Goal: Task Accomplishment & Management: Manage account settings

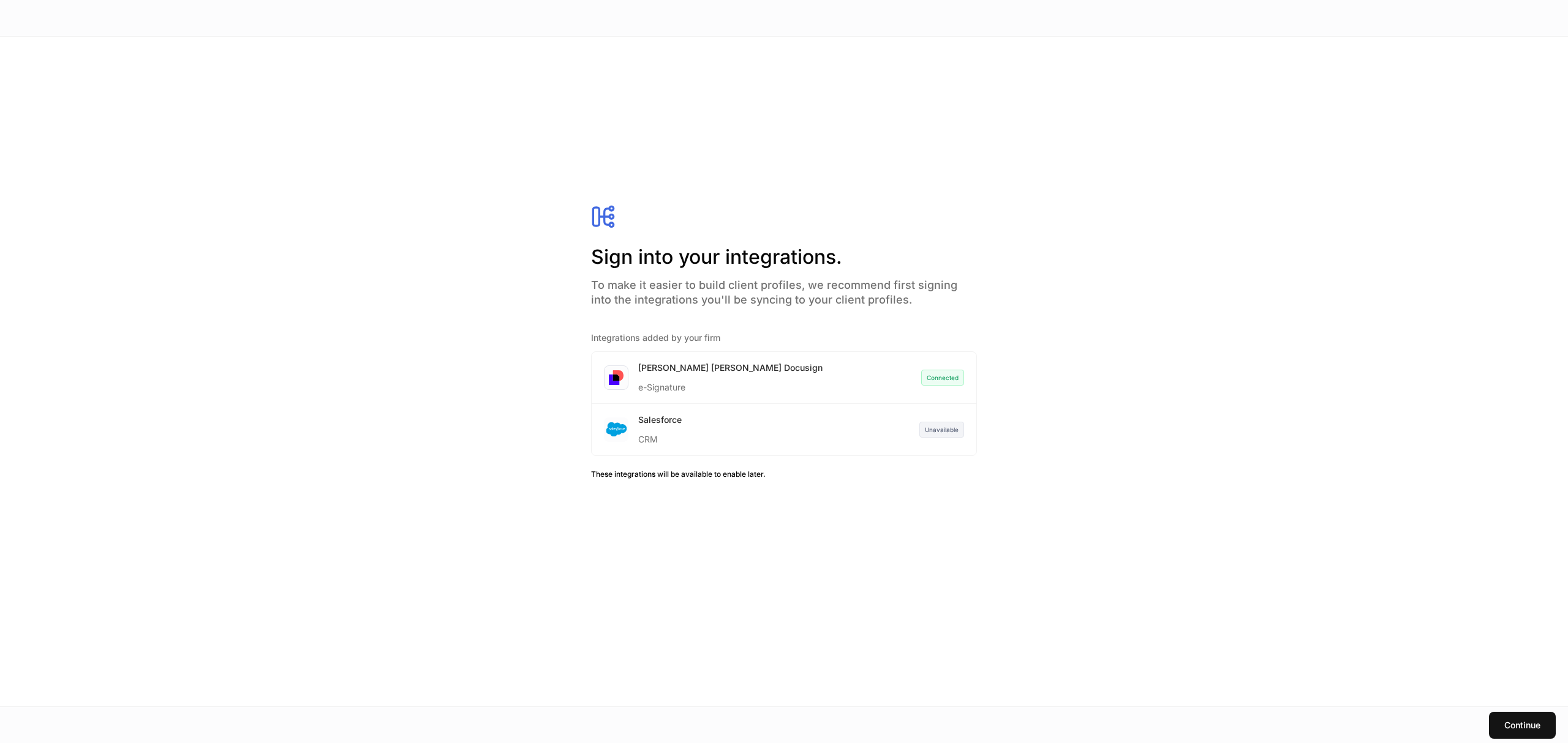
click at [853, 424] on div "Salesforce CRM Unavailable" at bounding box center [784, 430] width 385 height 51
click at [1525, 723] on div "Continue" at bounding box center [1522, 725] width 36 height 12
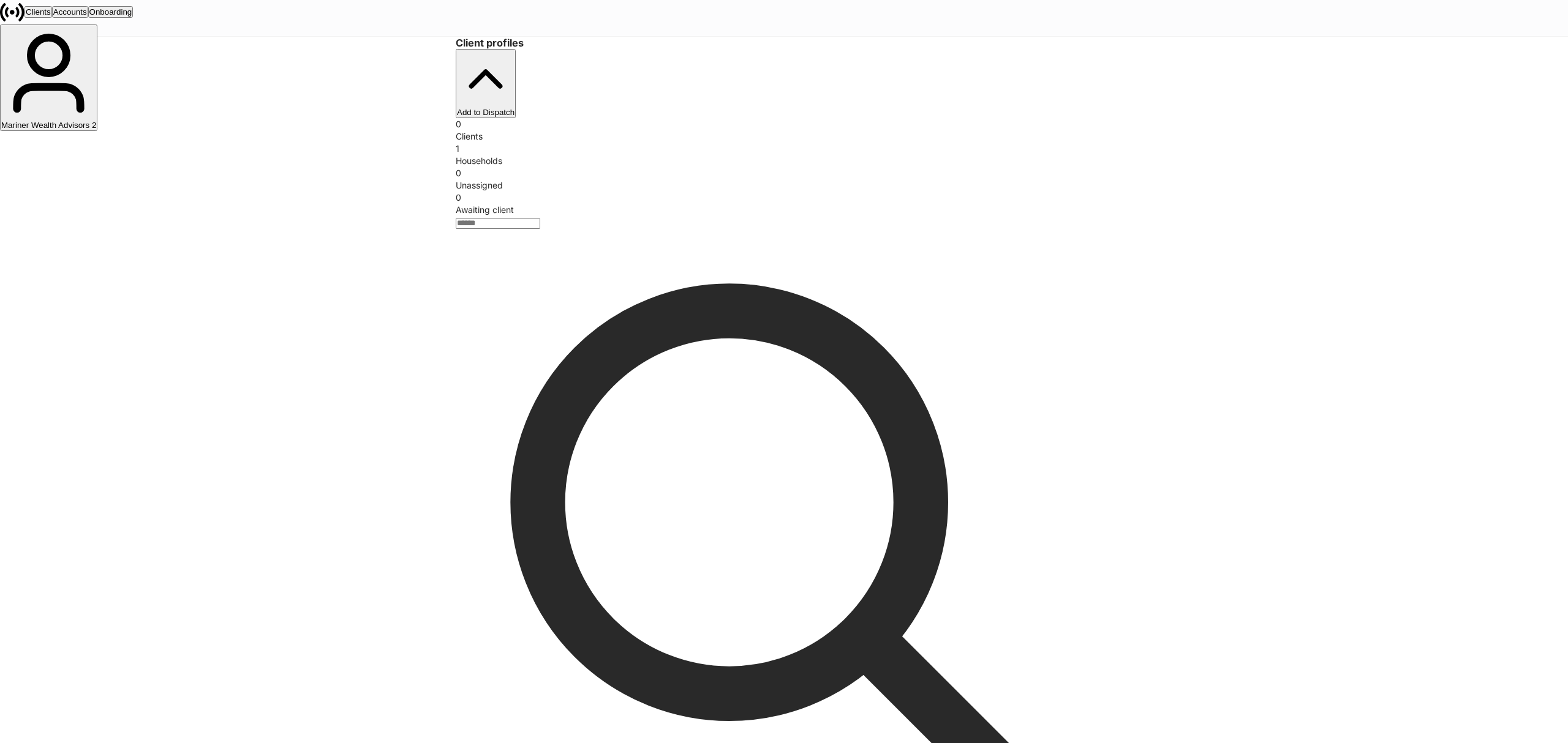
click at [96, 120] on div "Mariner Wealth Advisors 2" at bounding box center [49, 124] width 95 height 9
click at [540, 218] on input "search" at bounding box center [498, 224] width 84 height 11
type input "*"
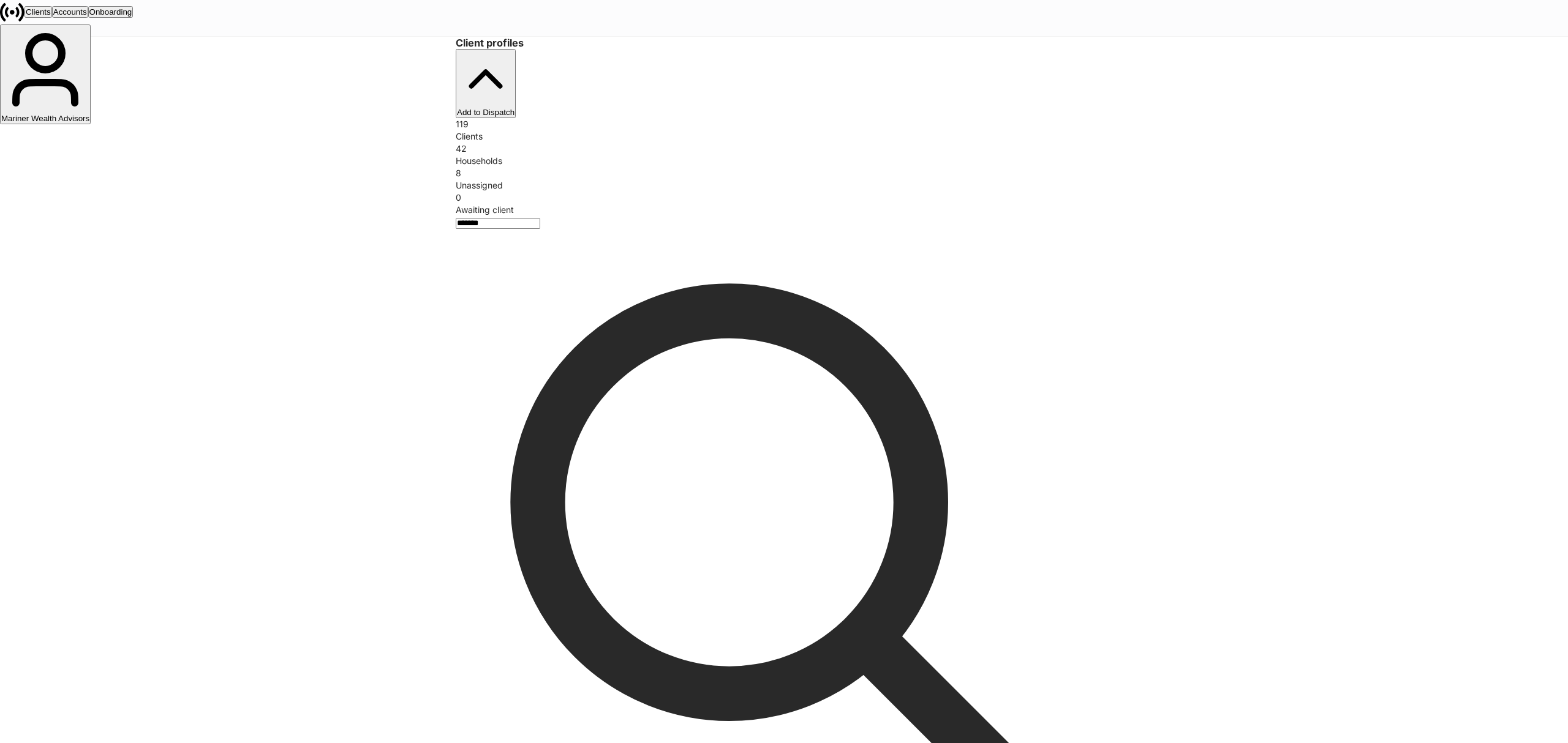
type input "*******"
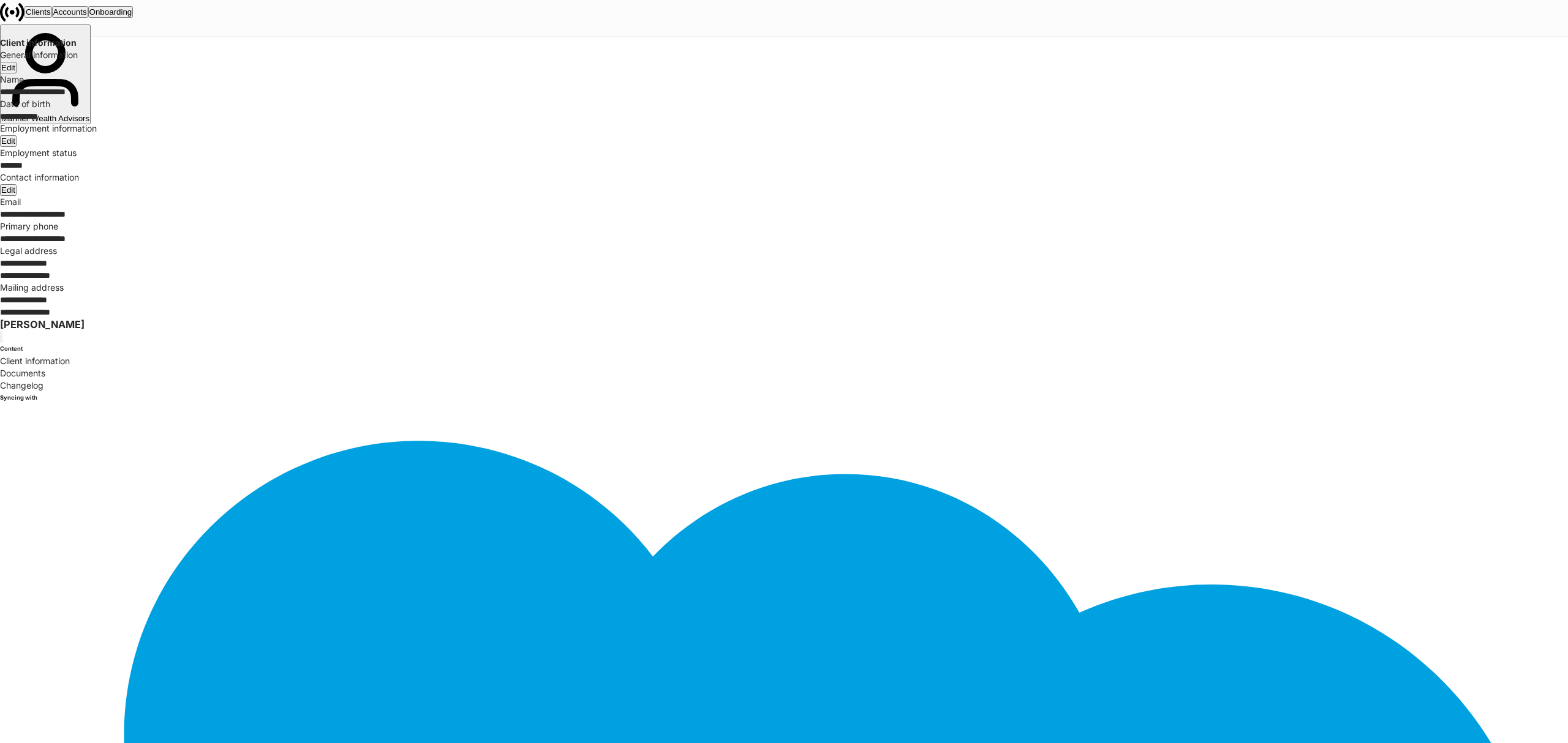
click at [1248, 196] on div "Contact information Edit" at bounding box center [784, 184] width 1568 height 25
click at [15, 195] on div "Edit" at bounding box center [9, 189] width 14 height 9
click at [15, 146] on div "Edit" at bounding box center [9, 140] width 14 height 9
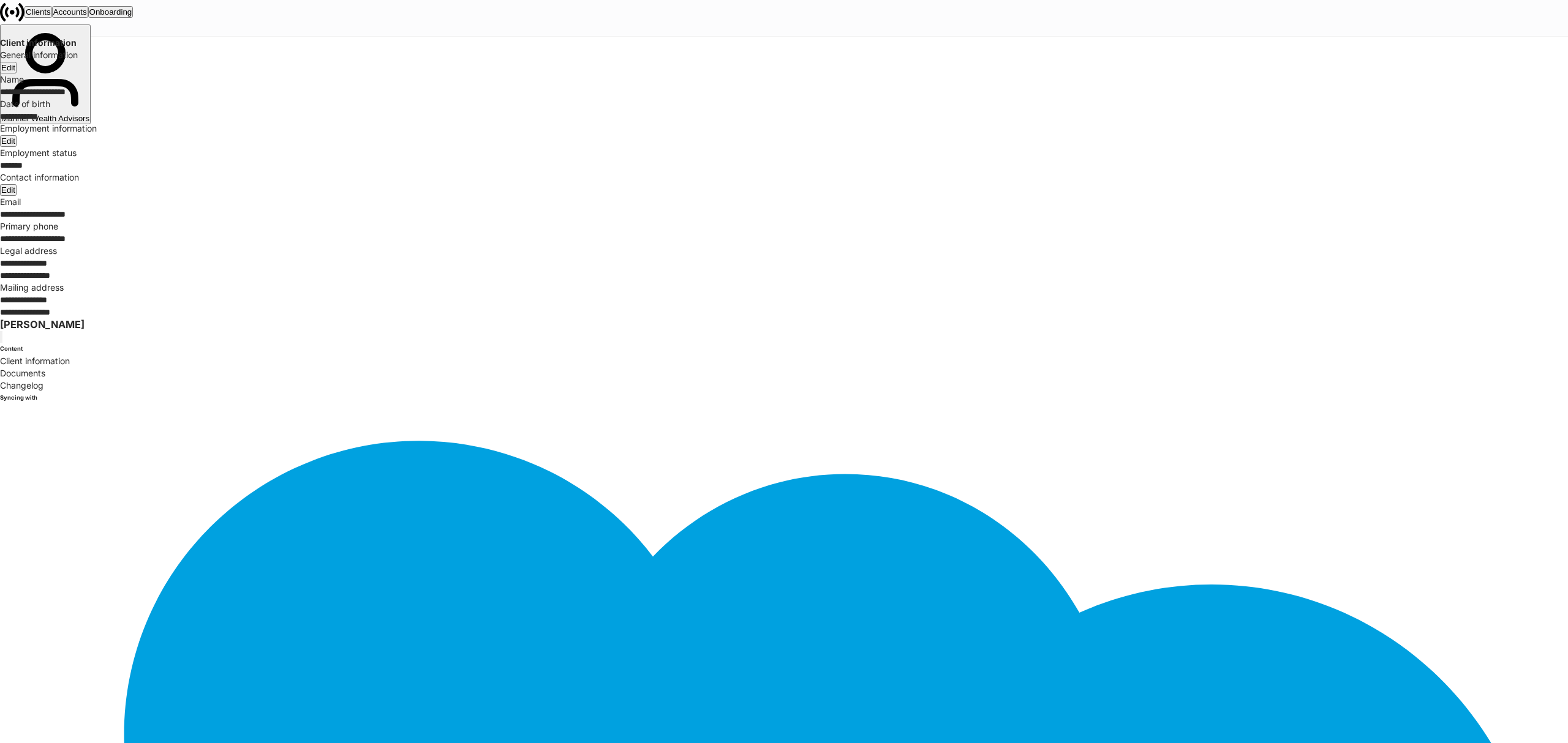
click at [15, 72] on div "Edit" at bounding box center [9, 67] width 14 height 9
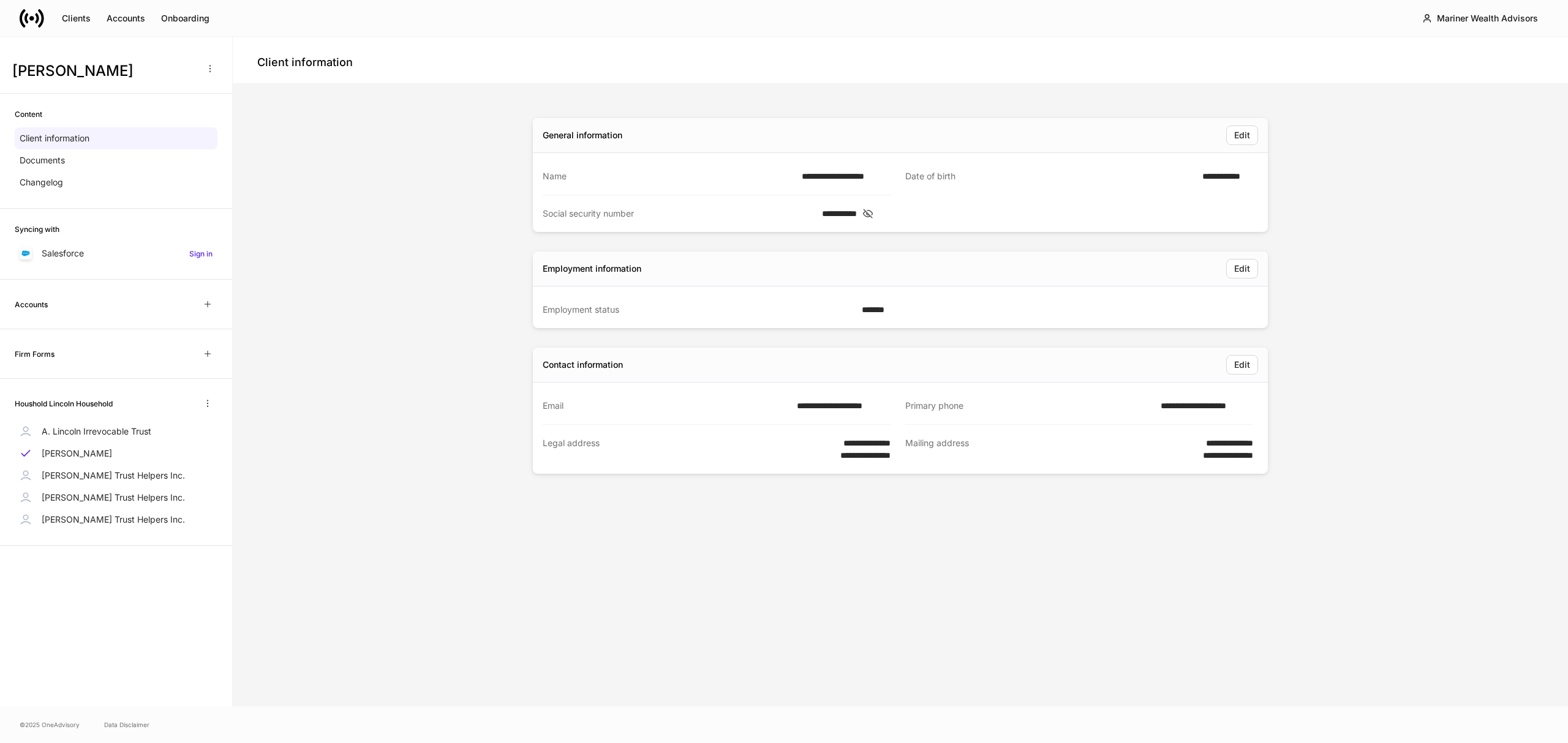
click at [138, 476] on p "[PERSON_NAME] Trust Helpers Inc." at bounding box center [113, 475] width 144 height 12
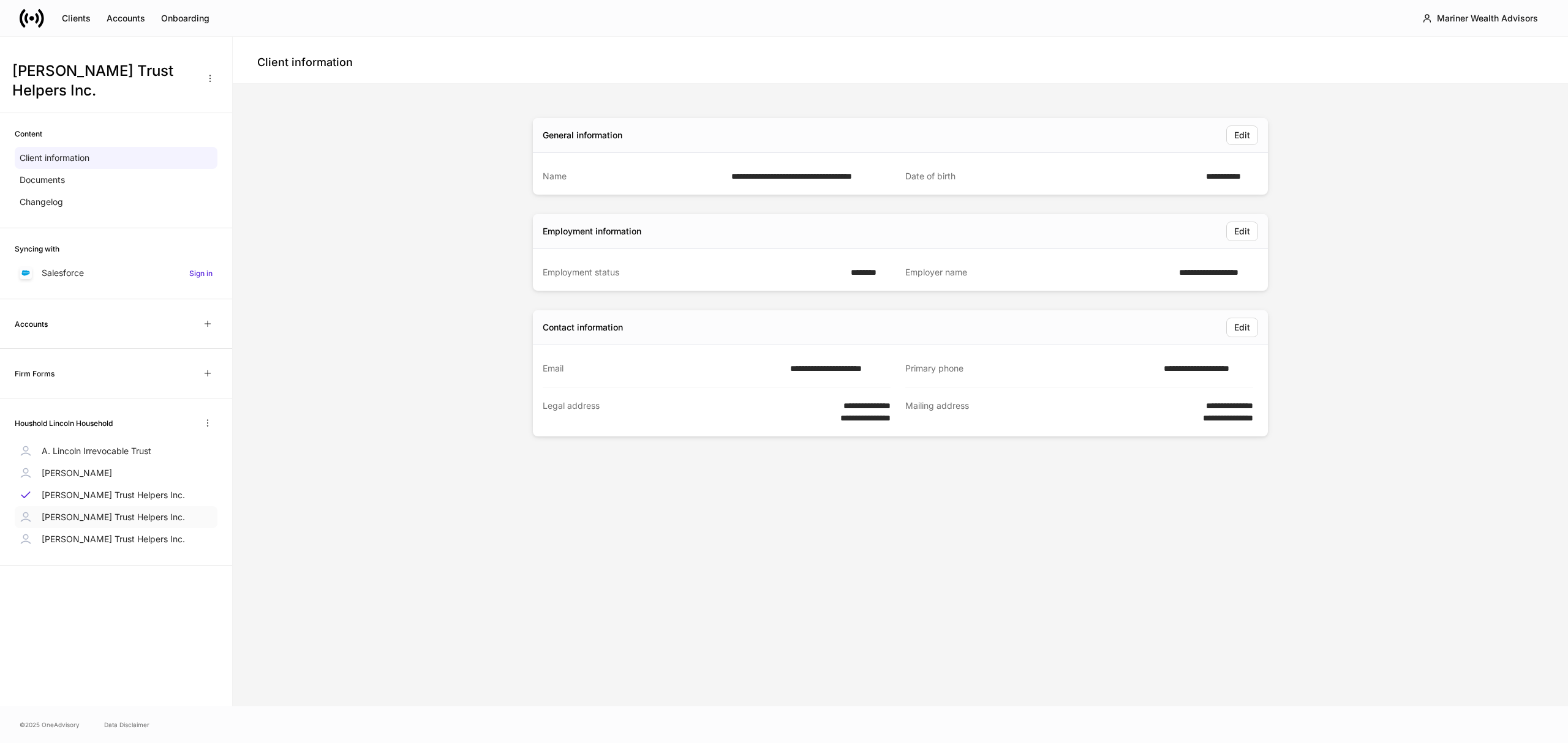
click at [121, 515] on p "Jason Bourne Trust Helpers Inc." at bounding box center [113, 517] width 144 height 12
click at [93, 469] on p "Dr James Lincoln" at bounding box center [77, 473] width 71 height 12
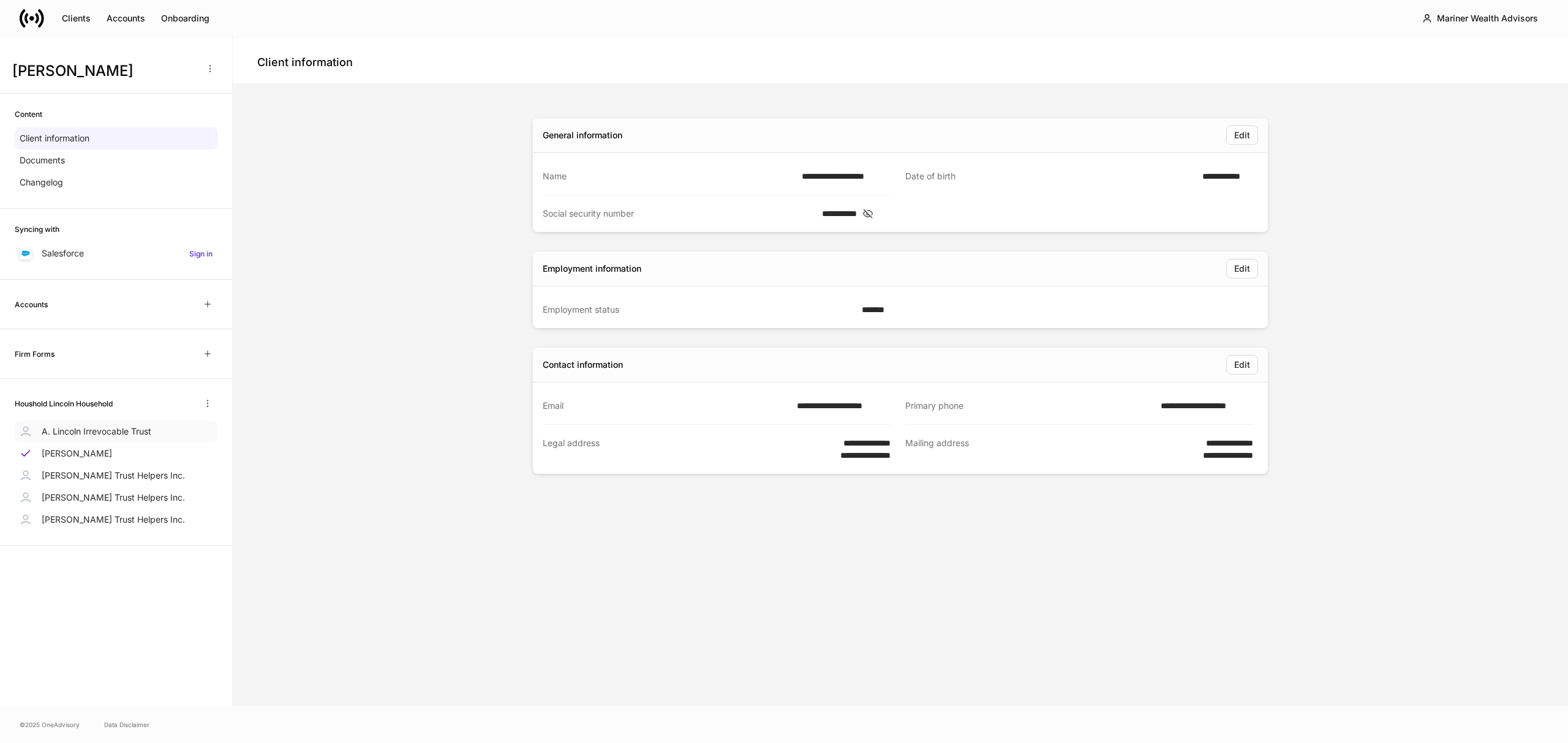
click at [98, 437] on p "A. Lincoln Irrevocable Trust" at bounding box center [96, 431] width 110 height 12
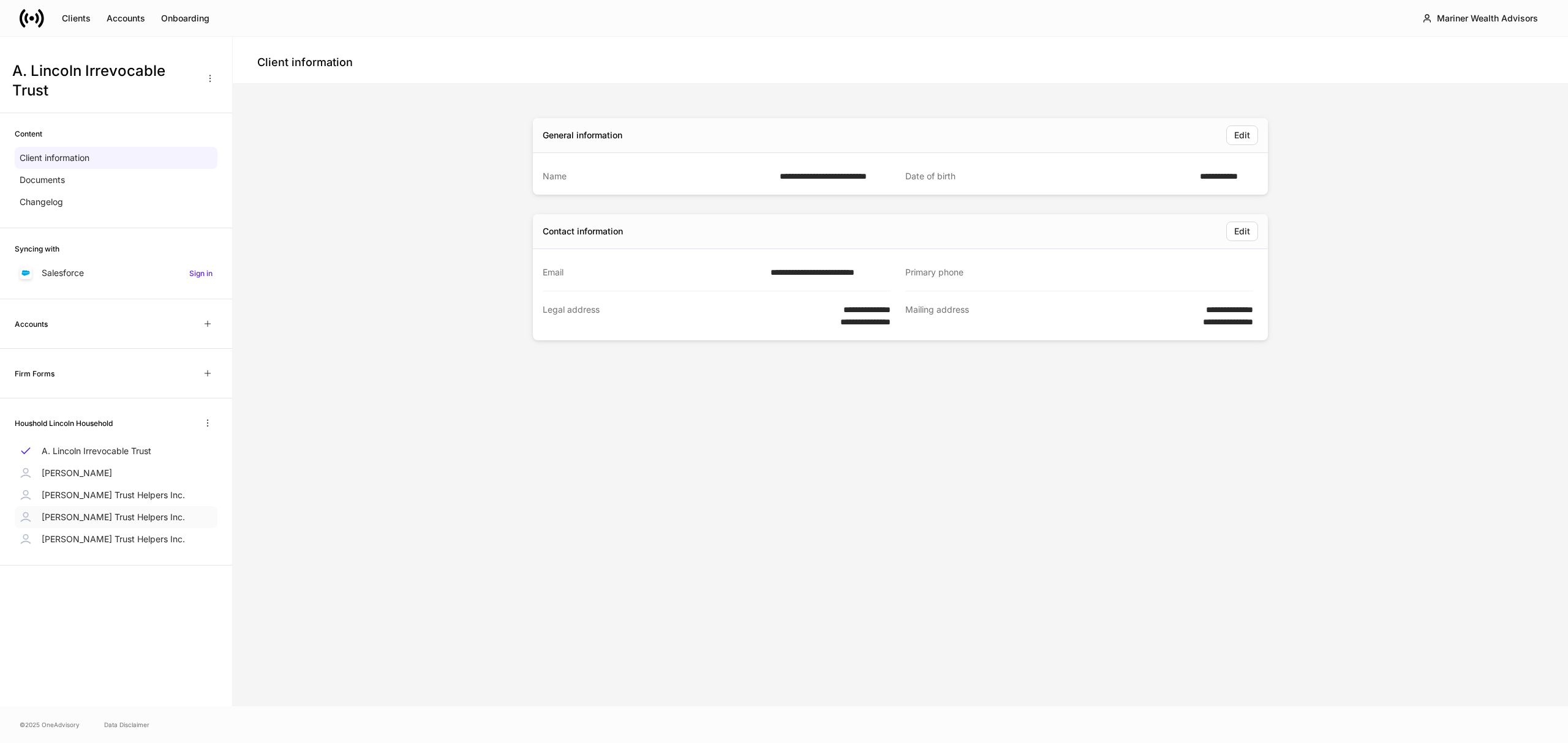
click at [110, 512] on p "Jason Bourne Trust Helpers Inc." at bounding box center [113, 517] width 144 height 12
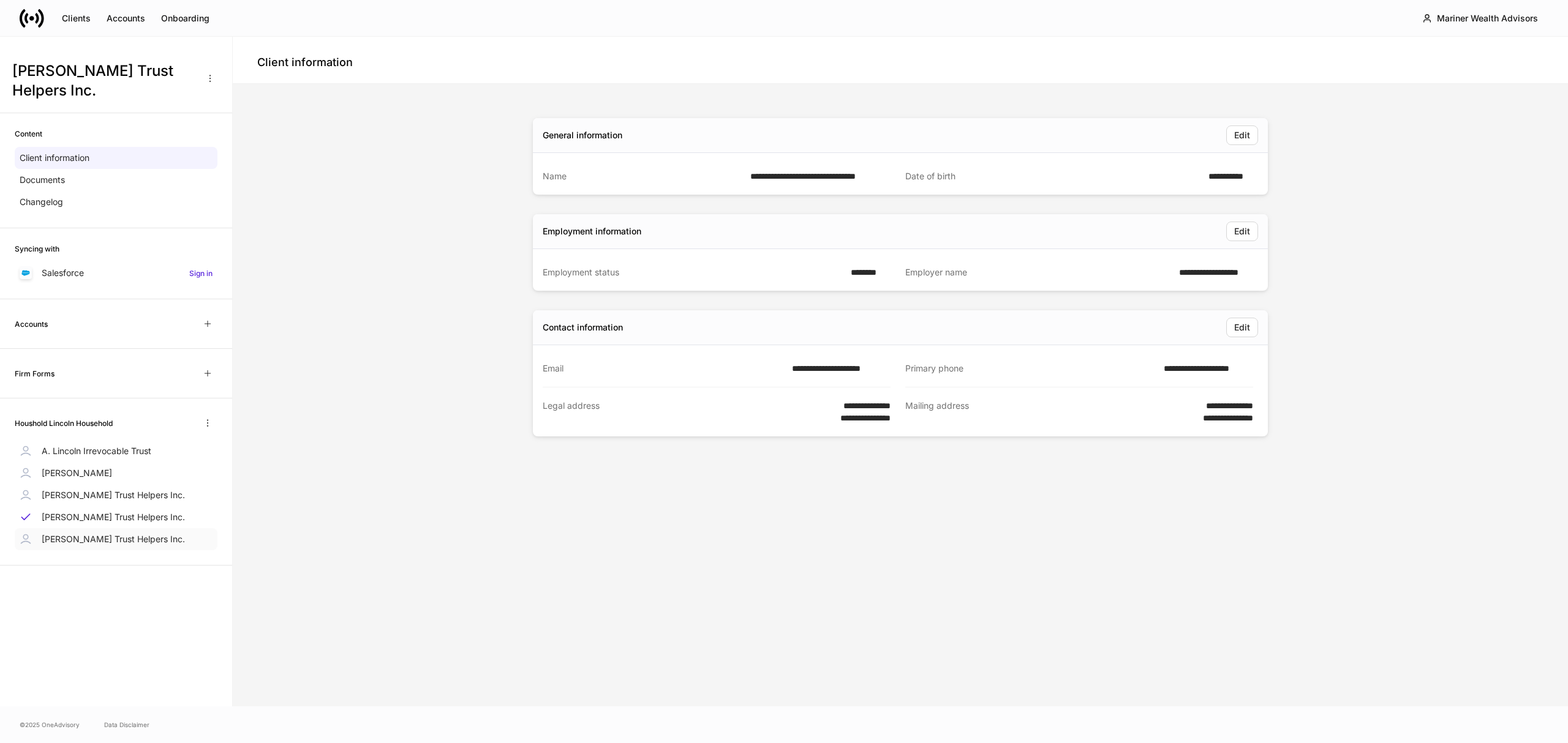
click at [111, 536] on p "Sarah Connor Trust Helpers Inc." at bounding box center [113, 538] width 144 height 12
click at [115, 496] on p "Alfred Pennyworth Trust Helpers Inc." at bounding box center [113, 495] width 144 height 12
click at [110, 518] on p "Jason Bourne Trust Helpers Inc." at bounding box center [113, 517] width 144 height 12
click at [113, 502] on div "Alfred Pennyworth Trust Helpers Inc." at bounding box center [116, 494] width 203 height 22
drag, startPoint x: 106, startPoint y: 520, endPoint x: 116, endPoint y: 526, distance: 11.7
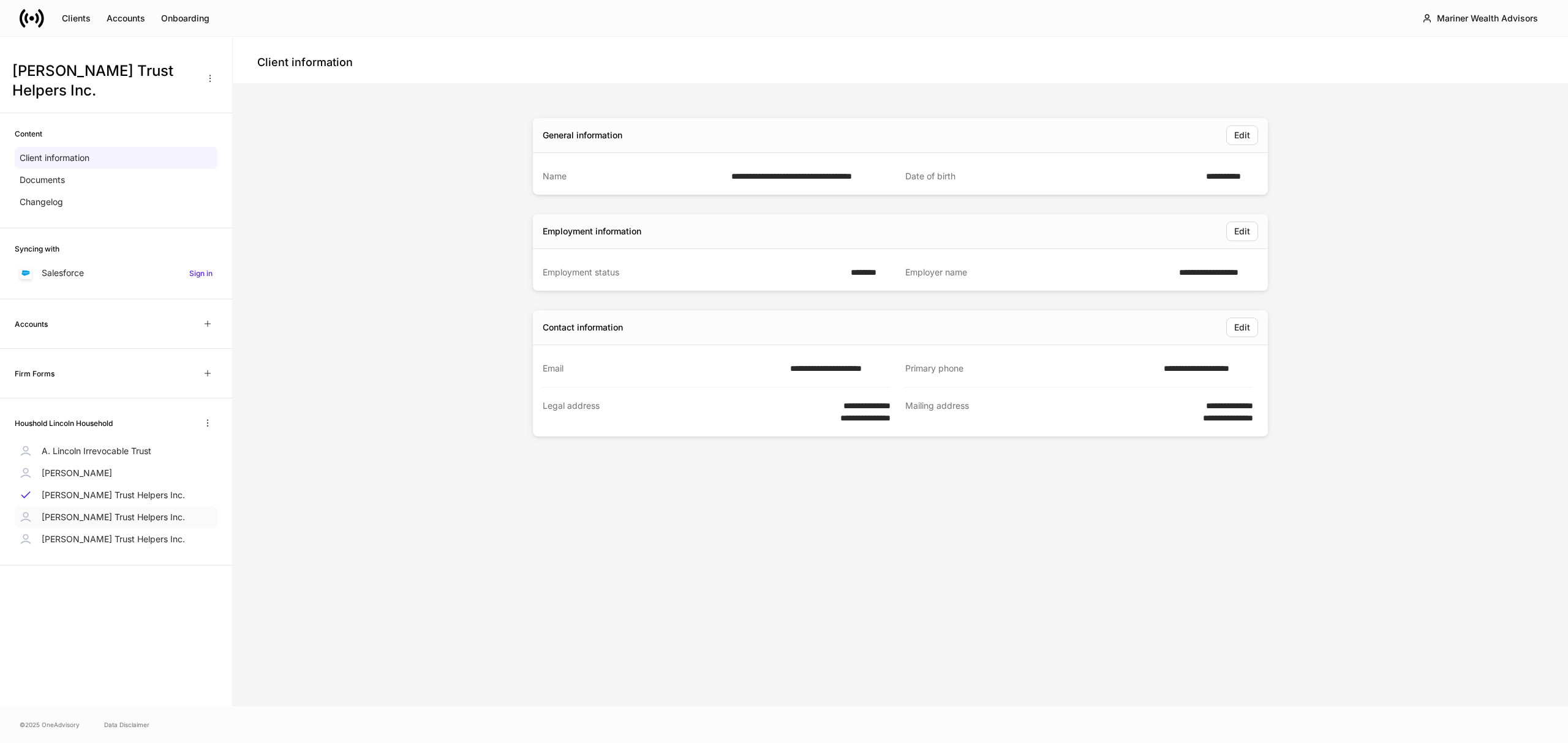
click at [106, 522] on p "Jason Bourne Trust Helpers Inc." at bounding box center [113, 517] width 144 height 12
click at [133, 540] on p "Sarah Connor Trust Helpers Inc." at bounding box center [113, 538] width 144 height 12
click at [138, 515] on p "Jason Bourne Trust Helpers Inc." at bounding box center [113, 517] width 144 height 12
click at [193, 19] on div "Onboarding" at bounding box center [185, 18] width 48 height 12
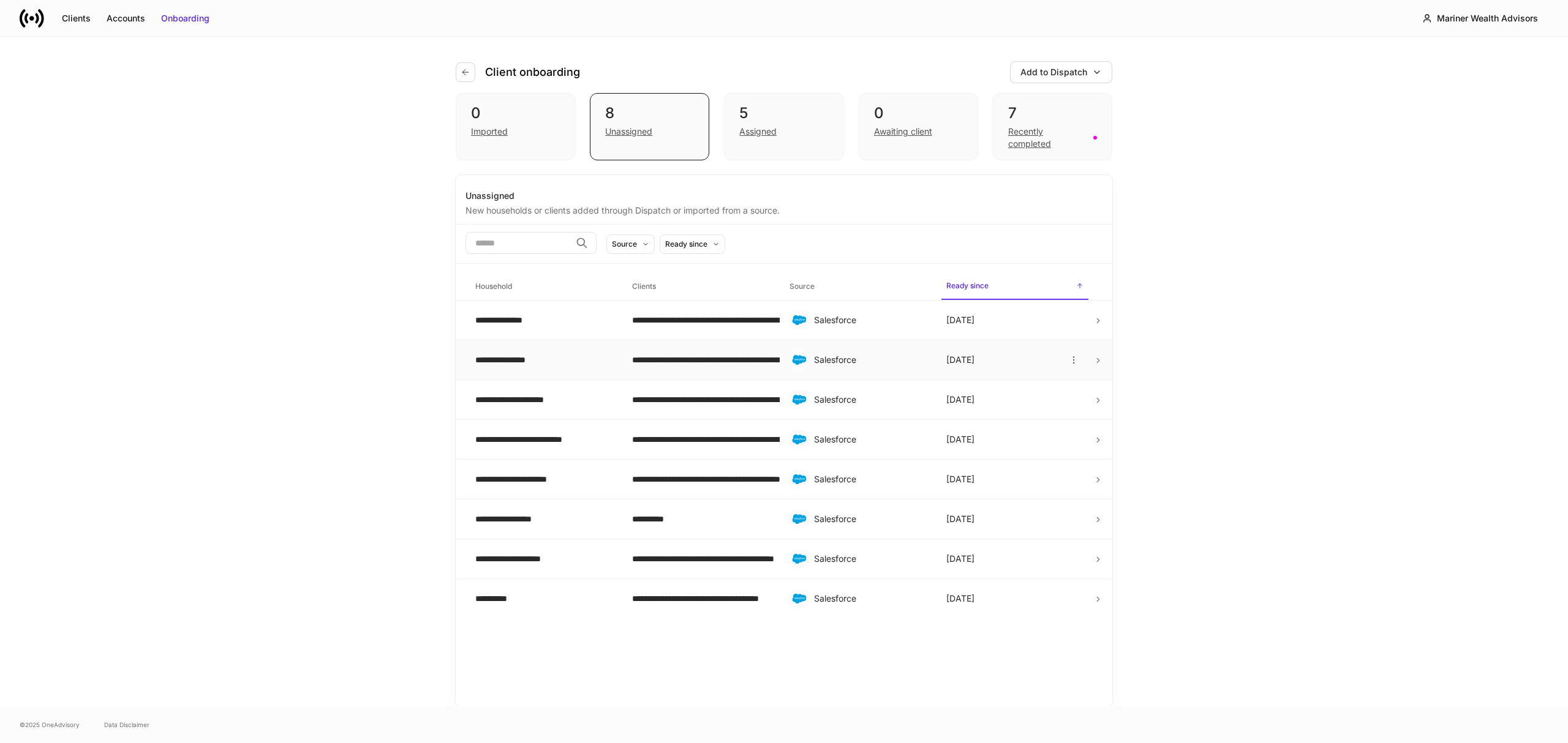
click at [536, 355] on div "**********" at bounding box center [544, 359] width 137 height 12
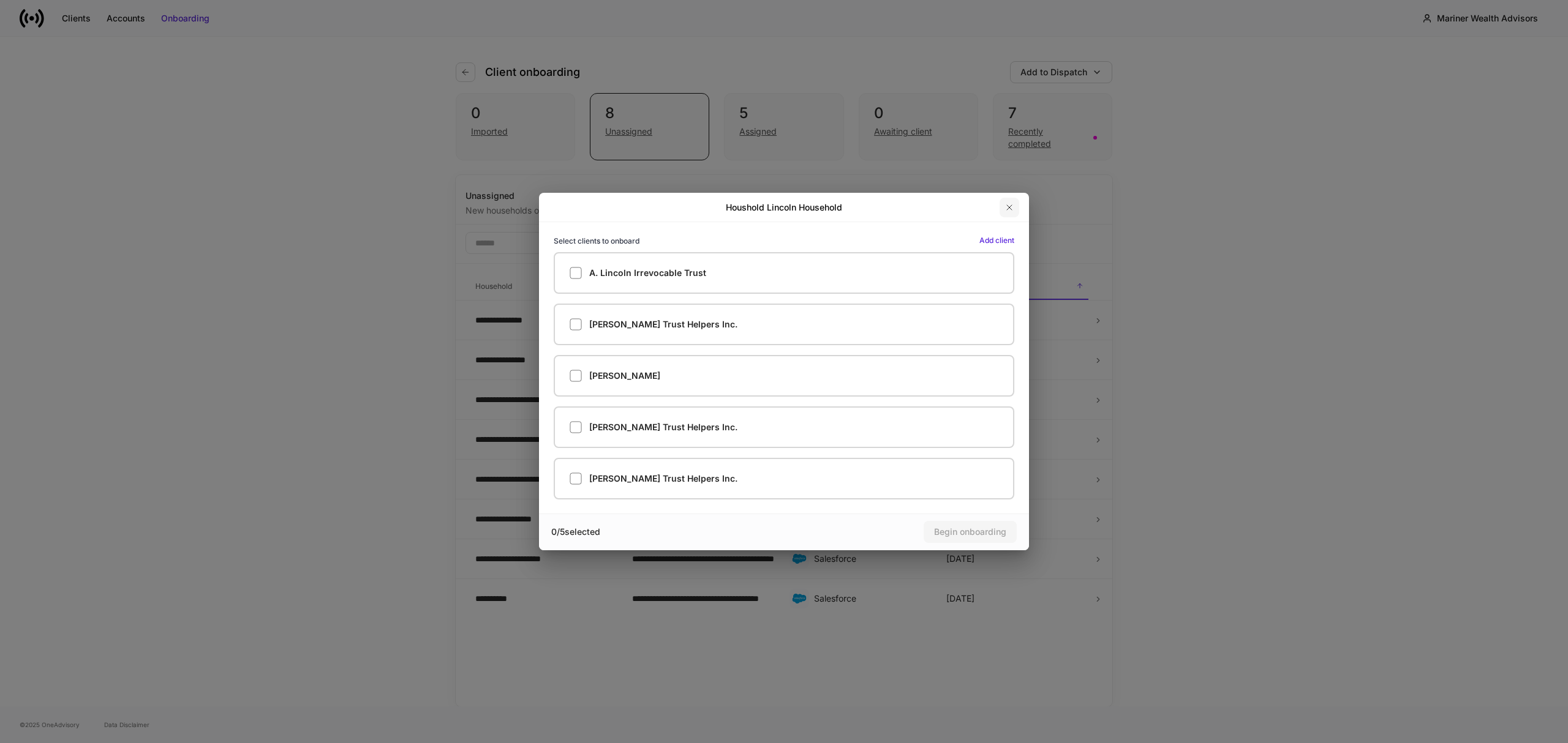
click at [1006, 205] on icon "button" at bounding box center [1009, 208] width 10 height 10
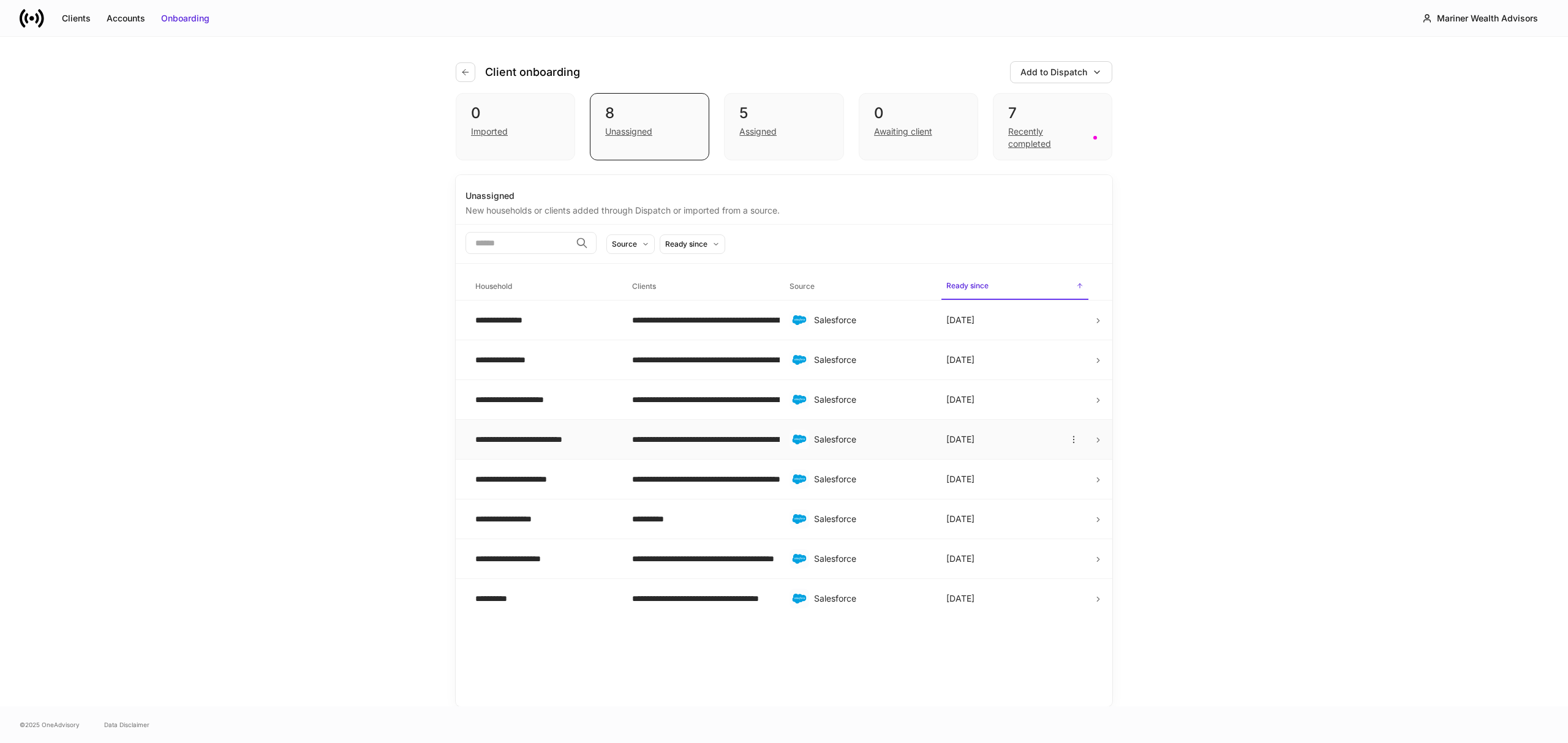
click at [560, 441] on div "**********" at bounding box center [544, 439] width 137 height 12
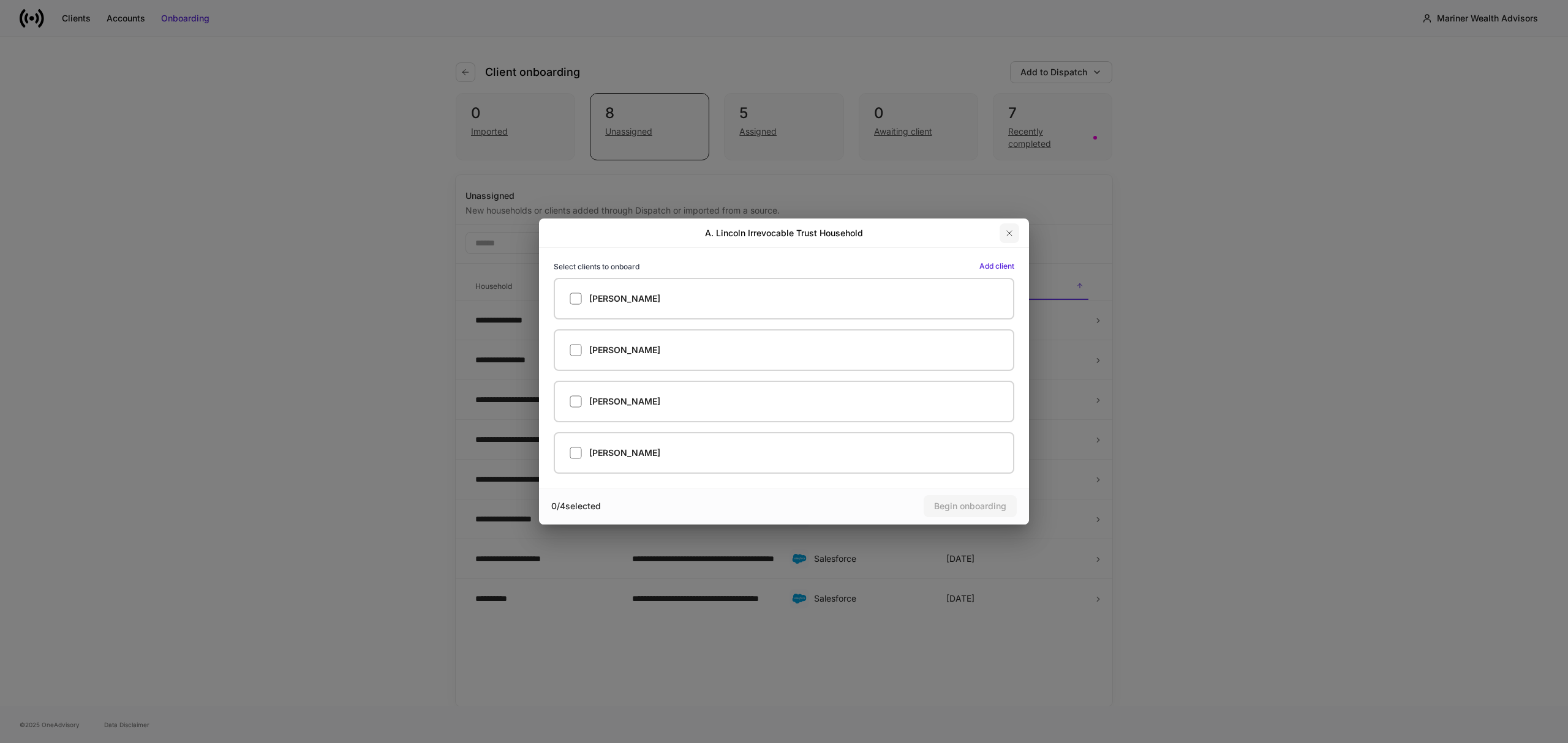
click at [1012, 231] on icon "button" at bounding box center [1009, 233] width 10 height 10
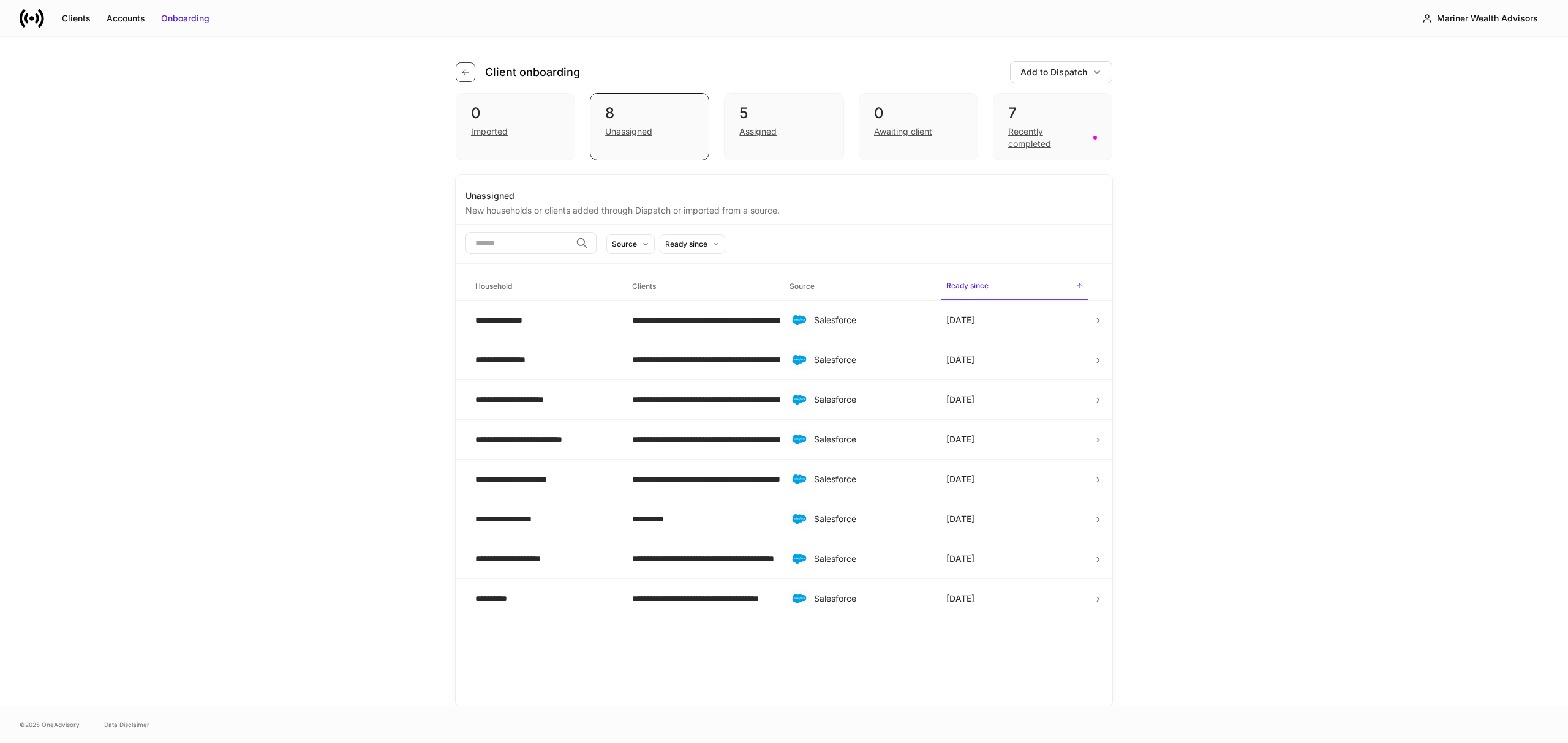
click at [464, 67] on icon "button" at bounding box center [466, 72] width 10 height 10
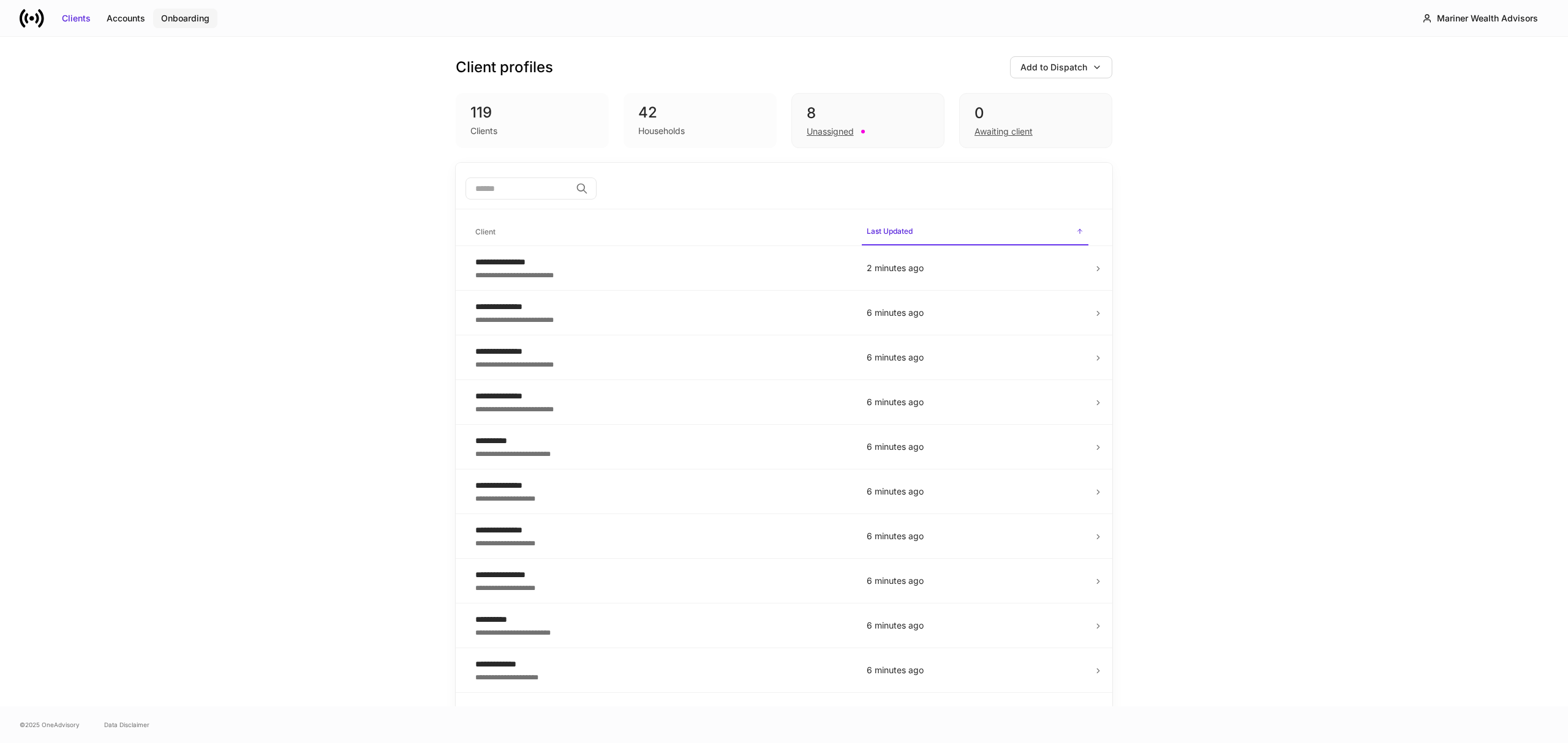
click at [192, 22] on div "Onboarding" at bounding box center [185, 18] width 48 height 12
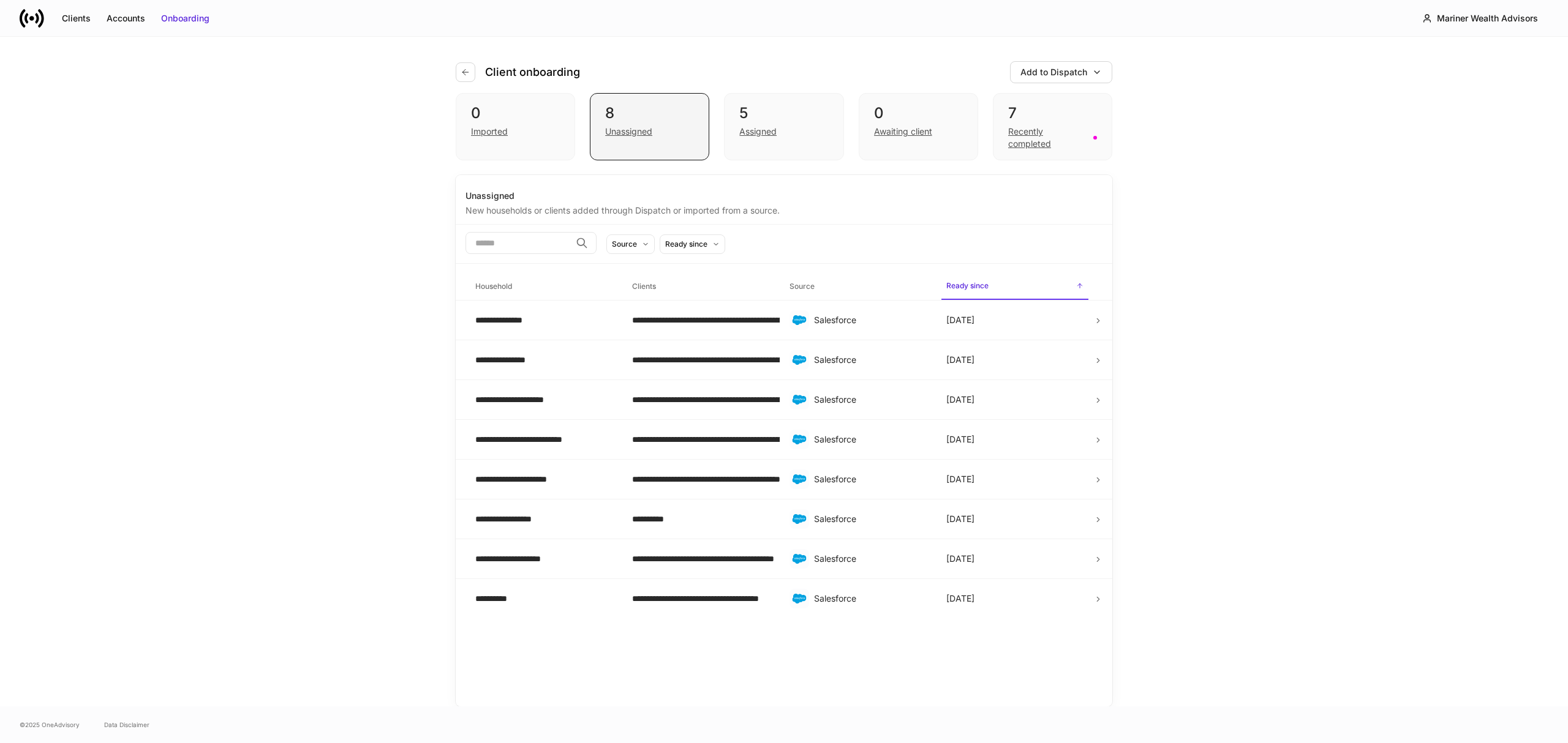
click at [621, 130] on div "Unassigned" at bounding box center [629, 131] width 47 height 12
click at [931, 441] on td "Salesforce" at bounding box center [857, 440] width 157 height 40
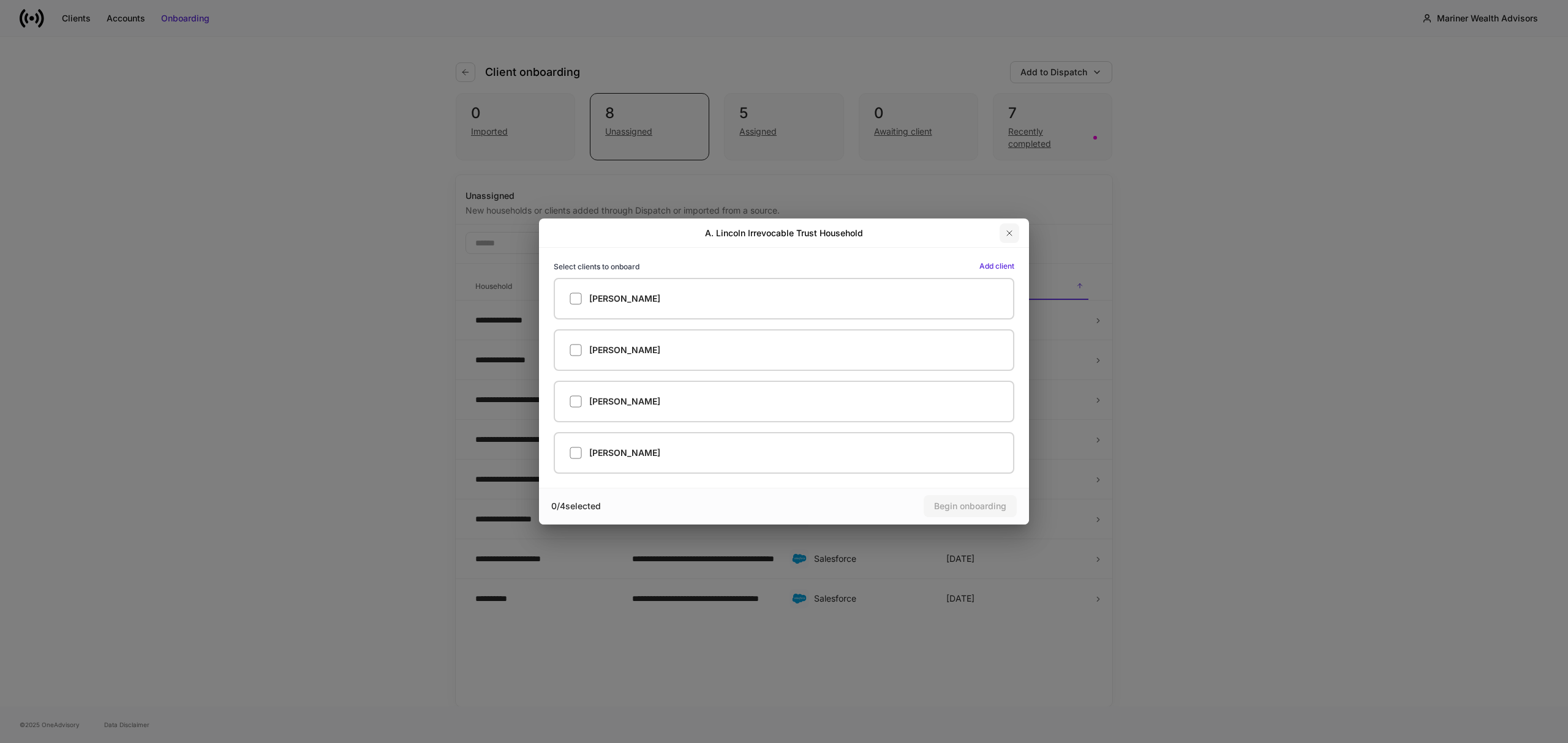
click at [1009, 231] on icon "button" at bounding box center [1009, 233] width 10 height 10
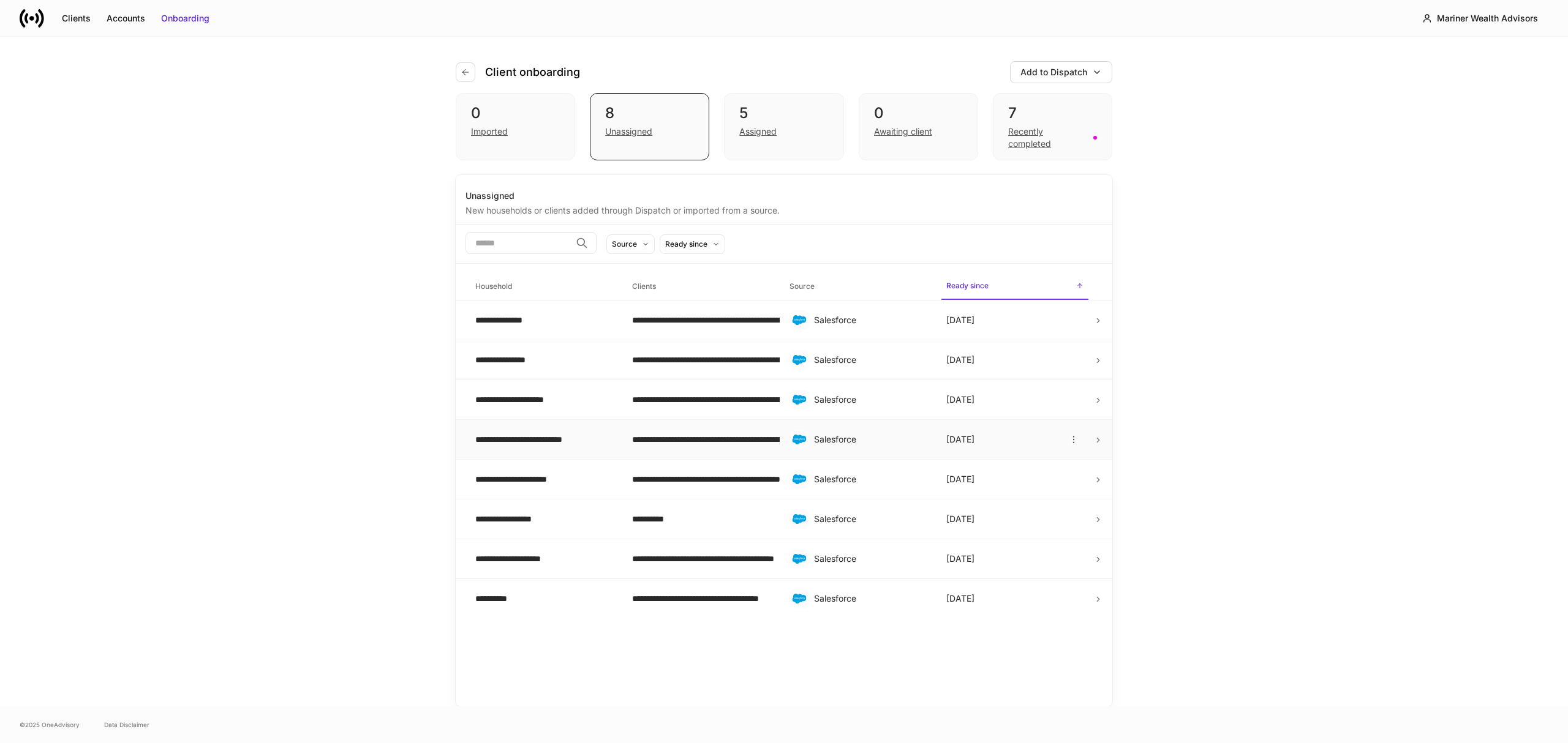
click at [686, 437] on div "**********" at bounding box center [700, 439] width 137 height 12
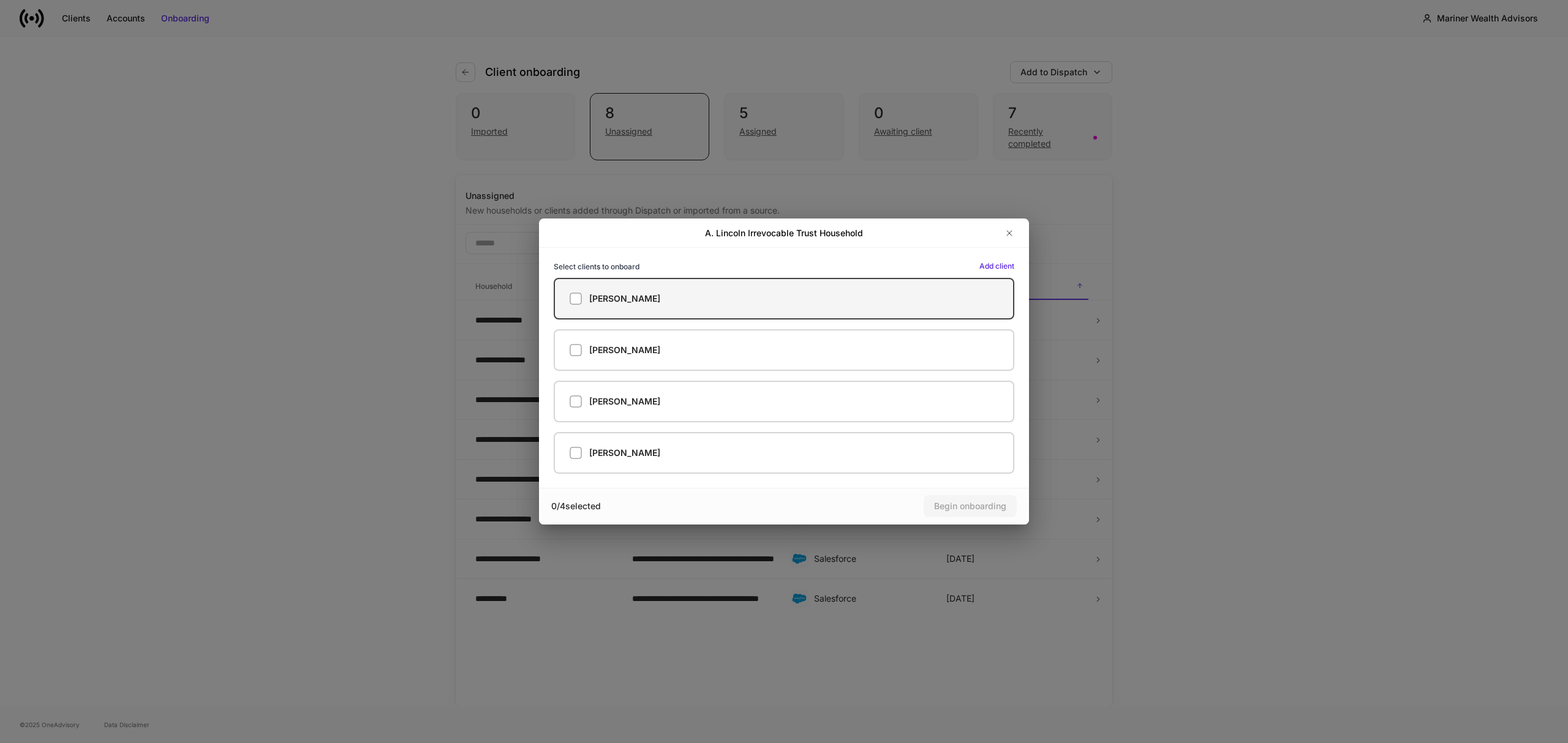
click at [609, 301] on h5 "Alfred Pennyworth" at bounding box center [625, 298] width 71 height 12
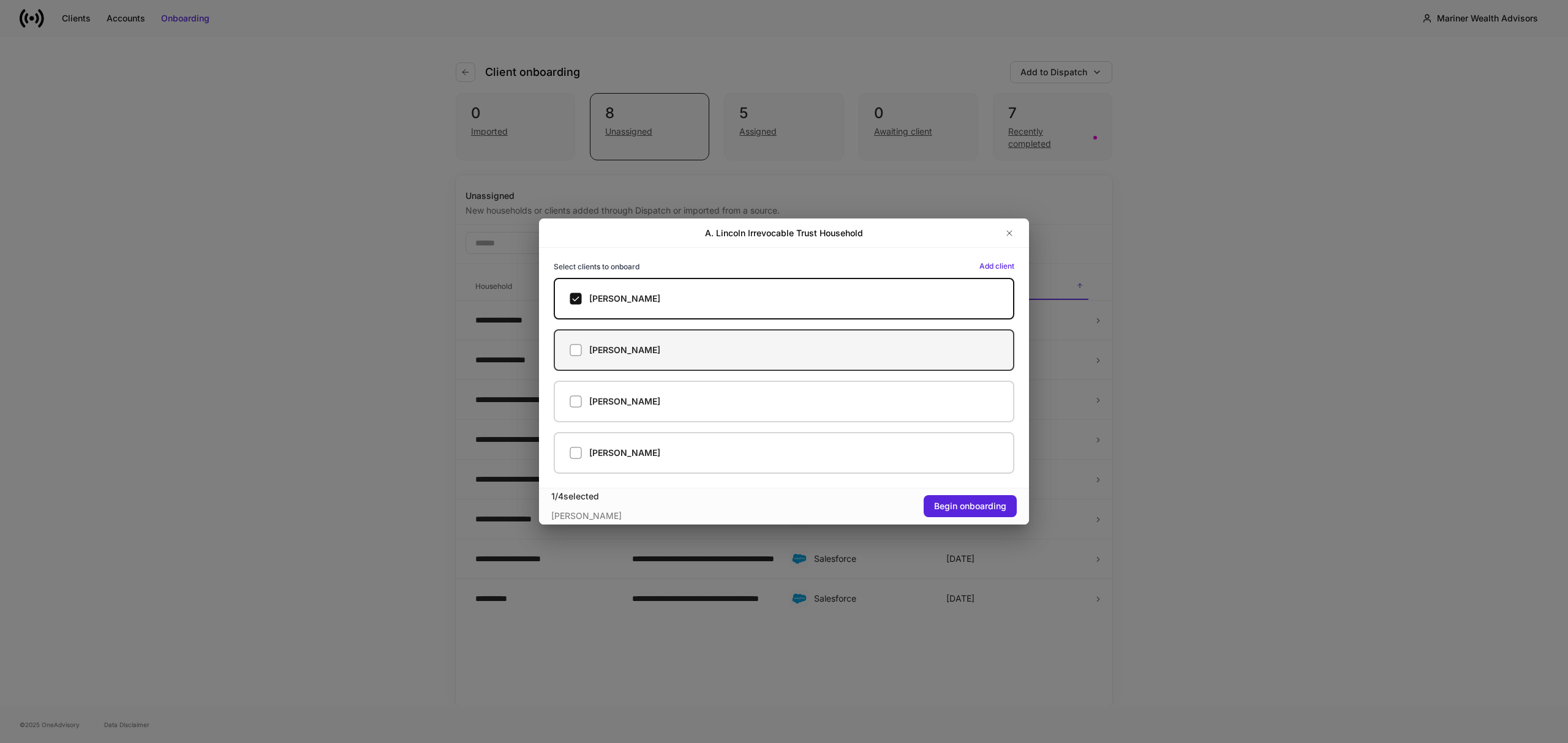
click at [611, 342] on label "James Lincoln" at bounding box center [784, 350] width 461 height 42
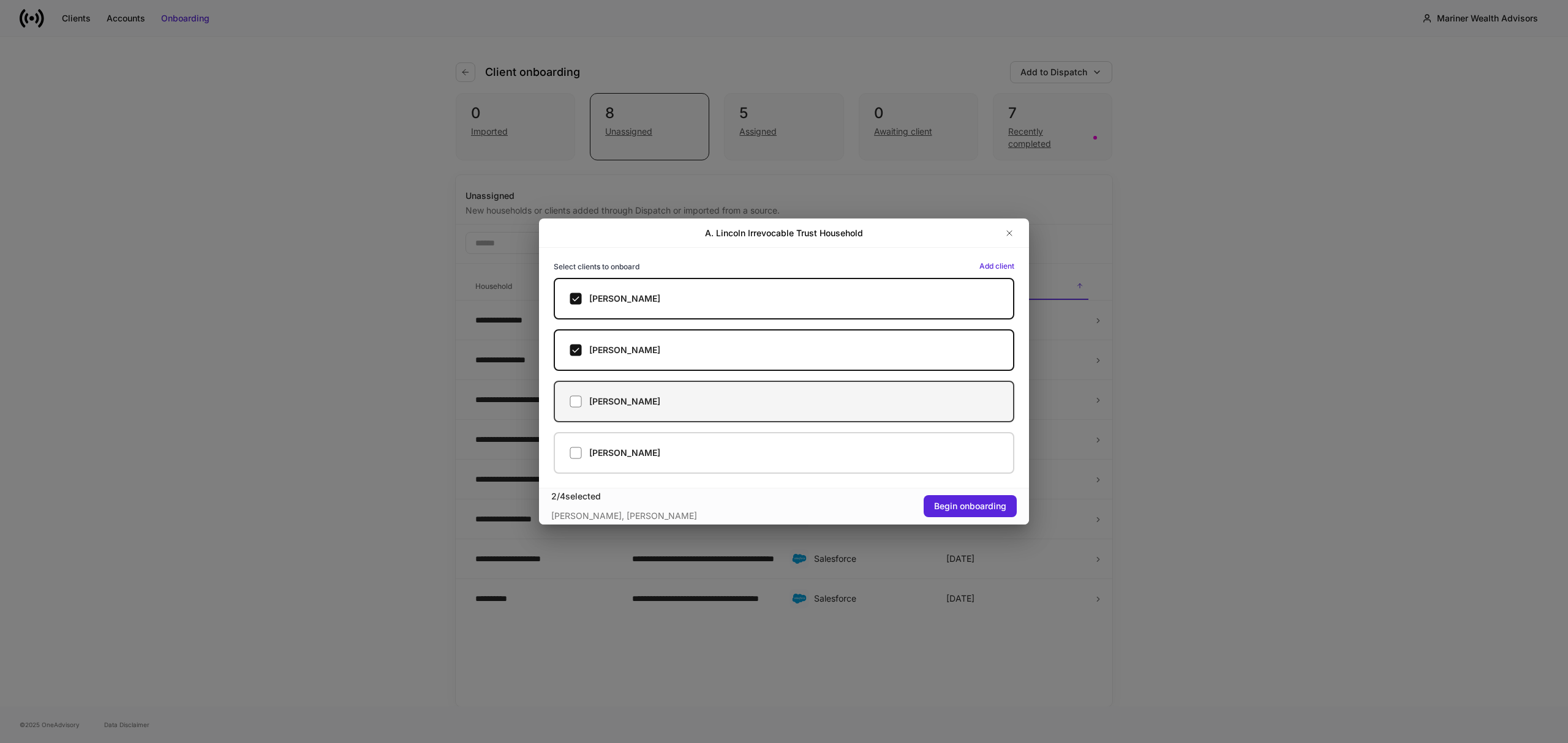
click at [616, 412] on label "Jason Bourne" at bounding box center [784, 402] width 461 height 42
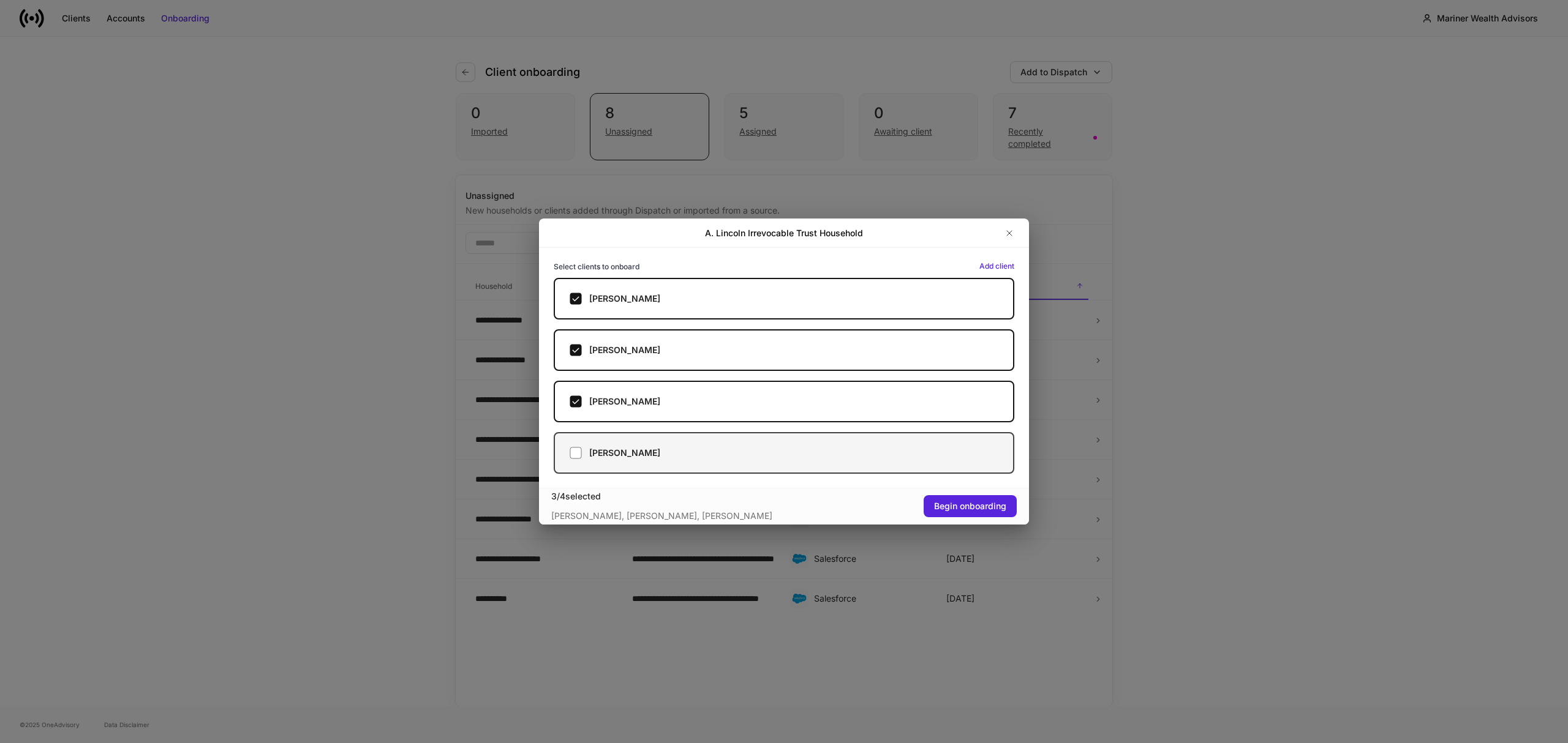
click at [641, 451] on h5 "Sarah Connor" at bounding box center [625, 453] width 71 height 12
click at [963, 505] on div "Begin onboarding" at bounding box center [970, 505] width 72 height 12
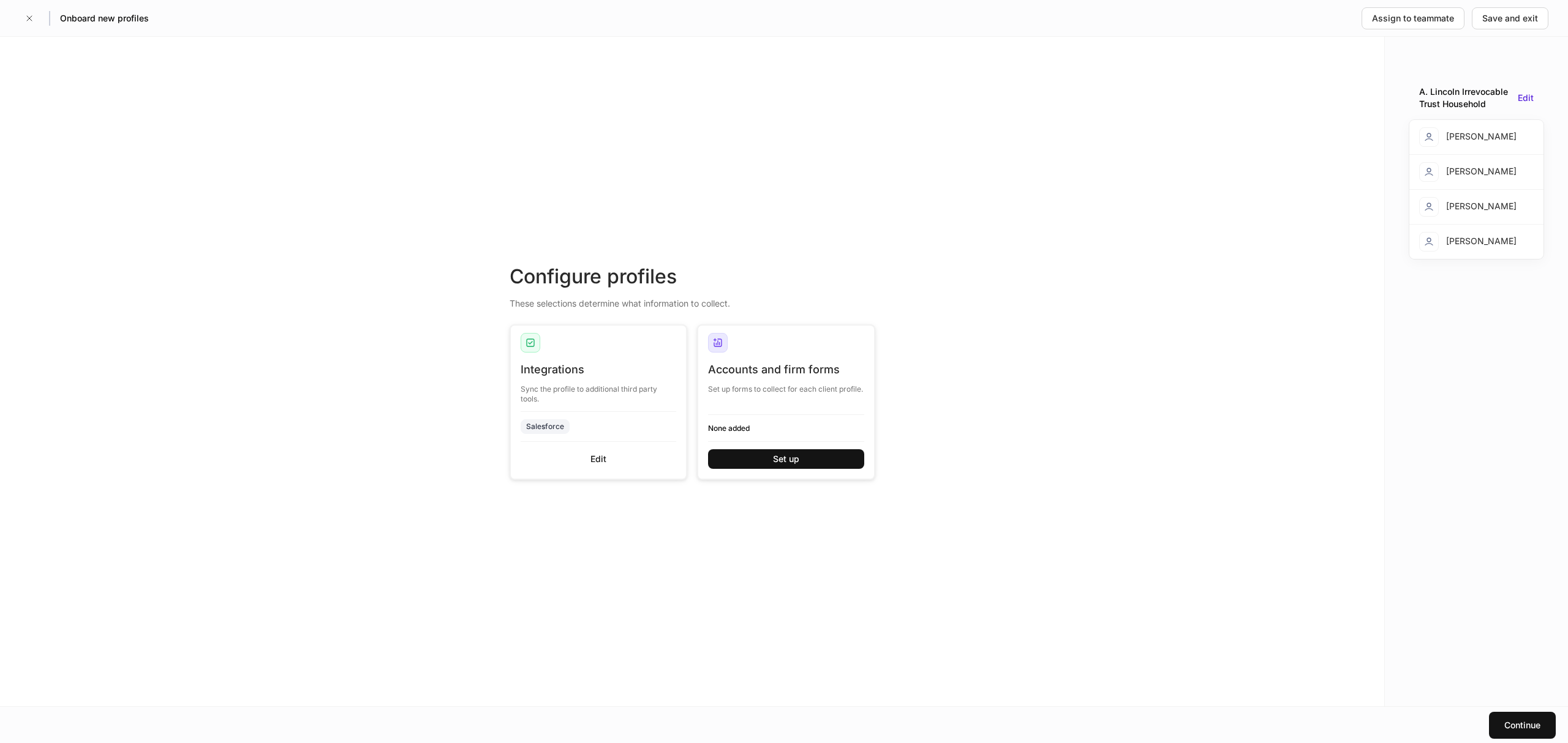
click at [1476, 135] on div "Alfred Pennyworth" at bounding box center [1468, 137] width 97 height 19
click at [1527, 97] on div "Edit" at bounding box center [1525, 98] width 16 height 13
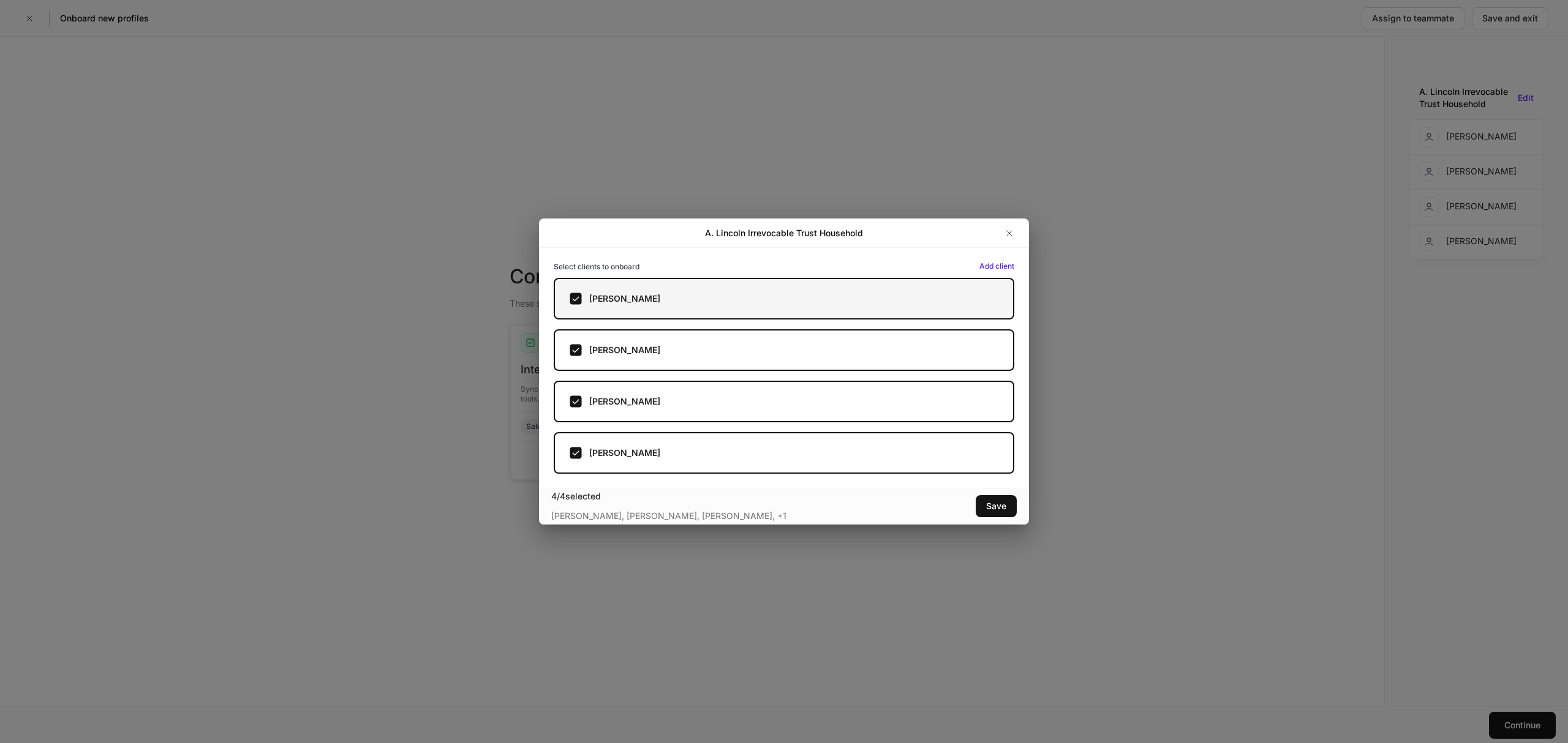
click at [897, 311] on label "Alfred Pennyworth" at bounding box center [784, 298] width 461 height 42
click at [995, 500] on div "Save" at bounding box center [996, 505] width 20 height 12
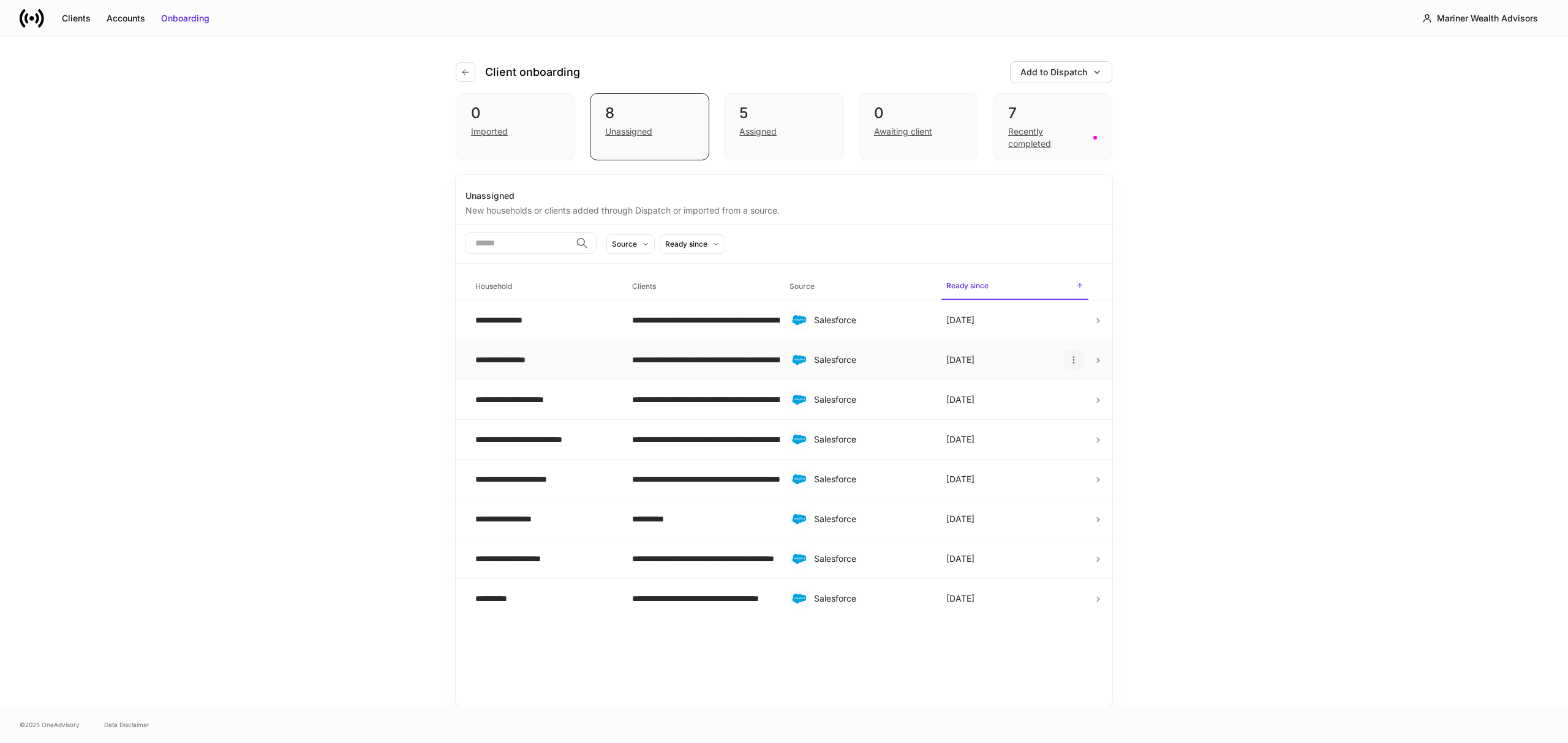
click at [1074, 358] on icon "button" at bounding box center [1073, 359] width 10 height 10
click at [1221, 412] on div at bounding box center [784, 372] width 1568 height 743
click at [578, 363] on div "**********" at bounding box center [544, 359] width 137 height 12
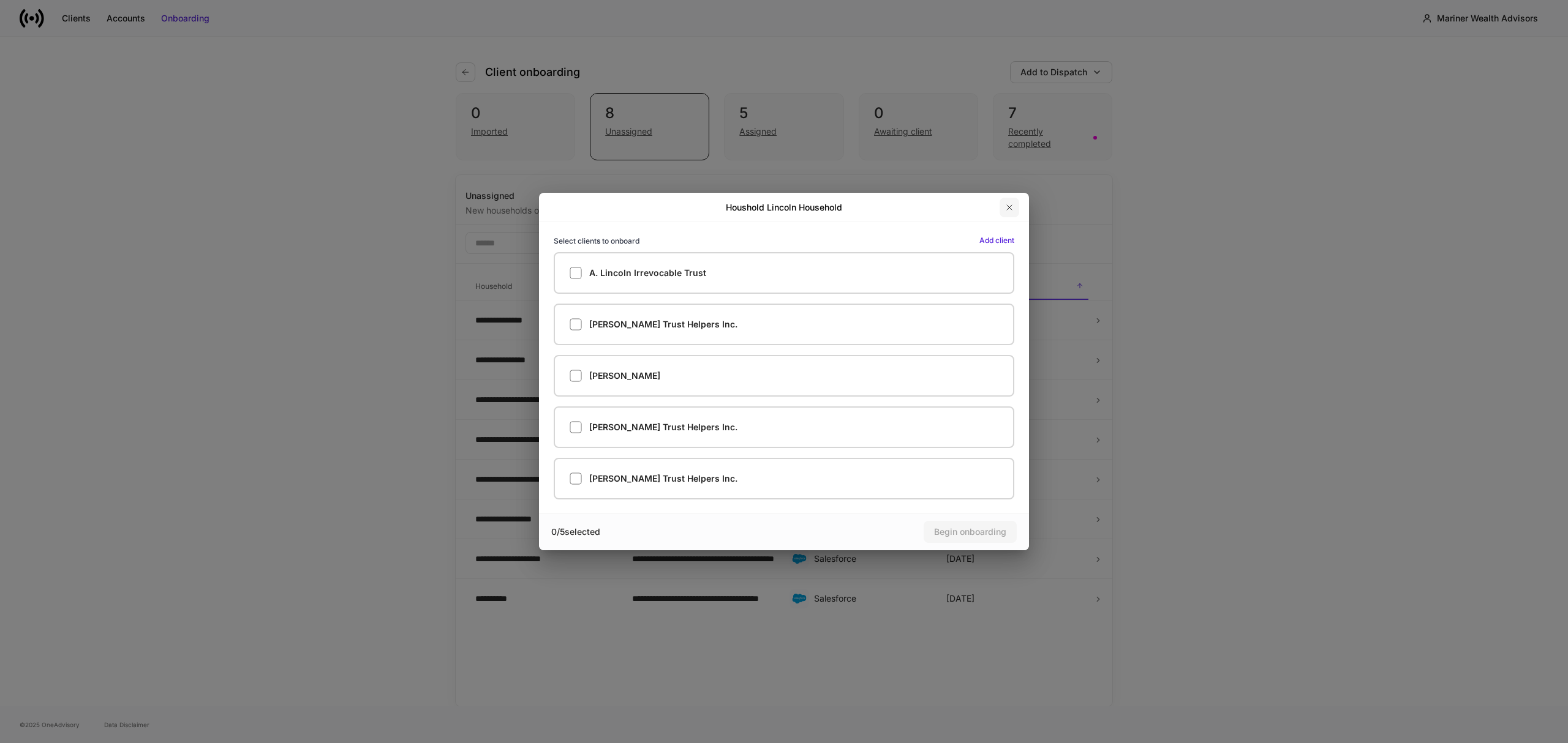
click at [1012, 204] on icon "button" at bounding box center [1009, 208] width 10 height 10
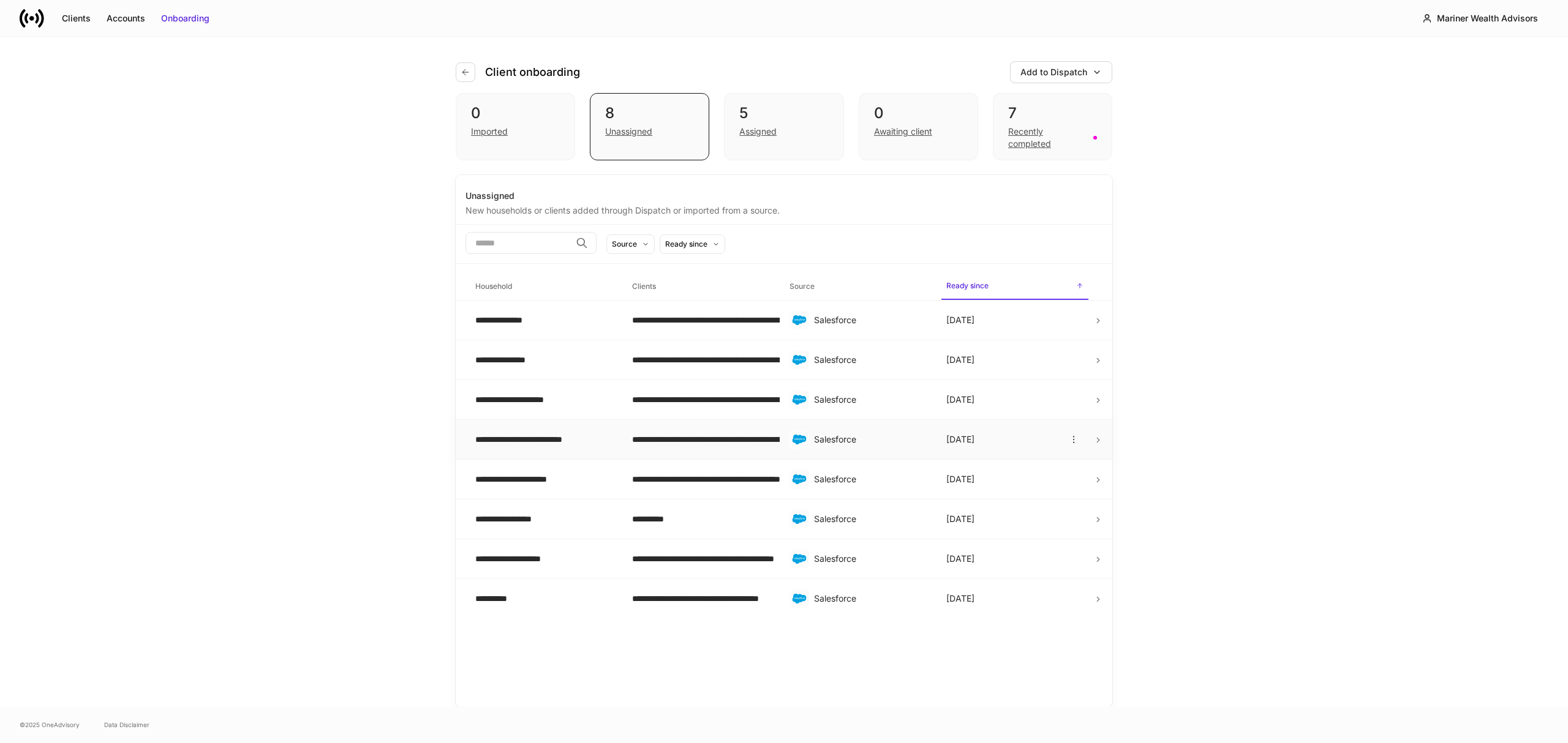
click at [585, 439] on div "**********" at bounding box center [544, 439] width 137 height 12
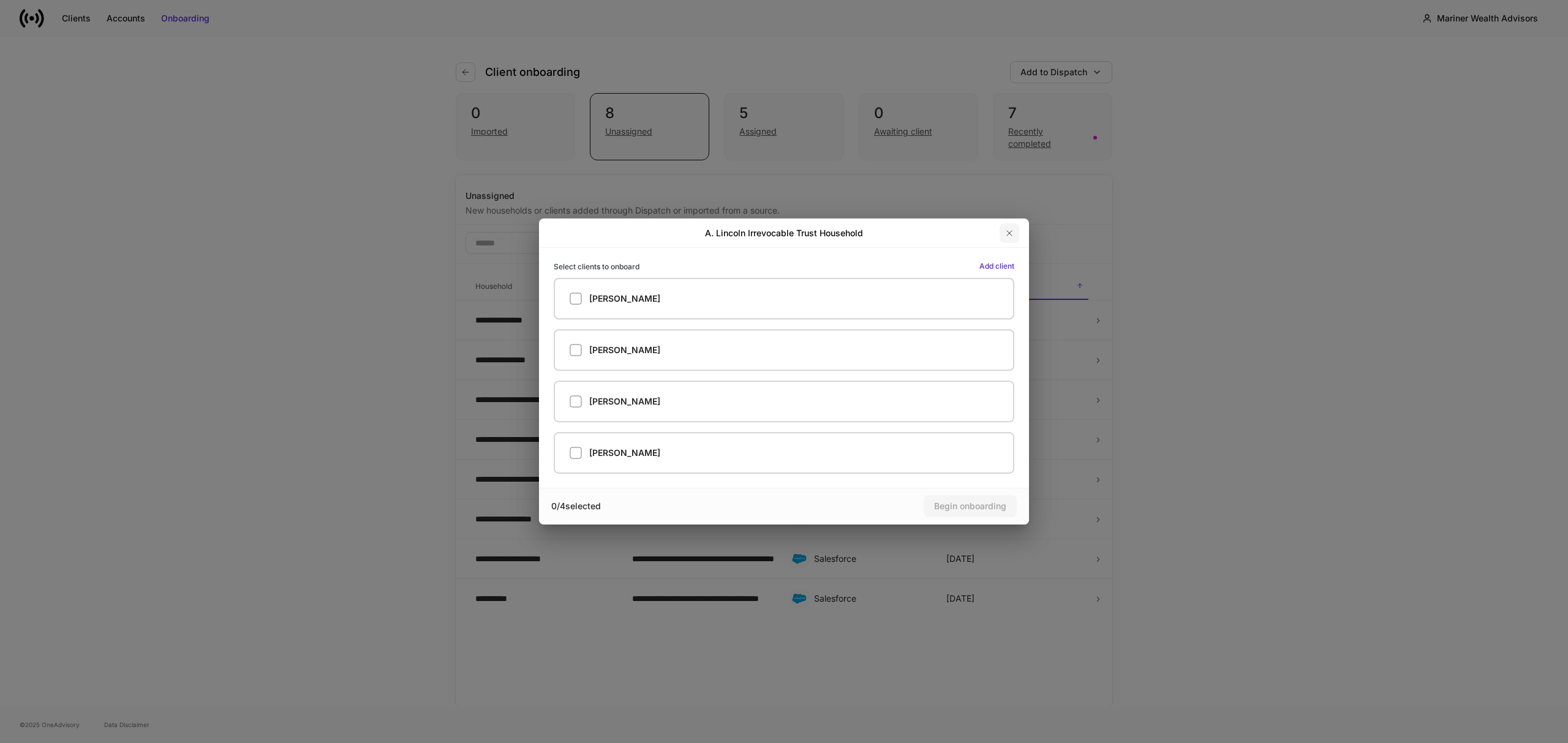
click at [1010, 231] on icon "button" at bounding box center [1009, 233] width 10 height 10
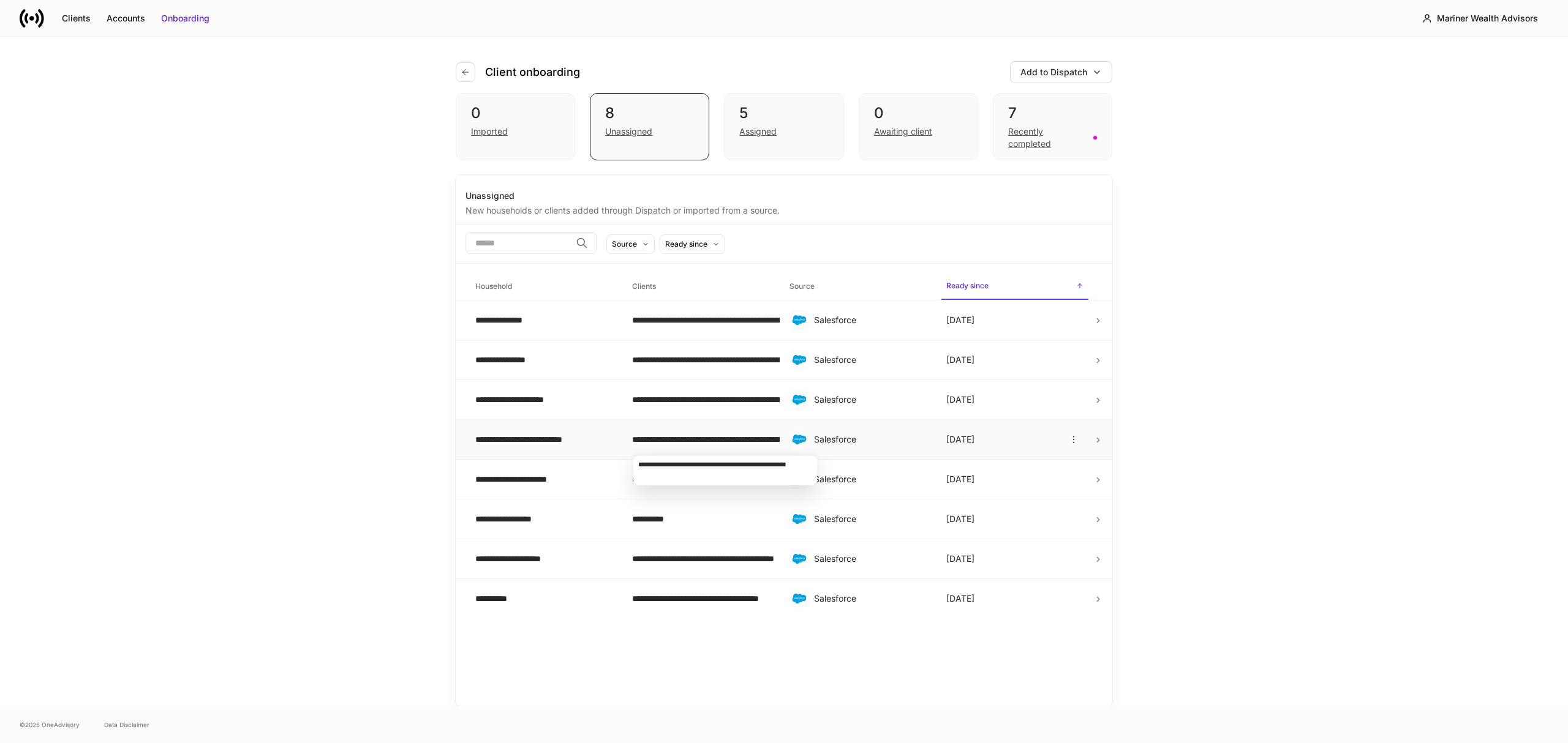
click at [718, 438] on div "**********" at bounding box center [700, 439] width 137 height 12
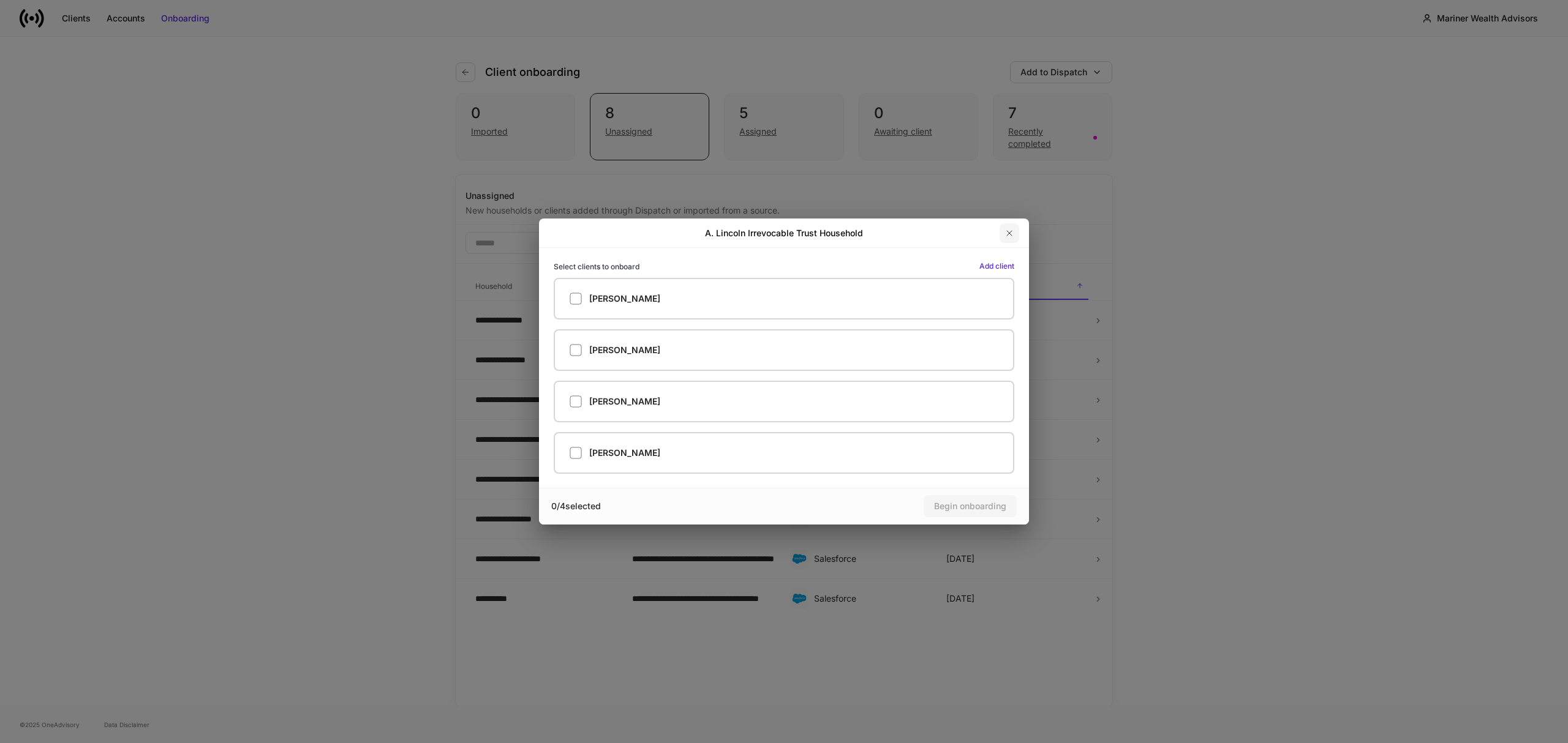
click at [1011, 230] on icon "button" at bounding box center [1009, 233] width 10 height 10
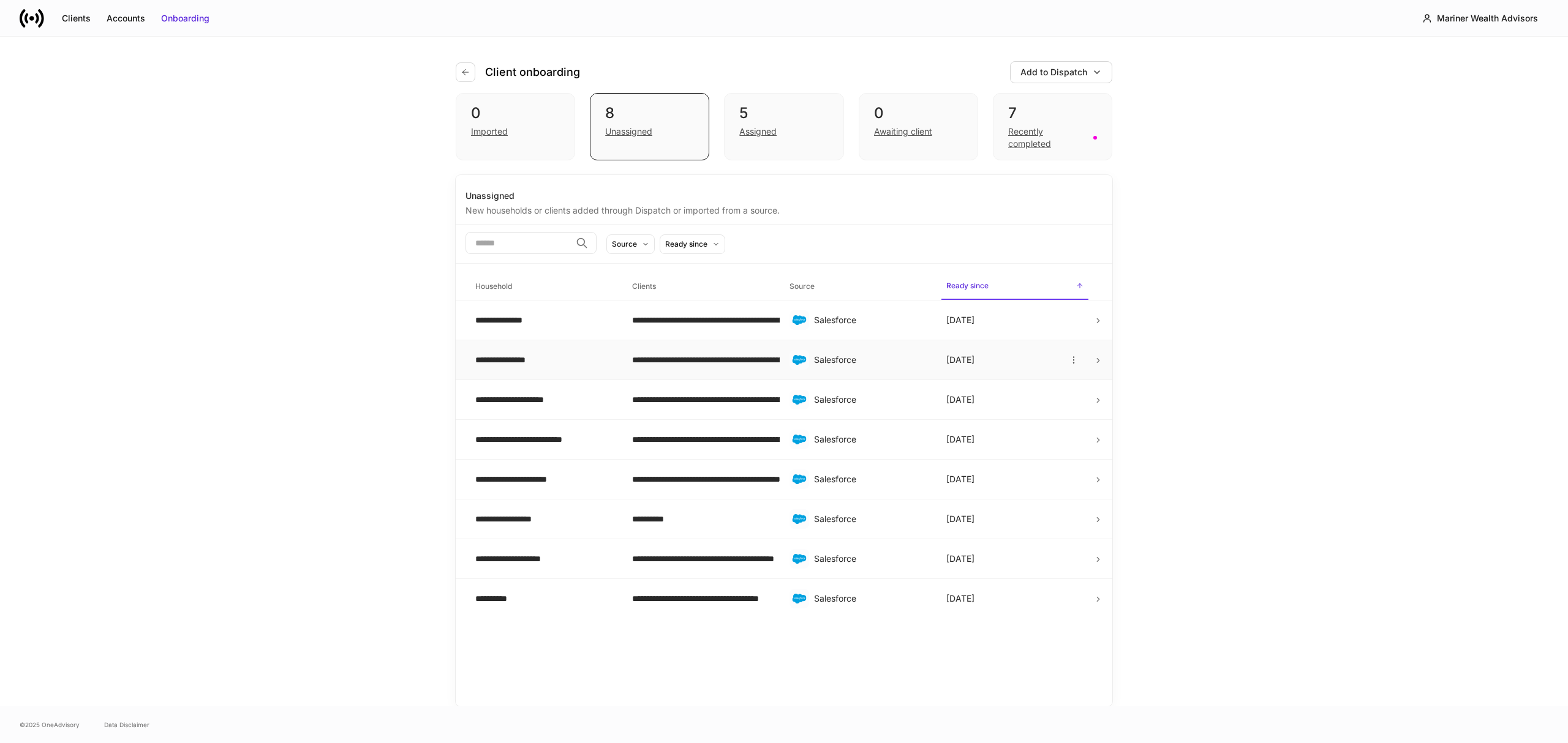
click at [527, 358] on div "**********" at bounding box center [544, 359] width 137 height 12
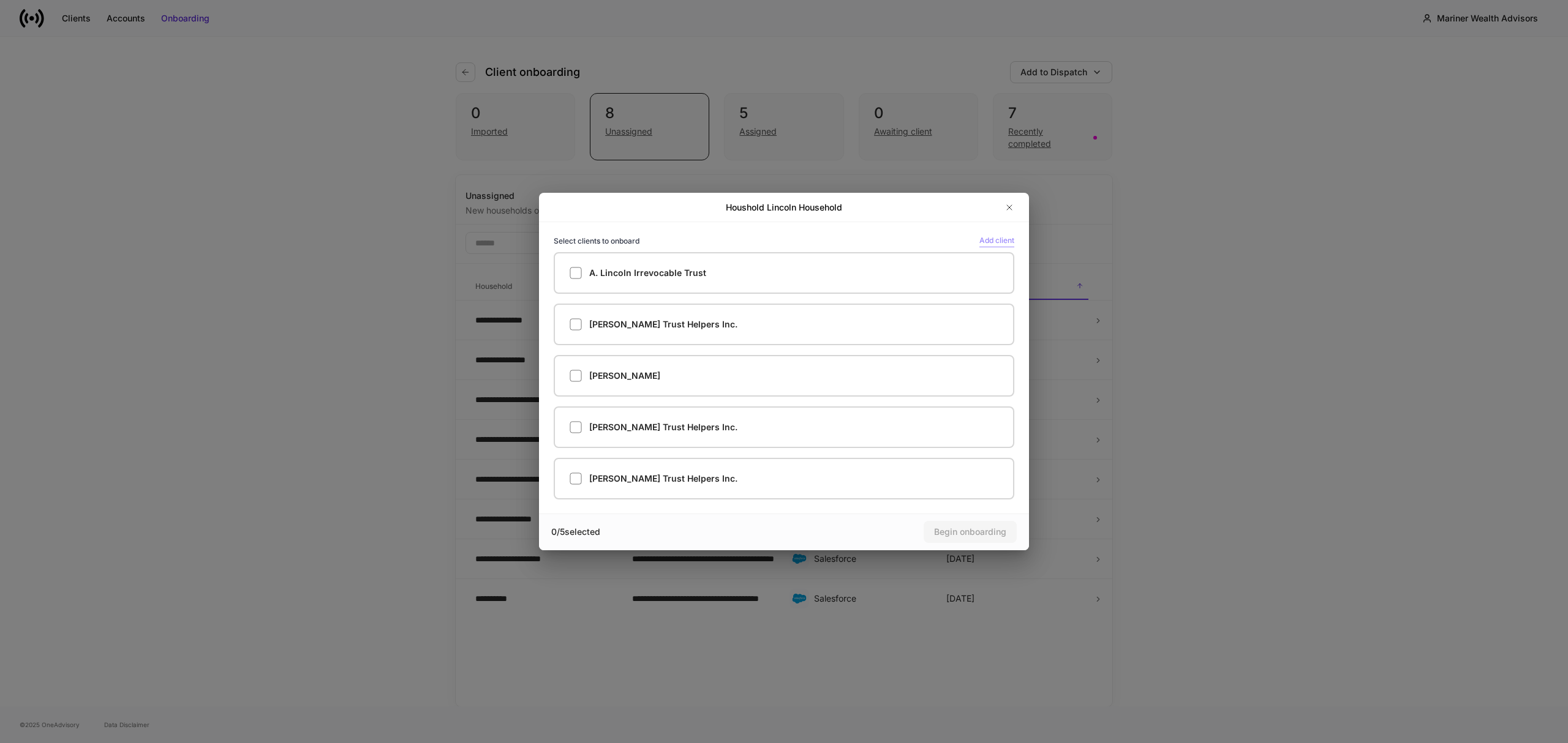
click at [1000, 236] on div "Add client" at bounding box center [996, 240] width 35 height 12
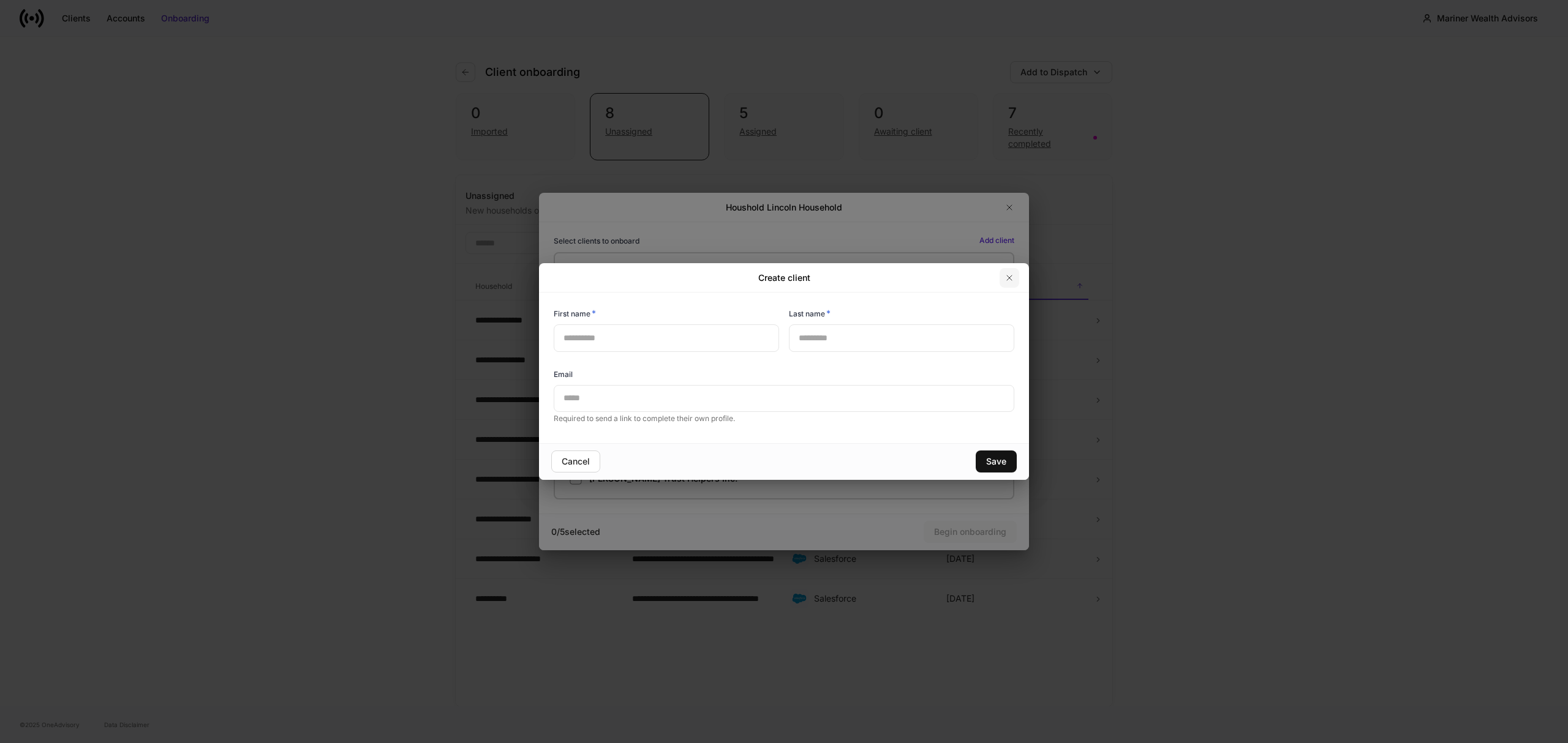
click at [1012, 275] on icon "button" at bounding box center [1009, 278] width 5 height 5
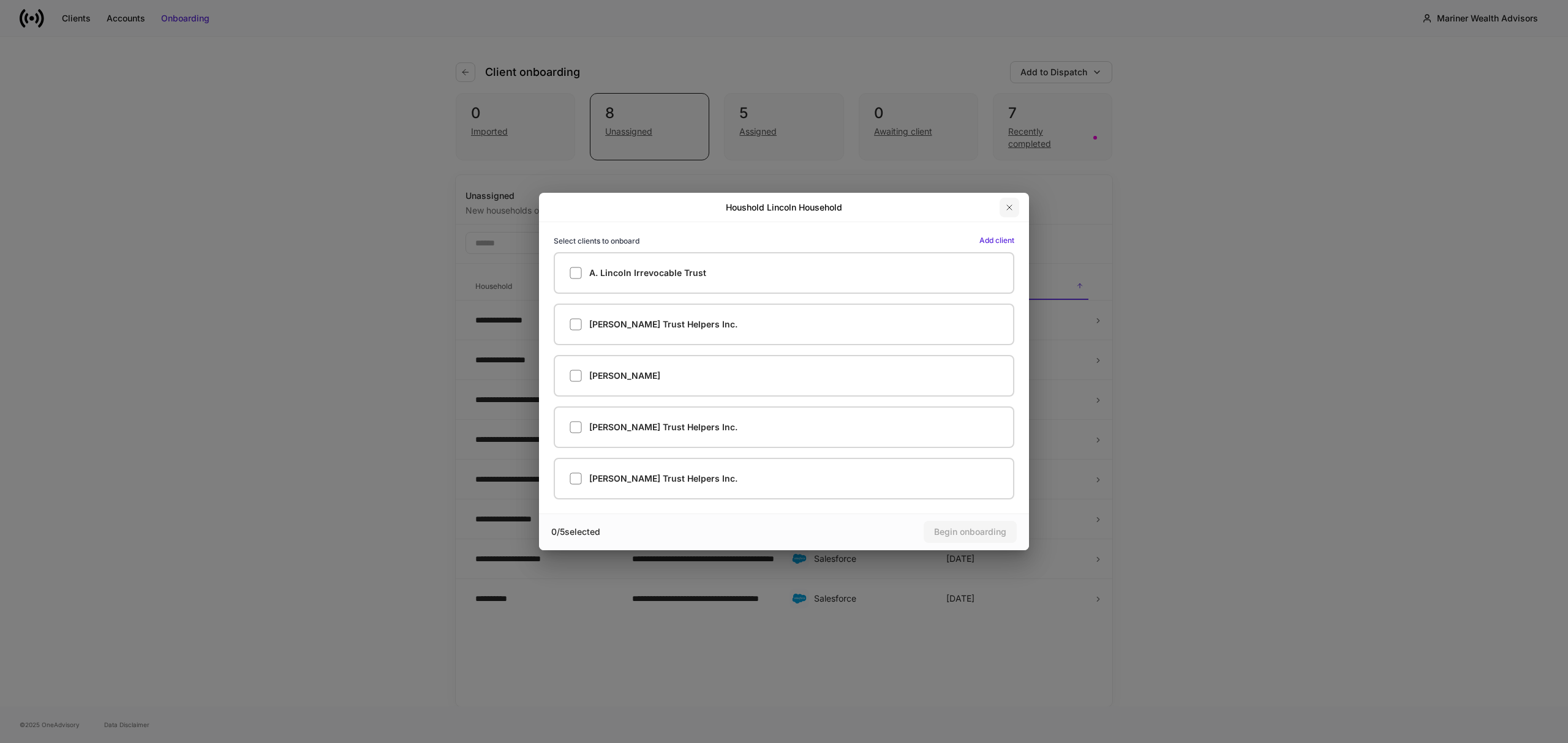
click at [1012, 203] on icon "button" at bounding box center [1009, 208] width 10 height 10
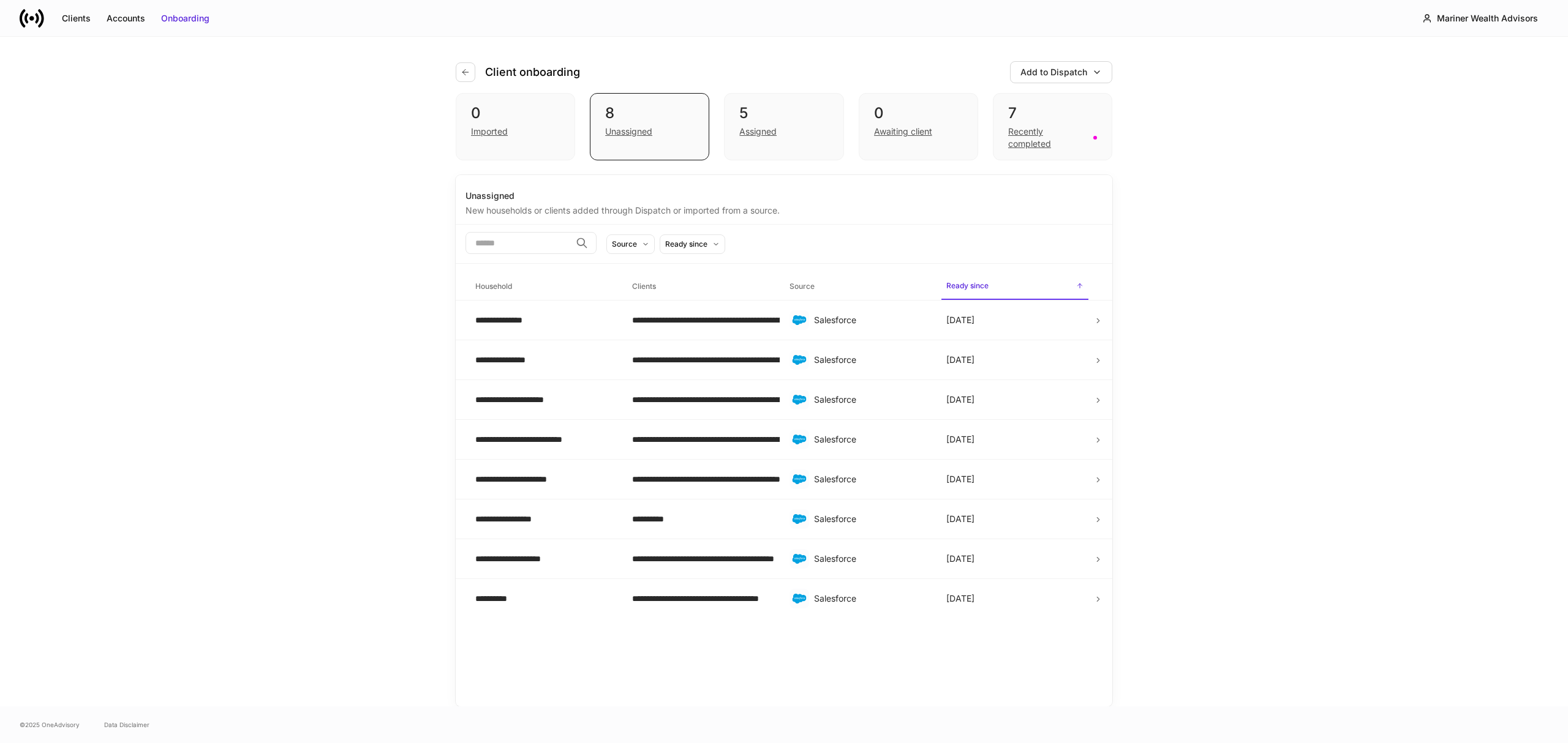
click at [462, 68] on icon "button" at bounding box center [466, 72] width 10 height 10
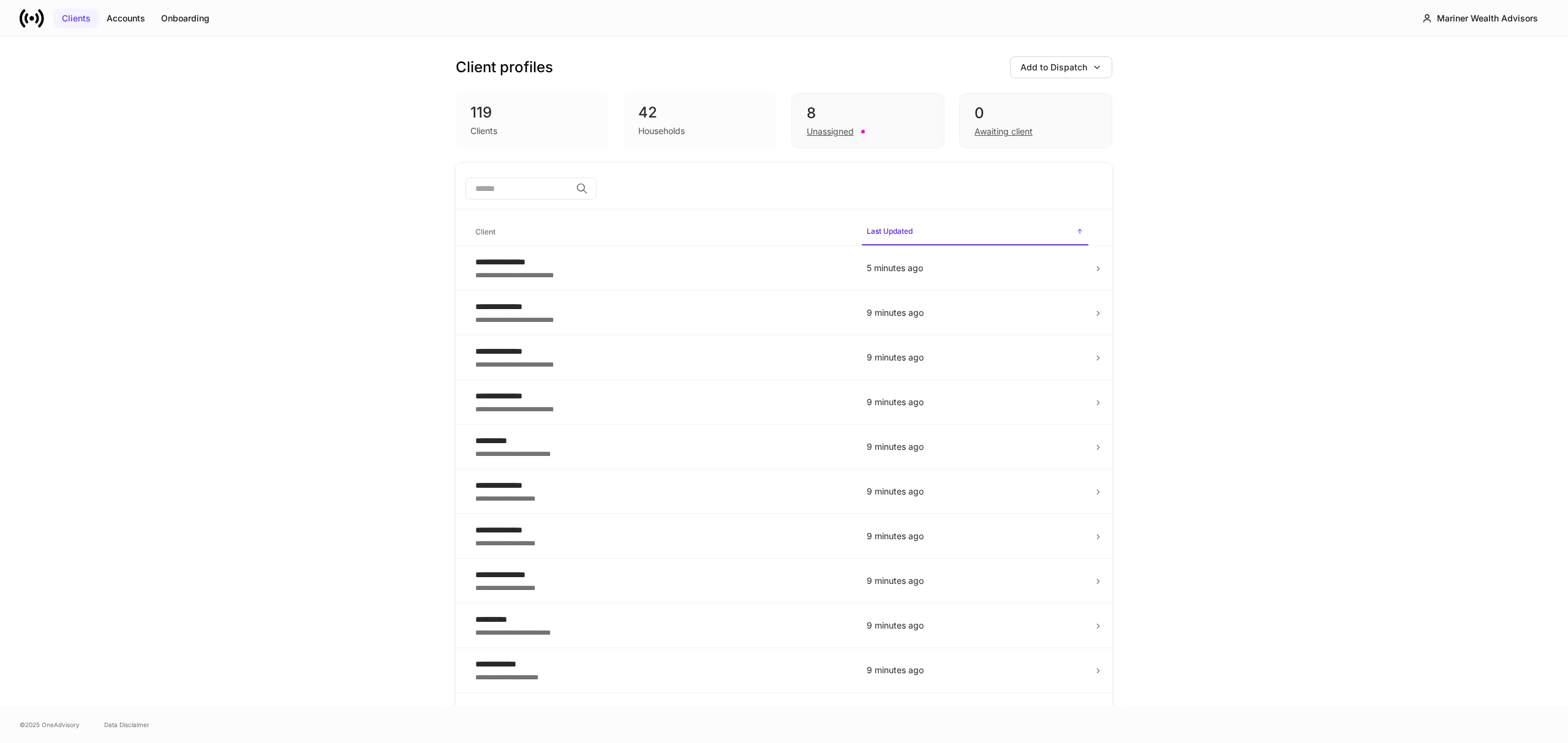
click at [74, 13] on div "Clients" at bounding box center [76, 18] width 29 height 12
click at [507, 184] on input "search" at bounding box center [518, 188] width 105 height 22
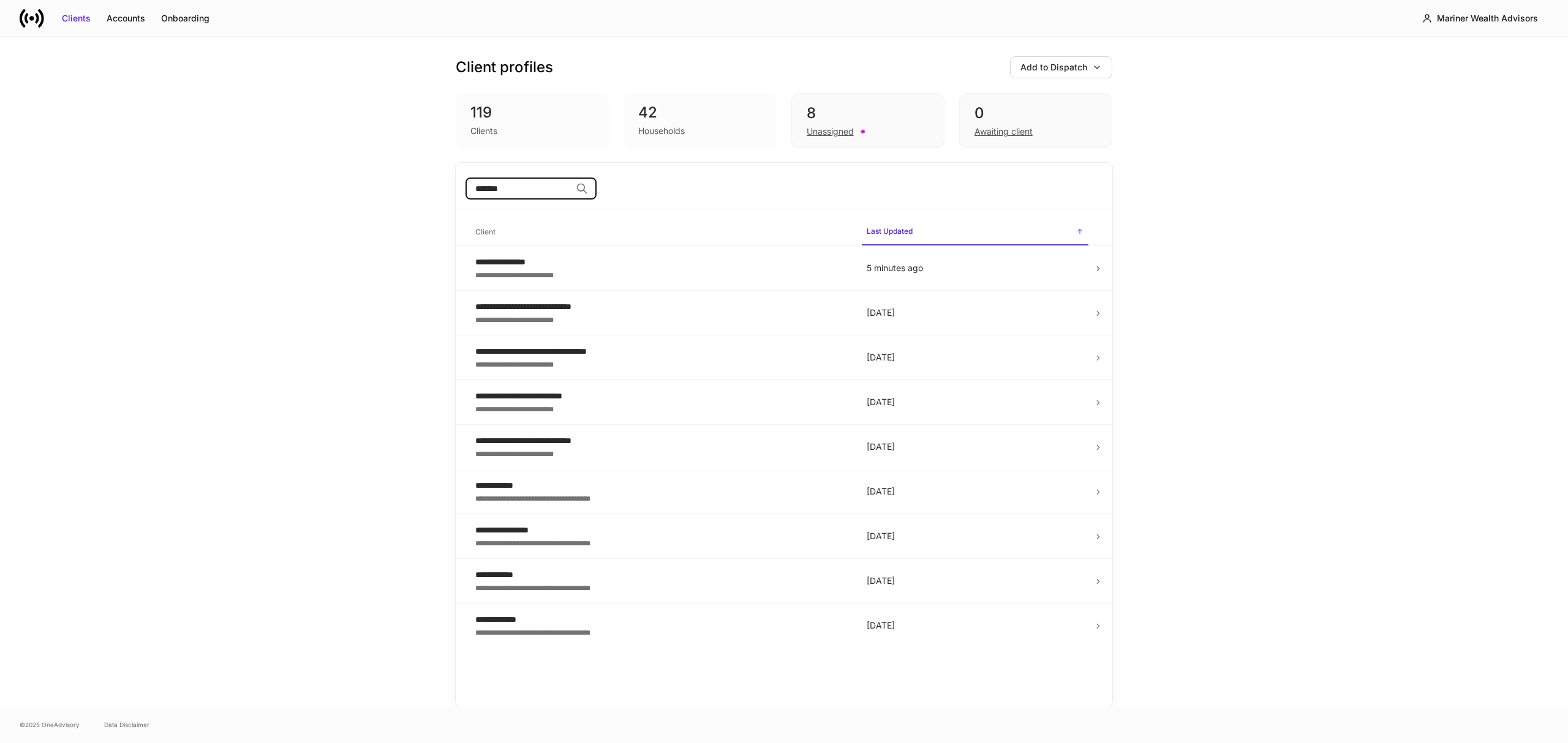
type input "*******"
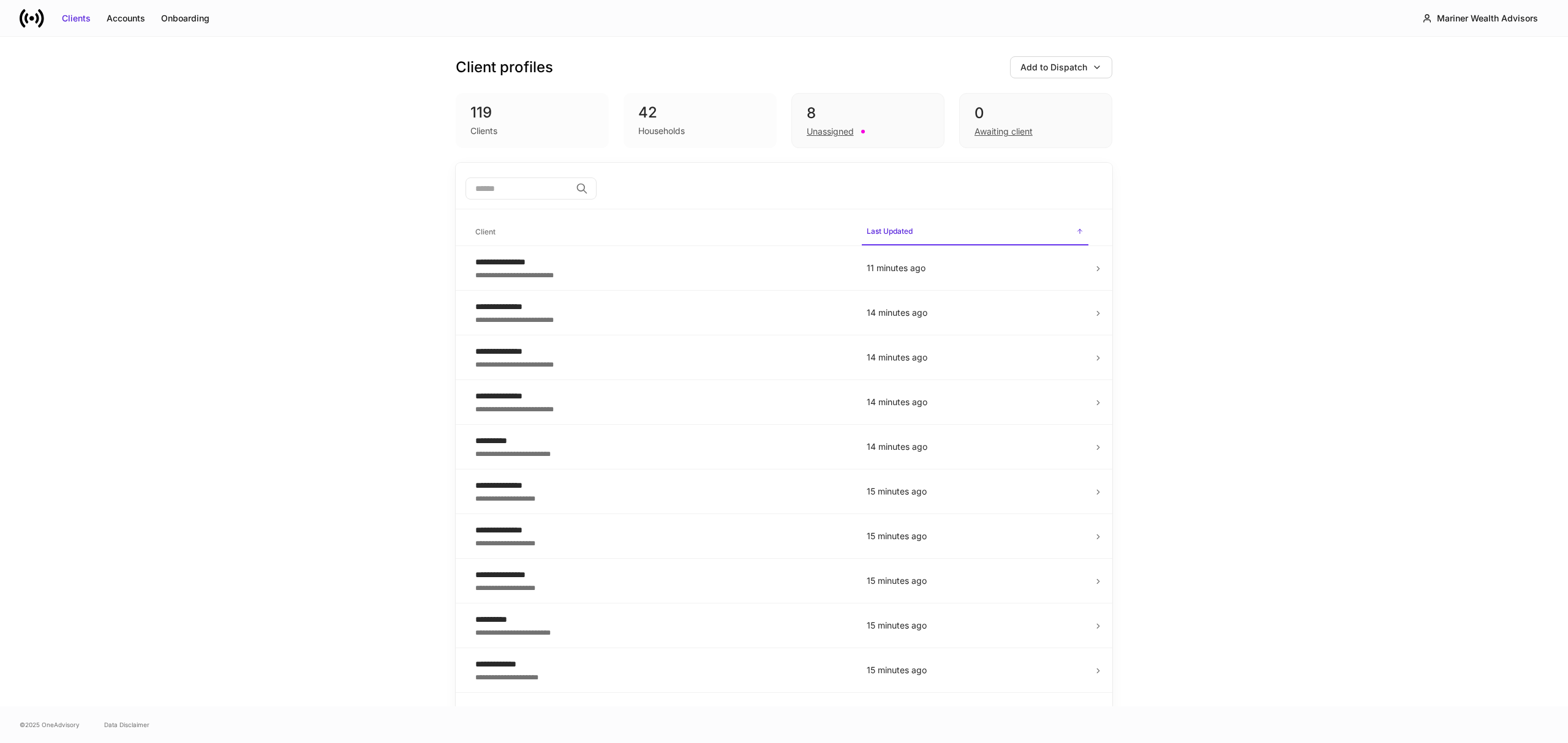
click at [489, 124] on div "Clients" at bounding box center [532, 130] width 124 height 14
click at [650, 117] on div "42" at bounding box center [700, 112] width 124 height 19
click at [657, 126] on div "Households" at bounding box center [662, 131] width 47 height 12
drag, startPoint x: 650, startPoint y: 111, endPoint x: 636, endPoint y: 111, distance: 14.0
click at [647, 111] on div "42" at bounding box center [700, 112] width 124 height 19
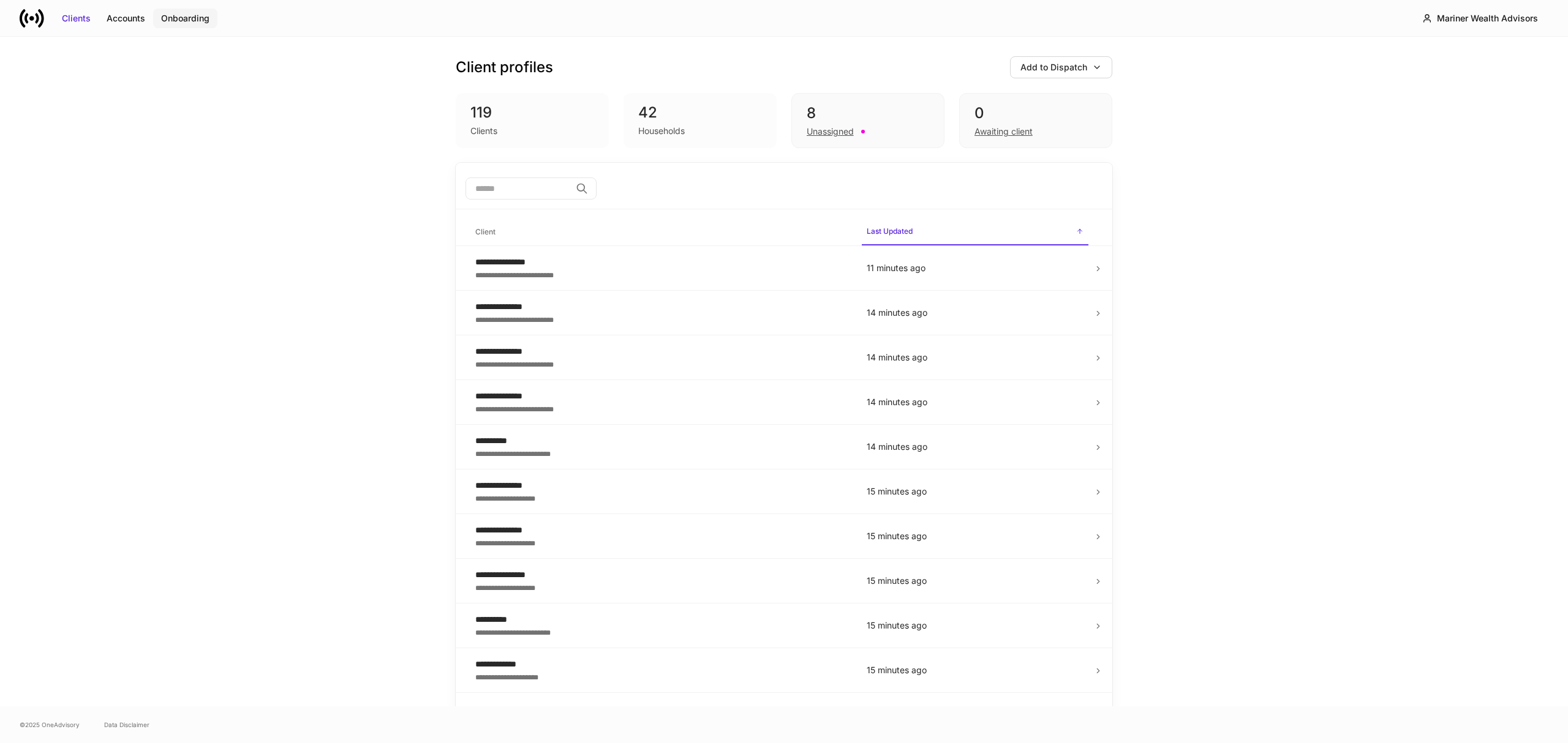
click at [189, 13] on div "Onboarding" at bounding box center [185, 18] width 48 height 12
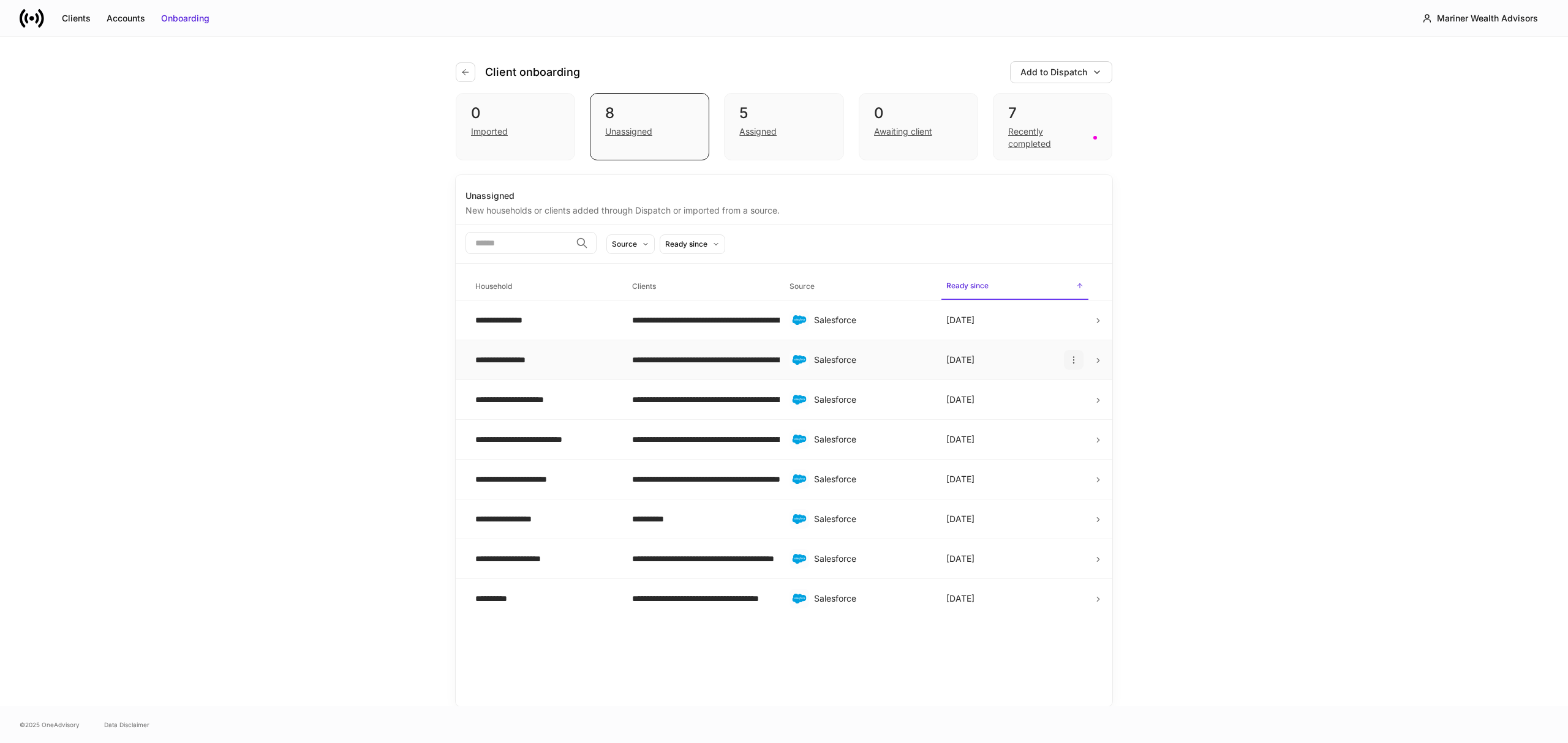
click at [1073, 361] on icon "button" at bounding box center [1073, 360] width 1 height 6
click at [1039, 421] on p "Delete household" at bounding box center [1030, 420] width 69 height 12
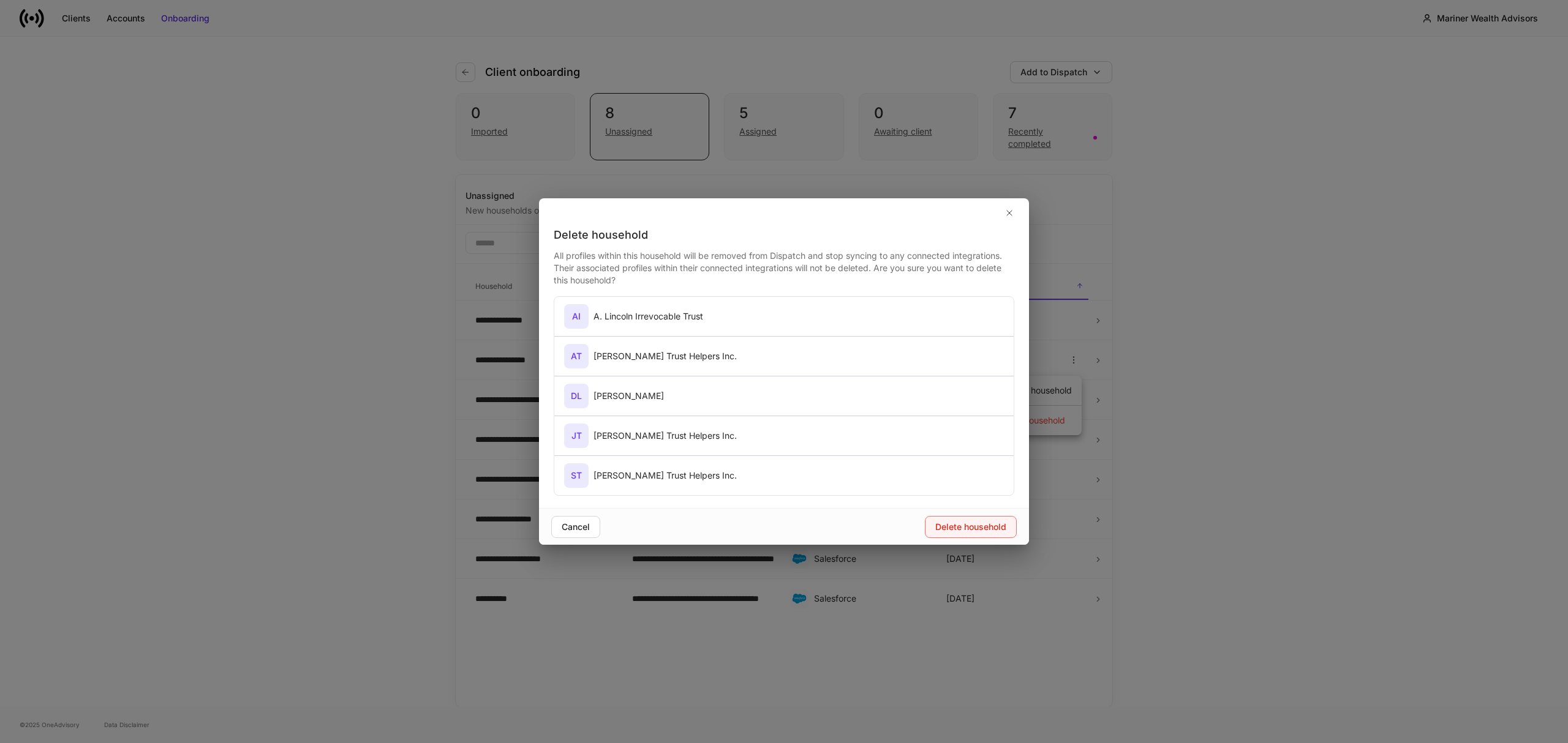
click at [960, 530] on div "Delete household" at bounding box center [971, 526] width 71 height 12
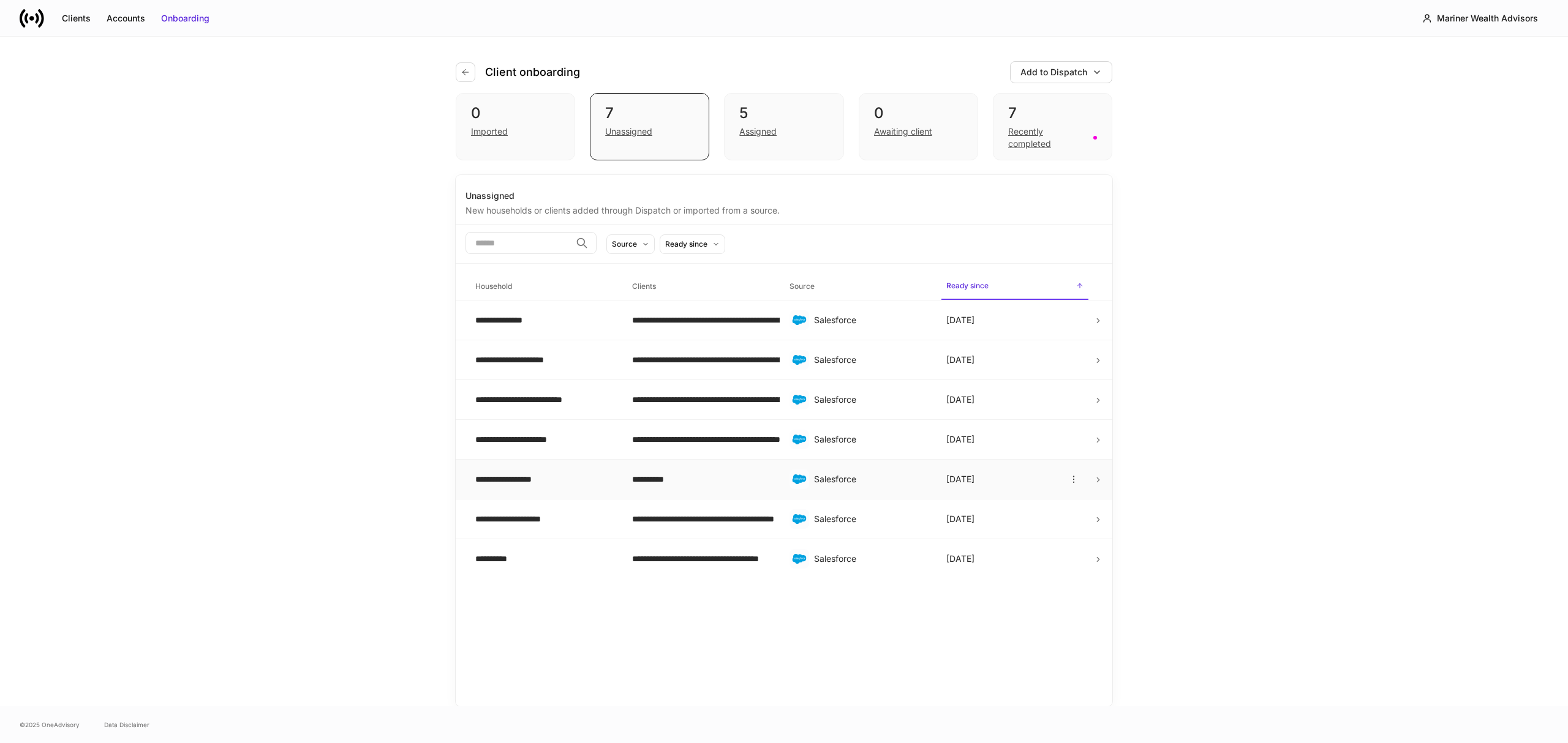
click at [1100, 482] on icon at bounding box center [1098, 480] width 9 height 9
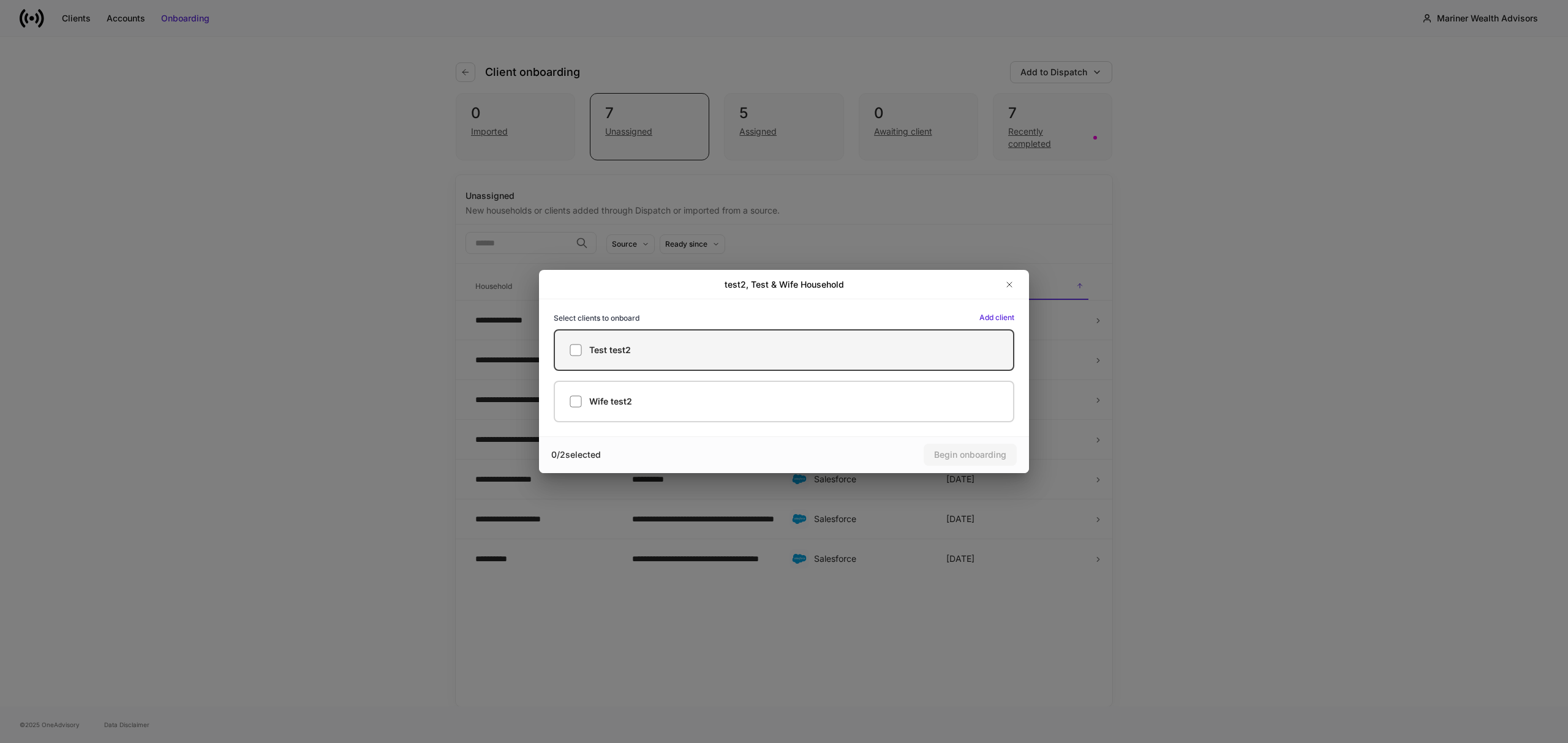
click at [637, 354] on div "Test test2" at bounding box center [784, 350] width 429 height 12
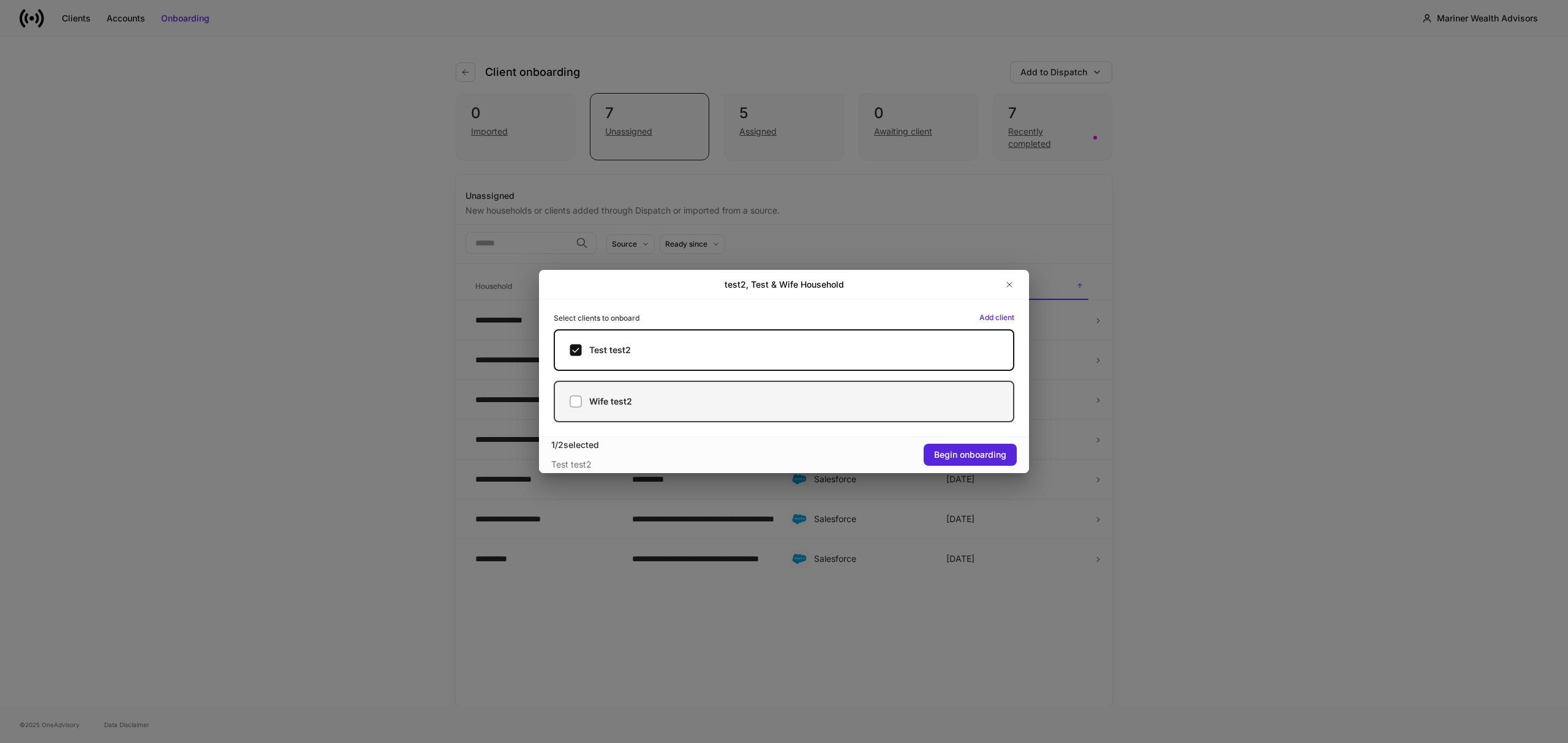
click at [601, 403] on h5 "Wife test2" at bounding box center [610, 401] width 43 height 12
click at [1008, 286] on icon "button" at bounding box center [1009, 285] width 10 height 10
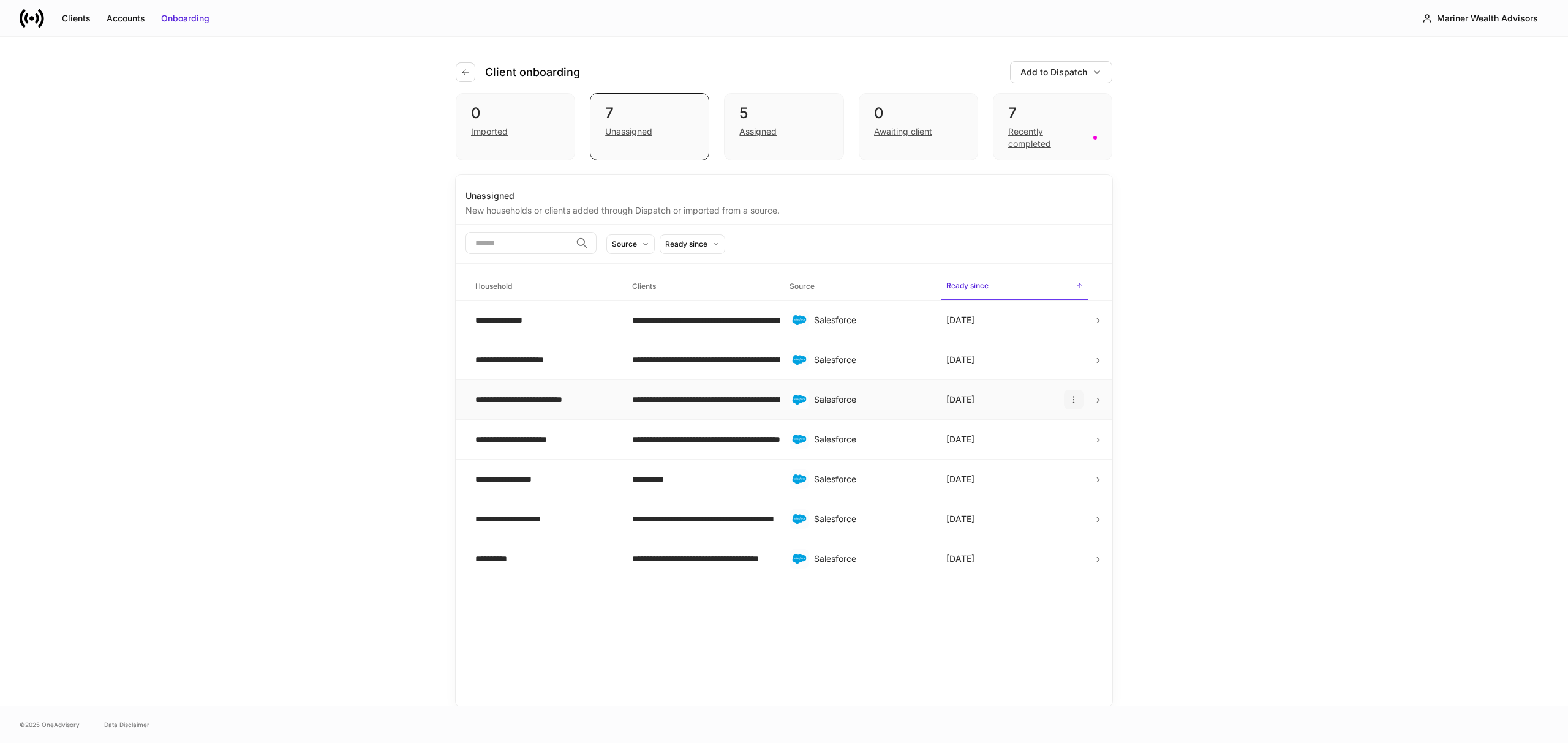
click at [1076, 400] on icon "button" at bounding box center [1073, 400] width 10 height 10
click at [1243, 417] on div at bounding box center [784, 372] width 1568 height 743
click at [466, 68] on icon "button" at bounding box center [466, 72] width 10 height 10
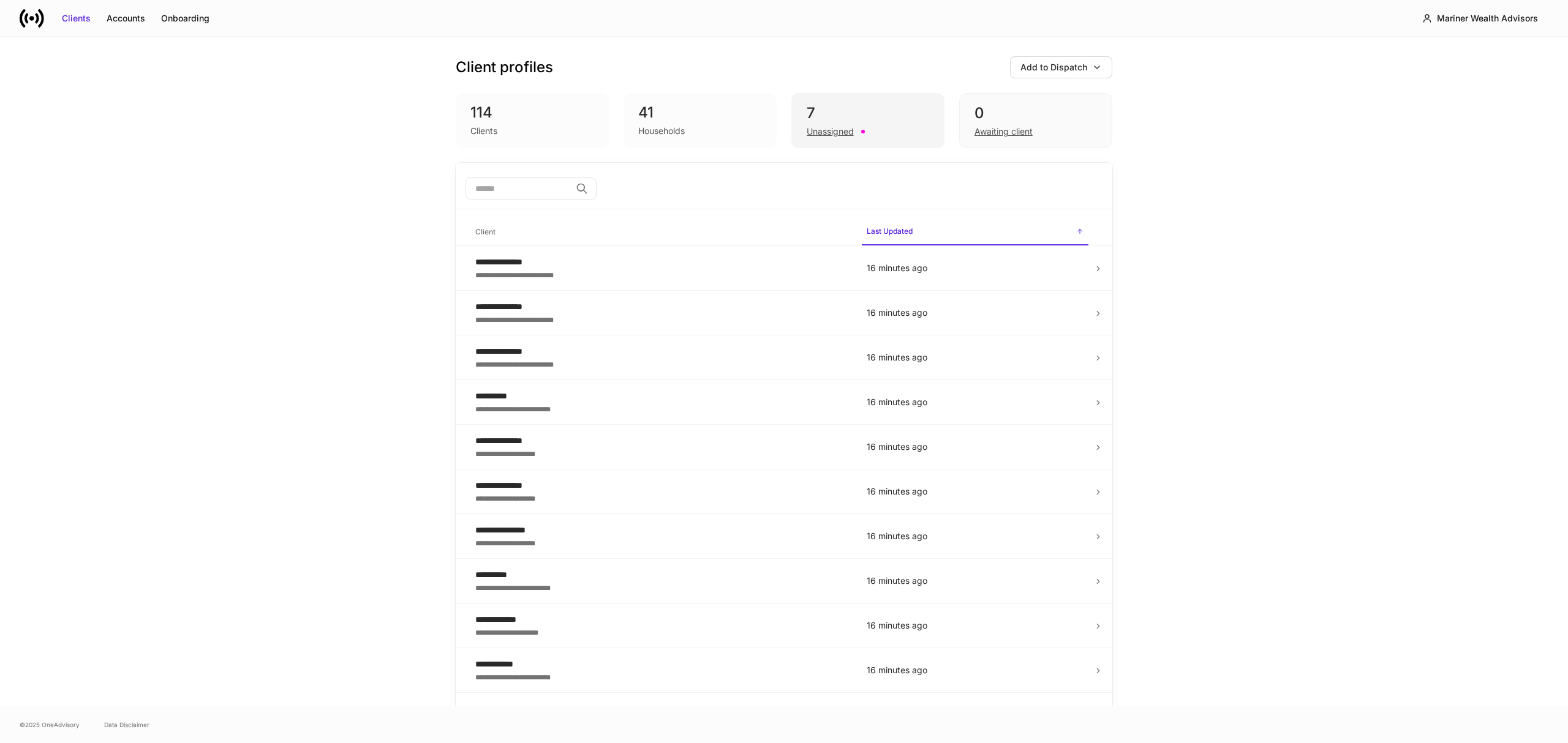
click at [807, 125] on div "Unassigned" at bounding box center [830, 131] width 47 height 12
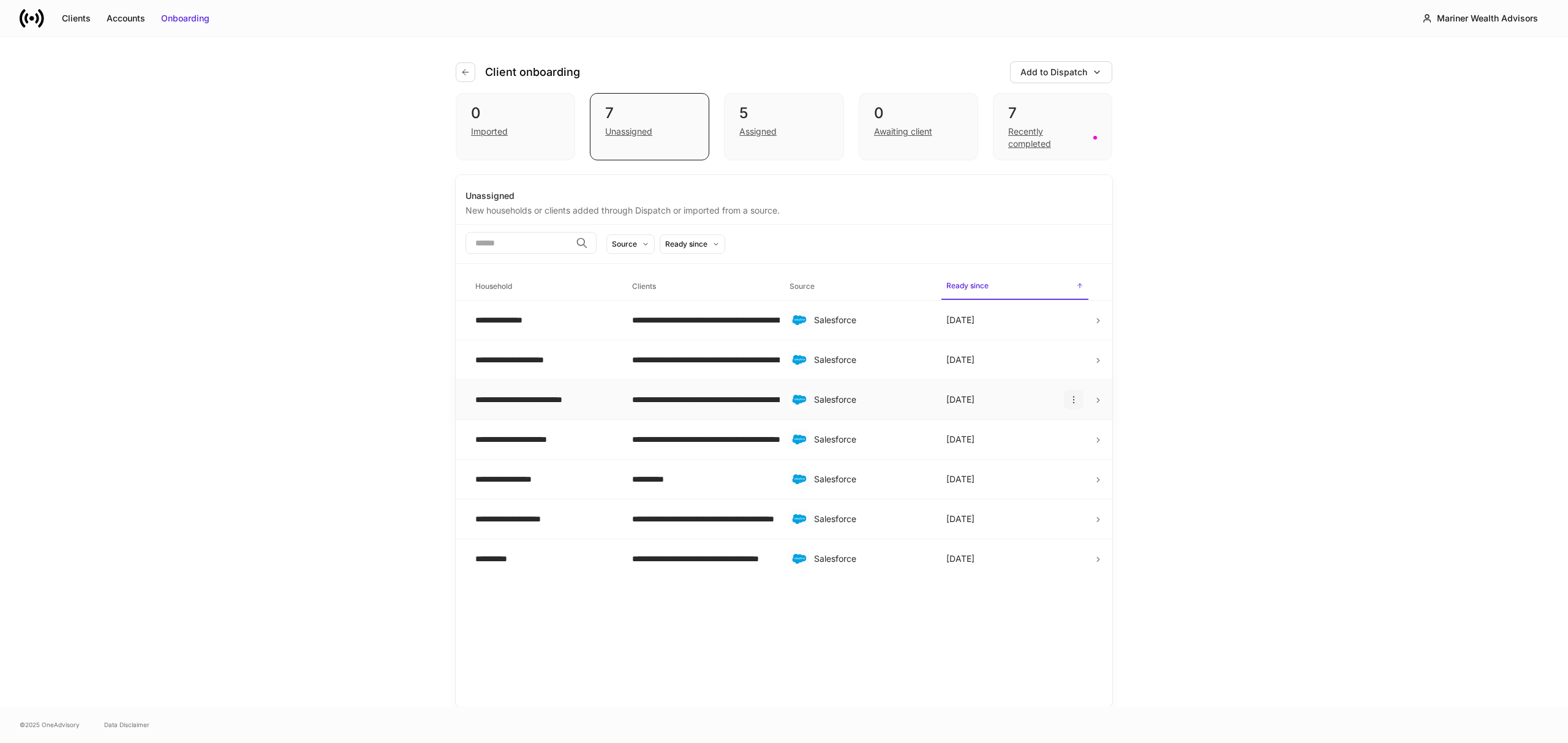
click at [1071, 396] on icon "button" at bounding box center [1073, 400] width 10 height 10
click at [1025, 431] on li "Rename household" at bounding box center [1033, 430] width 96 height 19
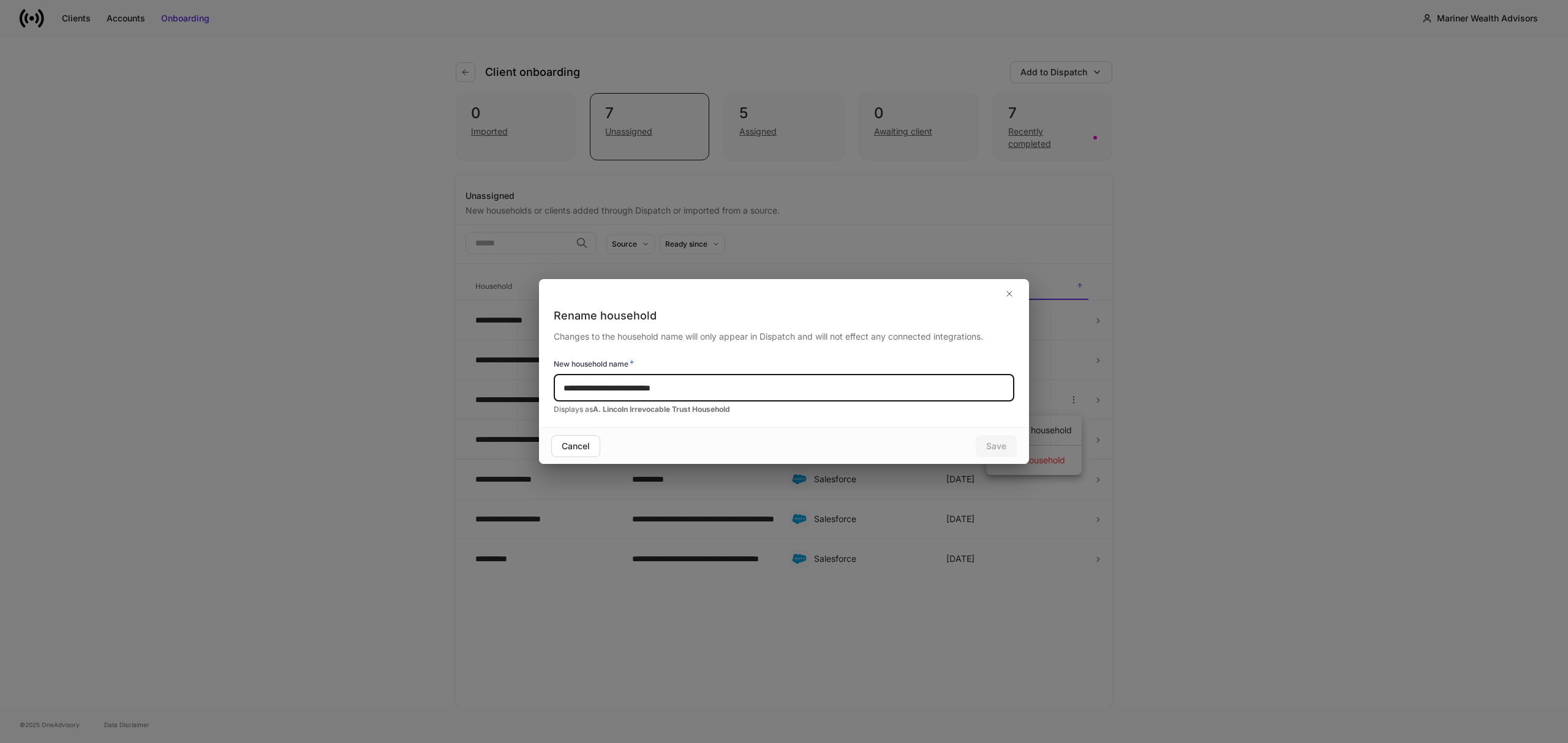
drag, startPoint x: 573, startPoint y: 387, endPoint x: 470, endPoint y: 371, distance: 104.2
click at [474, 372] on div "**********" at bounding box center [784, 372] width 1568 height 743
drag, startPoint x: 592, startPoint y: 386, endPoint x: 875, endPoint y: 410, distance: 284.0
click at [874, 410] on div "**********" at bounding box center [784, 367] width 490 height 120
type input "*******"
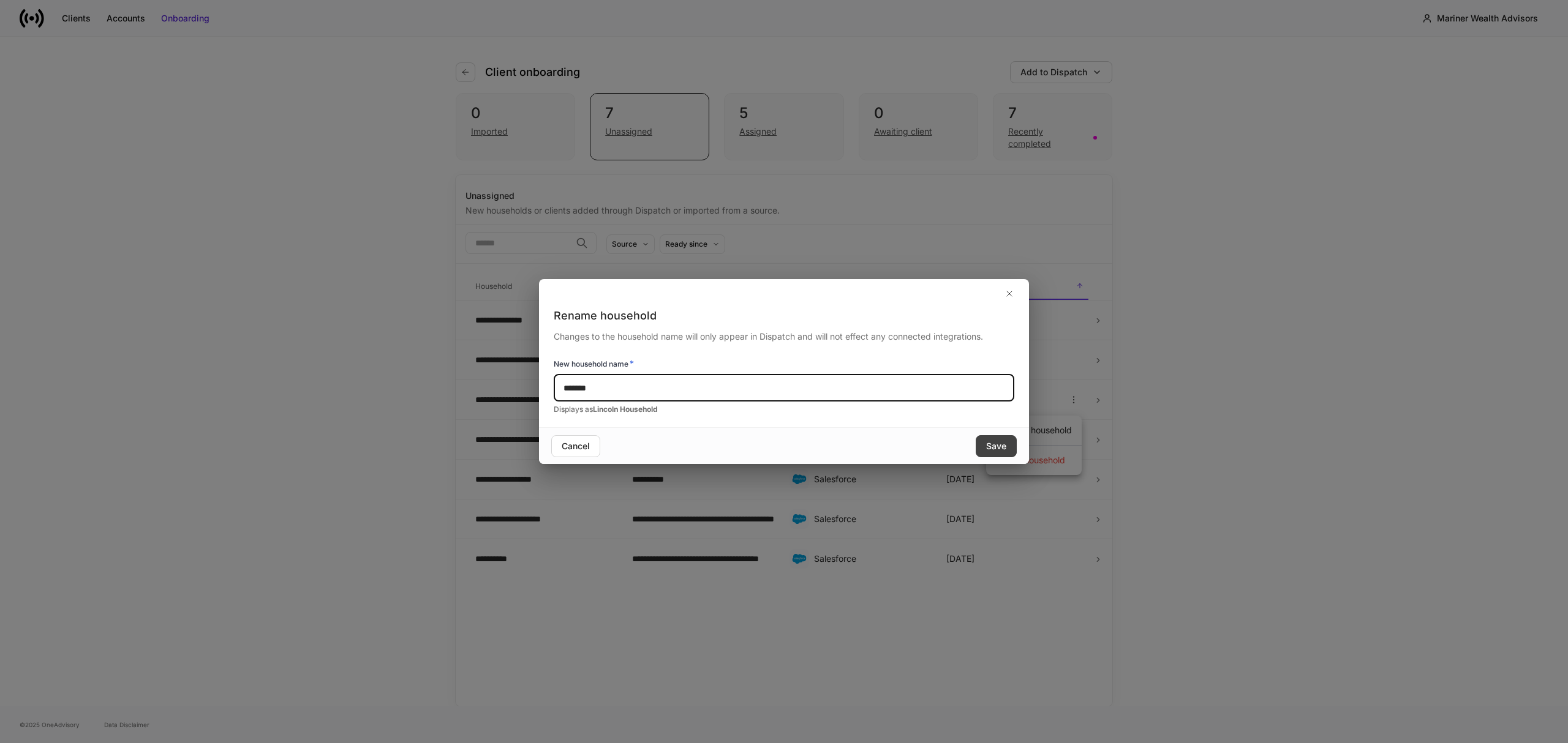
click at [1002, 445] on div "Save" at bounding box center [996, 446] width 20 height 12
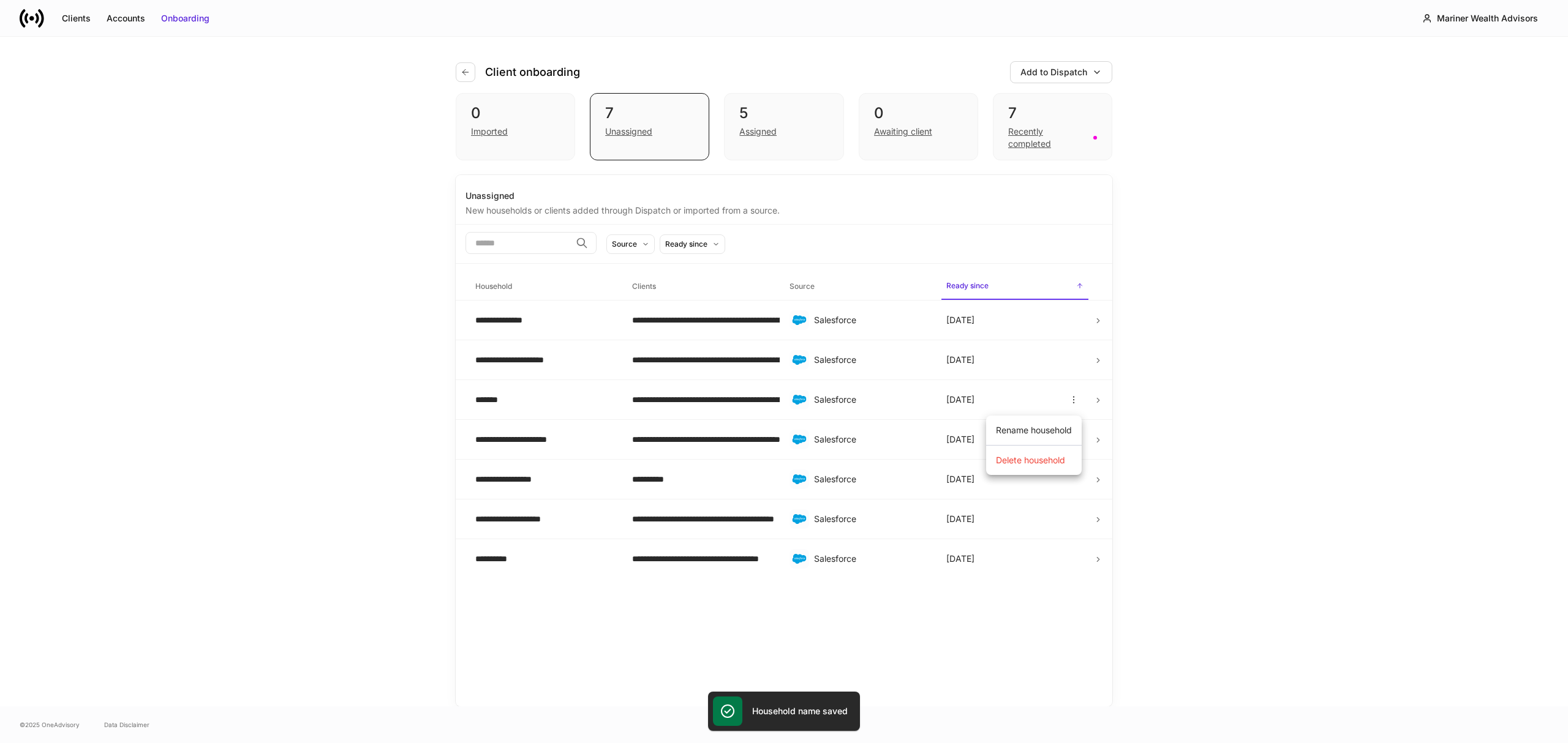
click at [1351, 478] on div at bounding box center [784, 372] width 1568 height 743
click at [520, 396] on div "*******" at bounding box center [544, 400] width 137 height 12
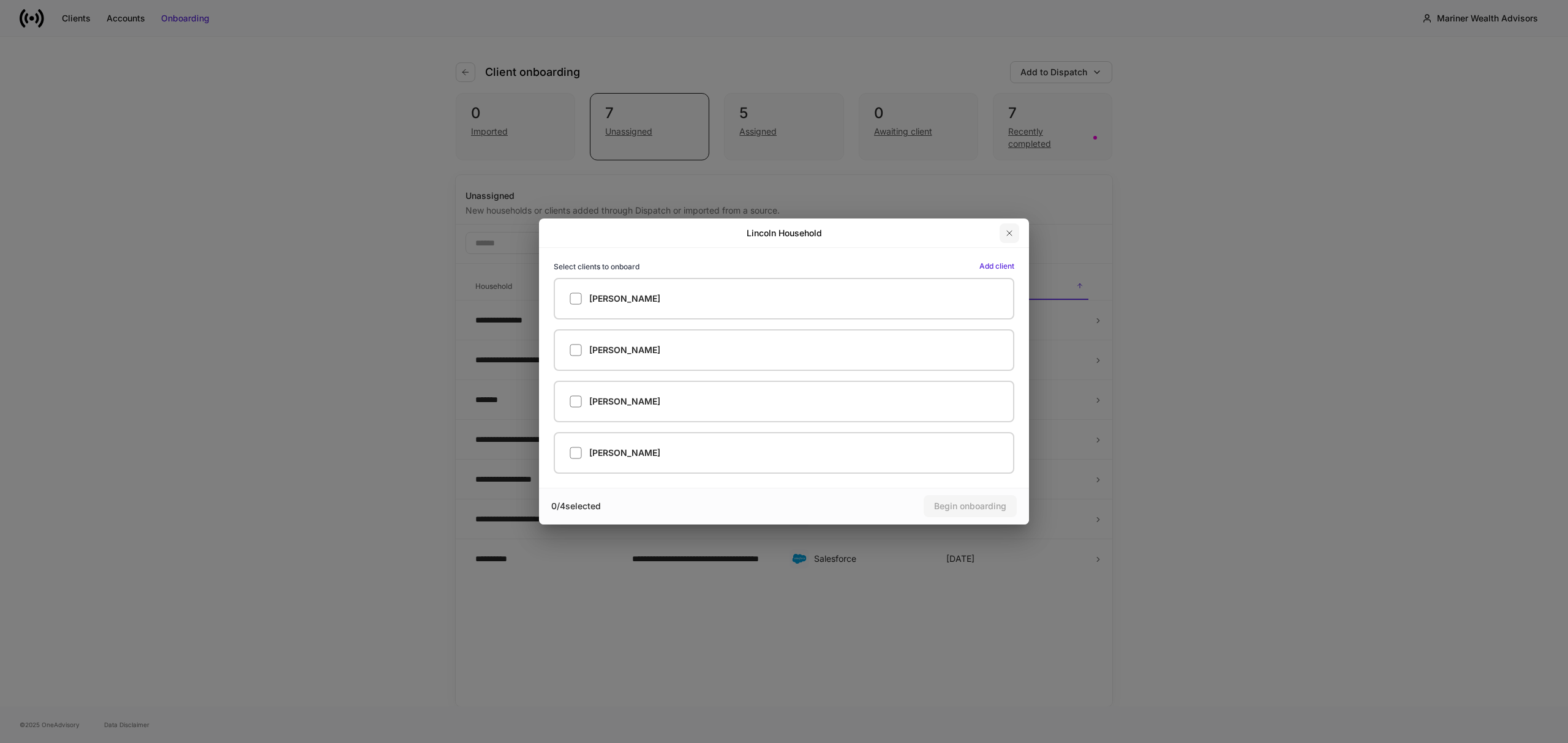
click at [1007, 236] on icon "button" at bounding box center [1009, 233] width 5 height 5
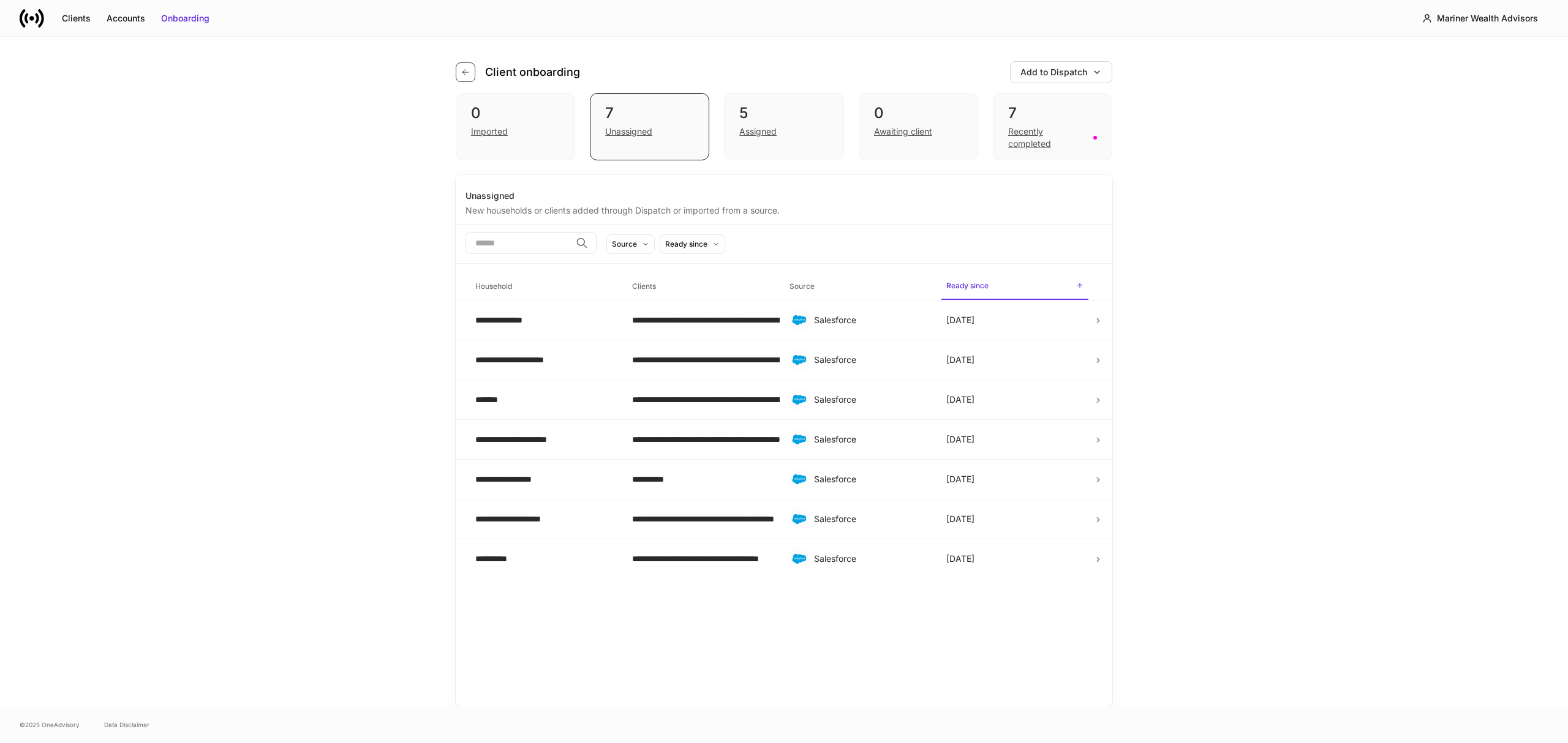
click at [466, 71] on icon "button" at bounding box center [466, 72] width 10 height 10
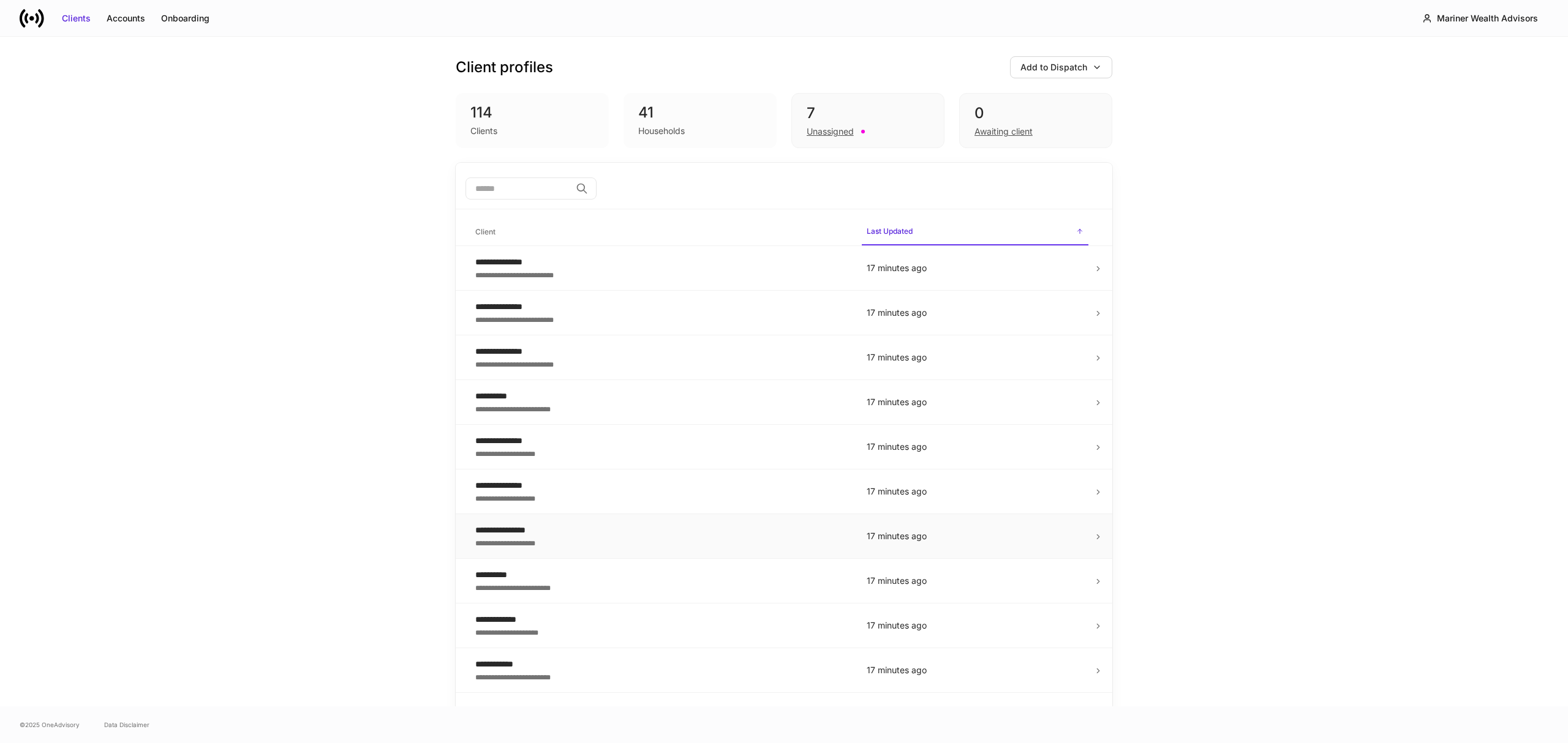
click at [510, 535] on div "**********" at bounding box center [661, 530] width 372 height 12
click at [522, 634] on div "**********" at bounding box center [661, 631] width 372 height 12
click at [807, 133] on div "Unassigned" at bounding box center [830, 131] width 47 height 12
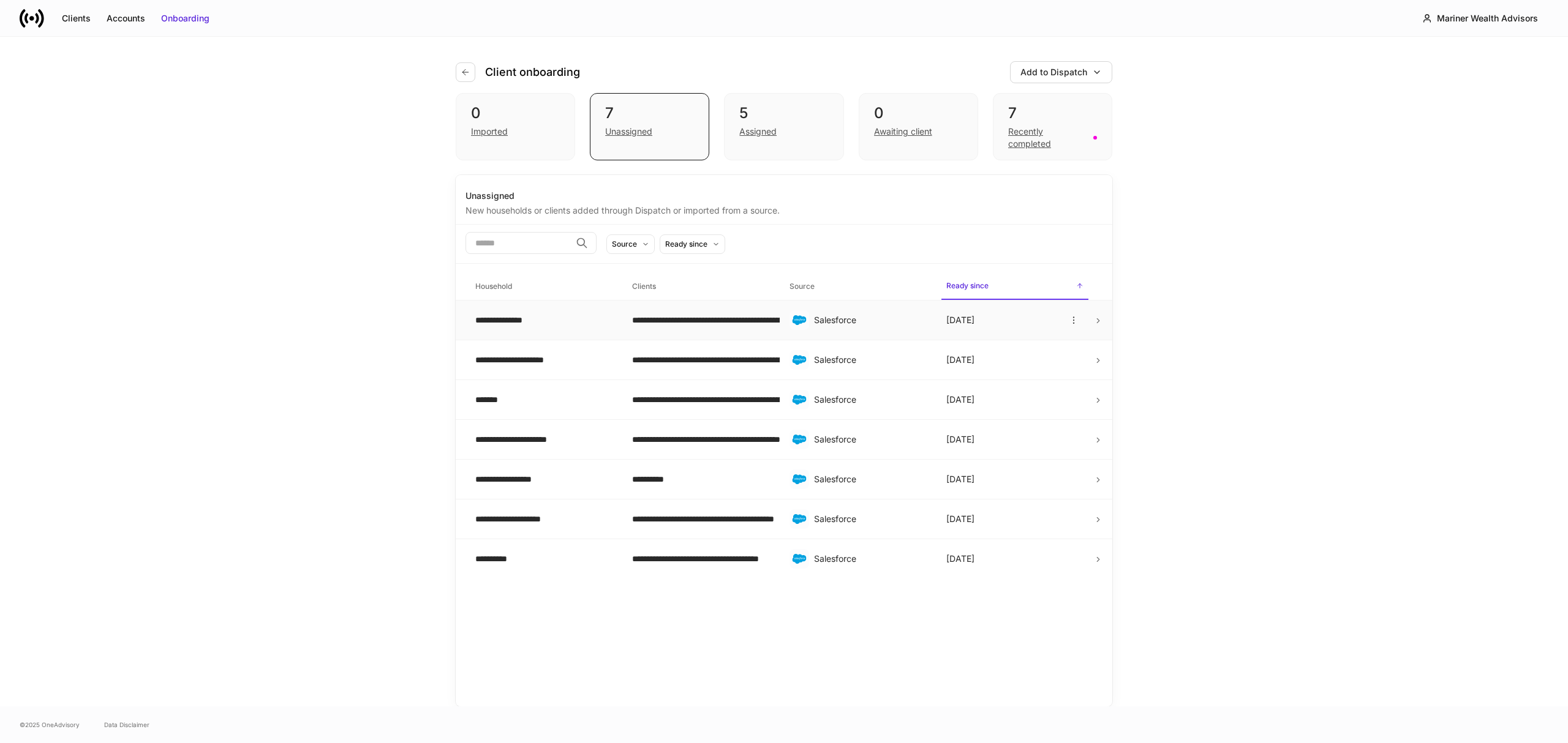
click at [1099, 322] on icon at bounding box center [1098, 320] width 2 height 4
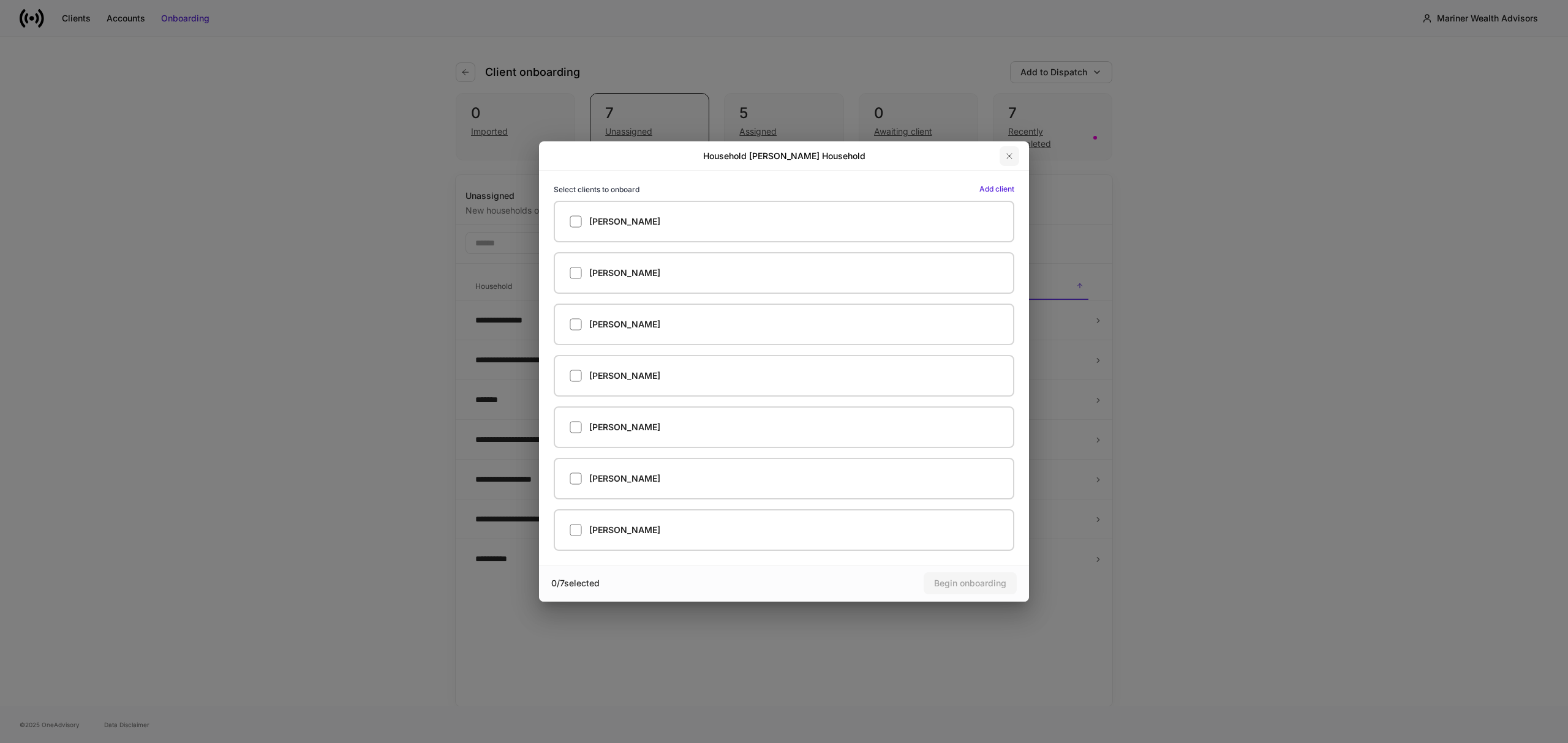
click at [1008, 156] on icon "button" at bounding box center [1009, 156] width 5 height 5
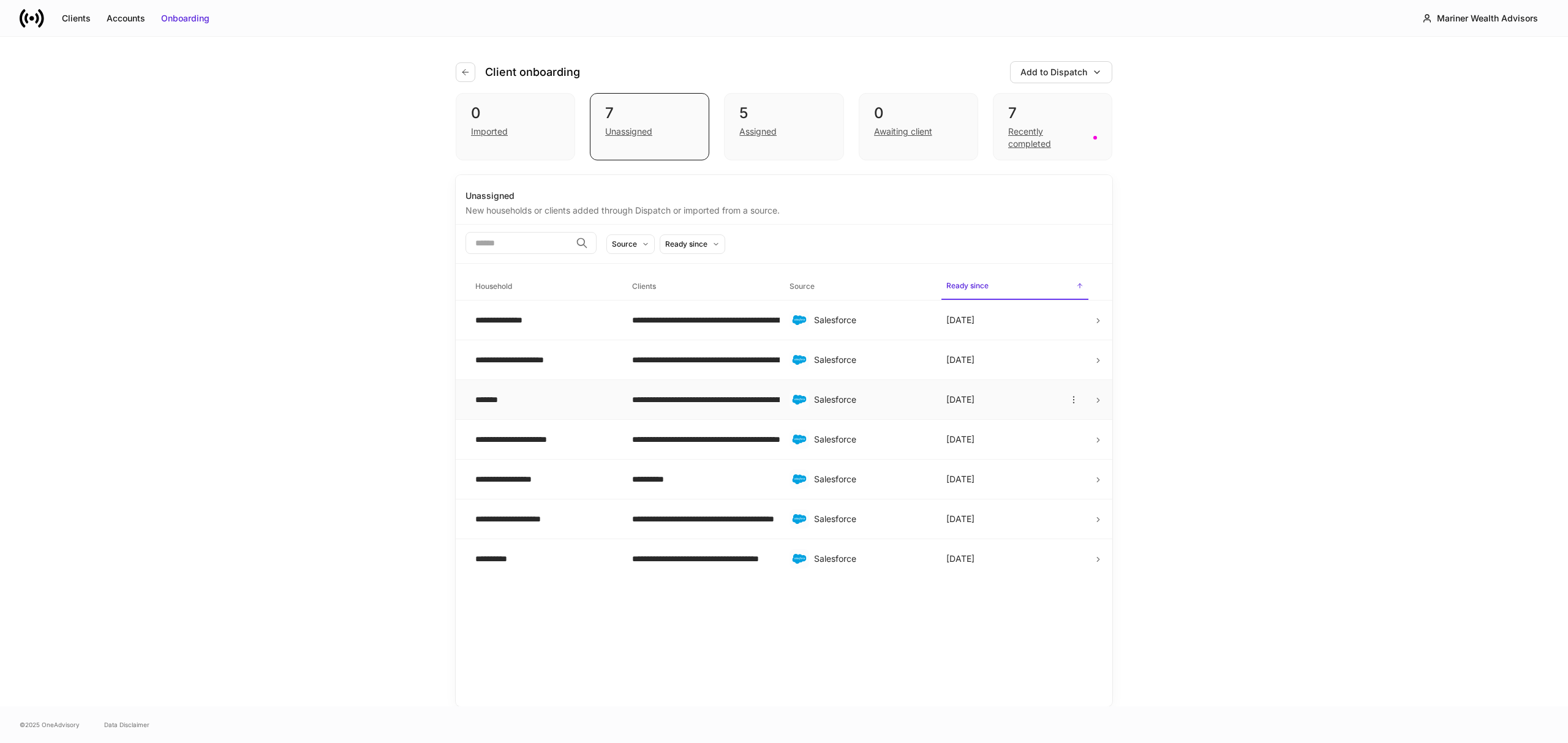
click at [1096, 400] on icon at bounding box center [1098, 400] width 9 height 9
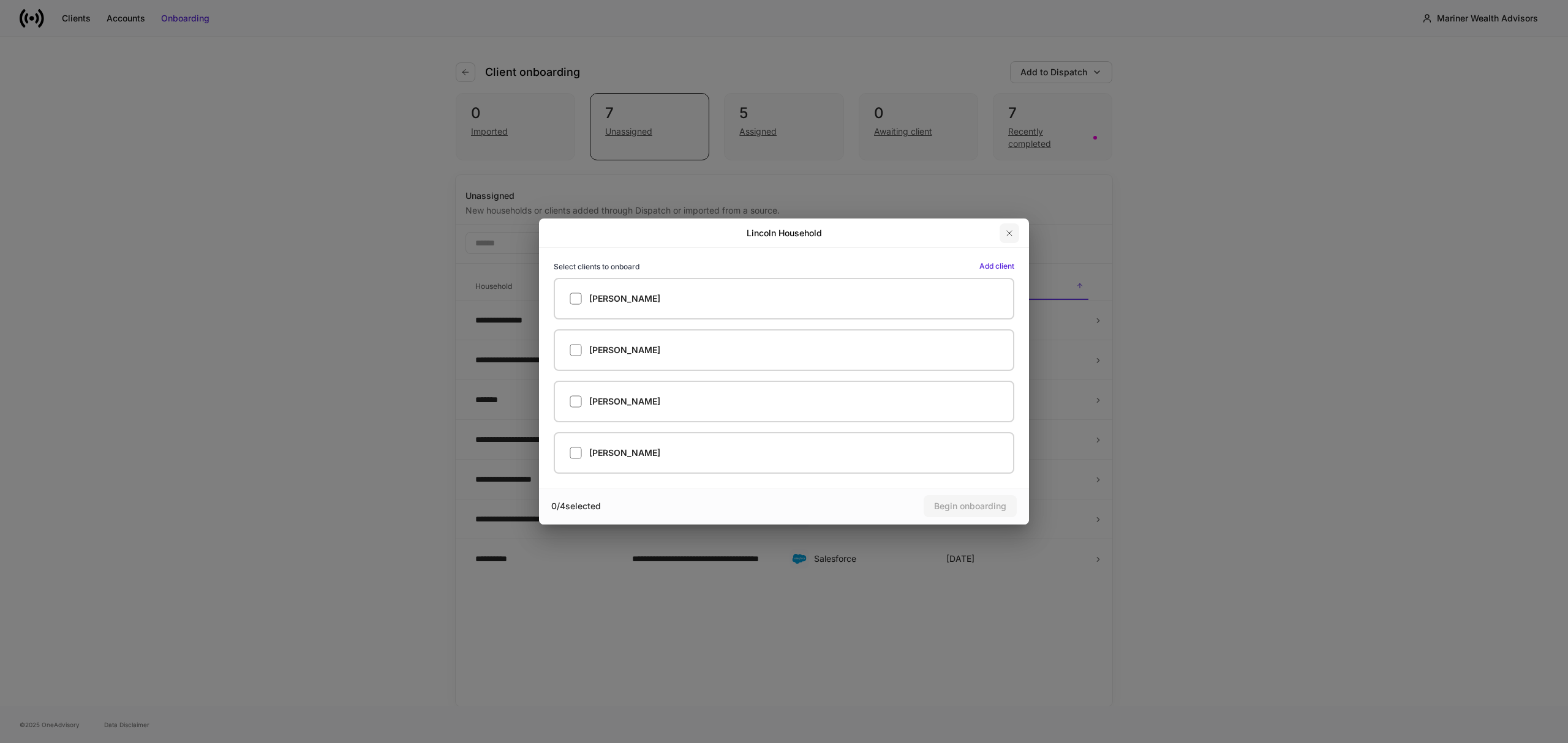
click at [1008, 233] on icon "button" at bounding box center [1009, 233] width 5 height 5
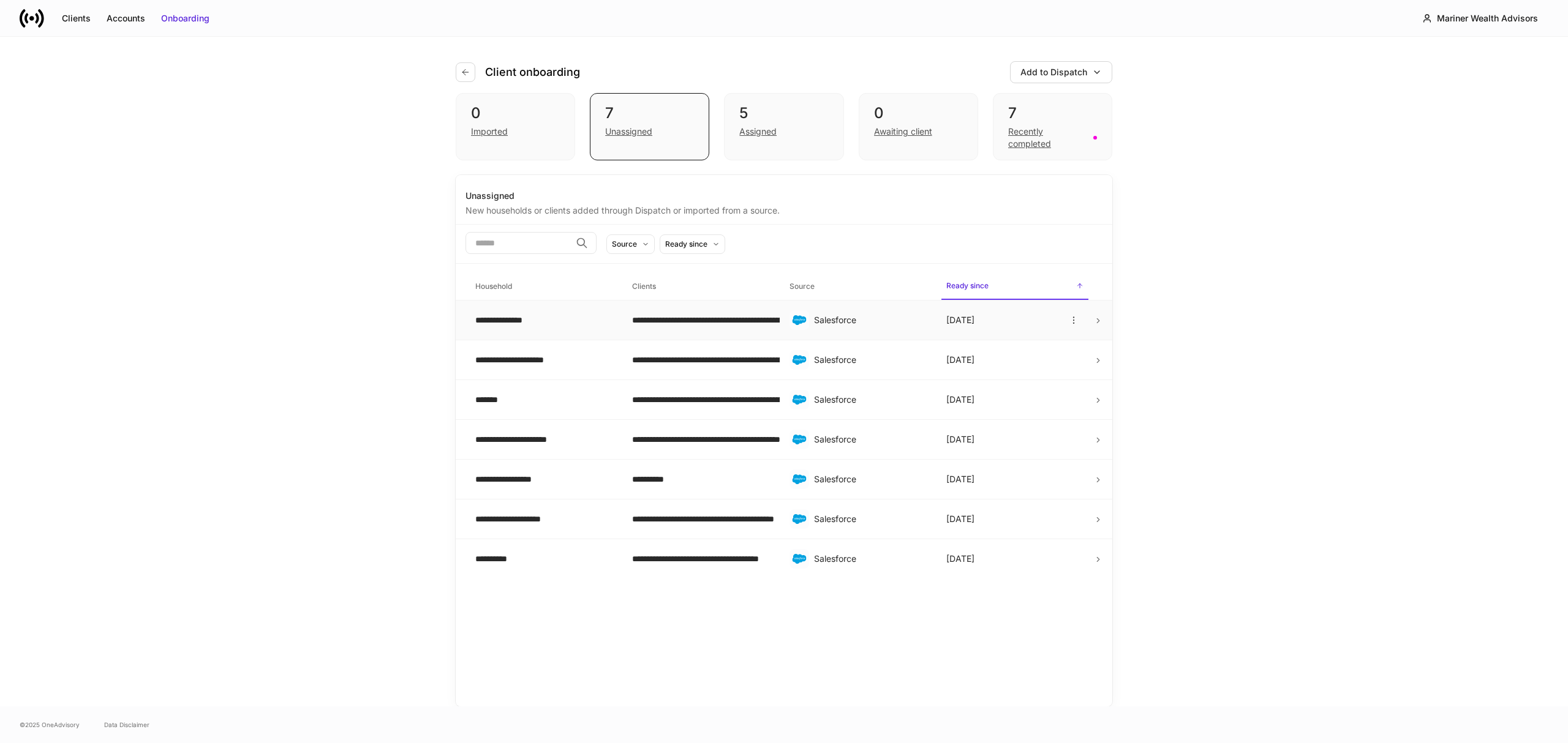
click at [1097, 319] on icon at bounding box center [1098, 320] width 9 height 9
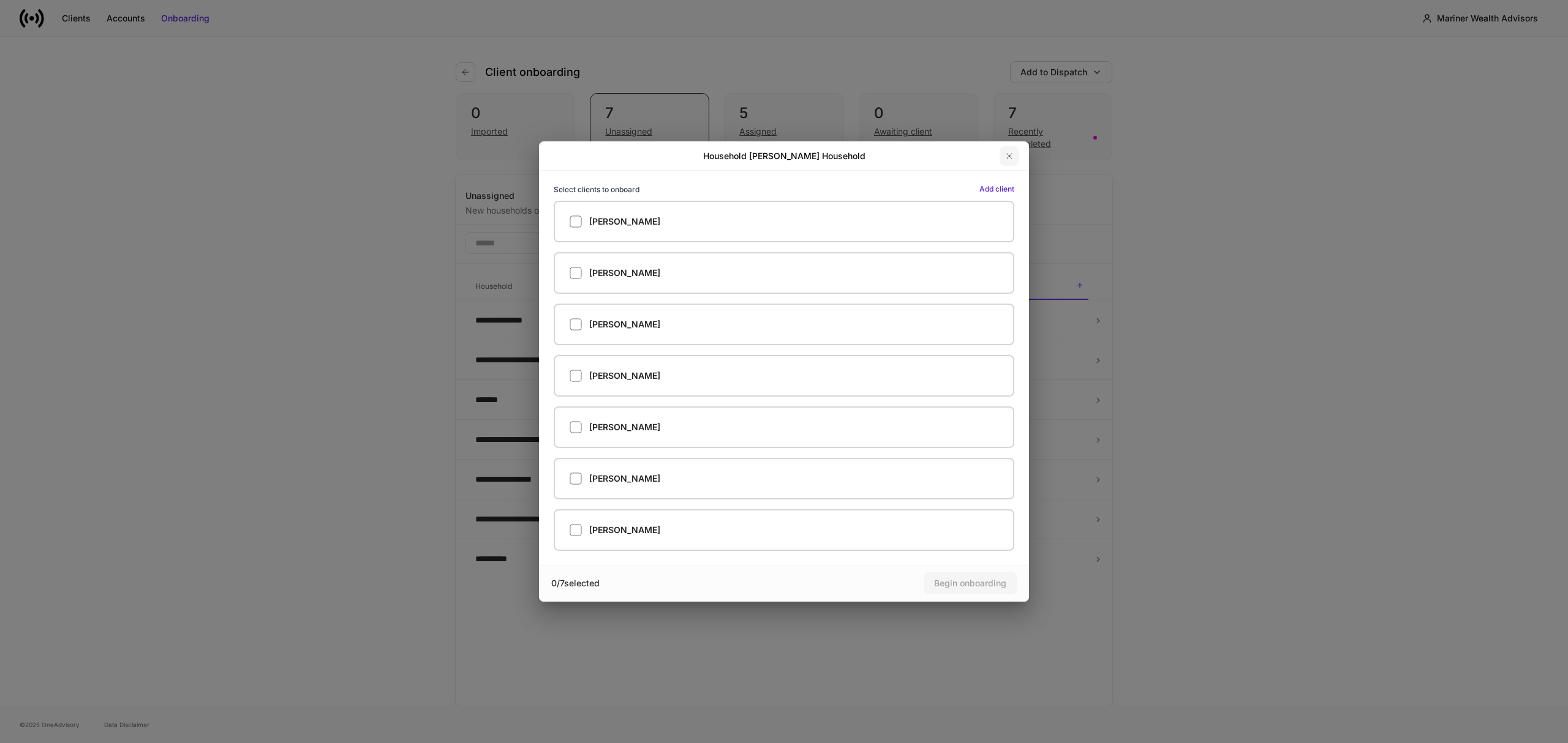
click at [1008, 153] on icon "button" at bounding box center [1009, 156] width 10 height 10
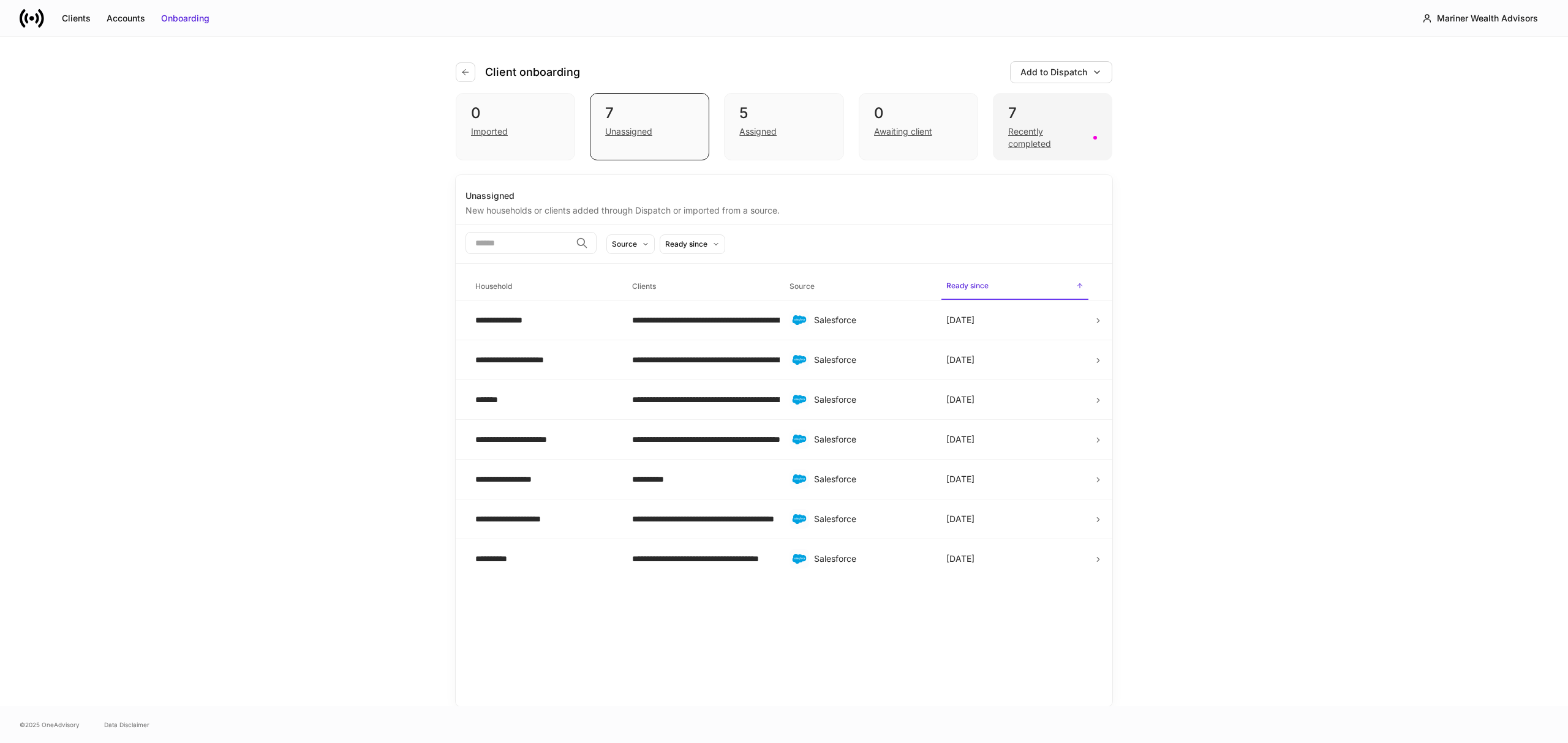
click at [1044, 133] on div "Recently completed" at bounding box center [1047, 137] width 78 height 25
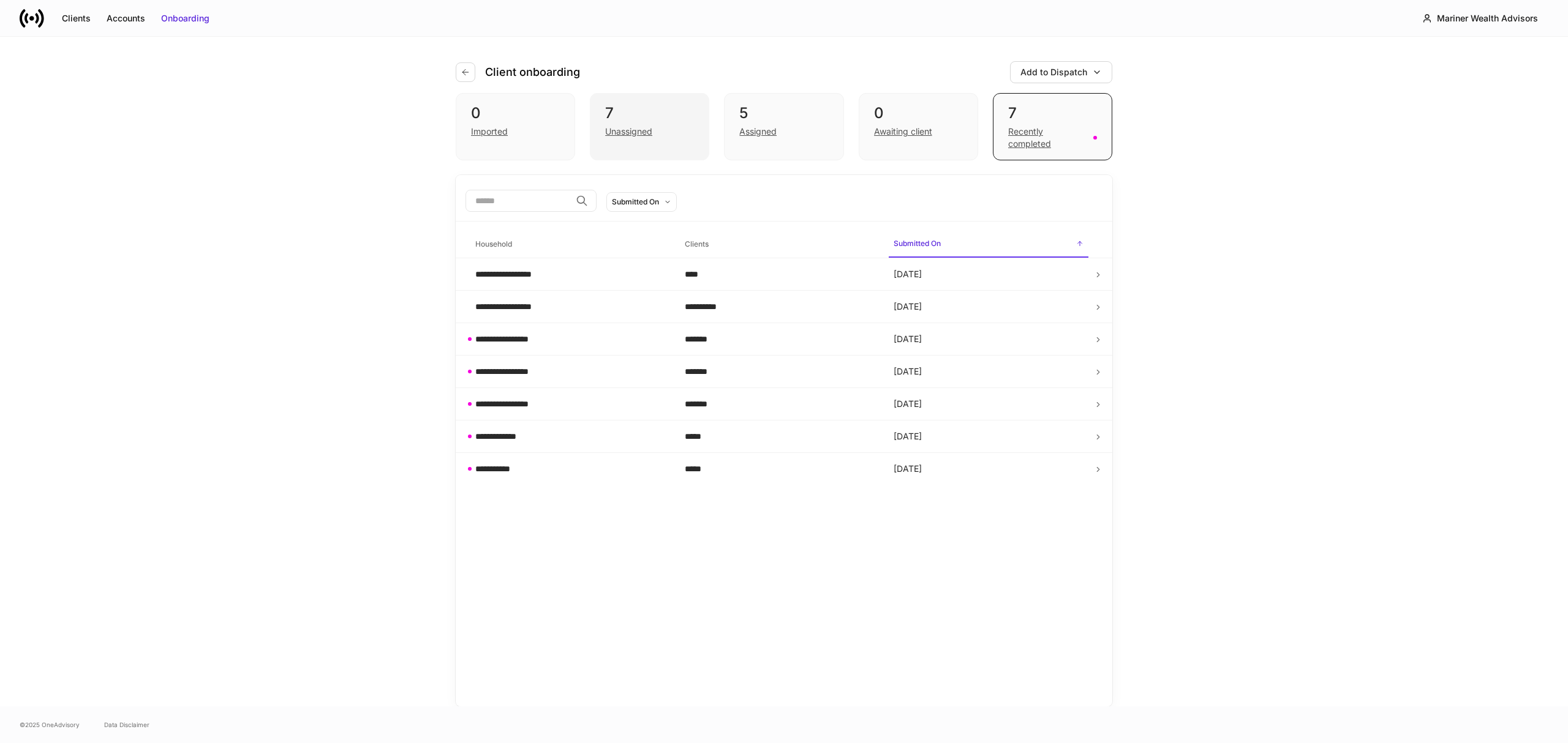
click at [641, 131] on div "Unassigned" at bounding box center [629, 131] width 47 height 12
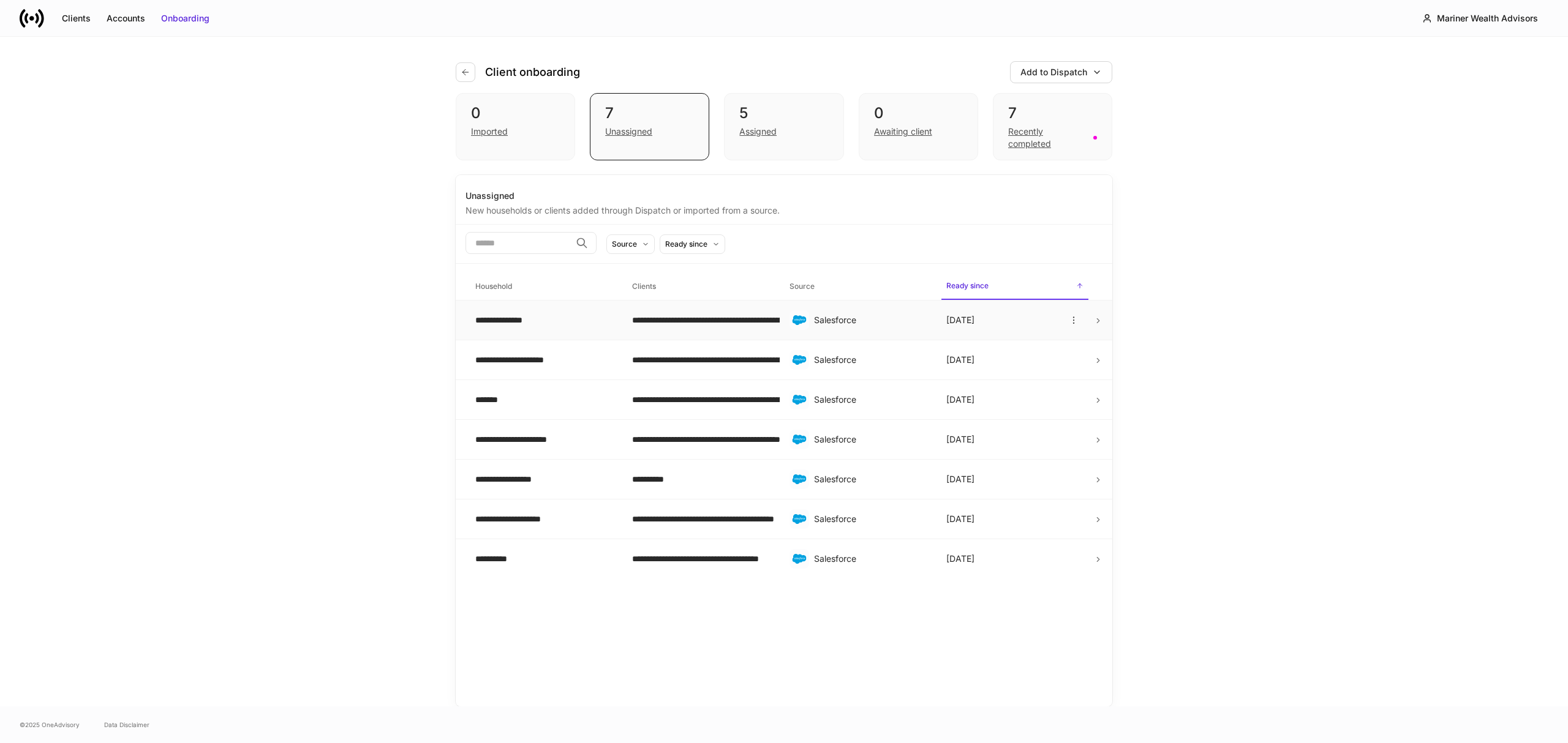
click at [1100, 316] on icon at bounding box center [1098, 320] width 9 height 9
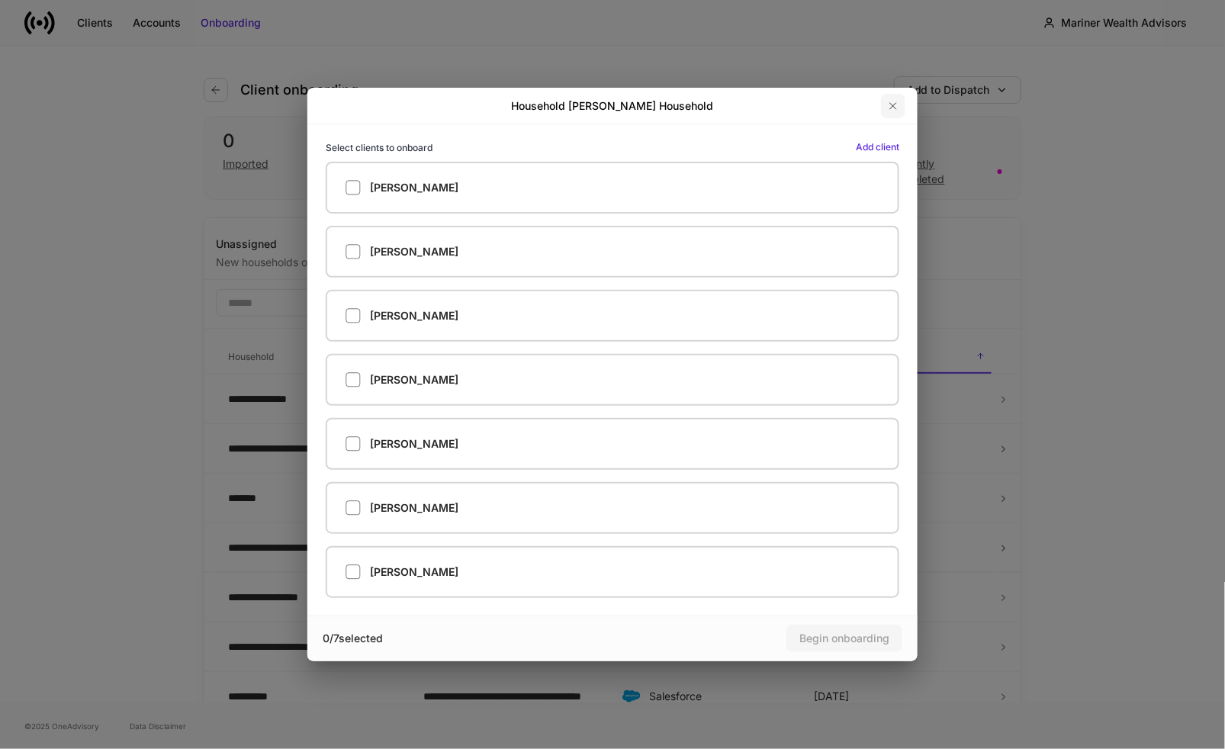
click at [899, 104] on icon "button" at bounding box center [893, 106] width 12 height 12
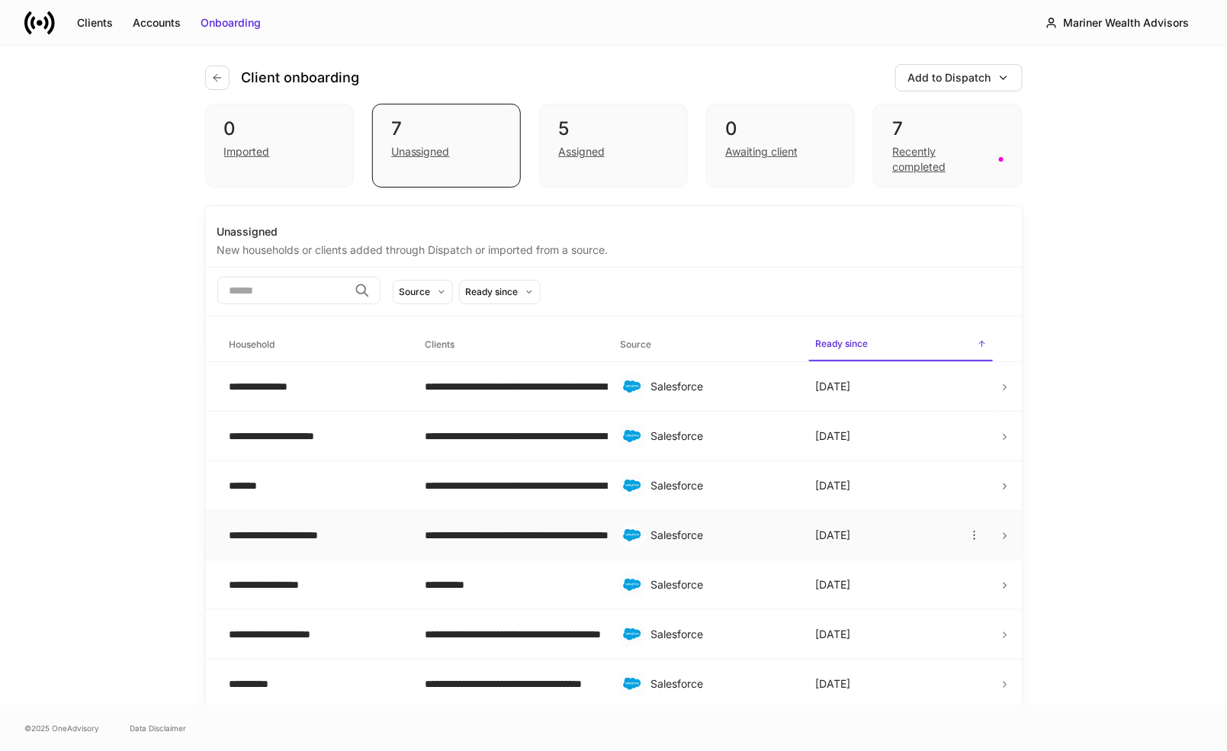
scroll to position [14, 0]
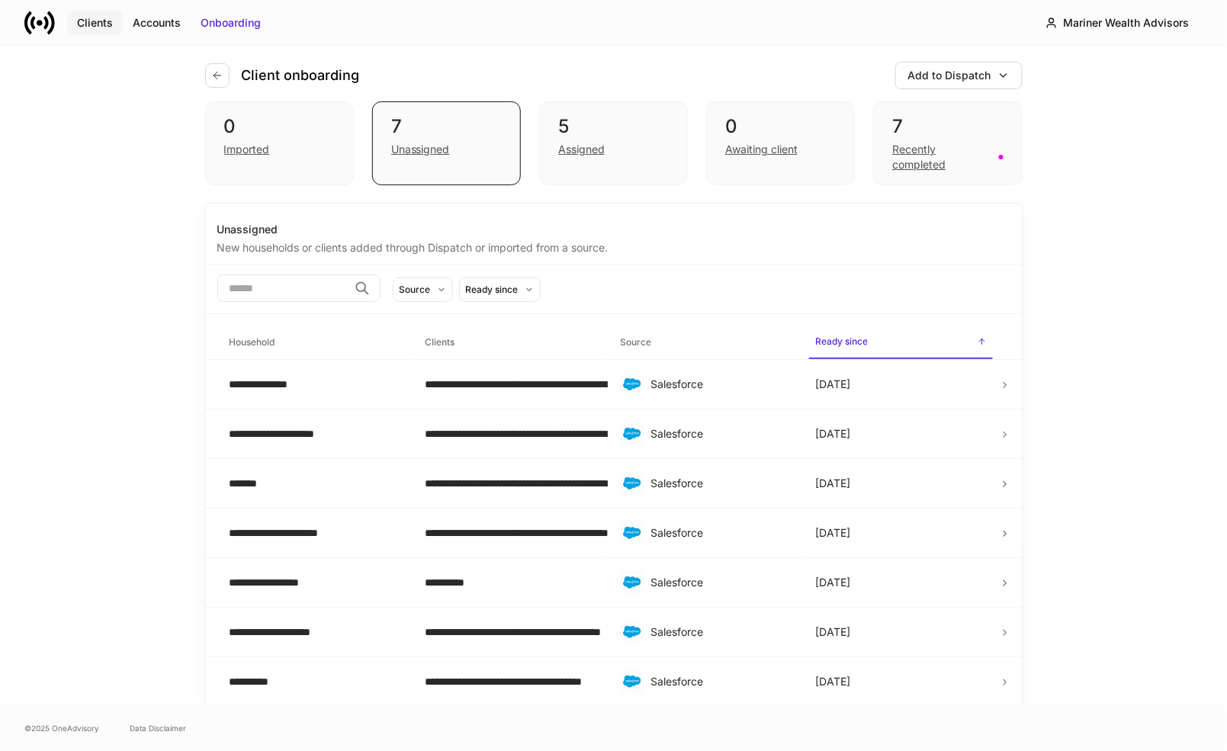
click at [101, 18] on div "Clients" at bounding box center [95, 22] width 36 height 15
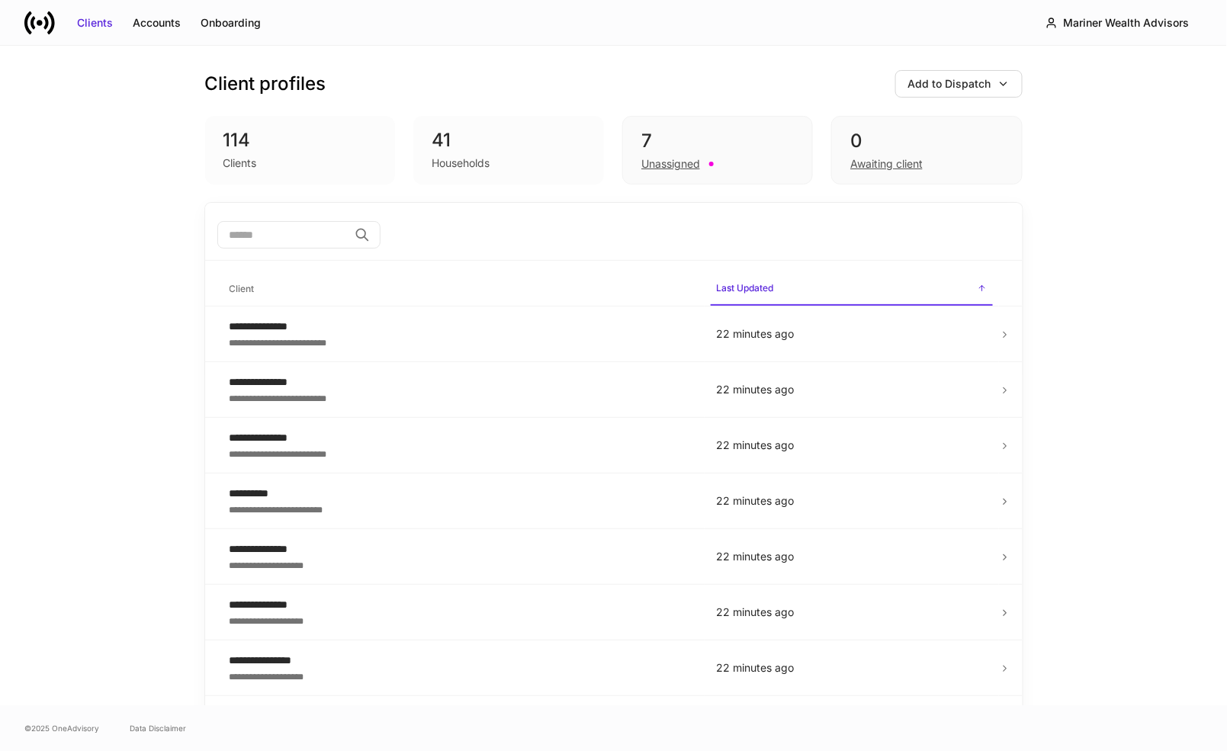
click at [313, 237] on input "search" at bounding box center [282, 234] width 131 height 27
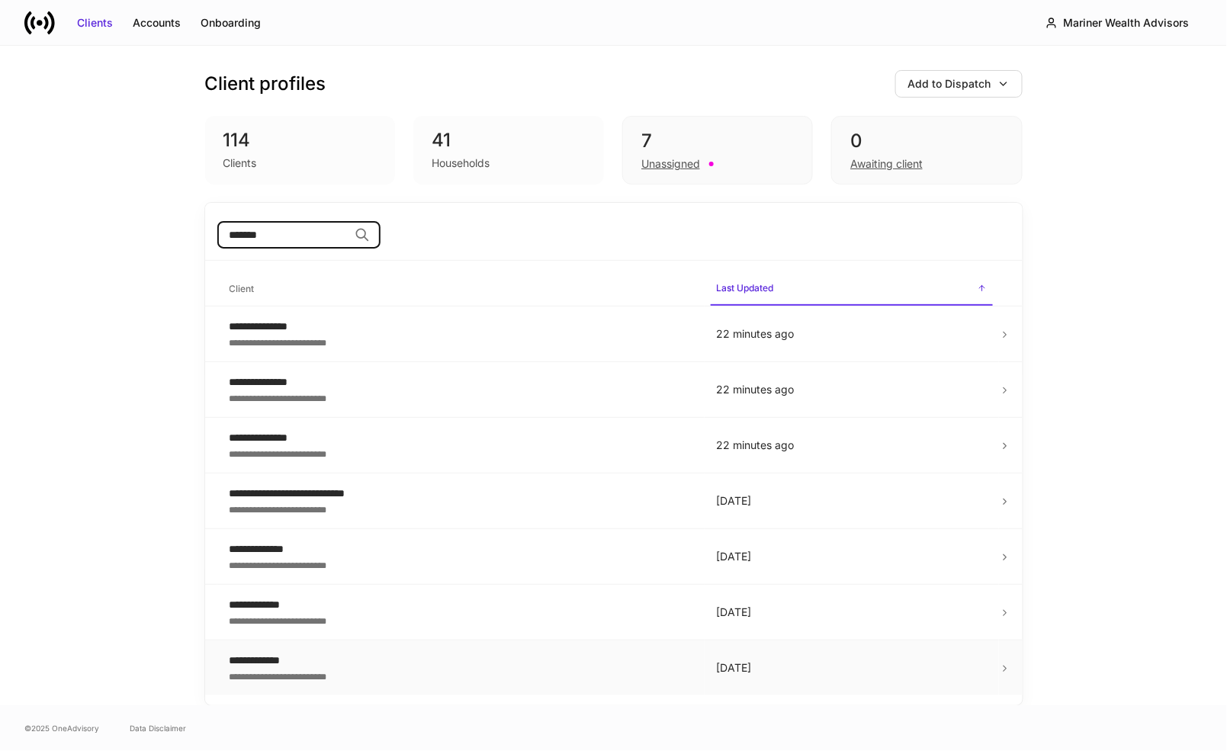
type input "*******"
click at [1004, 504] on icon at bounding box center [1005, 502] width 3 height 5
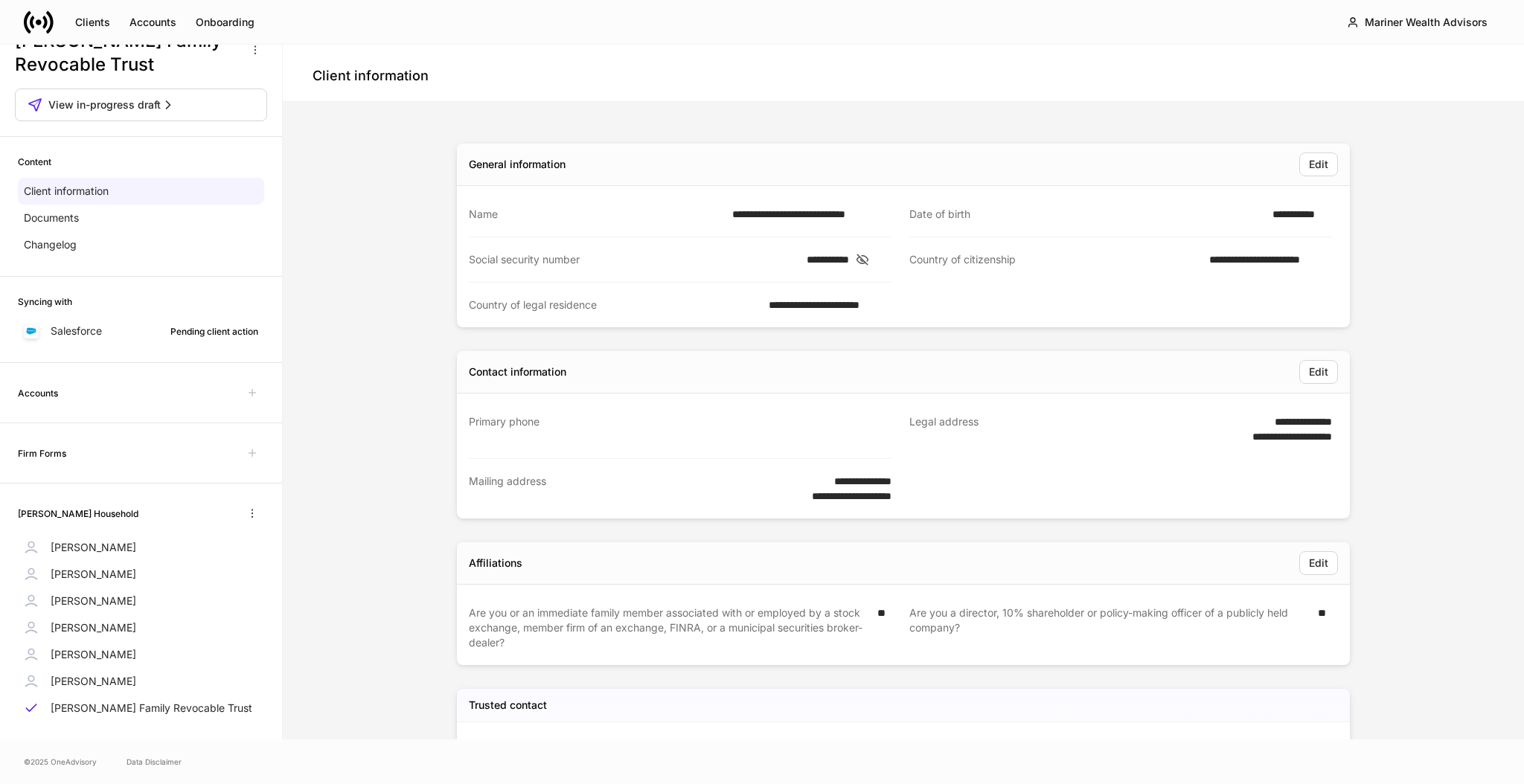
scroll to position [69, 0]
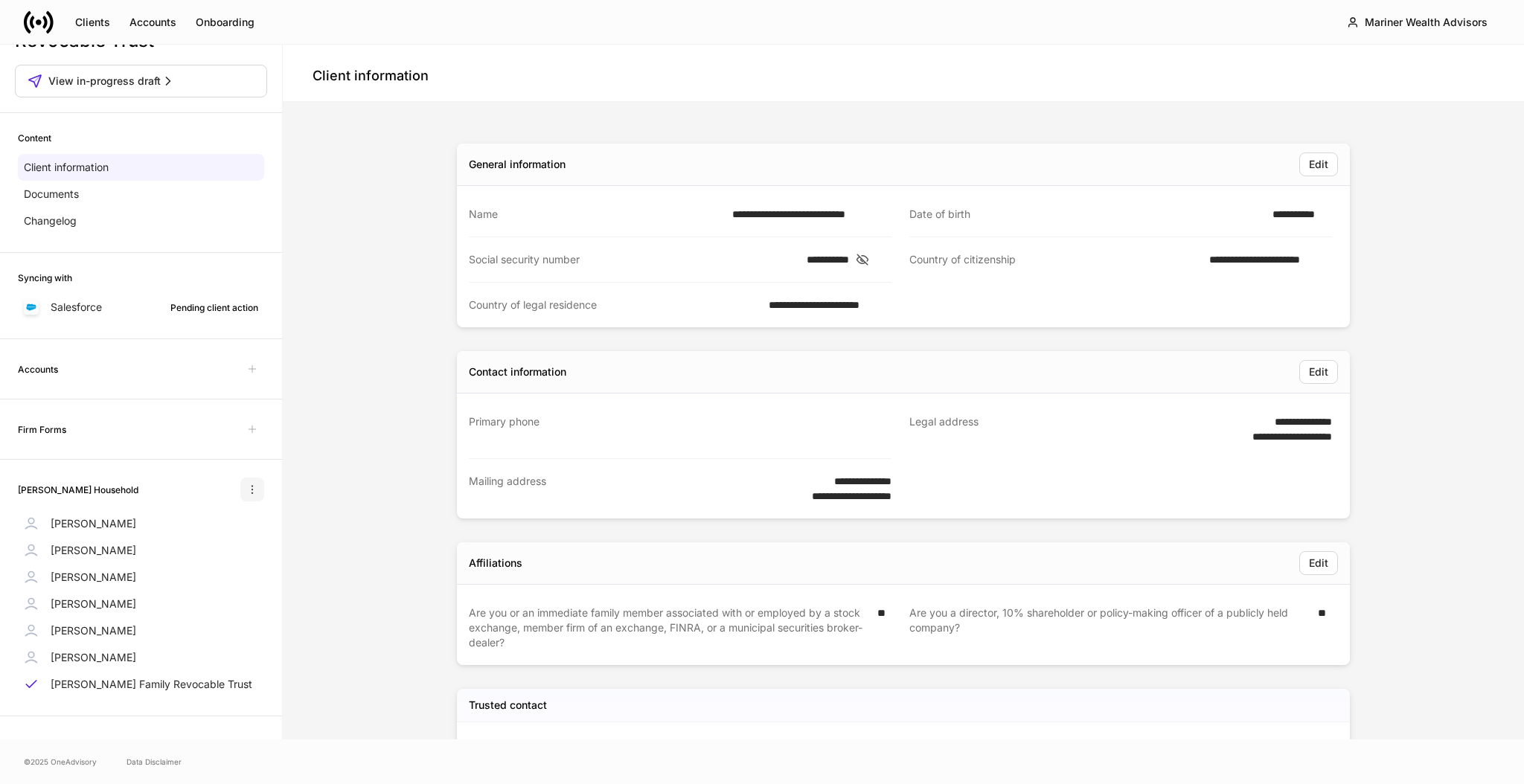
click at [247, 494] on icon "button" at bounding box center [253, 490] width 12 height 12
click at [236, 492] on div at bounding box center [762, 392] width 1524 height 784
click at [363, 430] on div "**********" at bounding box center [903, 473] width 1229 height 730
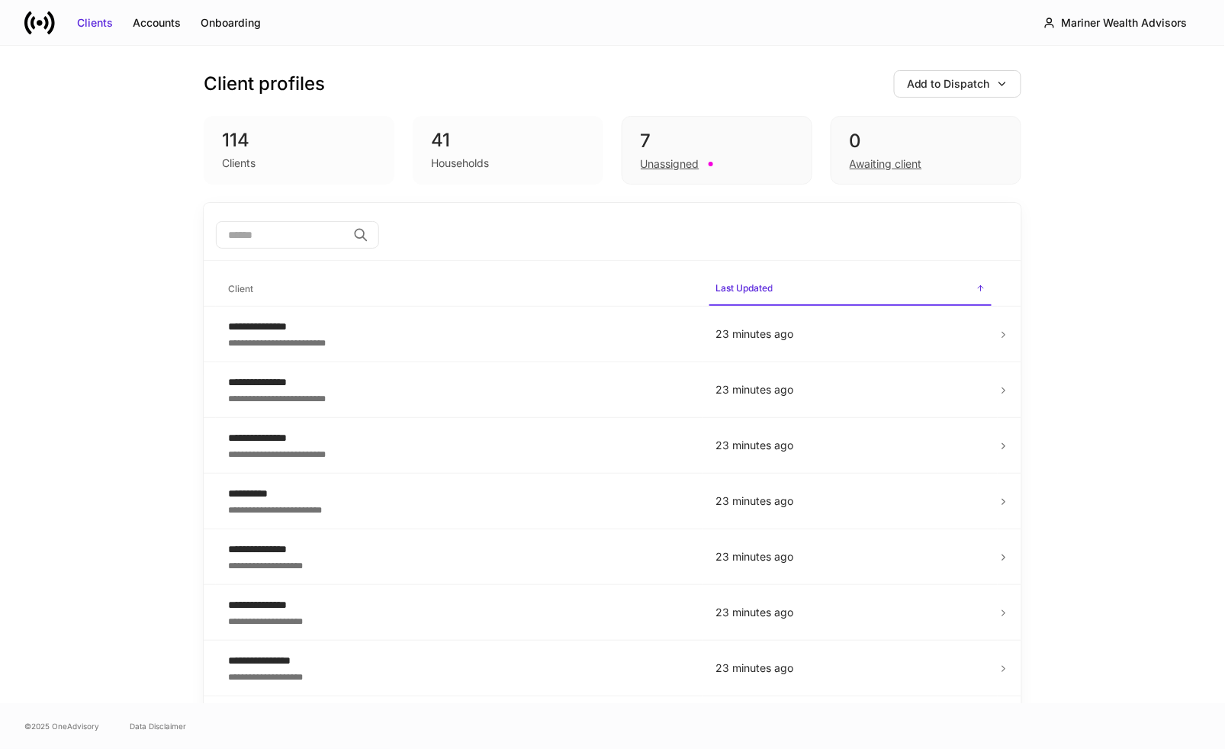
click at [431, 153] on div "Households" at bounding box center [508, 162] width 154 height 18
click at [432, 150] on div "41" at bounding box center [508, 140] width 154 height 24
click at [253, 25] on div "Onboarding" at bounding box center [231, 22] width 60 height 15
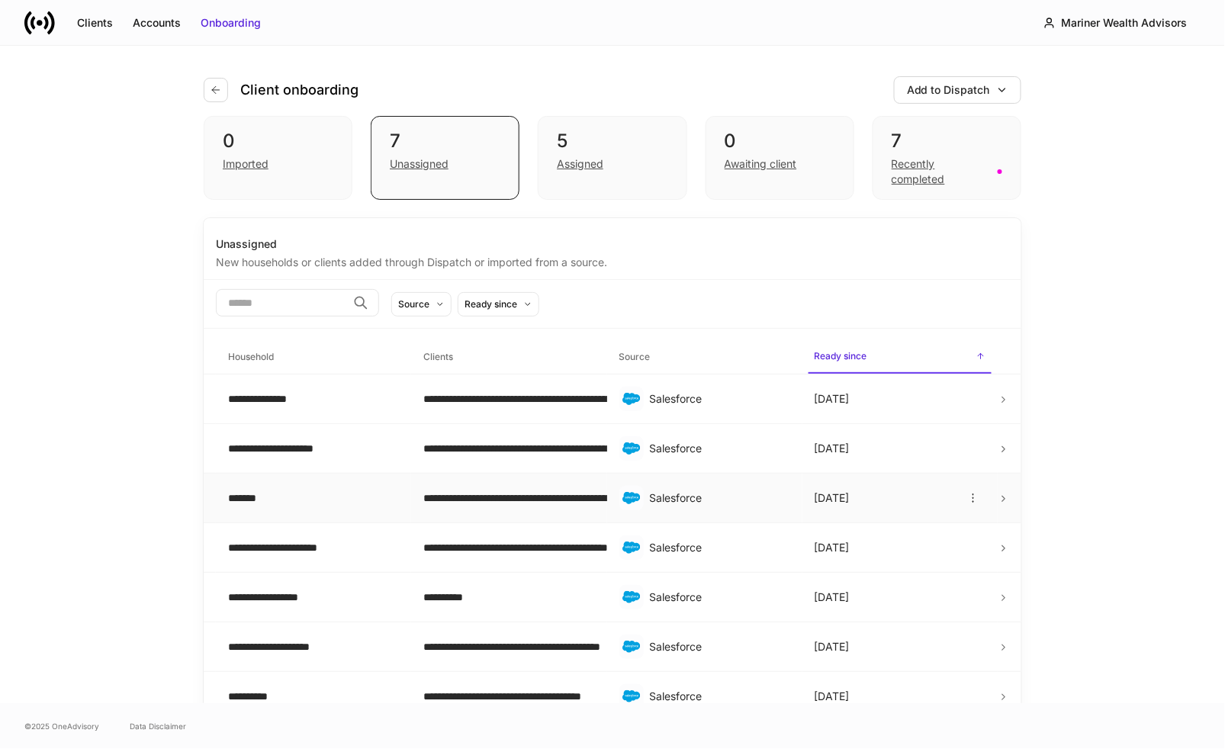
click at [999, 502] on icon at bounding box center [1004, 499] width 11 height 11
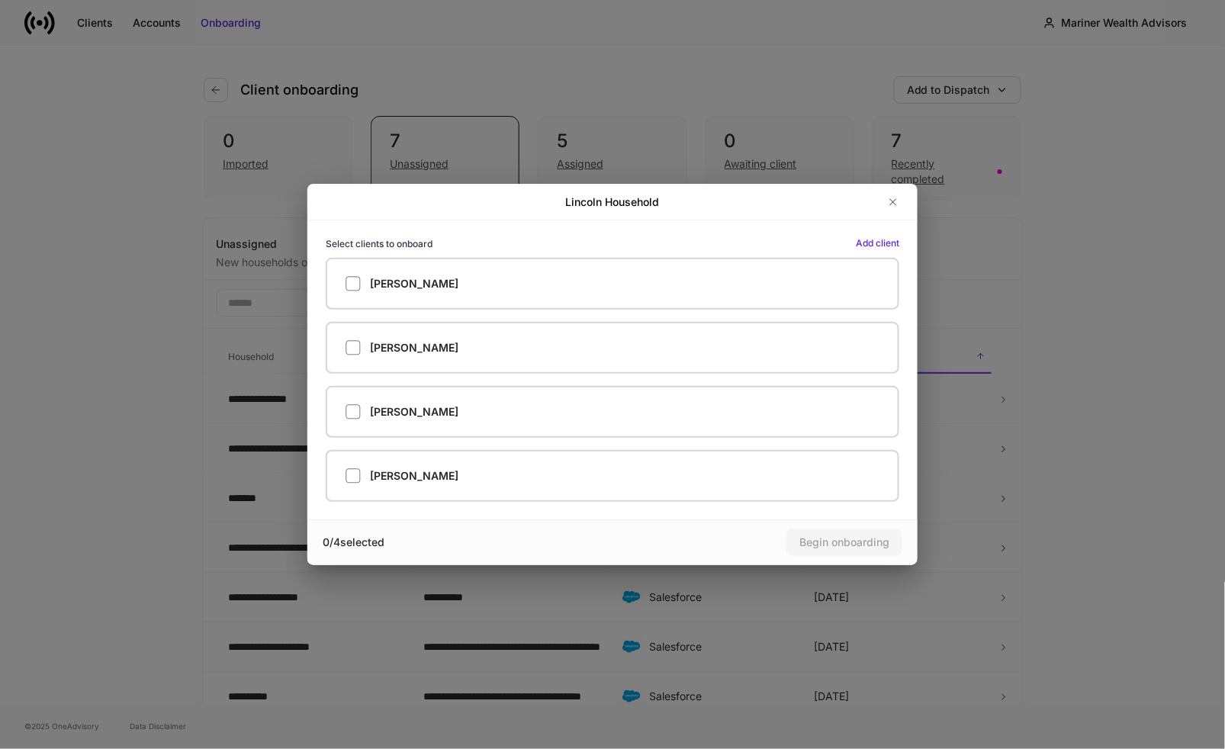
drag, startPoint x: 896, startPoint y: 197, endPoint x: 901, endPoint y: 248, distance: 51.4
click at [895, 197] on icon "button" at bounding box center [893, 202] width 12 height 12
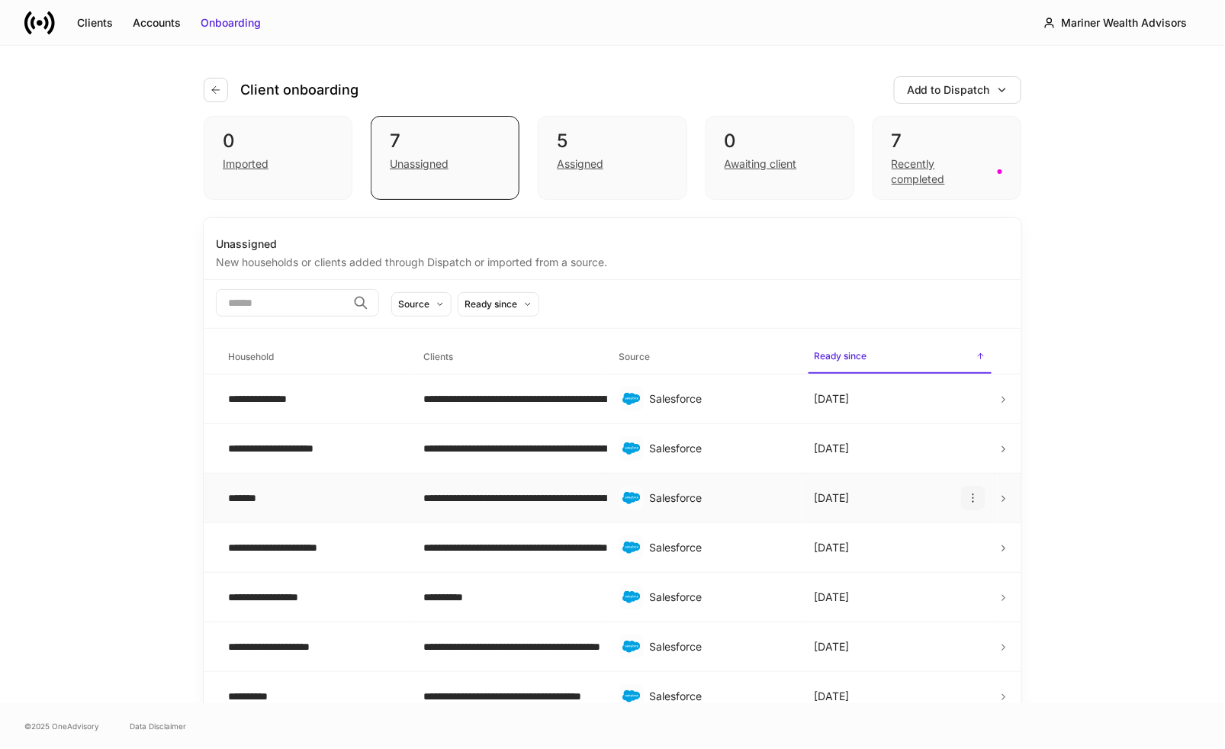
click at [967, 494] on icon "button" at bounding box center [973, 498] width 12 height 12
click at [904, 536] on li "Rename household" at bounding box center [916, 536] width 119 height 24
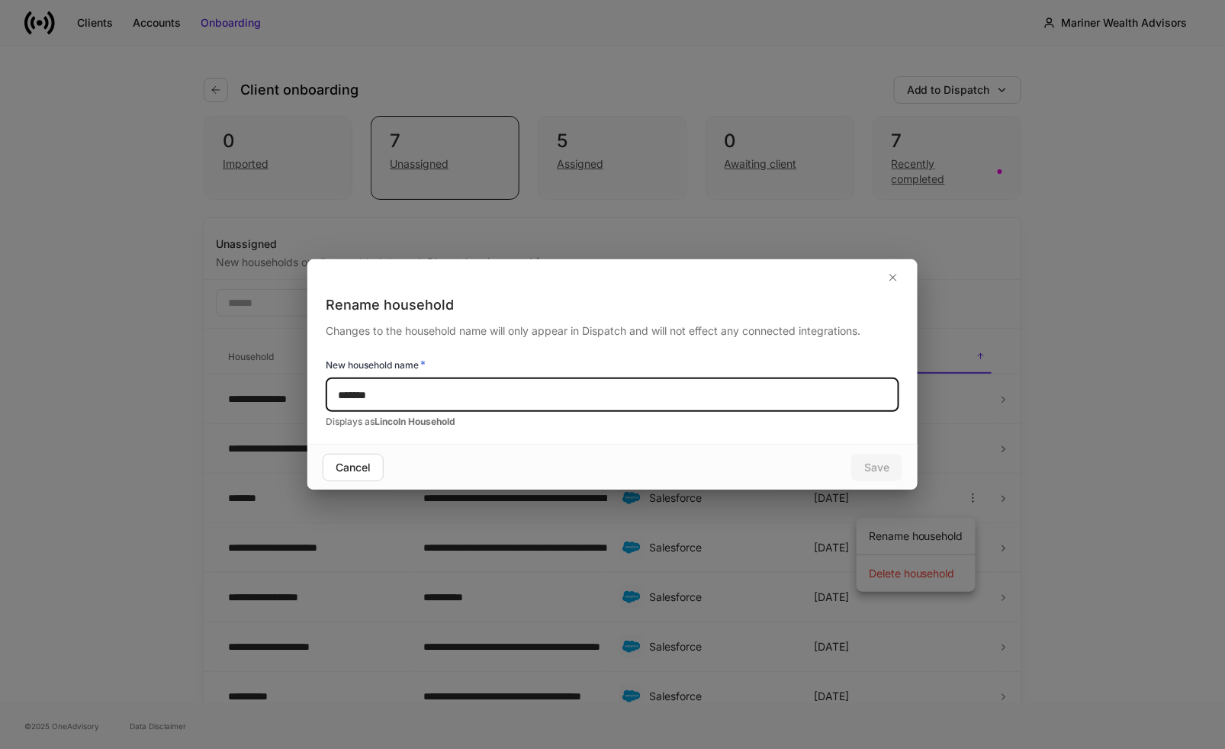
click at [400, 391] on input "*******" at bounding box center [613, 395] width 574 height 34
type input "**********"
click at [886, 465] on div "Save" at bounding box center [876, 467] width 25 height 15
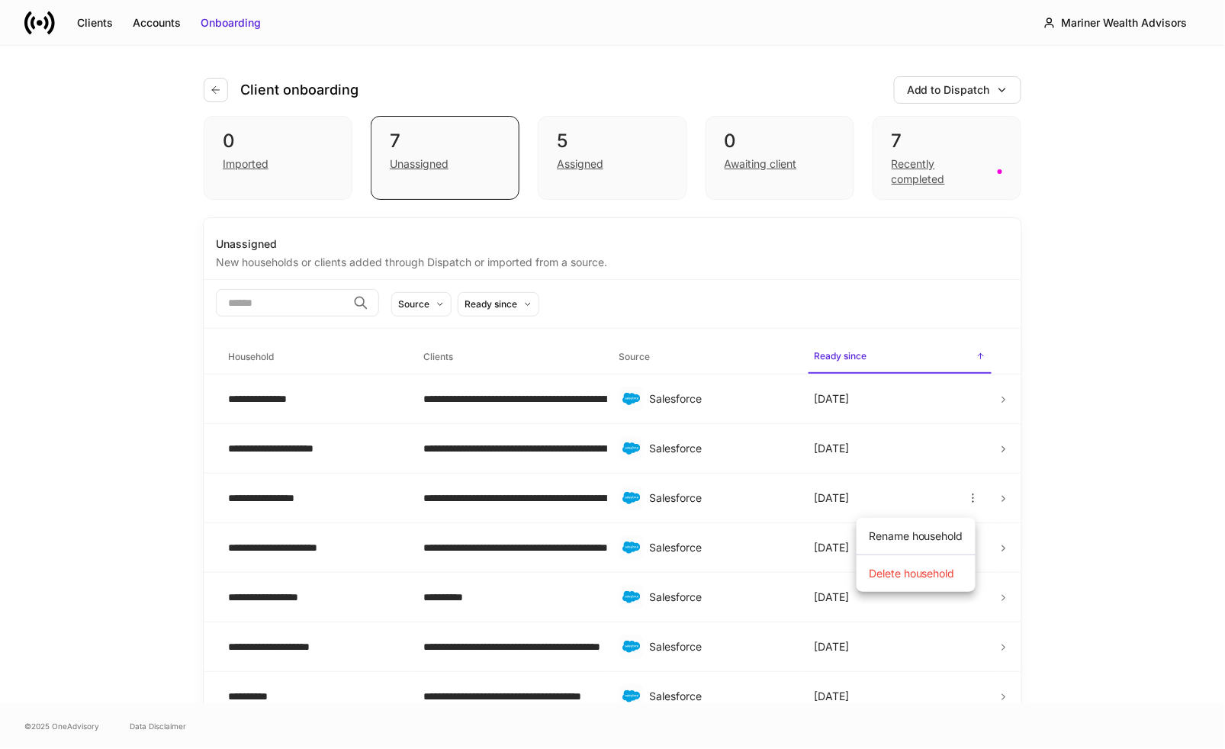
click at [1102, 455] on div at bounding box center [612, 374] width 1225 height 749
click at [214, 92] on icon "button" at bounding box center [216, 90] width 12 height 12
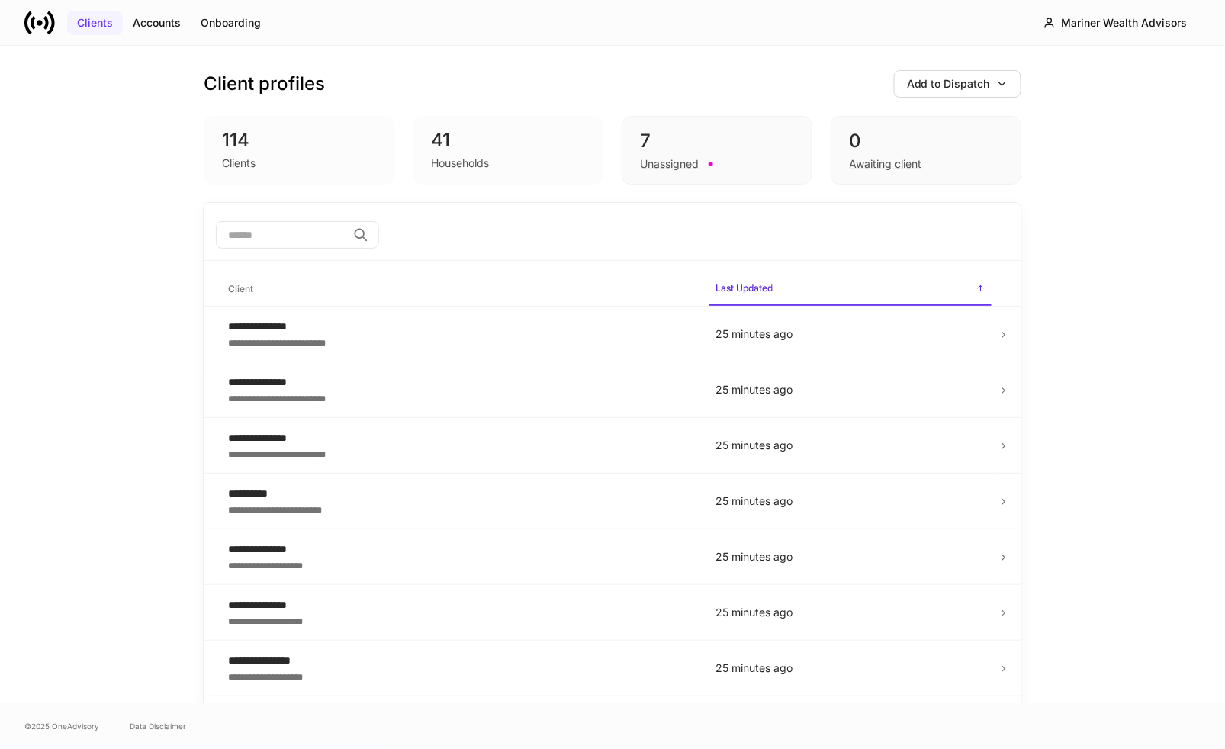
click at [98, 13] on button "Clients" at bounding box center [95, 23] width 56 height 24
click at [343, 331] on div "**********" at bounding box center [459, 326] width 463 height 15
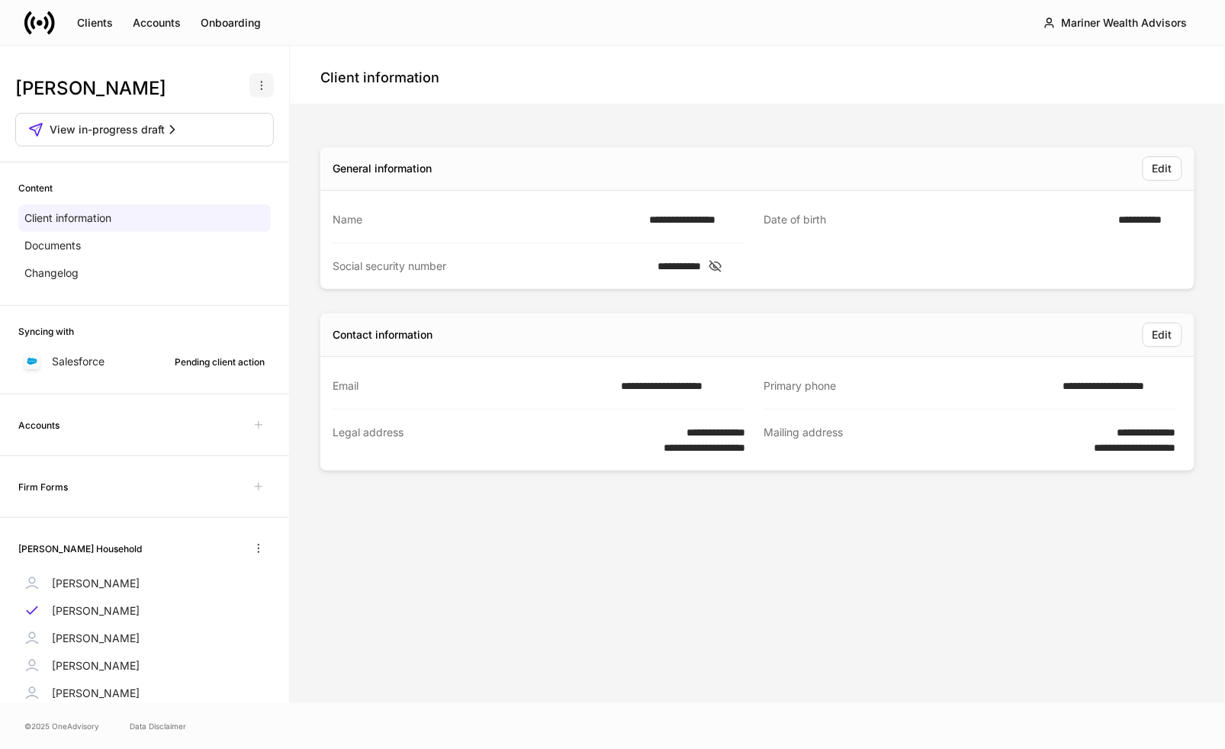
click at [256, 83] on icon "button" at bounding box center [262, 85] width 12 height 12
click at [83, 127] on div at bounding box center [612, 374] width 1225 height 749
click at [98, 130] on span "View in-progress draft" at bounding box center [107, 129] width 115 height 15
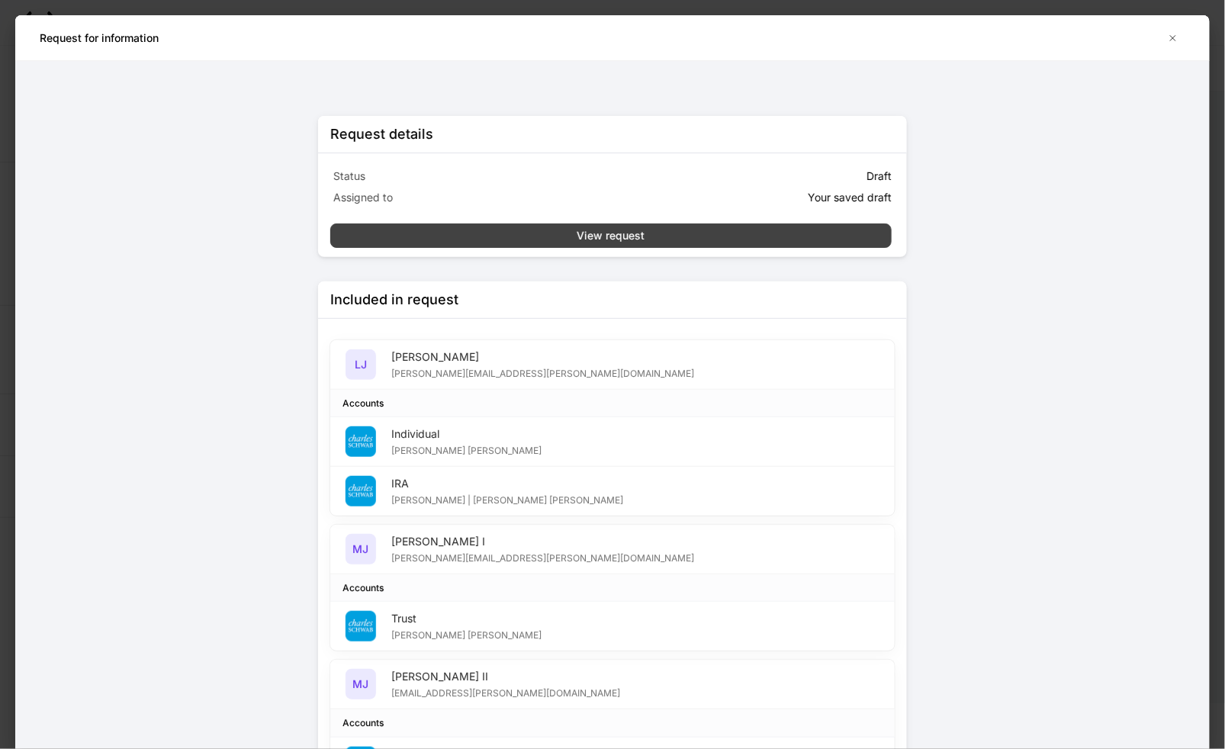
click at [609, 233] on div "View request" at bounding box center [612, 235] width 68 height 15
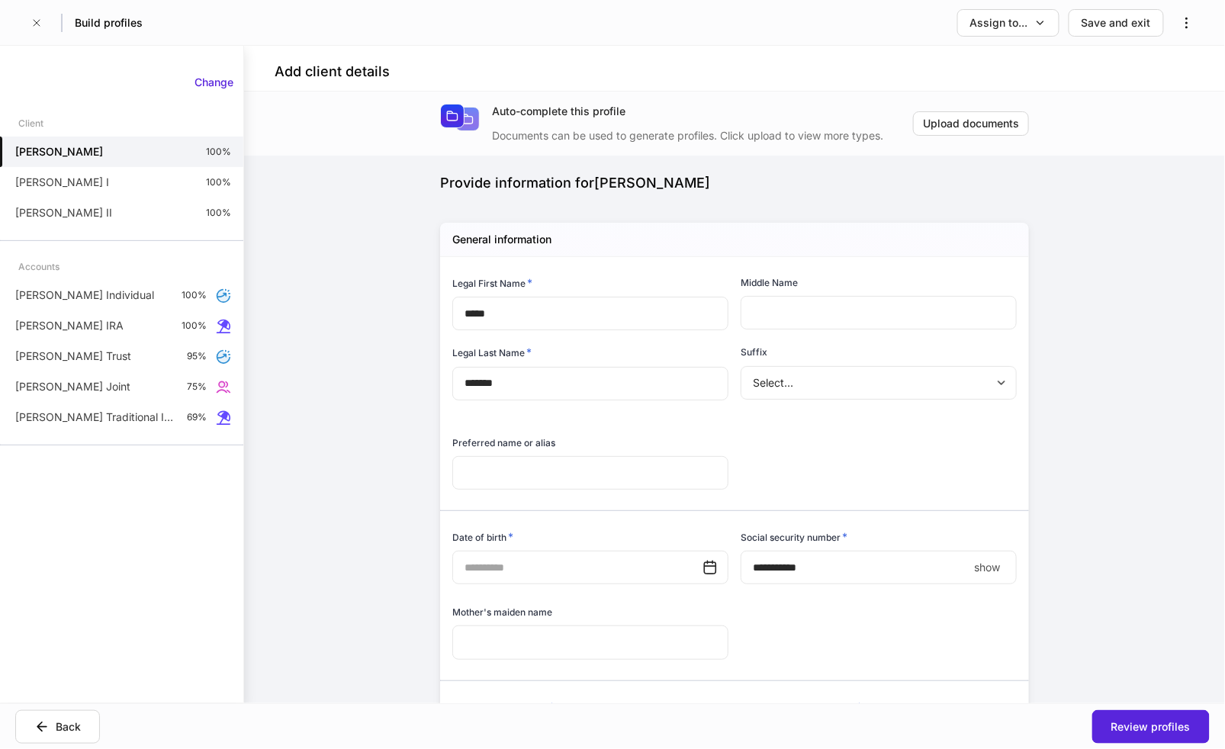
type input "**********"
click at [1190, 23] on icon "button" at bounding box center [1186, 22] width 15 height 15
click at [1154, 56] on p "Delete request" at bounding box center [1151, 60] width 73 height 15
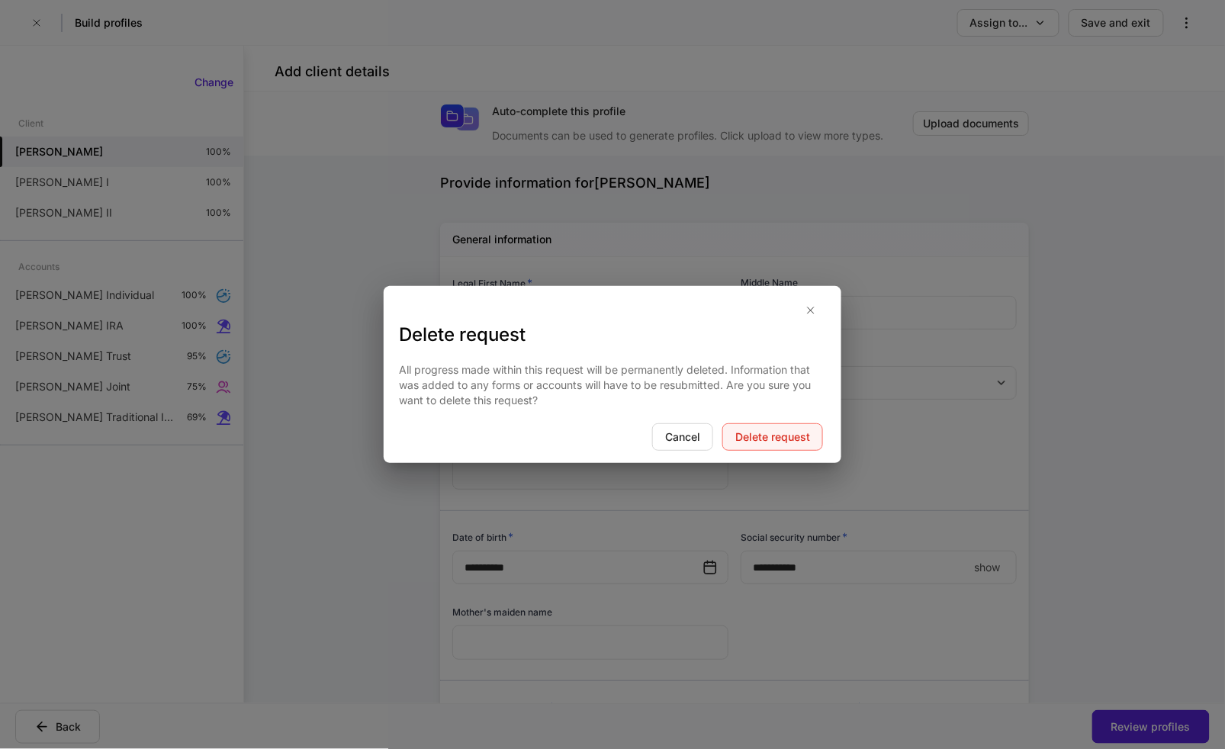
click at [767, 435] on div "Delete request" at bounding box center [772, 437] width 75 height 15
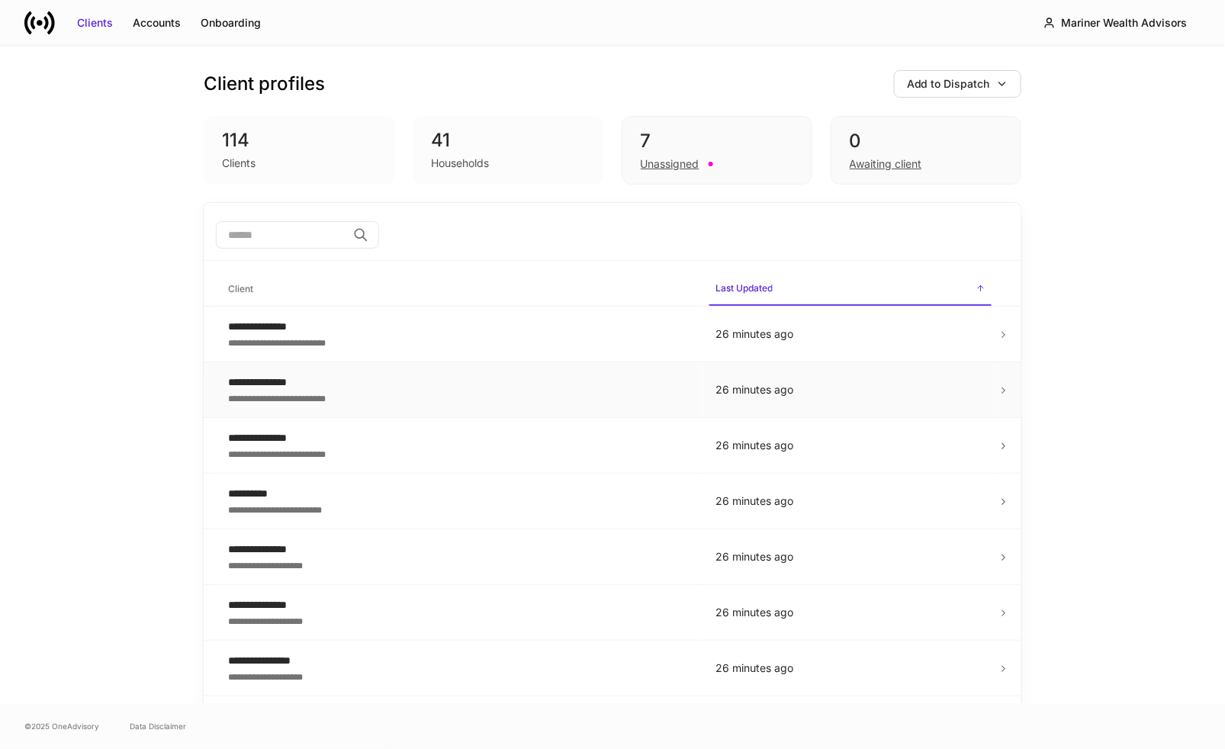
click at [306, 392] on div "**********" at bounding box center [459, 397] width 463 height 15
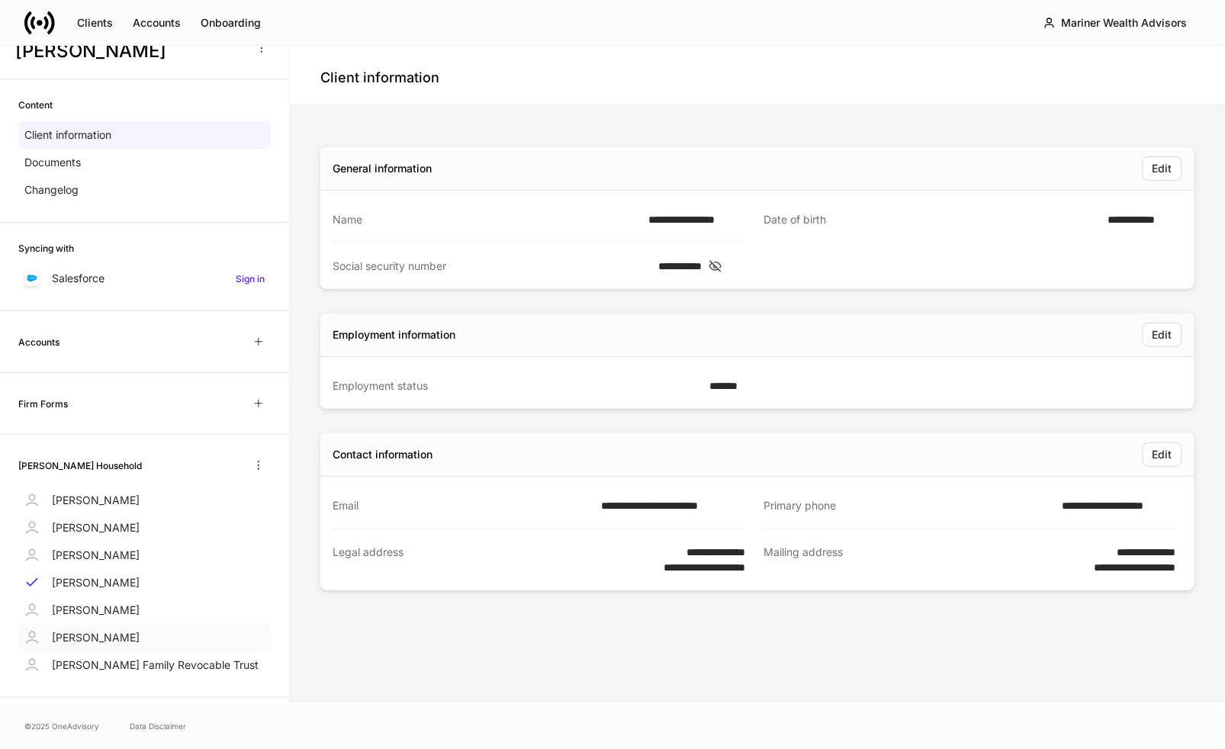
scroll to position [58, 0]
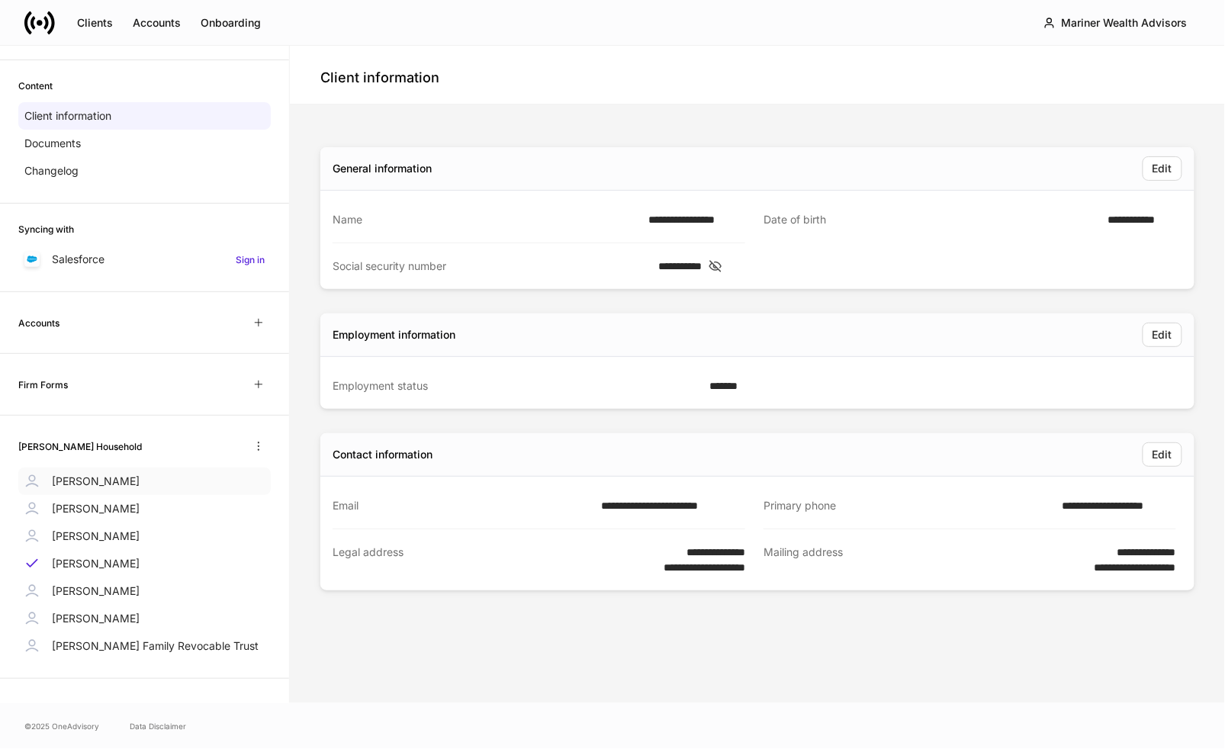
click at [98, 485] on p "Linda Johnson" at bounding box center [96, 481] width 88 height 15
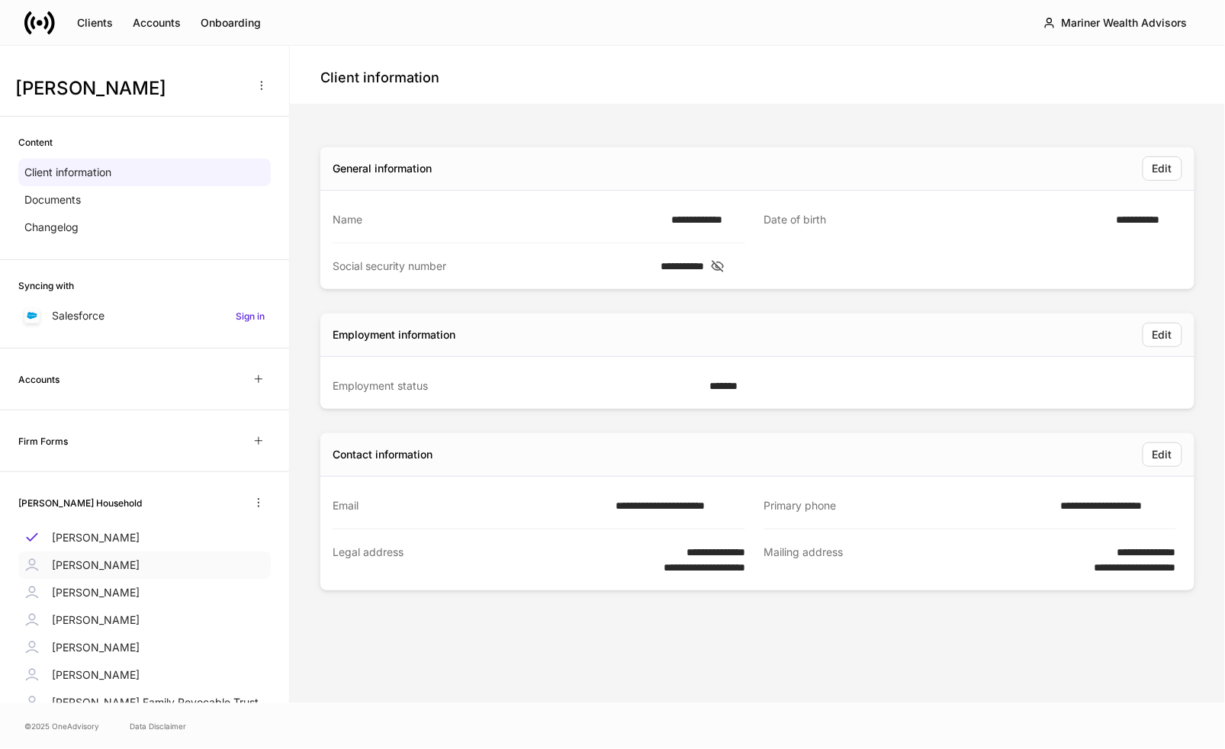
click at [107, 566] on p "Michael Johnson" at bounding box center [96, 565] width 88 height 15
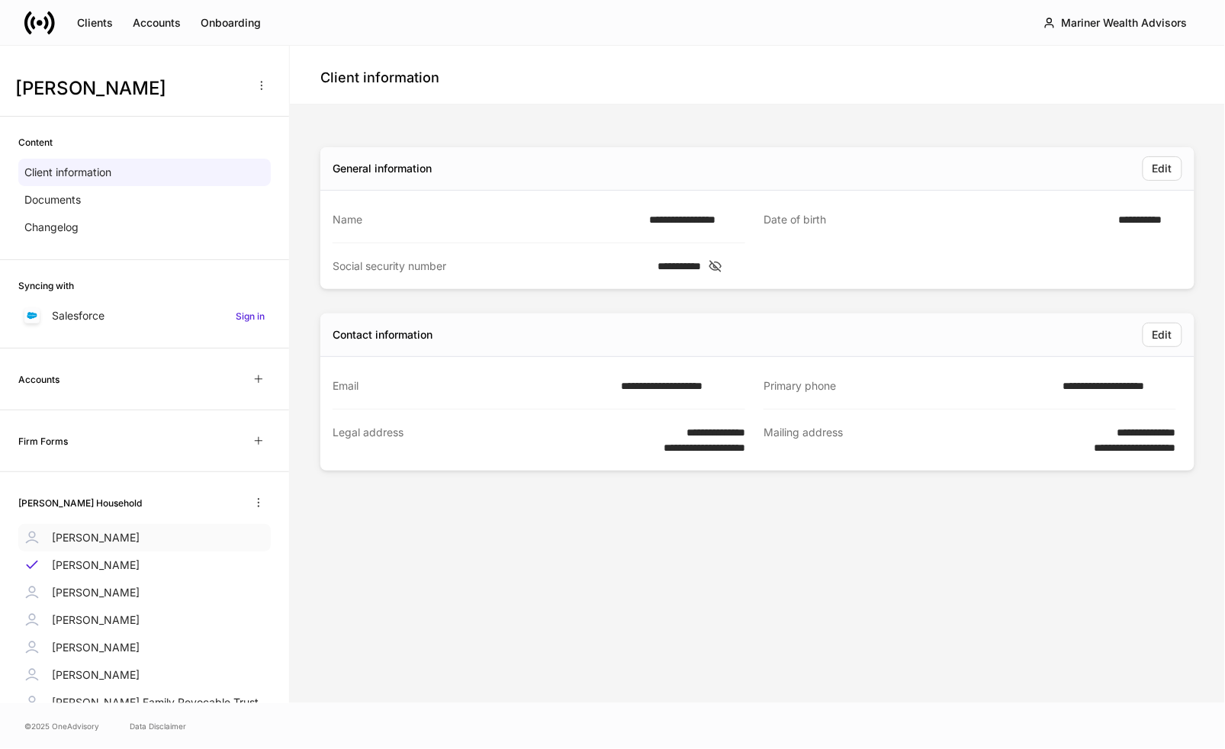
click at [96, 543] on p "Linda Johnson" at bounding box center [96, 537] width 88 height 15
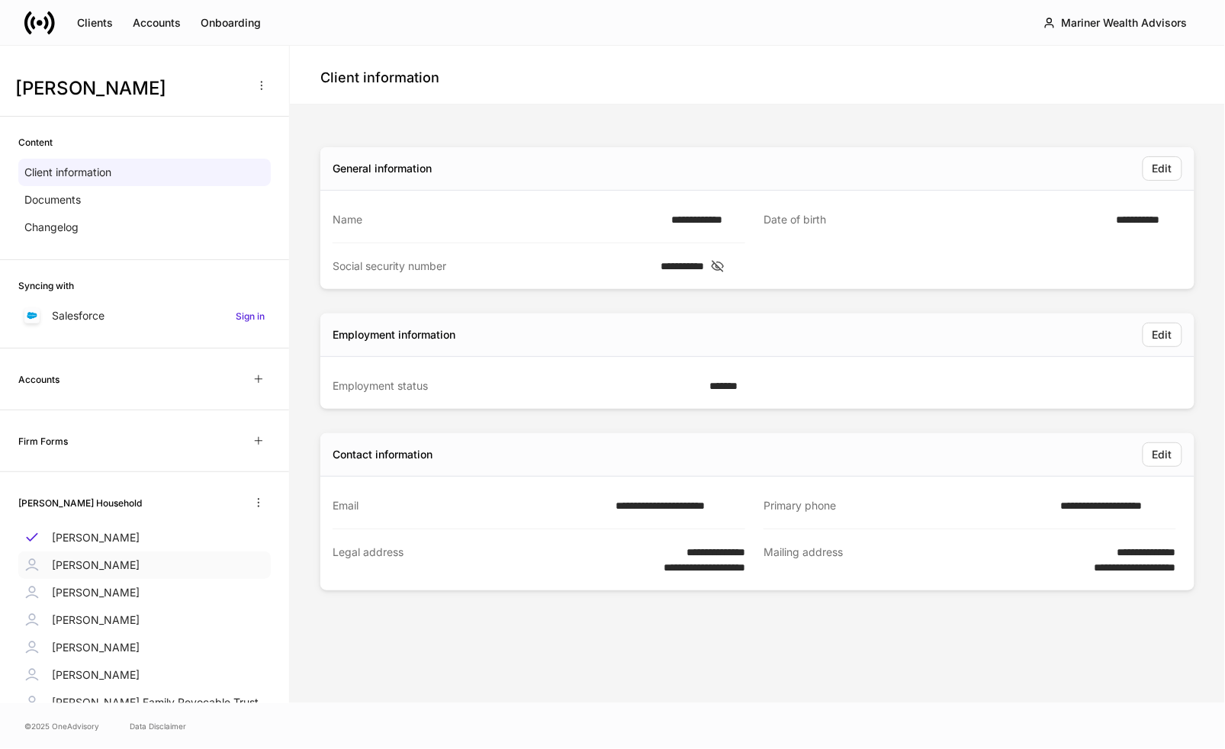
click at [111, 568] on p "Michael Johnson" at bounding box center [96, 565] width 88 height 15
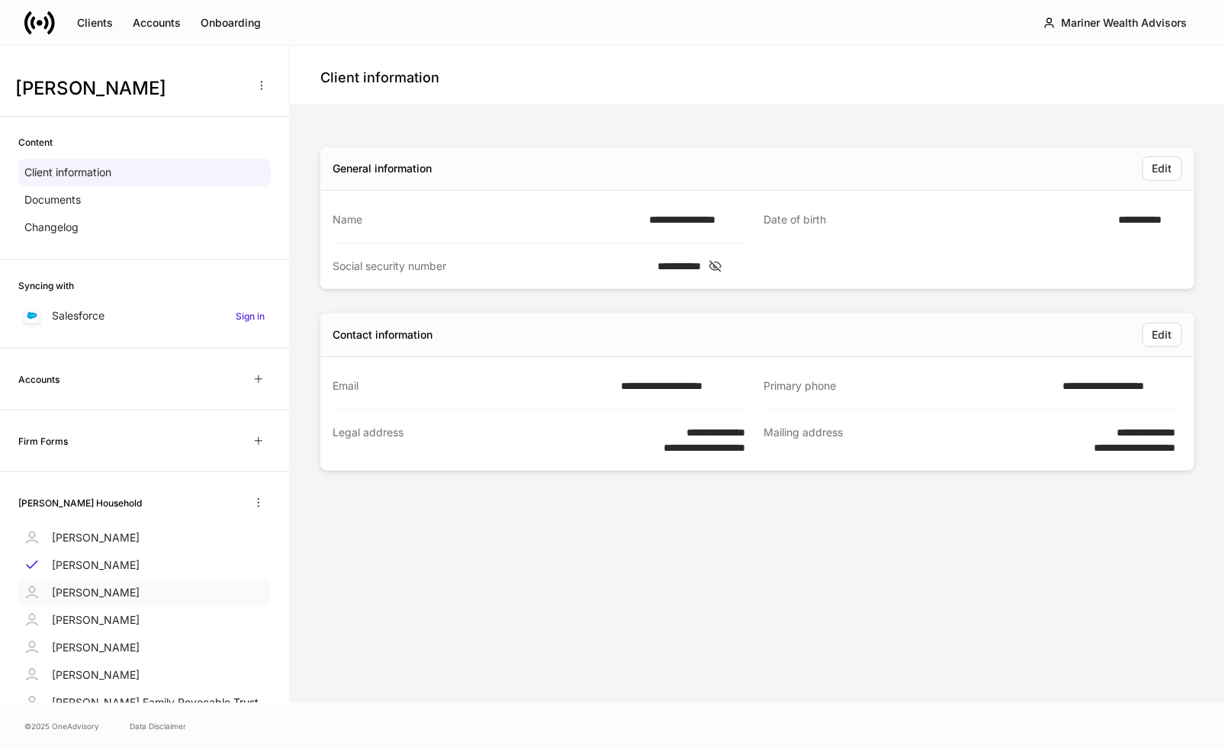
click at [105, 596] on p "Michael Johnson" at bounding box center [96, 592] width 88 height 15
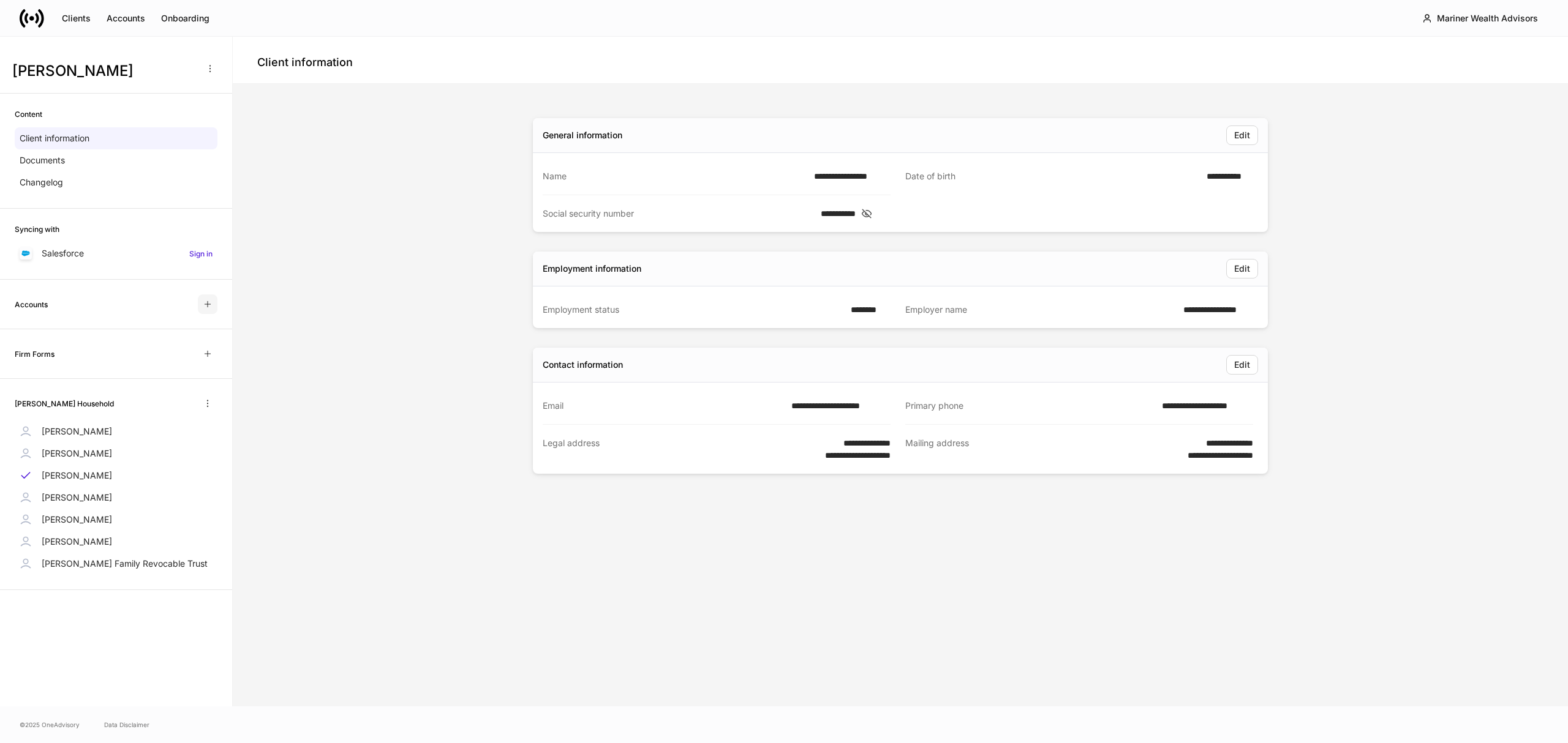
click at [203, 302] on icon "button" at bounding box center [208, 304] width 10 height 10
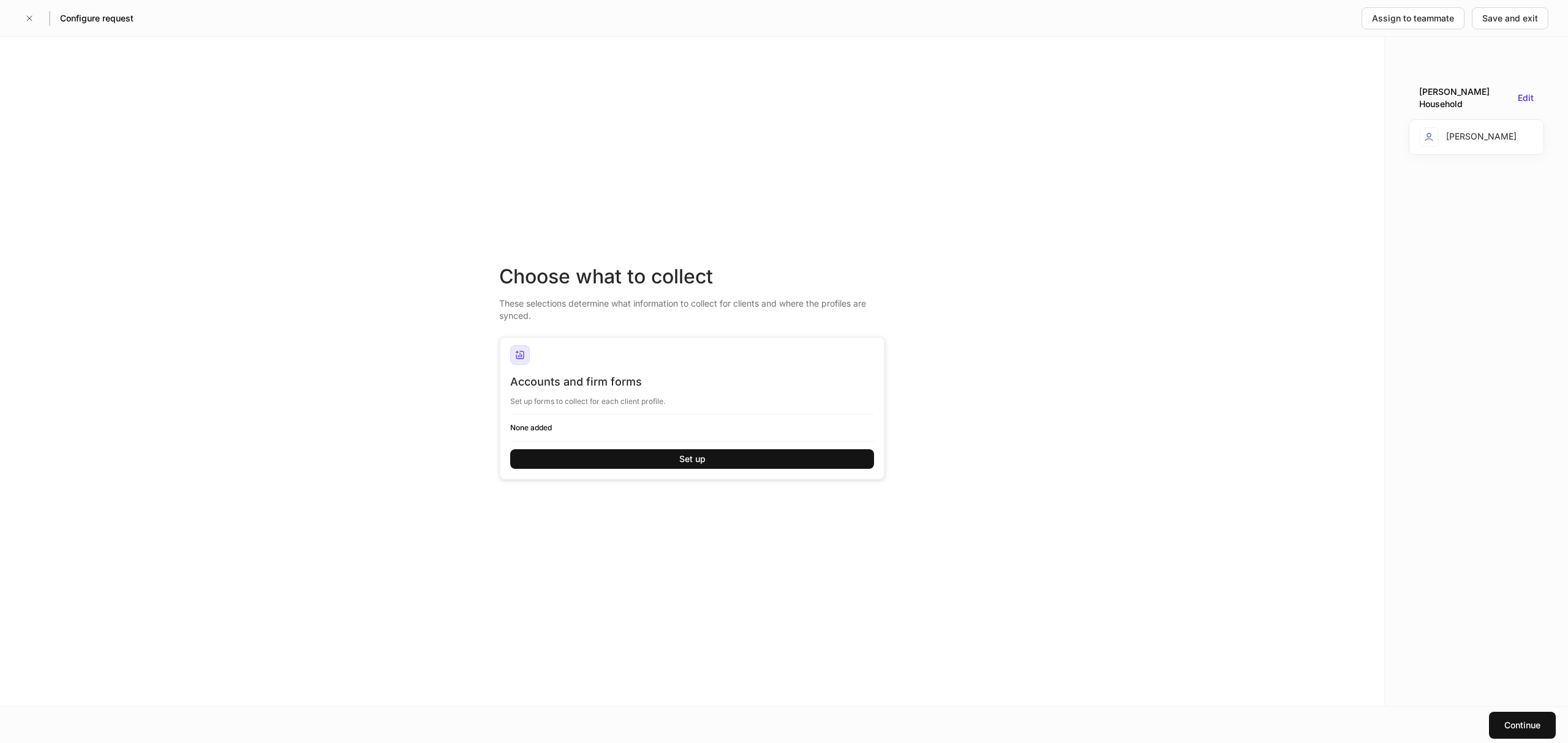
click at [1528, 91] on div "Houshold Johnson Household Edit" at bounding box center [1476, 98] width 134 height 44
click at [1528, 94] on div "Edit" at bounding box center [1525, 98] width 16 height 13
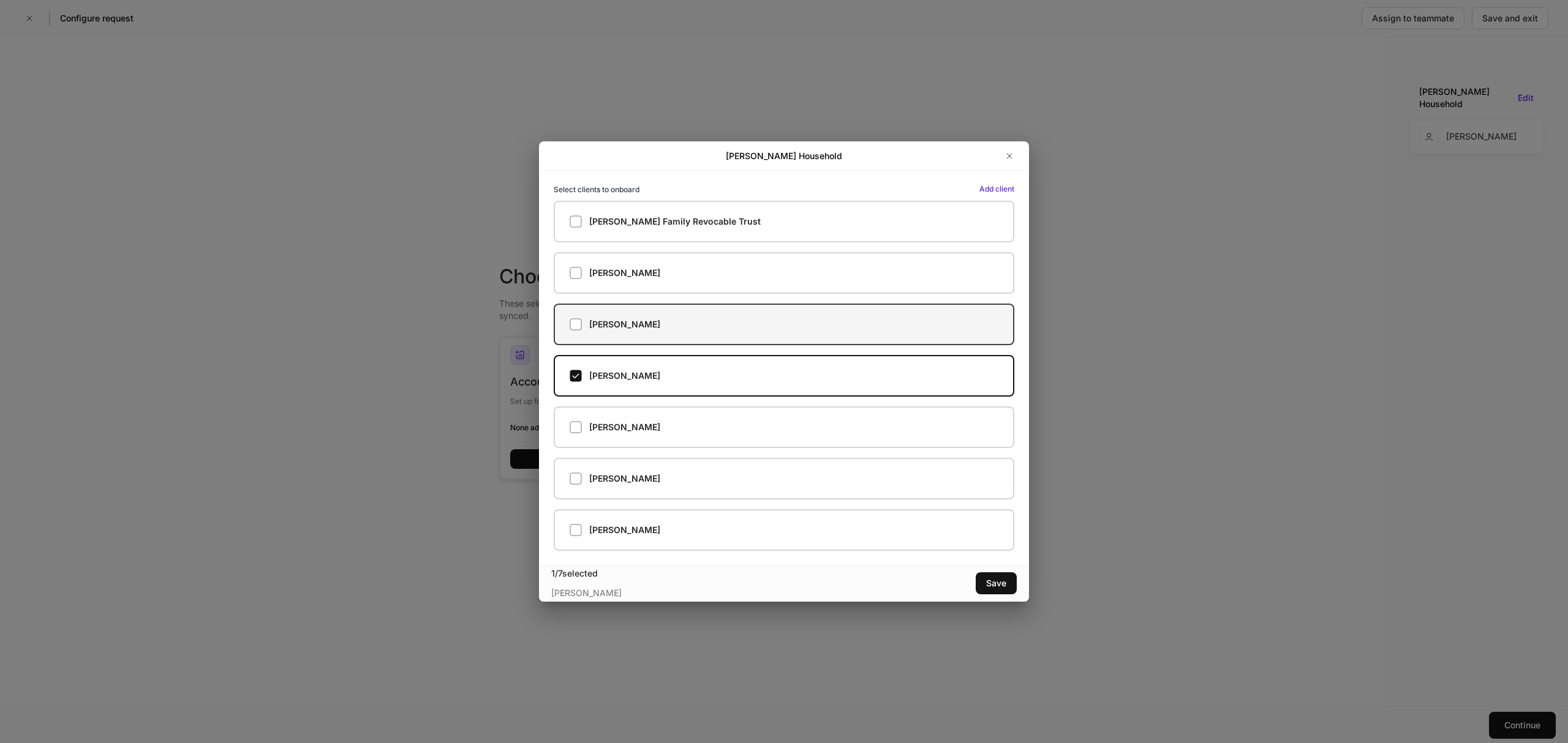
click at [682, 327] on div "Michael Johnson" at bounding box center [784, 324] width 429 height 12
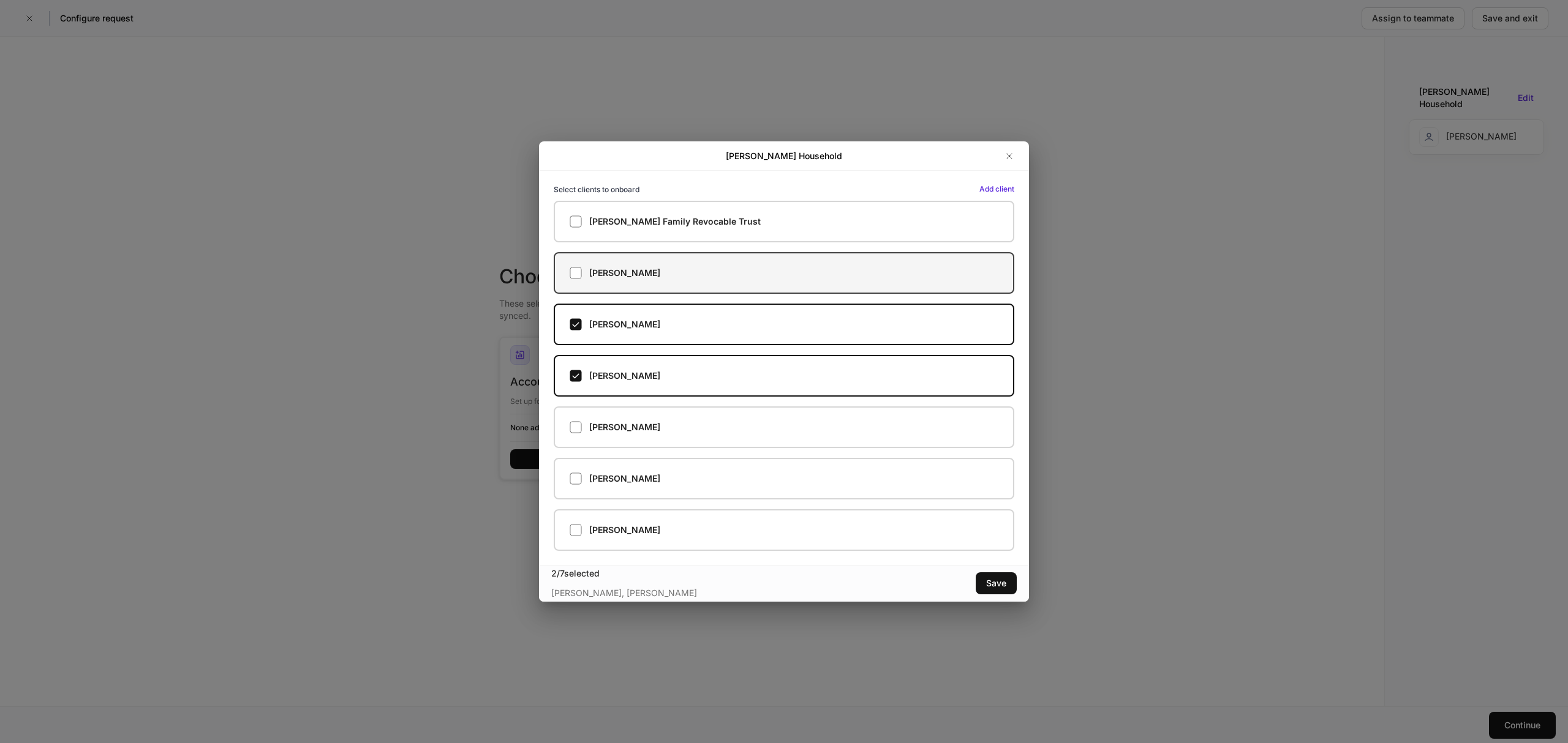
click at [698, 278] on div "Linda Johnson" at bounding box center [784, 273] width 429 height 12
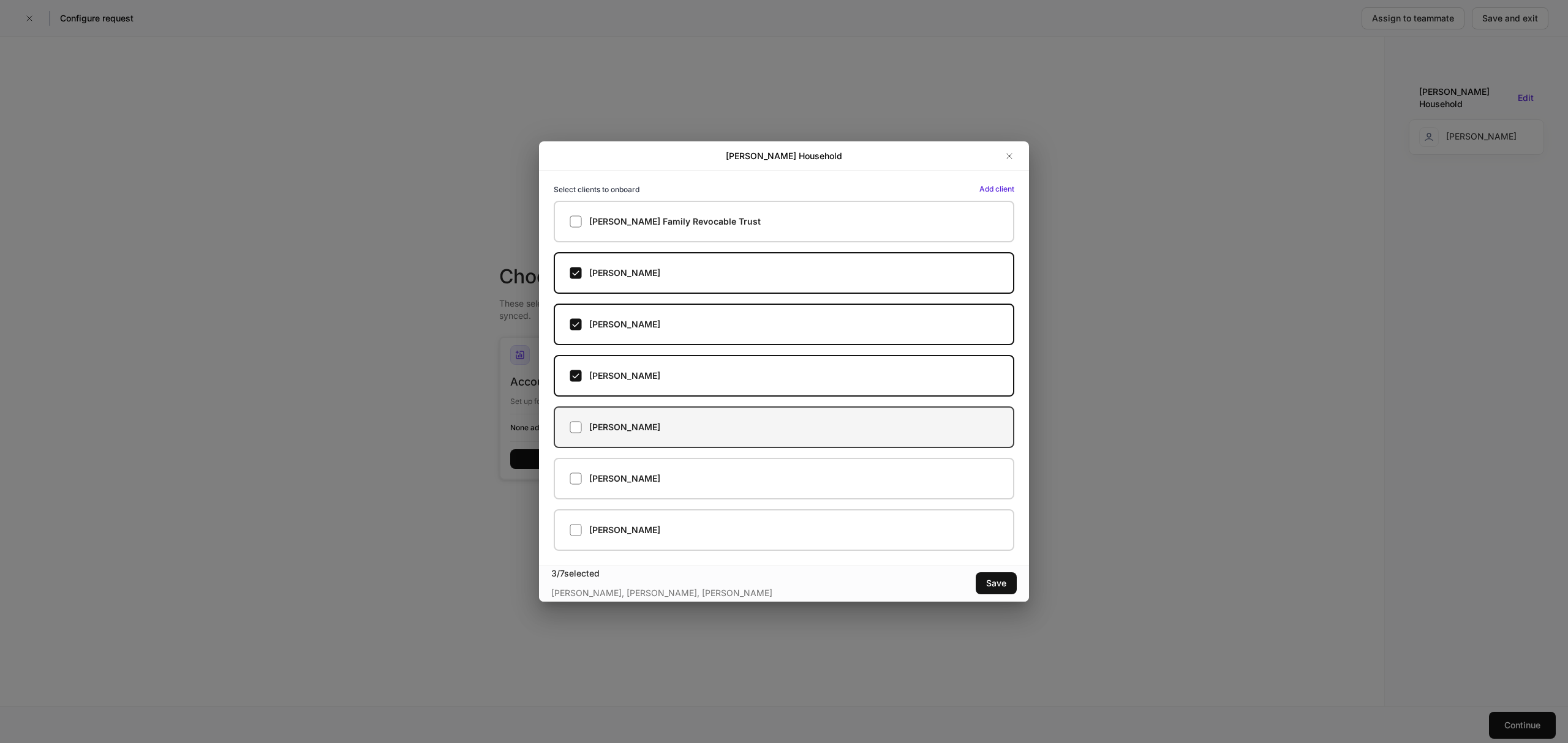
drag, startPoint x: 678, startPoint y: 409, endPoint x: 677, endPoint y: 422, distance: 13.0
click at [678, 409] on label "Michael Johnson" at bounding box center [784, 428] width 461 height 42
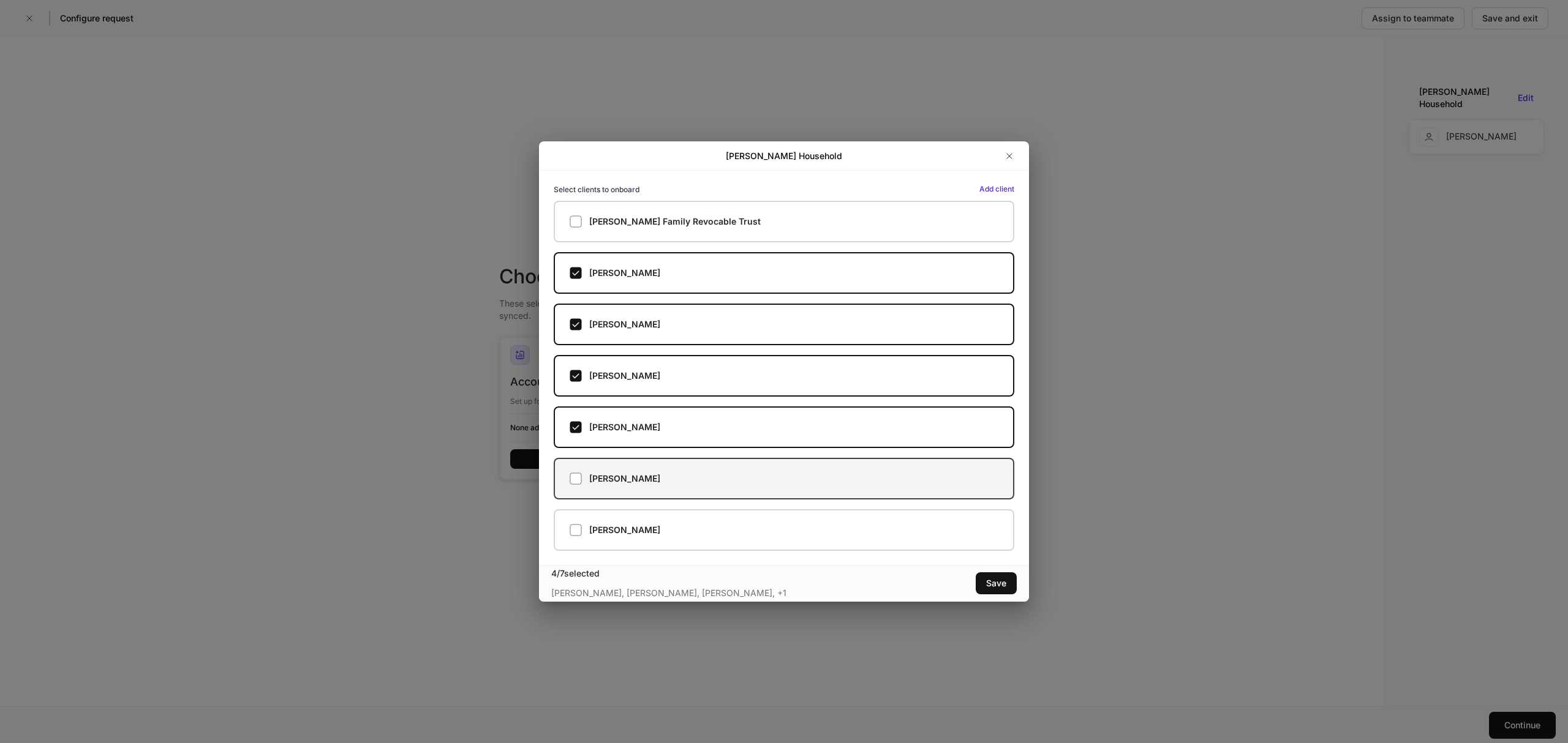
click at [675, 480] on div "Olivia Johnson" at bounding box center [784, 478] width 429 height 12
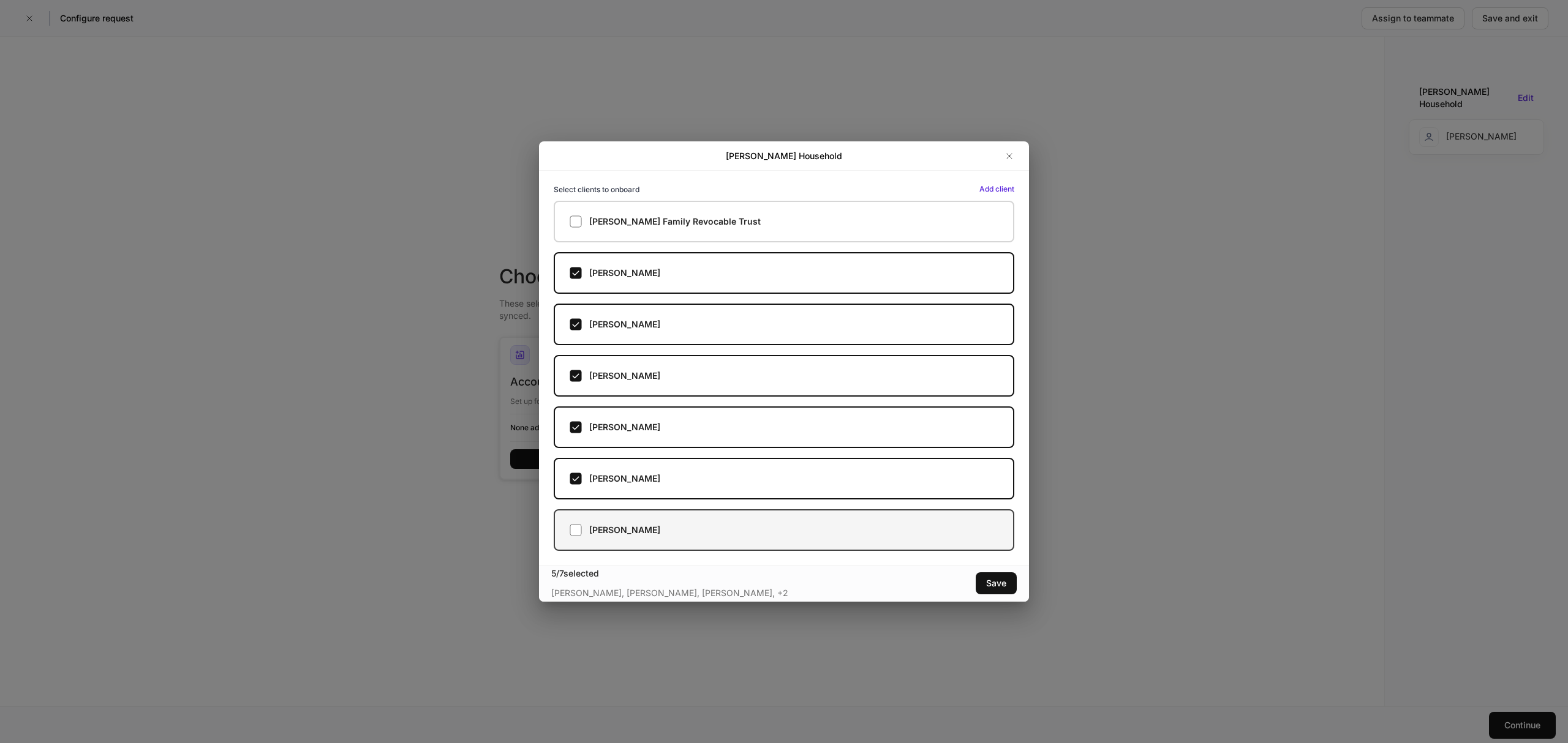
drag, startPoint x: 694, startPoint y: 522, endPoint x: 709, endPoint y: 549, distance: 30.9
click at [694, 522] on label "Sarah Johnson" at bounding box center [784, 530] width 461 height 42
click at [1003, 584] on div "Save" at bounding box center [996, 583] width 20 height 12
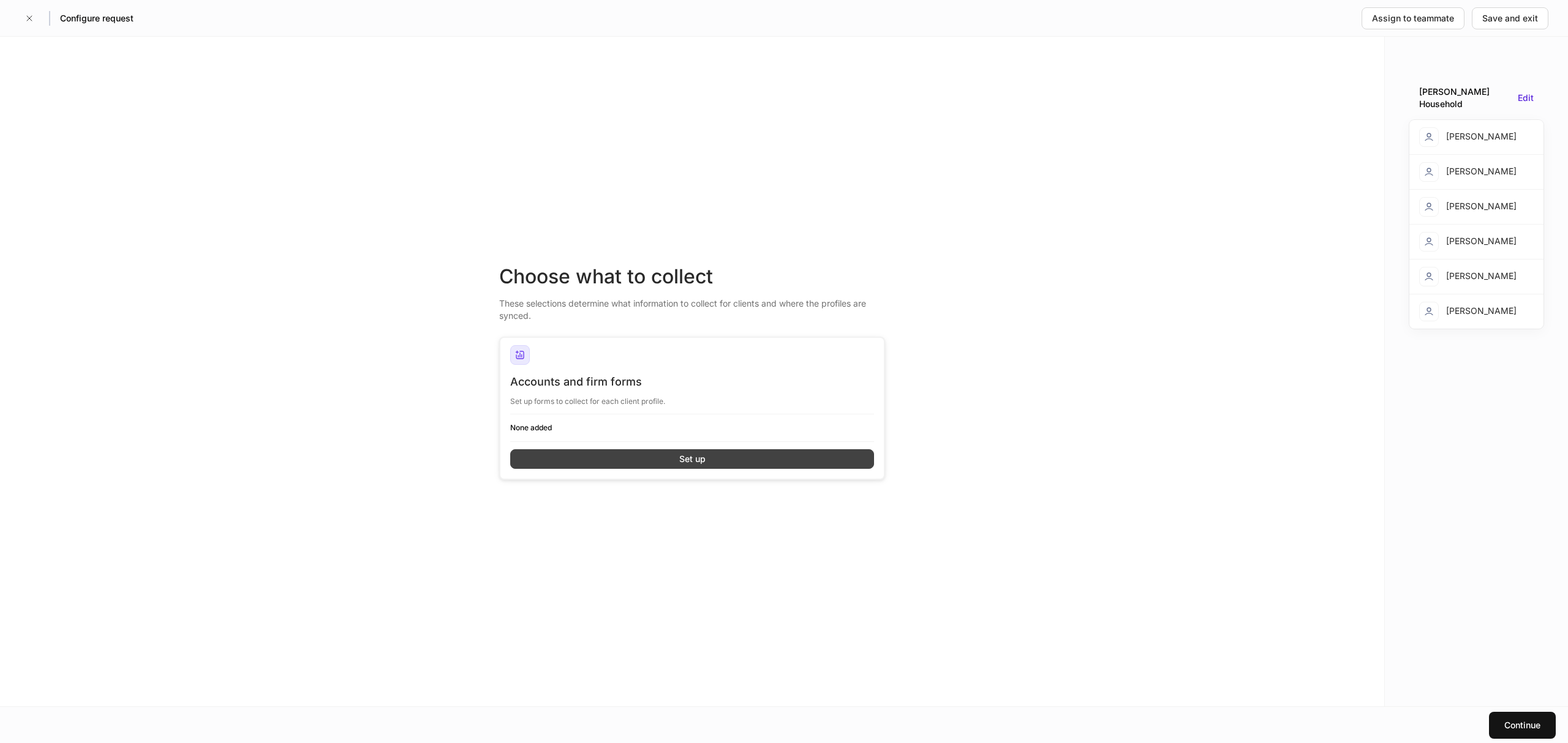
click at [713, 453] on button "Set up" at bounding box center [691, 459] width 364 height 19
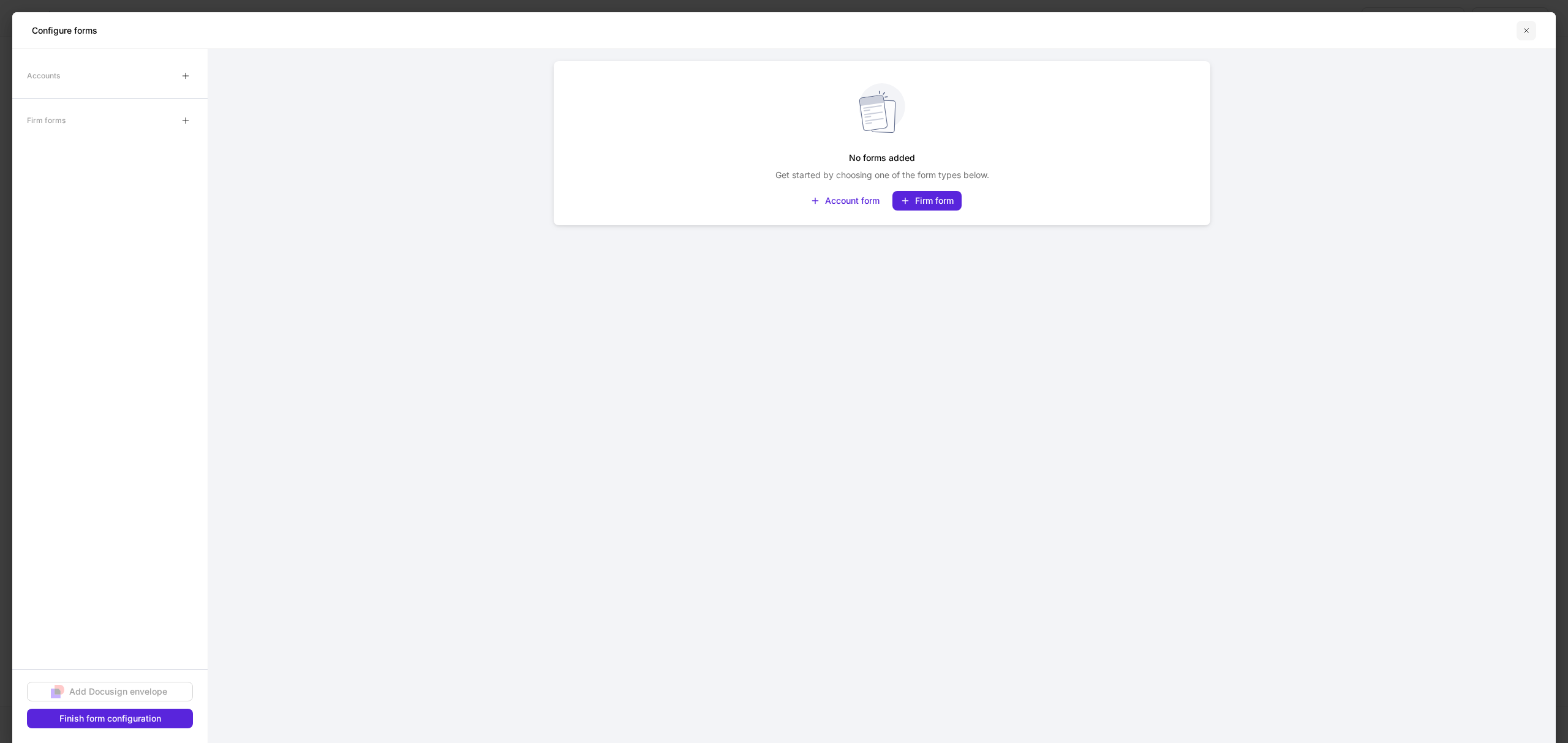
click at [1529, 32] on icon "button" at bounding box center [1526, 30] width 10 height 10
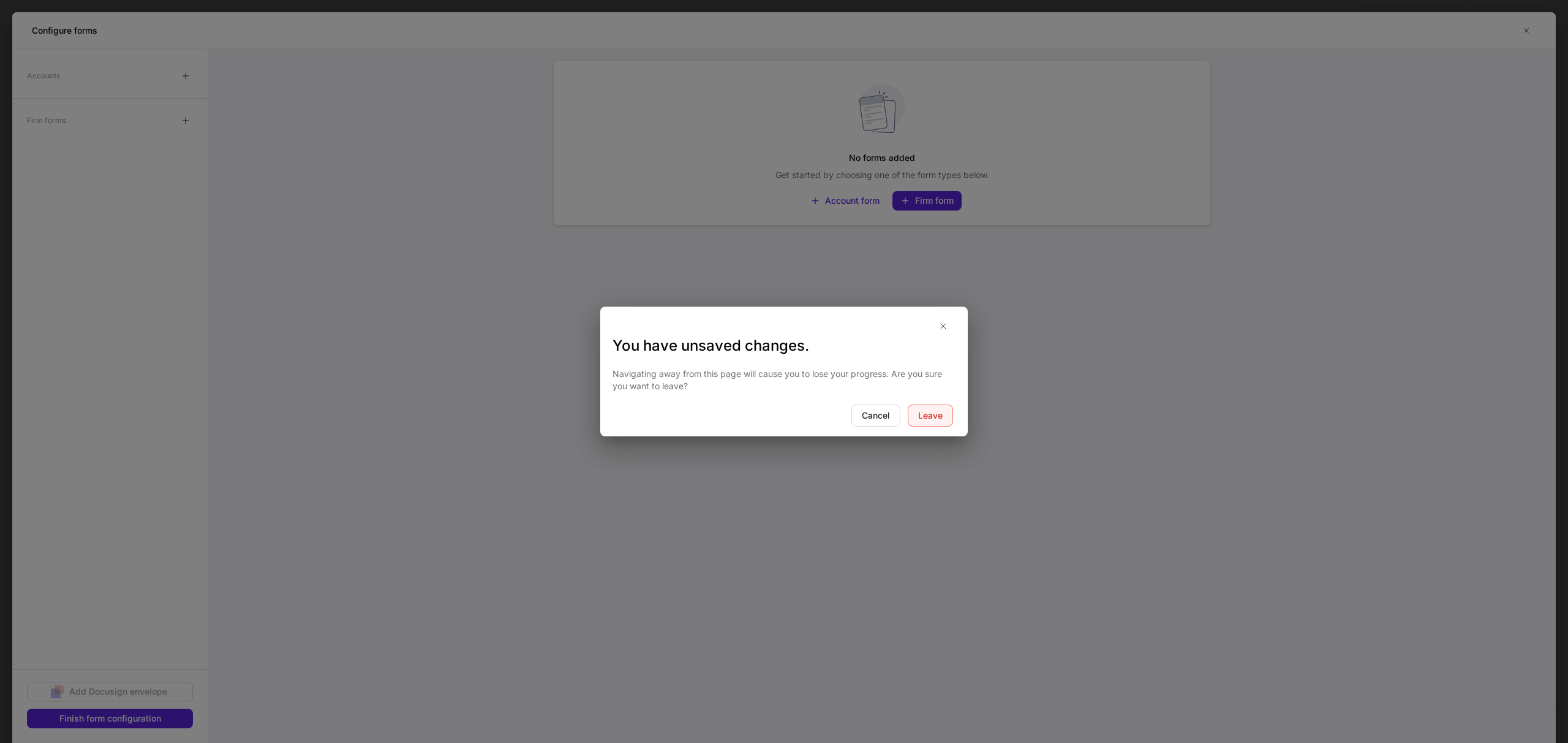
click at [922, 412] on div "Leave" at bounding box center [931, 415] width 25 height 12
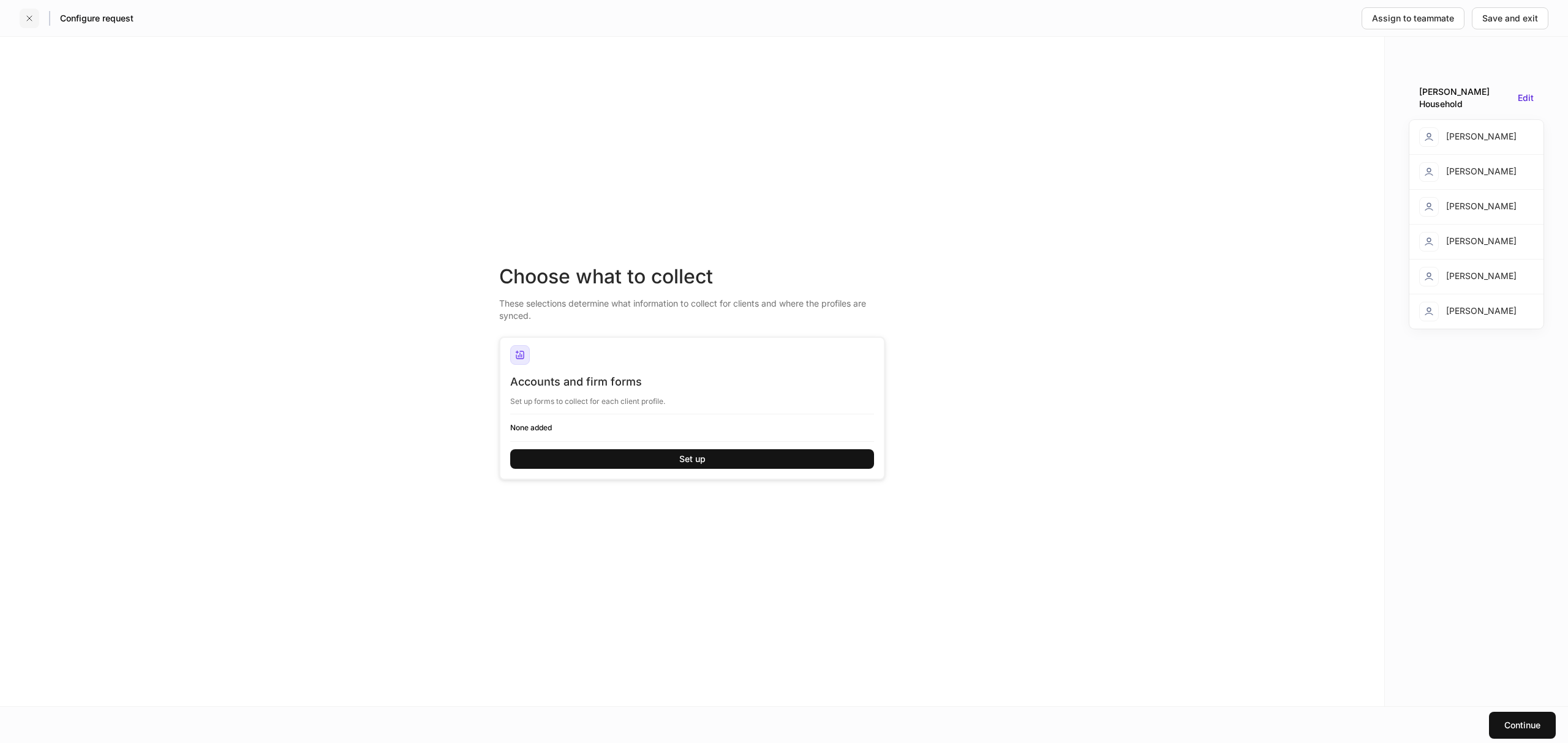
click at [33, 15] on icon "button" at bounding box center [30, 18] width 10 height 10
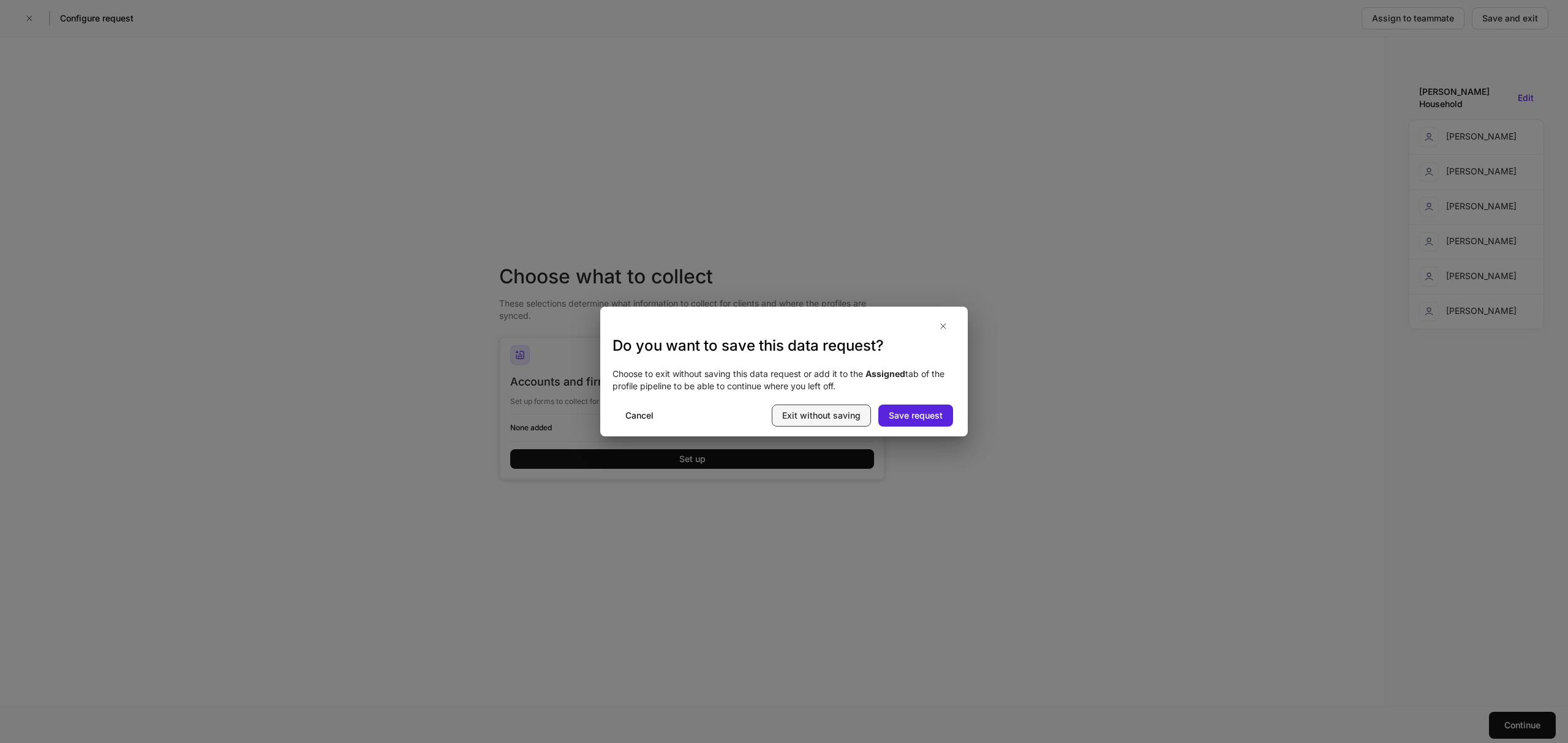
click at [836, 410] on div "Exit without saving" at bounding box center [821, 415] width 79 height 12
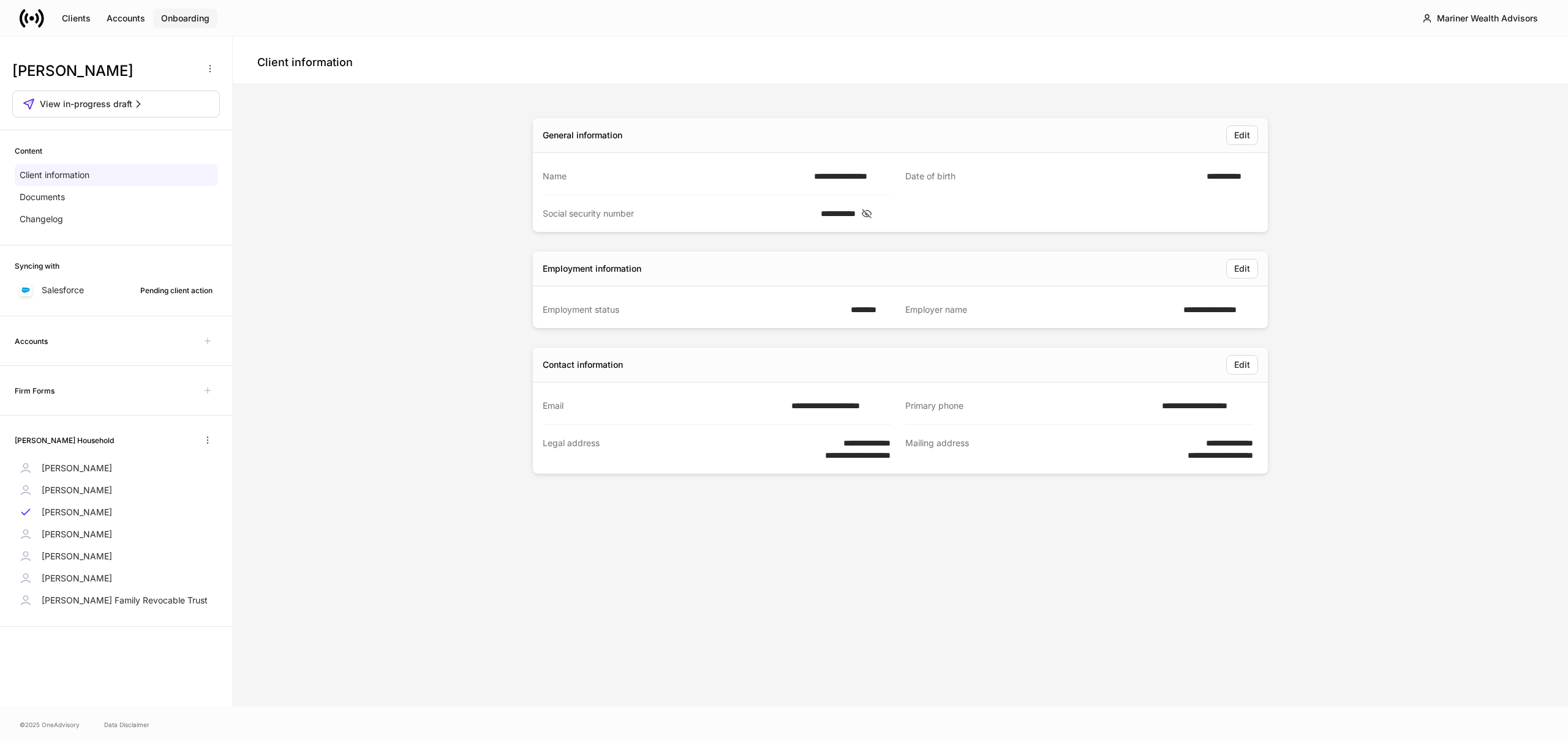
click at [189, 19] on div "Onboarding" at bounding box center [185, 18] width 48 height 12
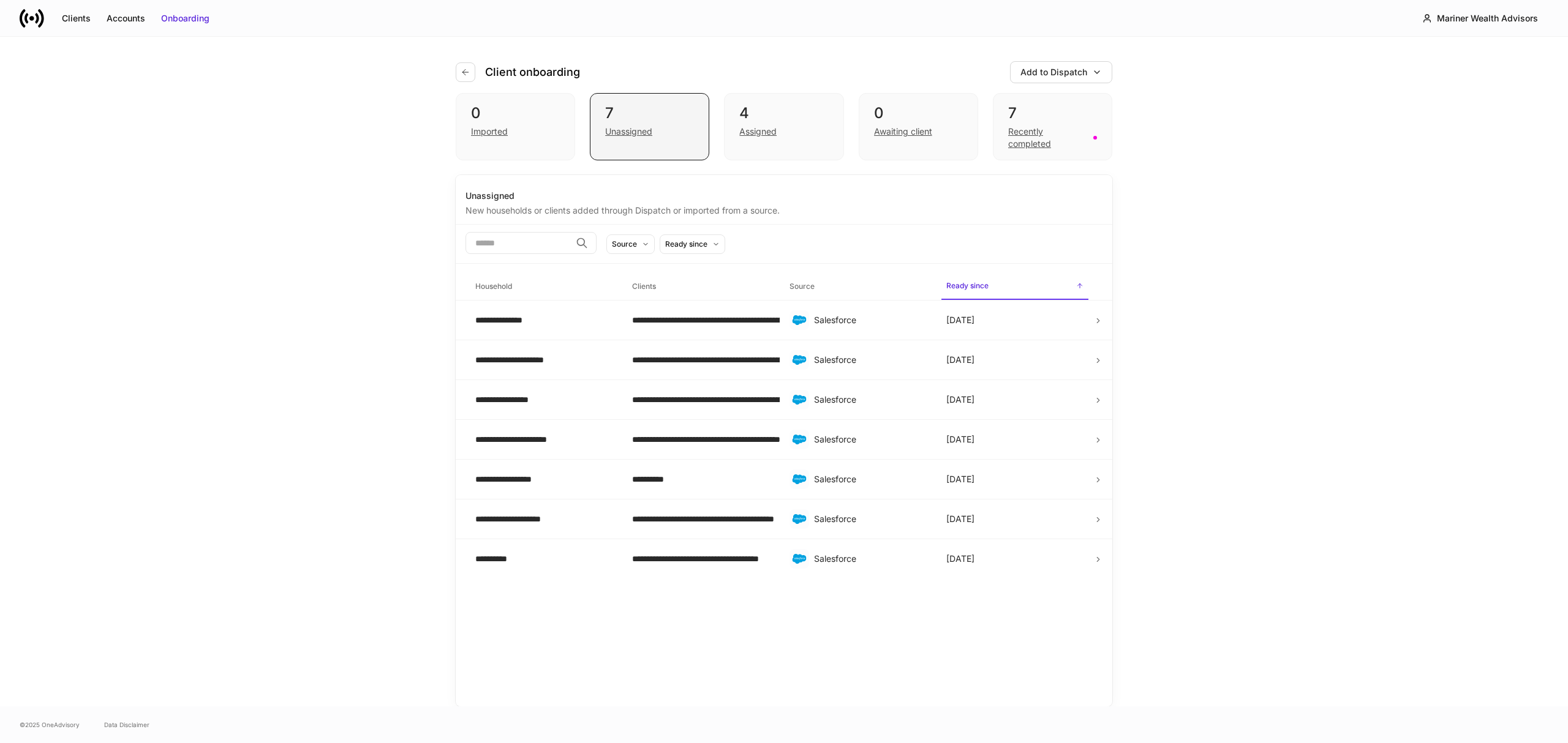
click at [640, 131] on div "Unassigned" at bounding box center [629, 131] width 47 height 12
click at [466, 71] on icon "button" at bounding box center [466, 72] width 10 height 10
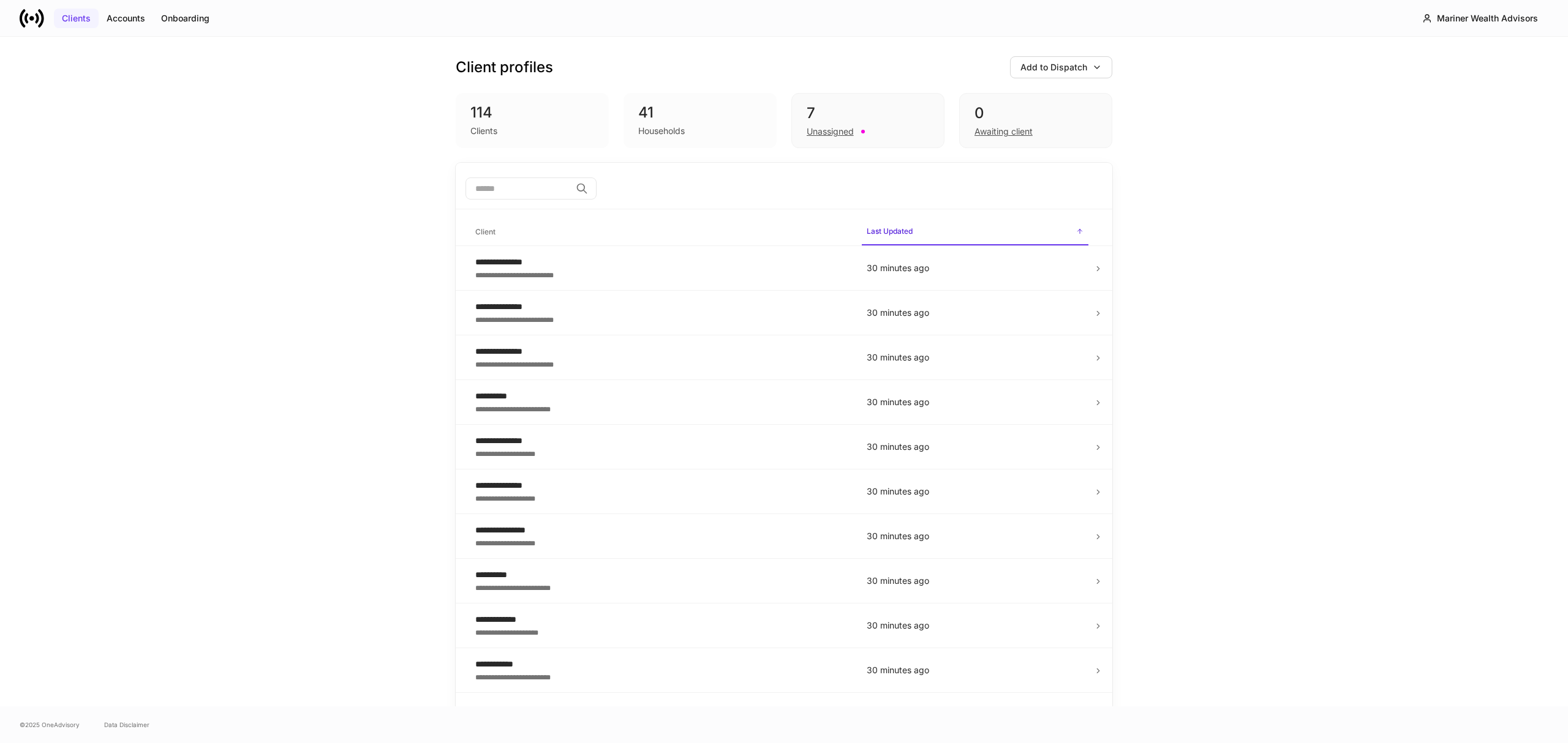
click at [64, 16] on div "Clients" at bounding box center [76, 18] width 29 height 12
drag, startPoint x: 487, startPoint y: 181, endPoint x: 494, endPoint y: 186, distance: 8.6
click at [491, 185] on input "search" at bounding box center [518, 188] width 105 height 22
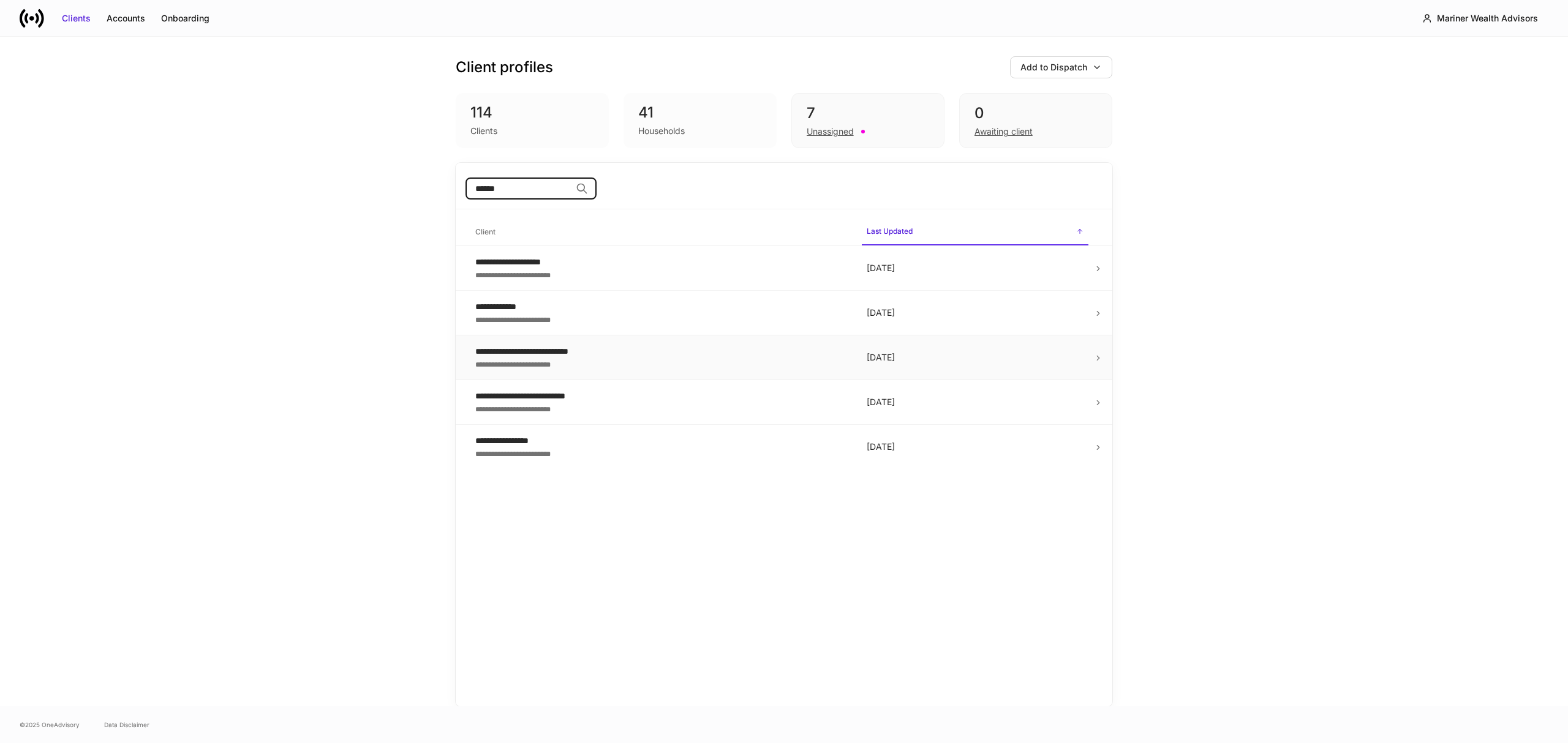
type input "******"
click at [1098, 358] on icon at bounding box center [1098, 358] width 2 height 4
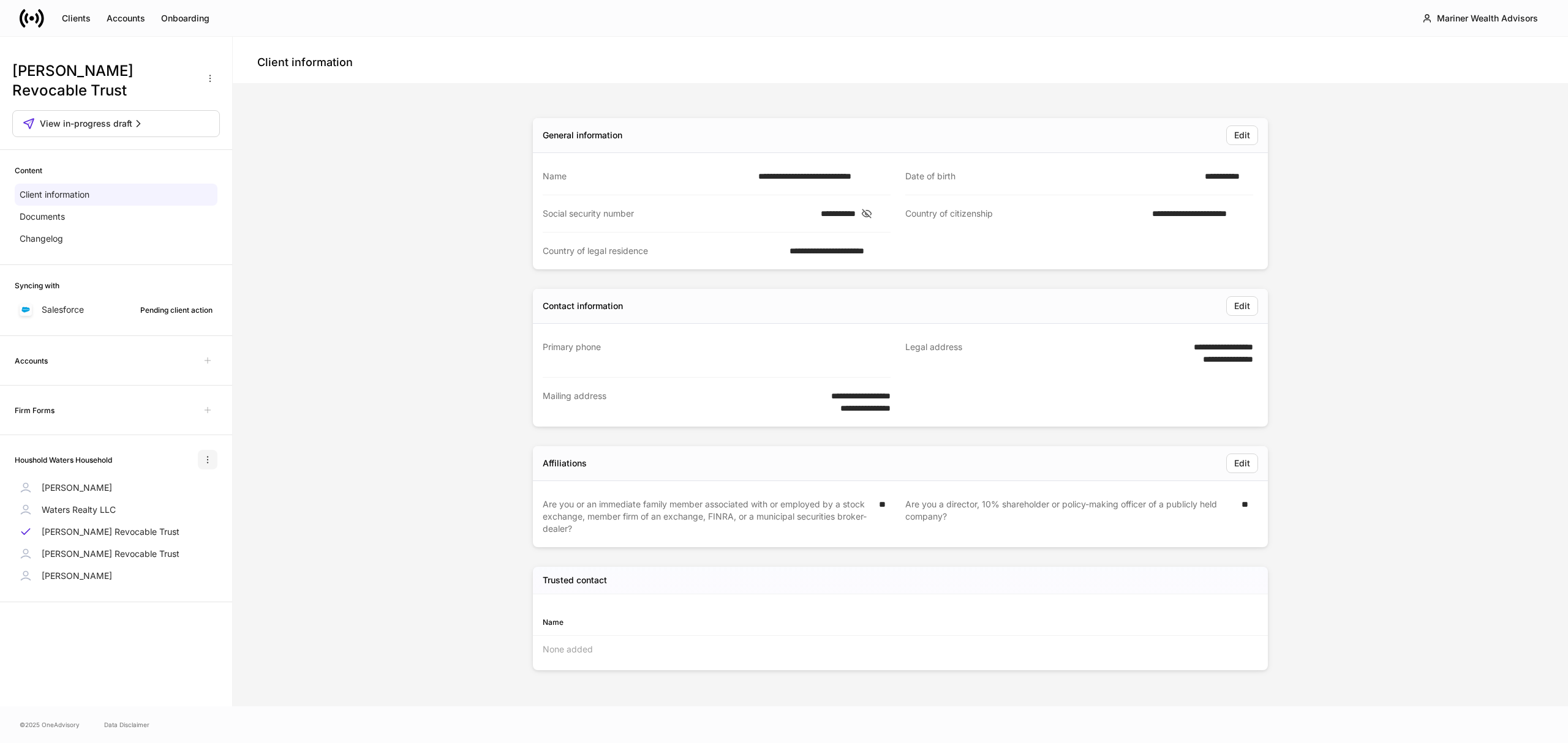
click at [204, 458] on icon "button" at bounding box center [208, 460] width 10 height 10
click at [172, 492] on li "Edit household name" at bounding box center [164, 490] width 103 height 19
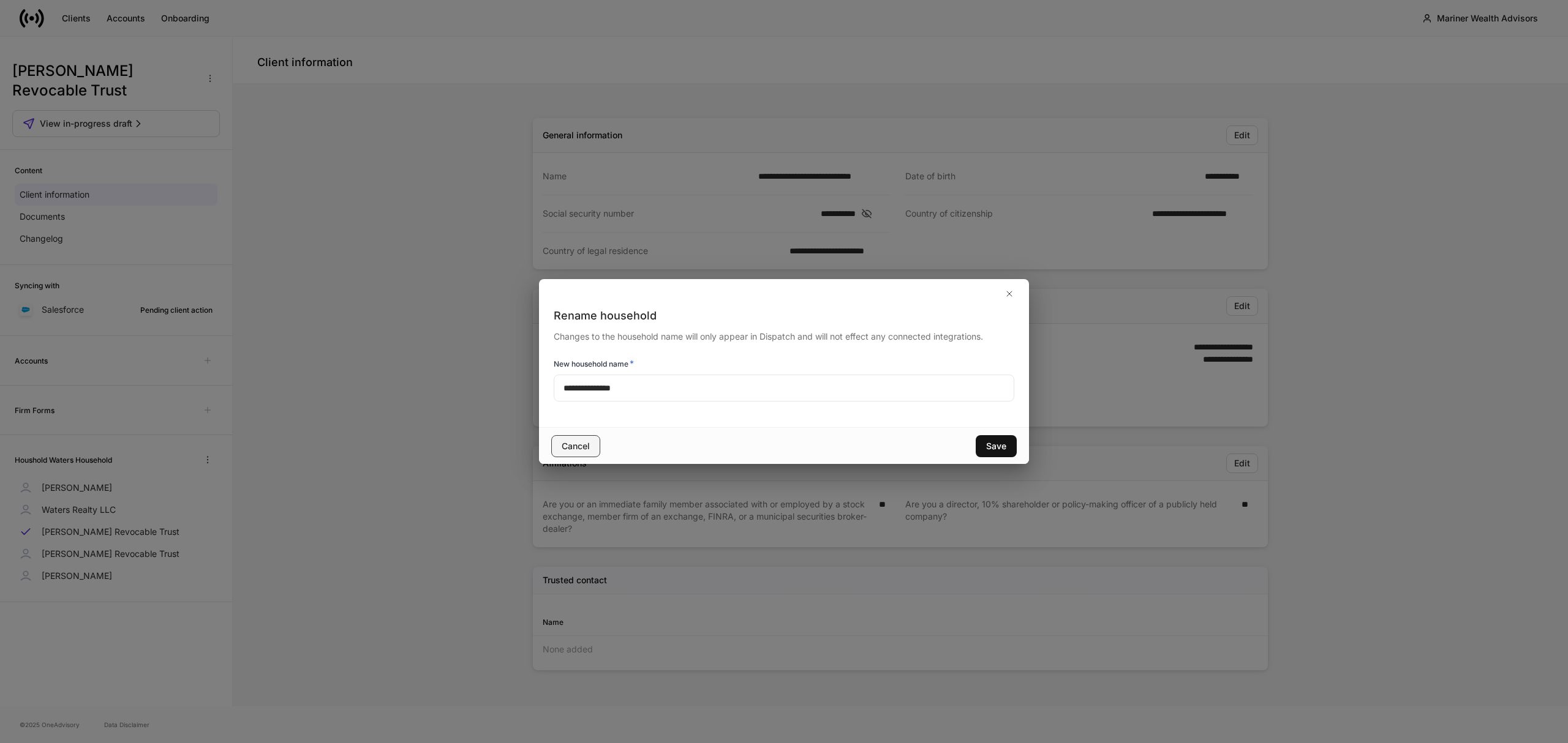
click at [572, 446] on div "Cancel" at bounding box center [576, 446] width 28 height 12
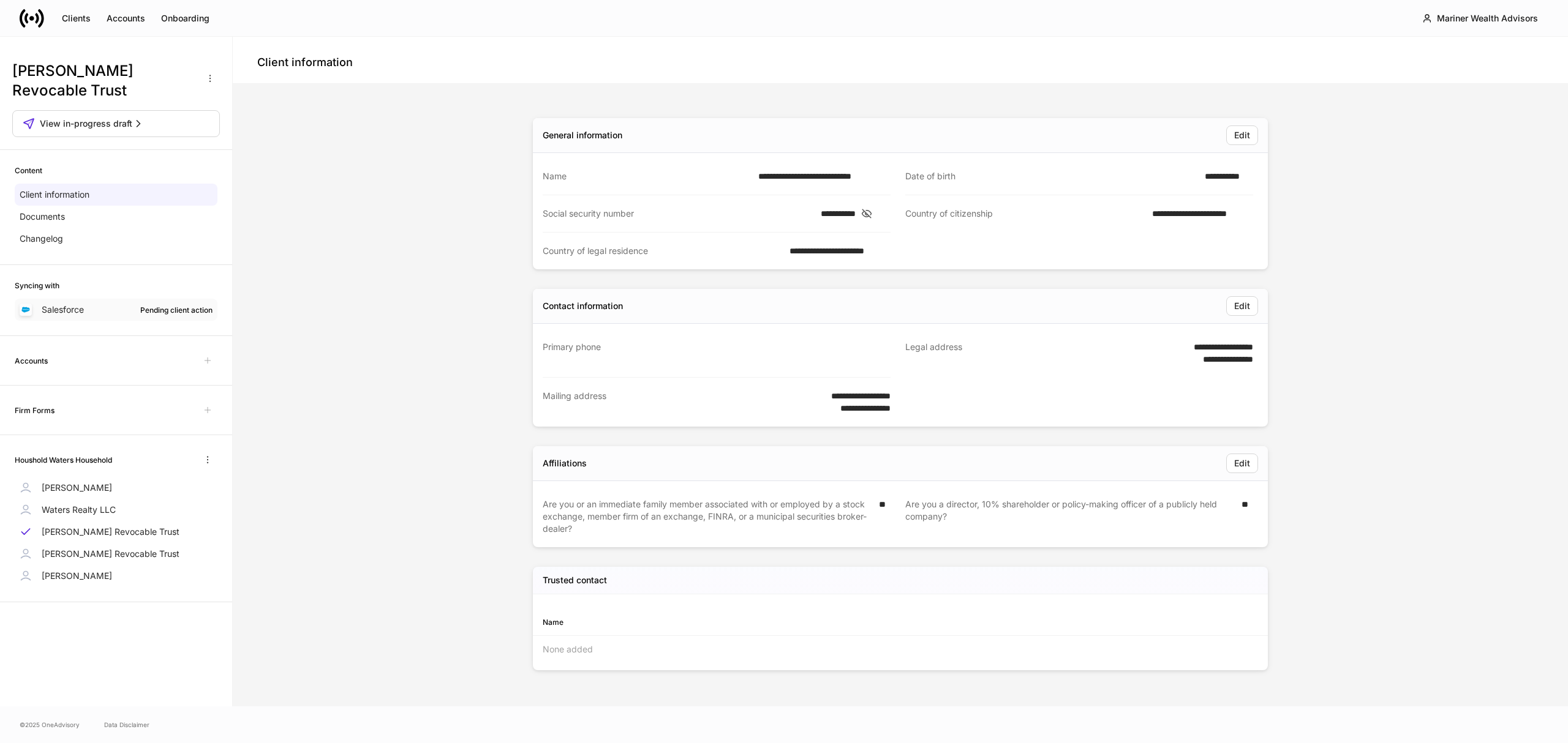
click at [179, 307] on div "Pending client action" at bounding box center [177, 310] width 72 height 11
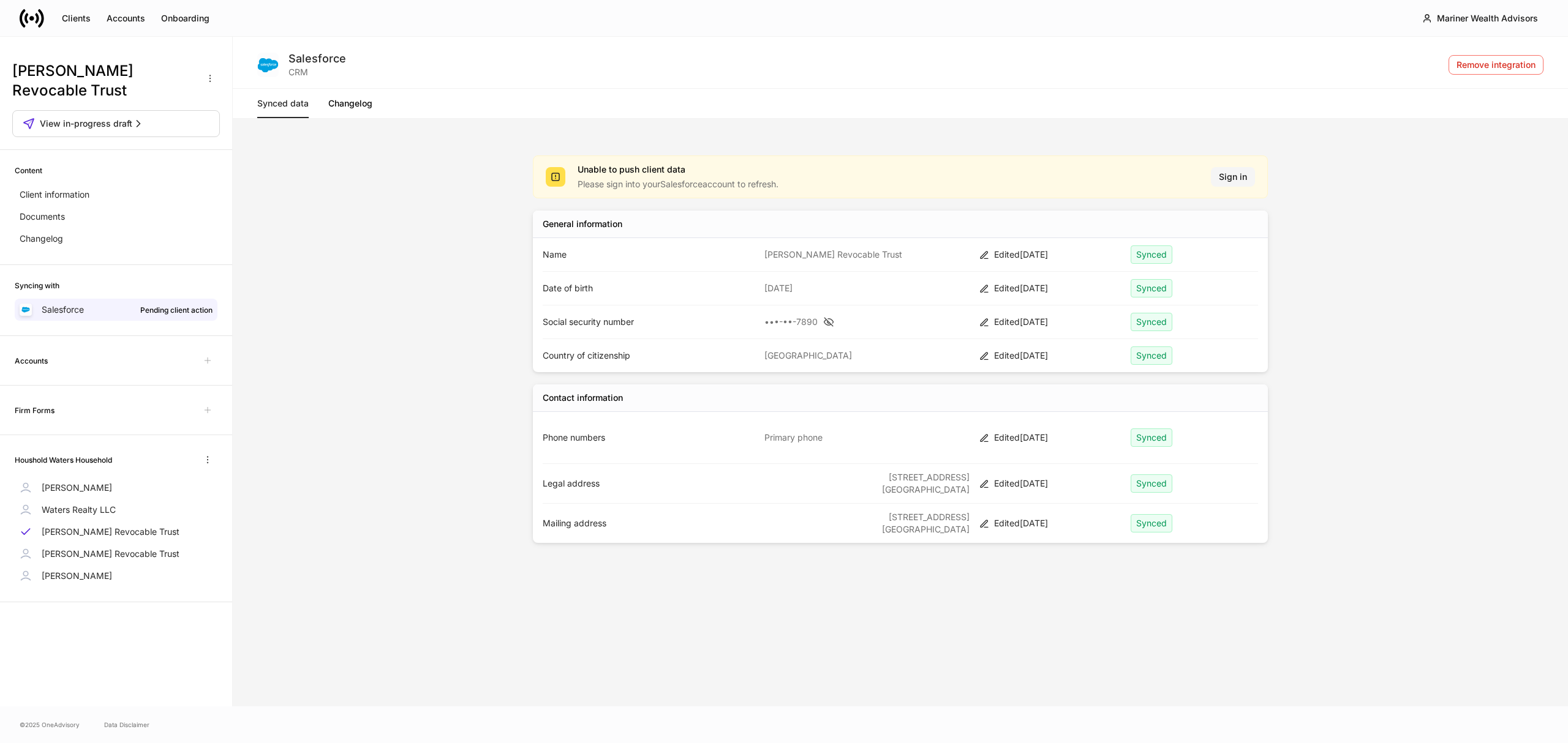
click at [1228, 177] on div "Sign in" at bounding box center [1232, 177] width 28 height 12
click at [358, 105] on link "Changelog" at bounding box center [350, 104] width 44 height 30
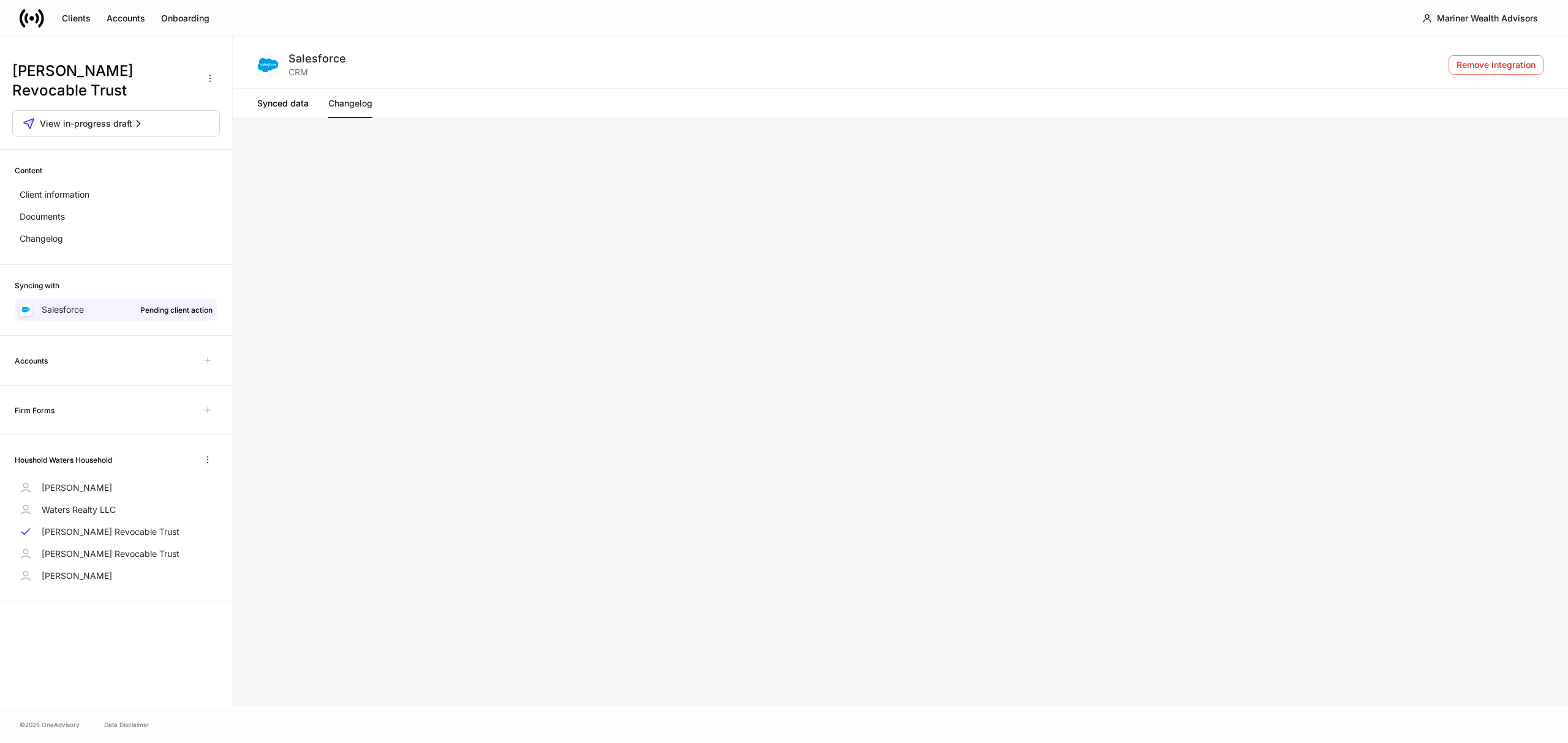
click at [291, 104] on link "Synced data" at bounding box center [283, 104] width 51 height 30
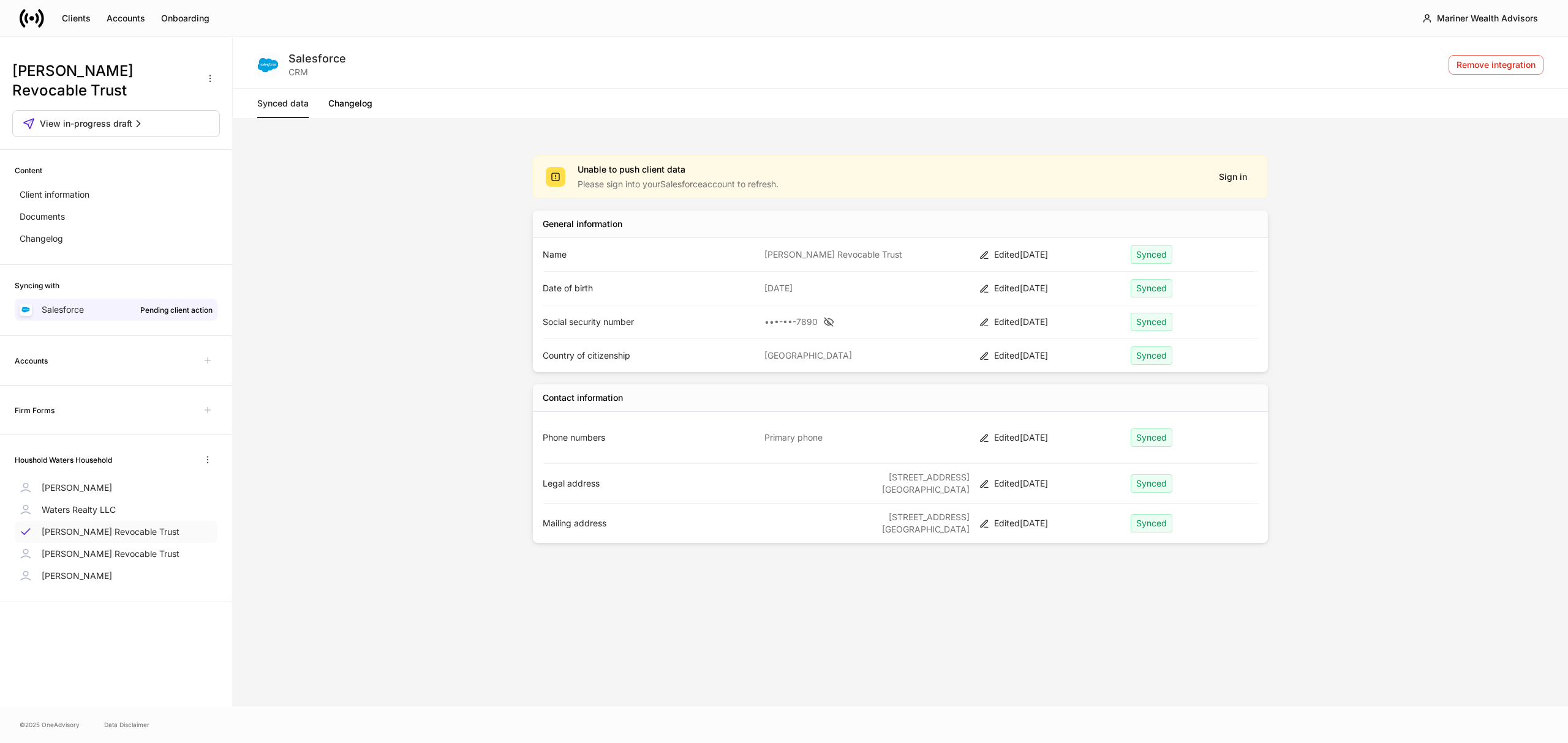
click at [125, 531] on p "Paloma Ramirez Revocable Trust" at bounding box center [111, 531] width 138 height 12
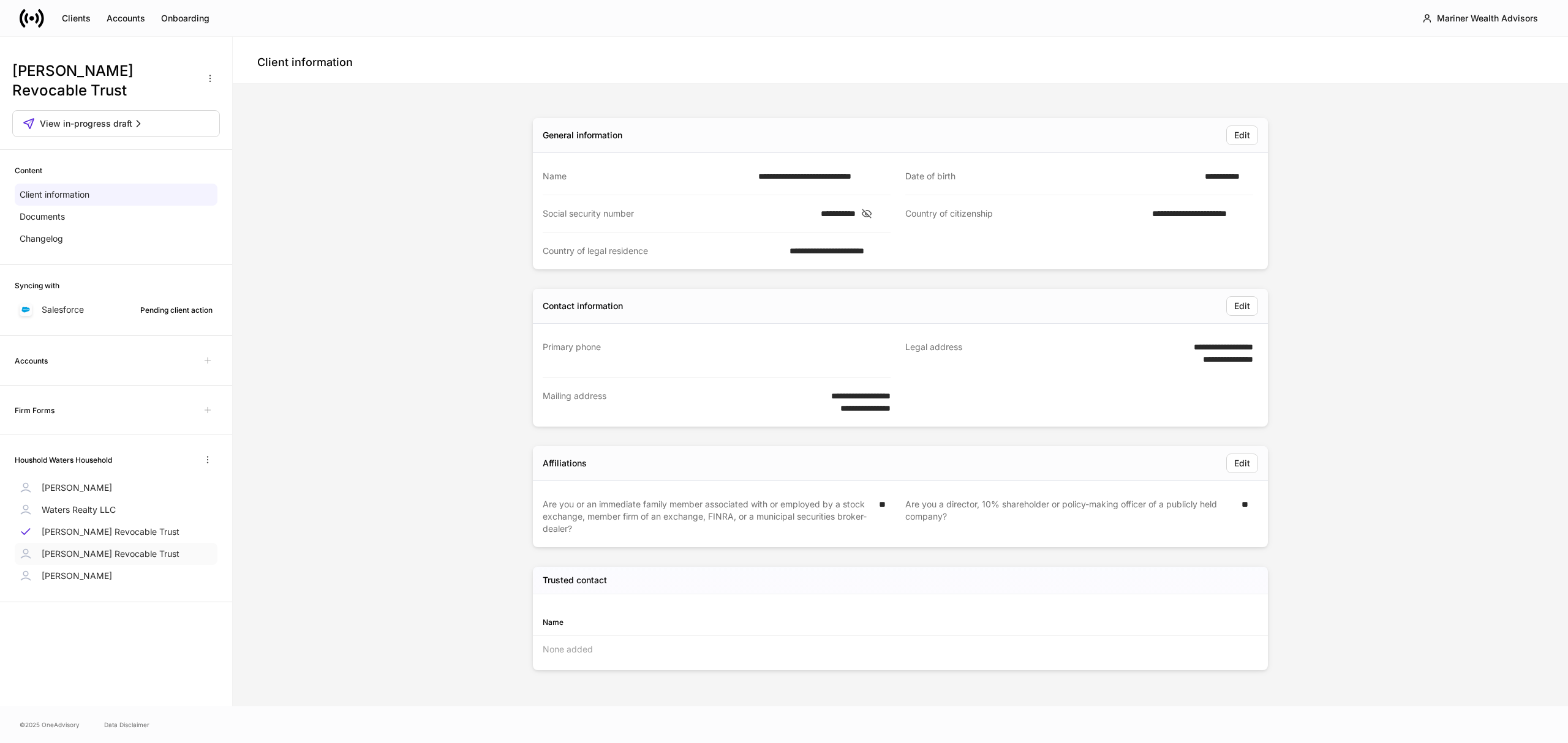
click at [130, 562] on div "Phoebe Waters Revocable Trust" at bounding box center [116, 554] width 203 height 22
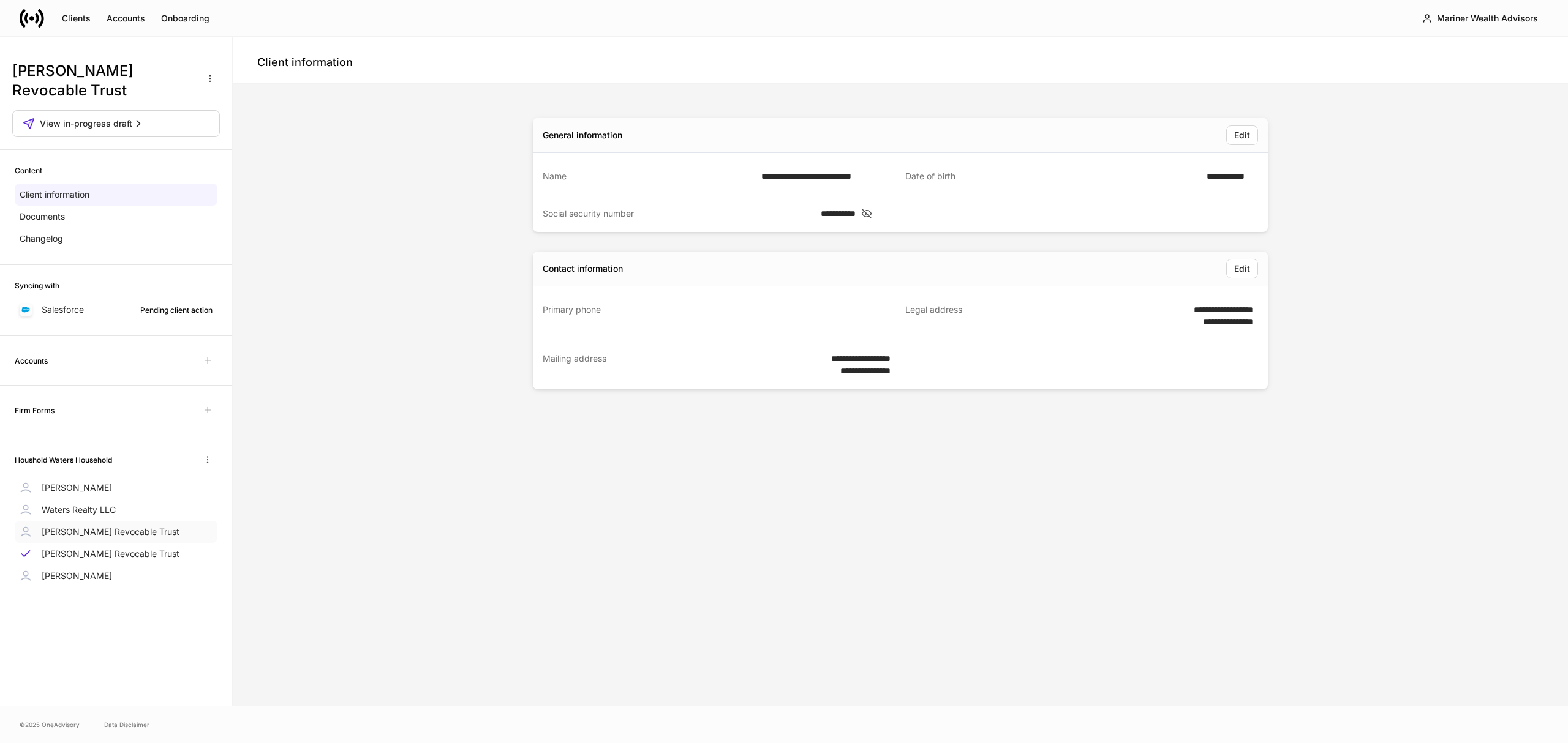
click at [132, 532] on p "Paloma Ramirez Revocable Trust" at bounding box center [111, 531] width 138 height 12
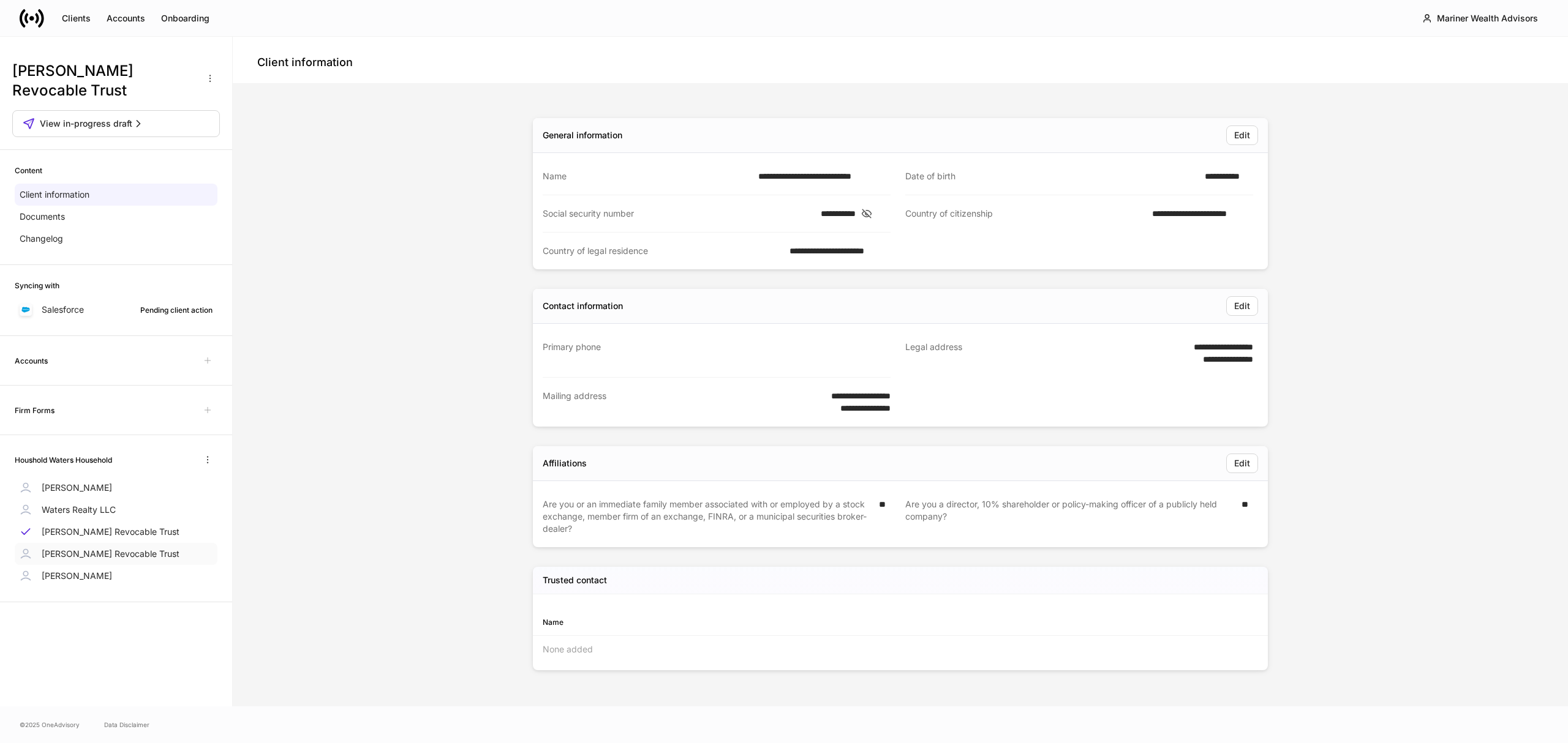
click at [151, 559] on p "Phoebe Waters Revocable Trust" at bounding box center [111, 554] width 138 height 12
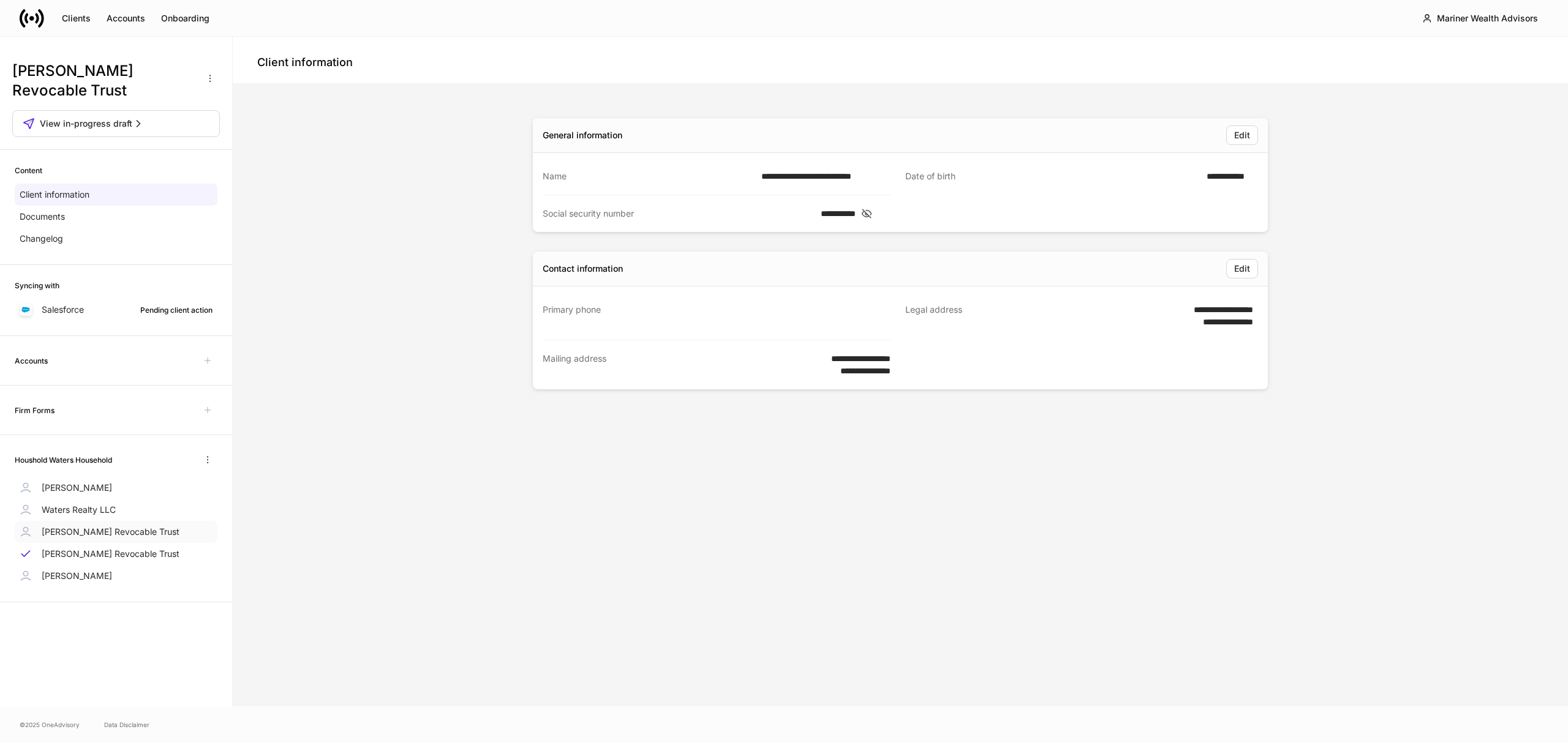
click at [157, 534] on p "Paloma Ramirez Revocable Trust" at bounding box center [111, 531] width 138 height 12
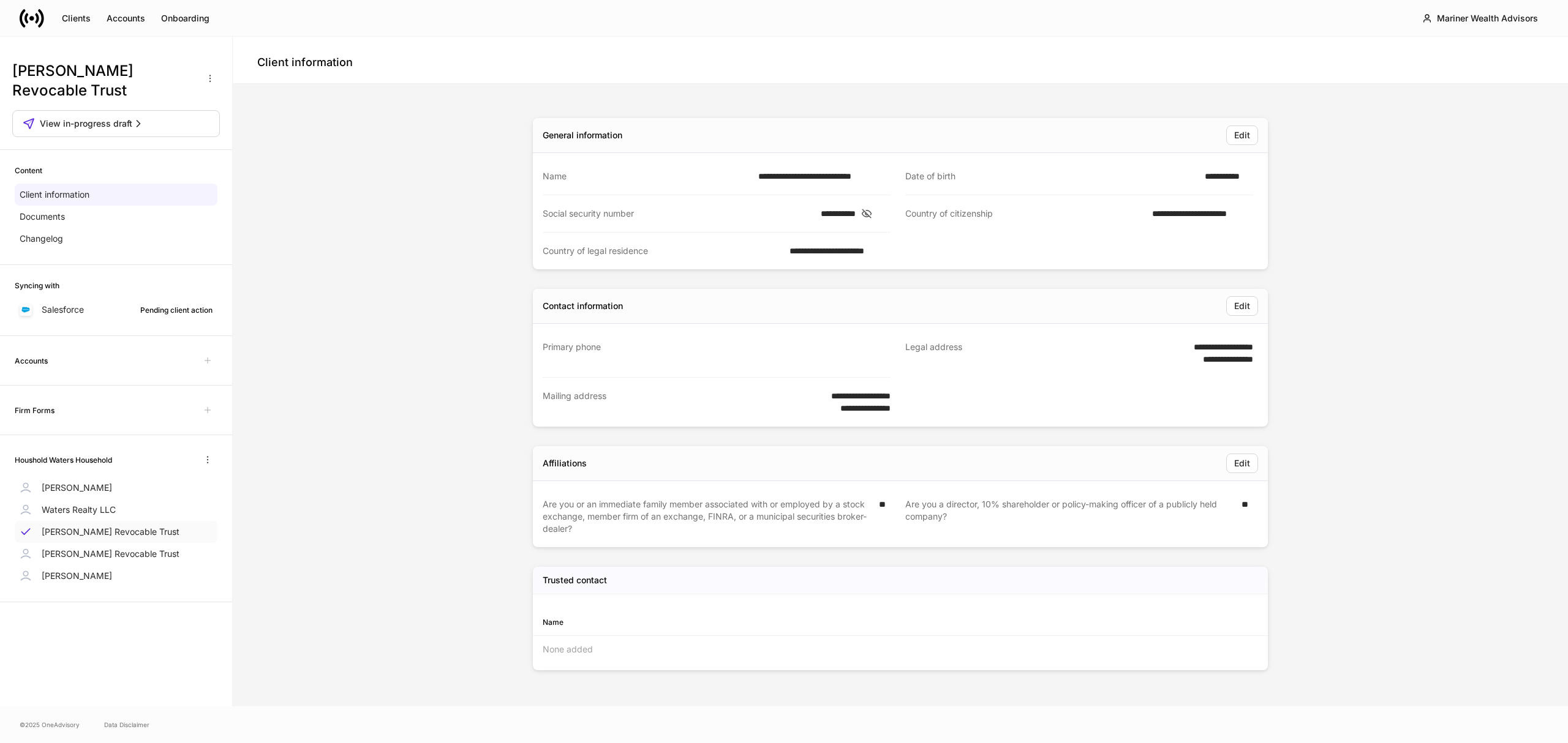
click at [194, 532] on div "Paloma Ramirez Revocable Trust" at bounding box center [116, 531] width 203 height 22
click at [388, 595] on div "**********" at bounding box center [900, 396] width 1326 height 613
click at [172, 656] on div "Paloma Ramirez Revocable Trust View in-progress draft Content Client informatio…" at bounding box center [116, 372] width 232 height 670
click at [98, 123] on span "View in-progress draft" at bounding box center [86, 123] width 92 height 12
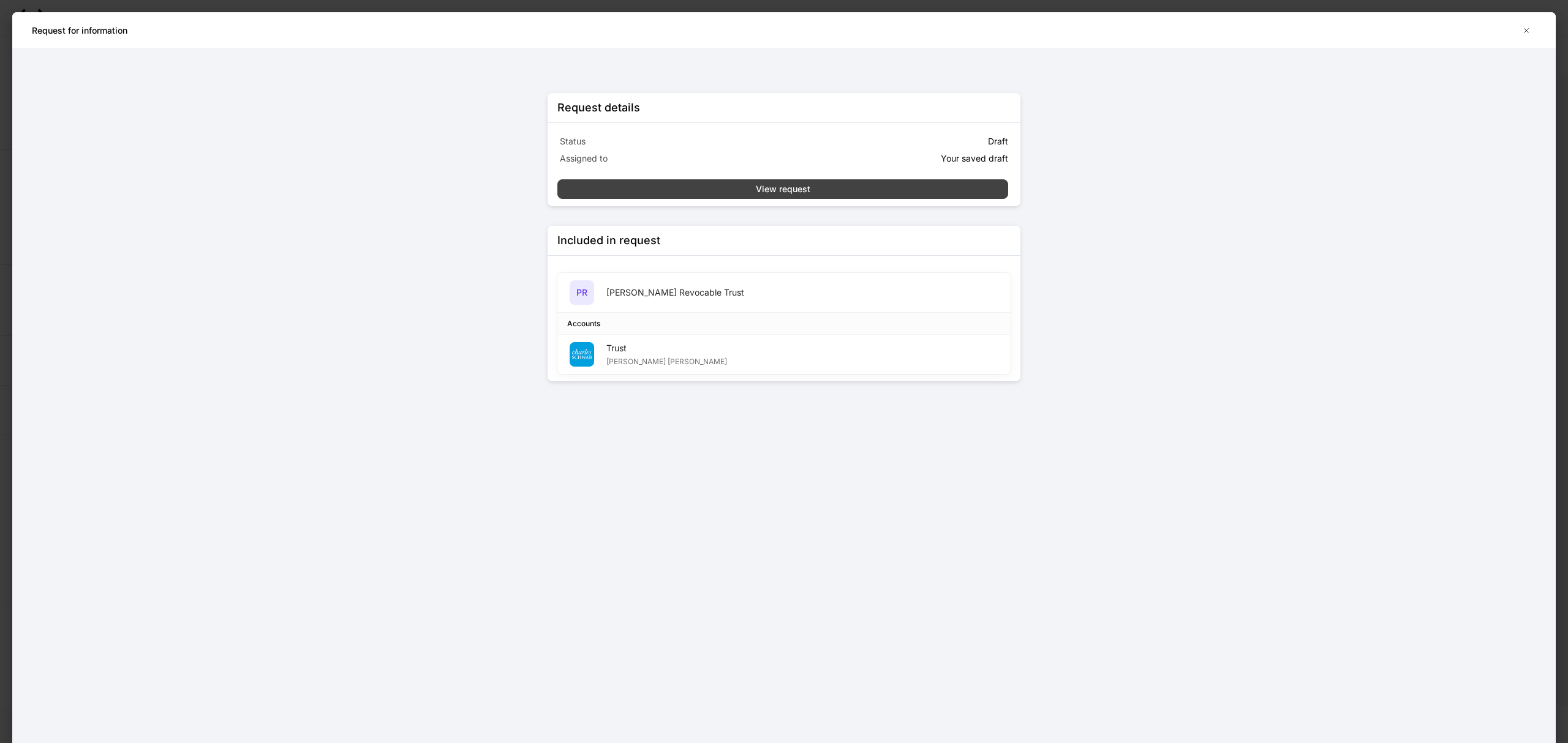
click at [785, 189] on div "View request" at bounding box center [783, 189] width 55 height 12
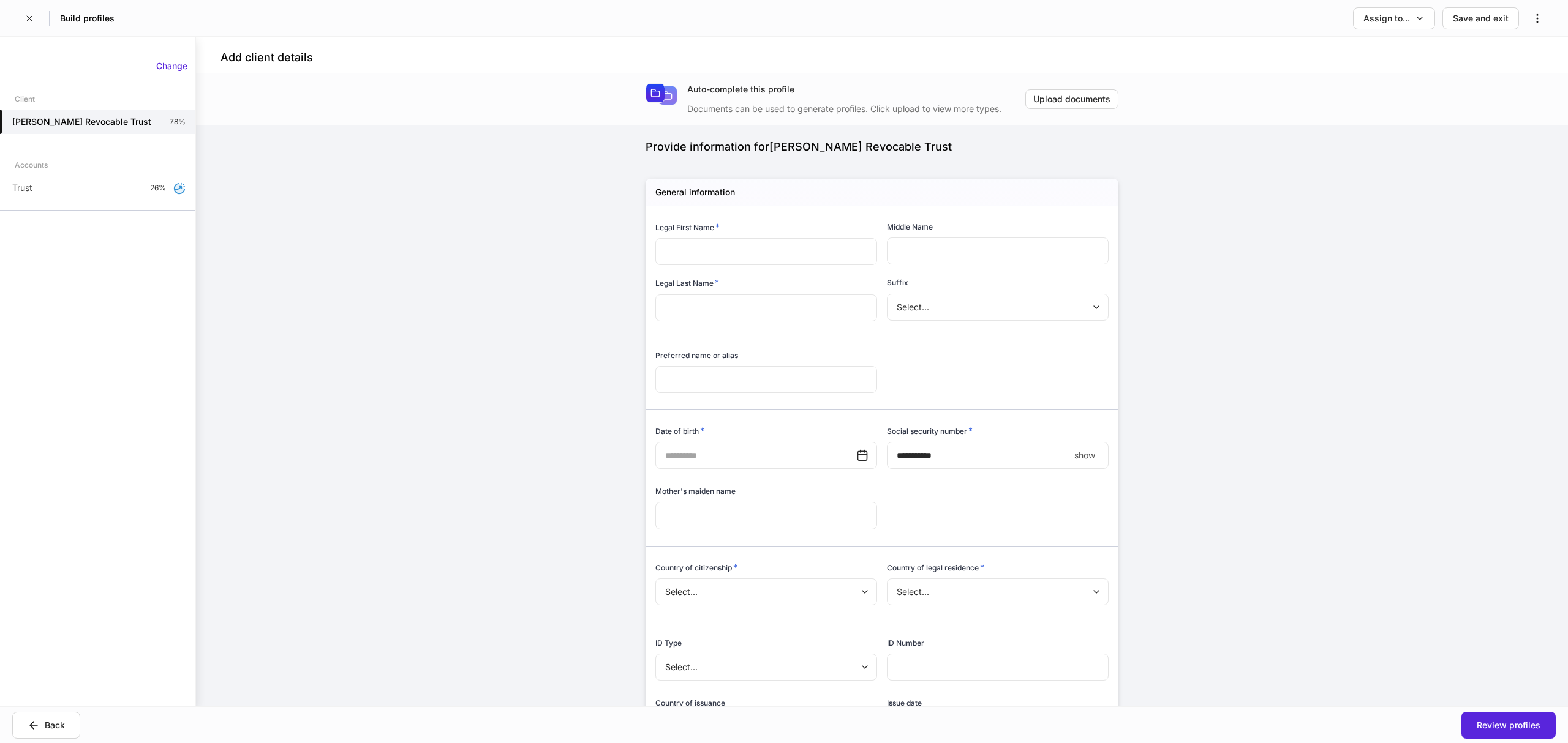
type input "**********"
type input "*"
type input "**********"
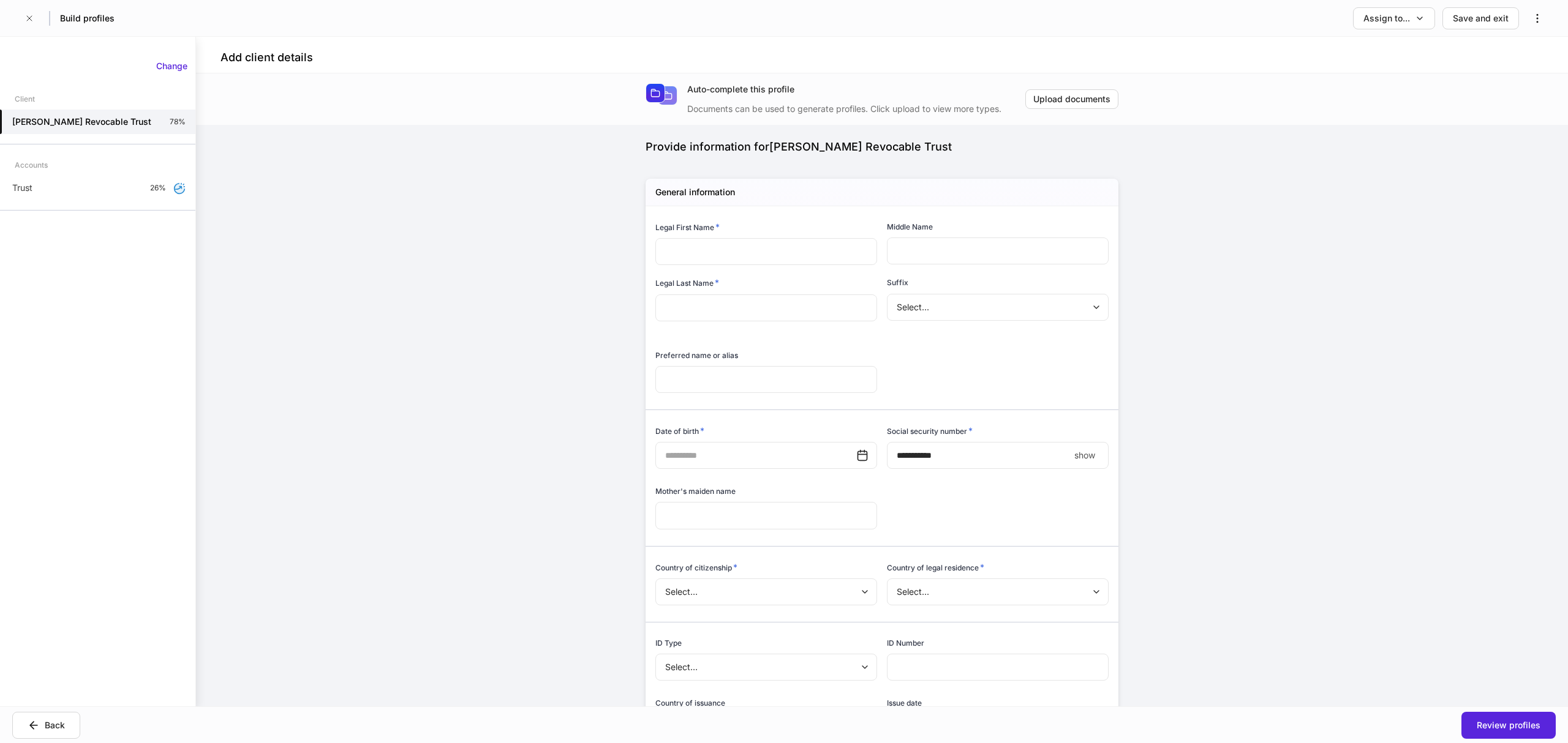
type input "******"
type input "**"
type input "*****"
type input "**********"
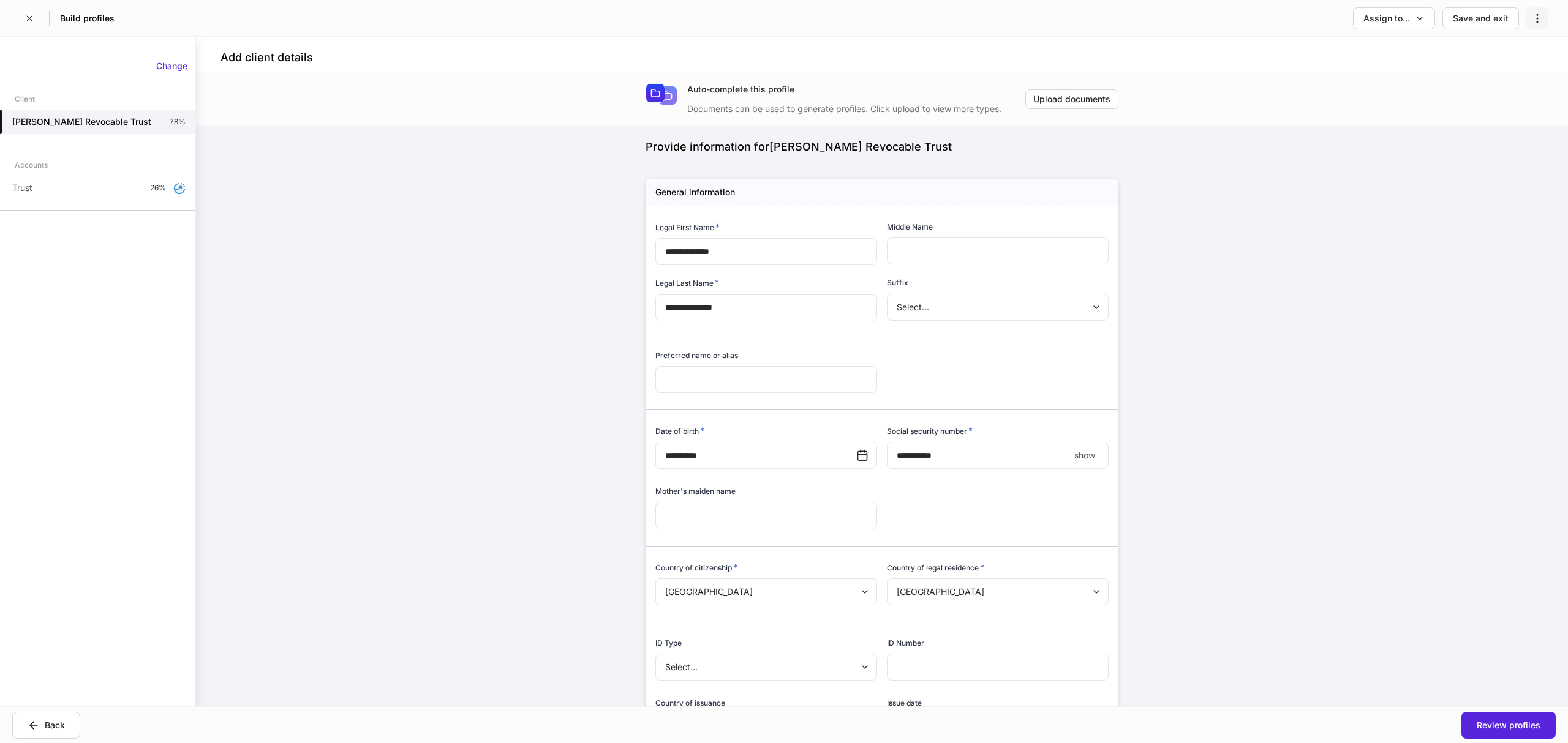
click at [1531, 13] on button "button" at bounding box center [1537, 18] width 22 height 22
click at [1509, 51] on p "Delete request" at bounding box center [1508, 48] width 59 height 12
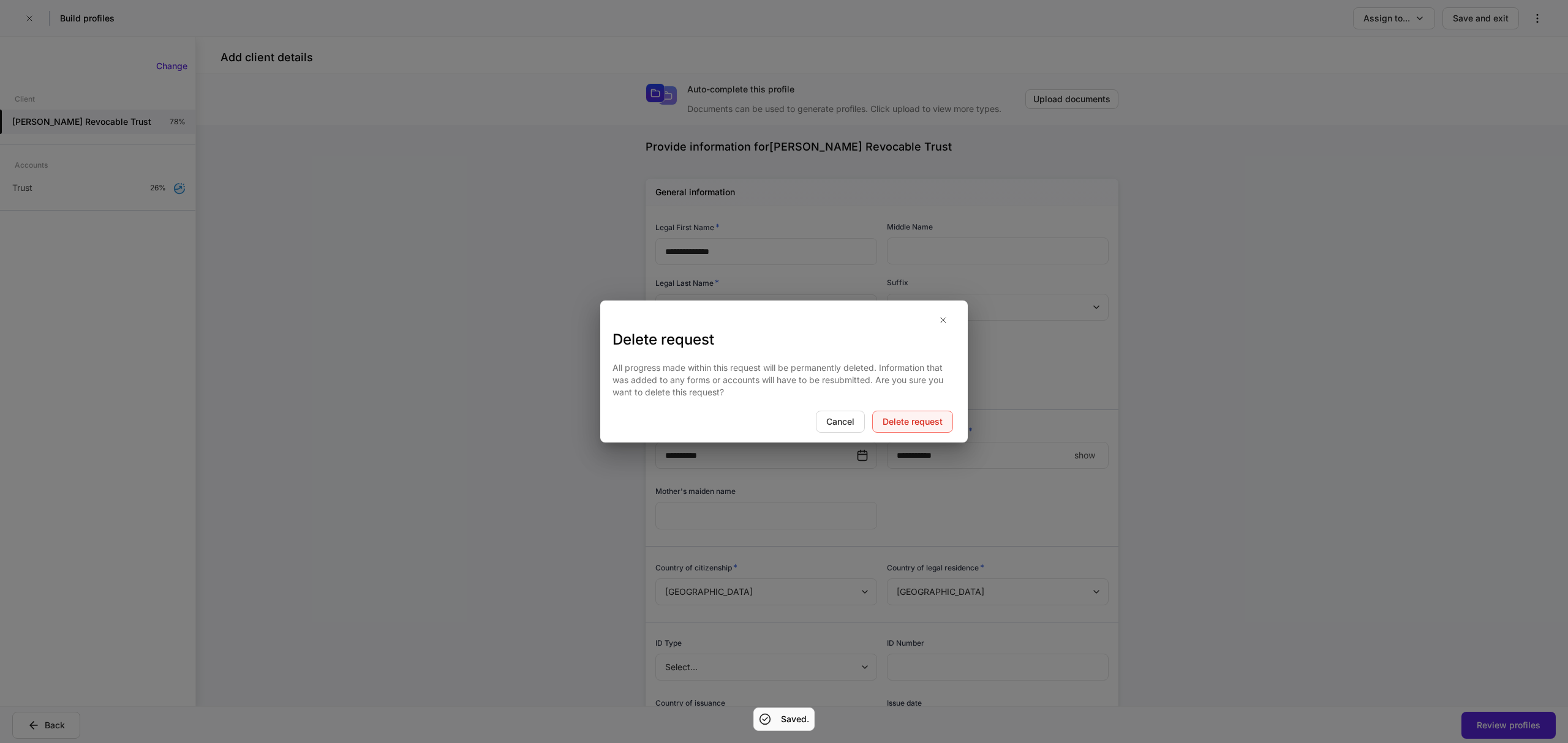
click at [914, 414] on button "Delete request" at bounding box center [912, 421] width 81 height 22
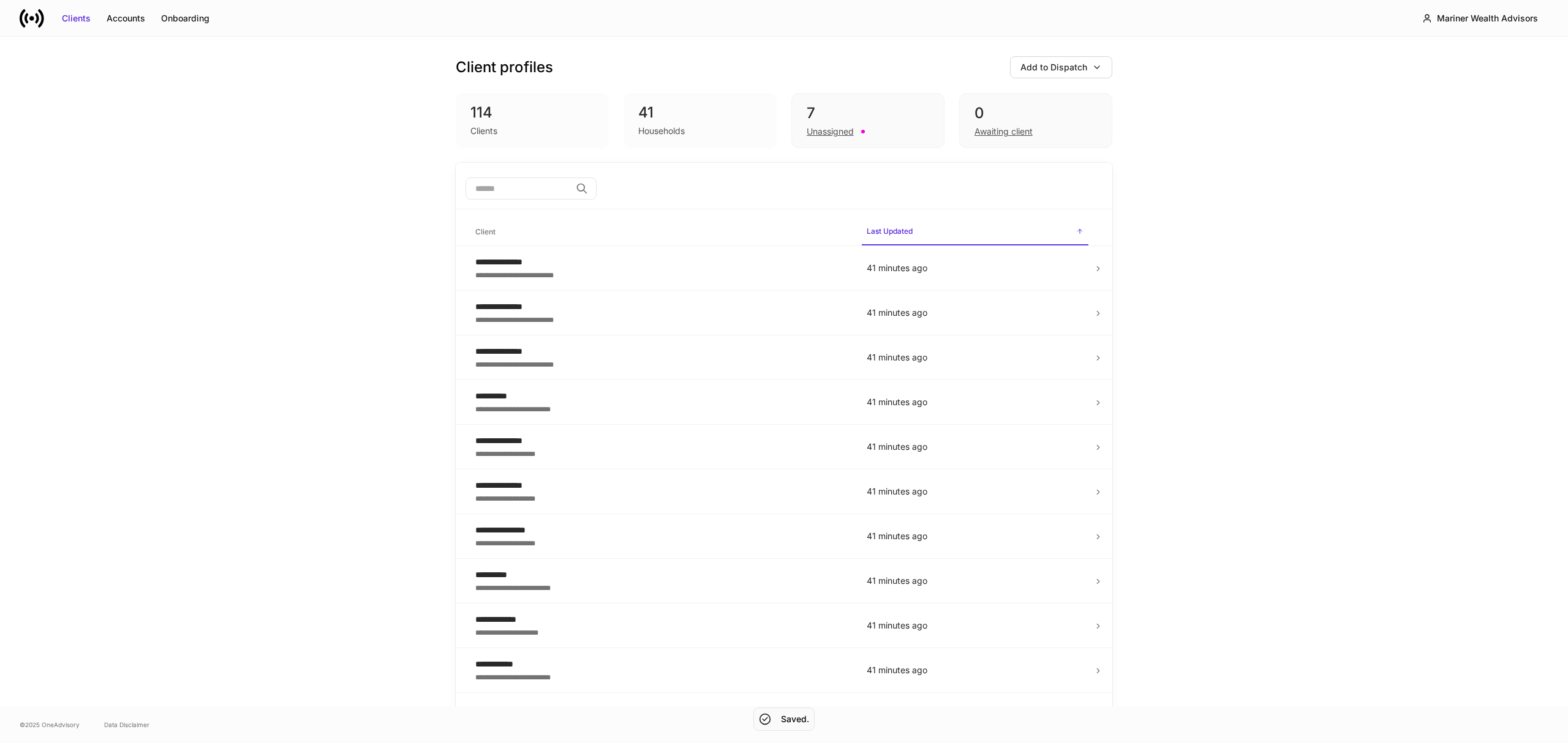
click at [520, 194] on input "search" at bounding box center [518, 188] width 105 height 22
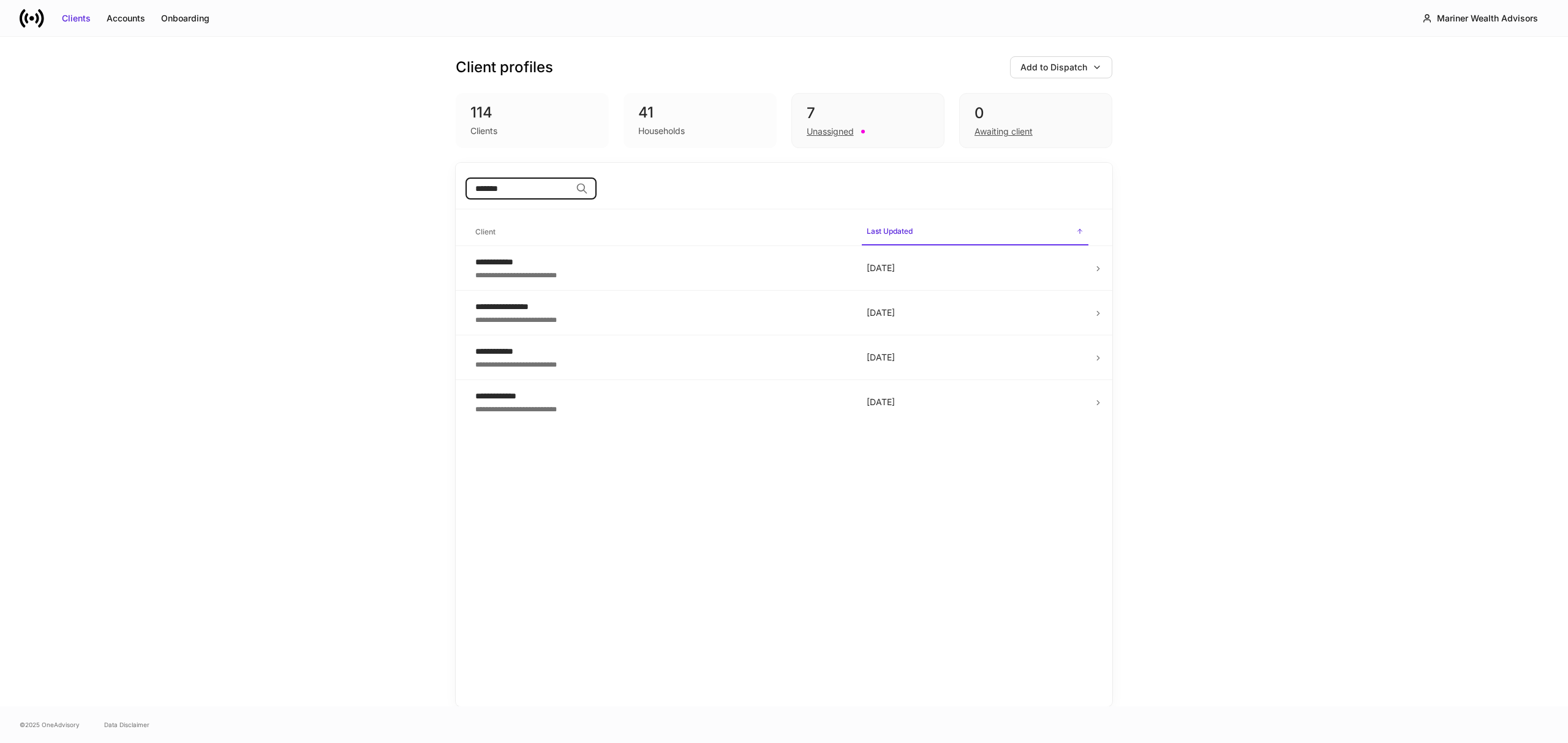
type input "*******"
click at [837, 125] on div "Unassigned" at bounding box center [830, 131] width 47 height 12
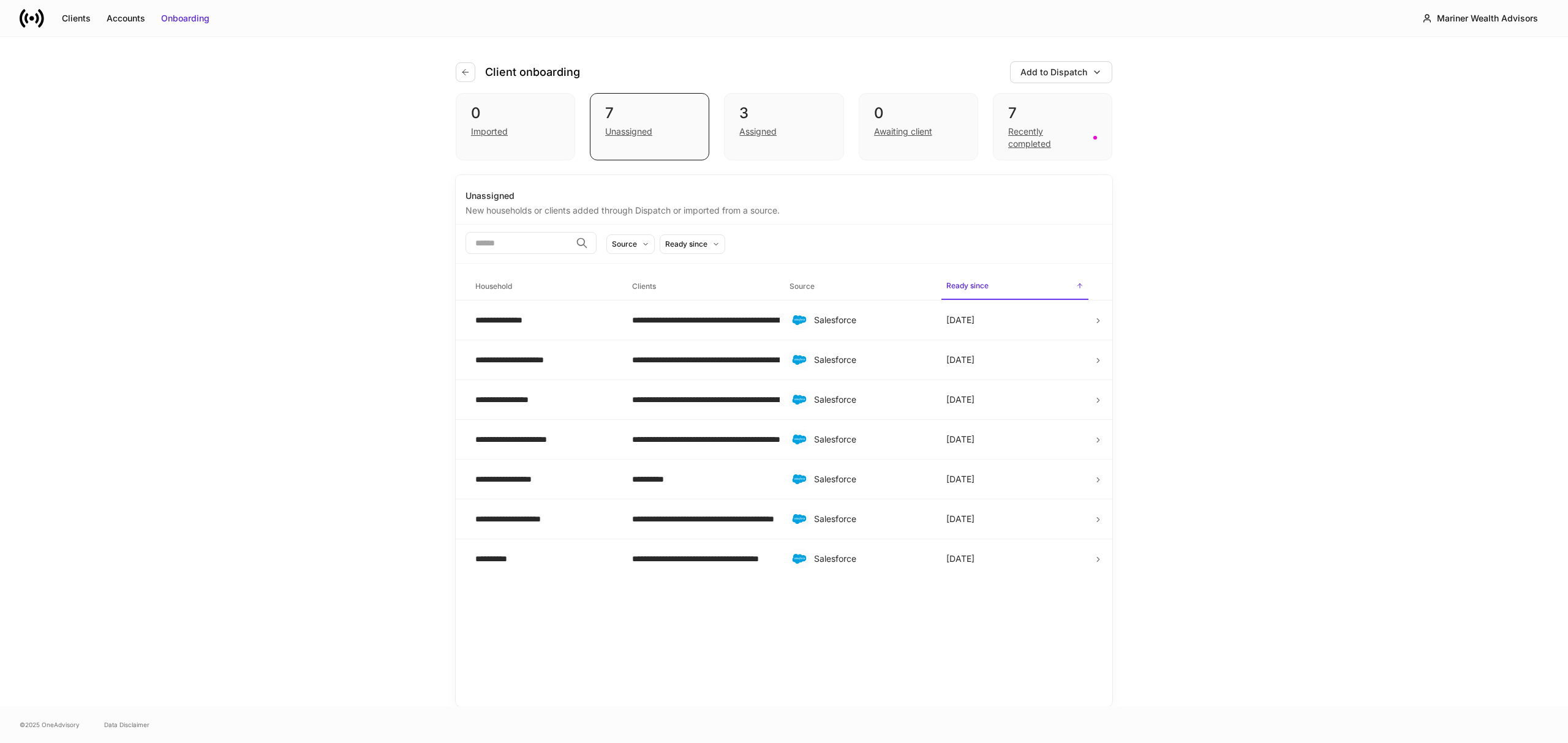
click at [532, 238] on input "search" at bounding box center [518, 242] width 105 height 22
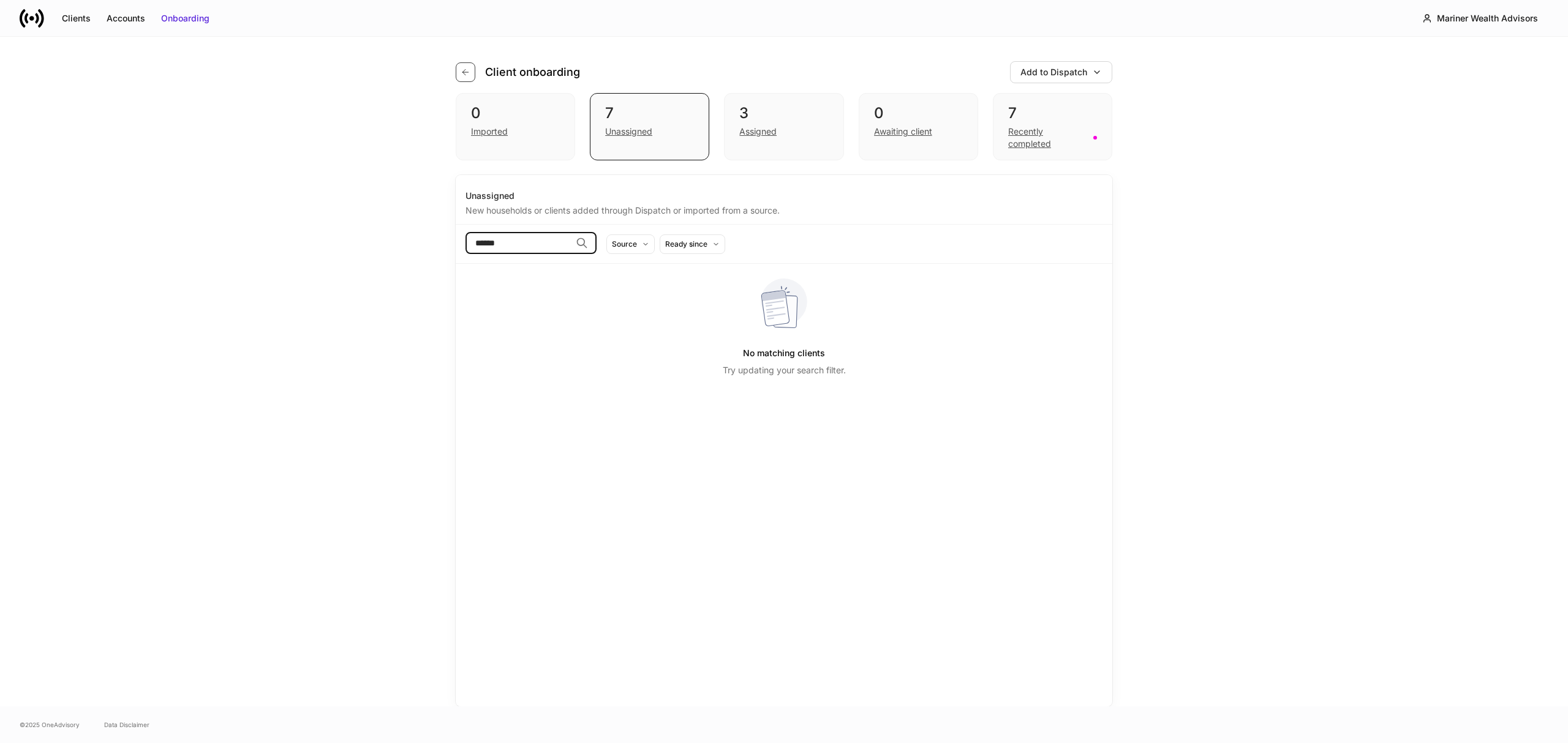
type input "******"
click at [461, 69] on button "button" at bounding box center [466, 72] width 19 height 19
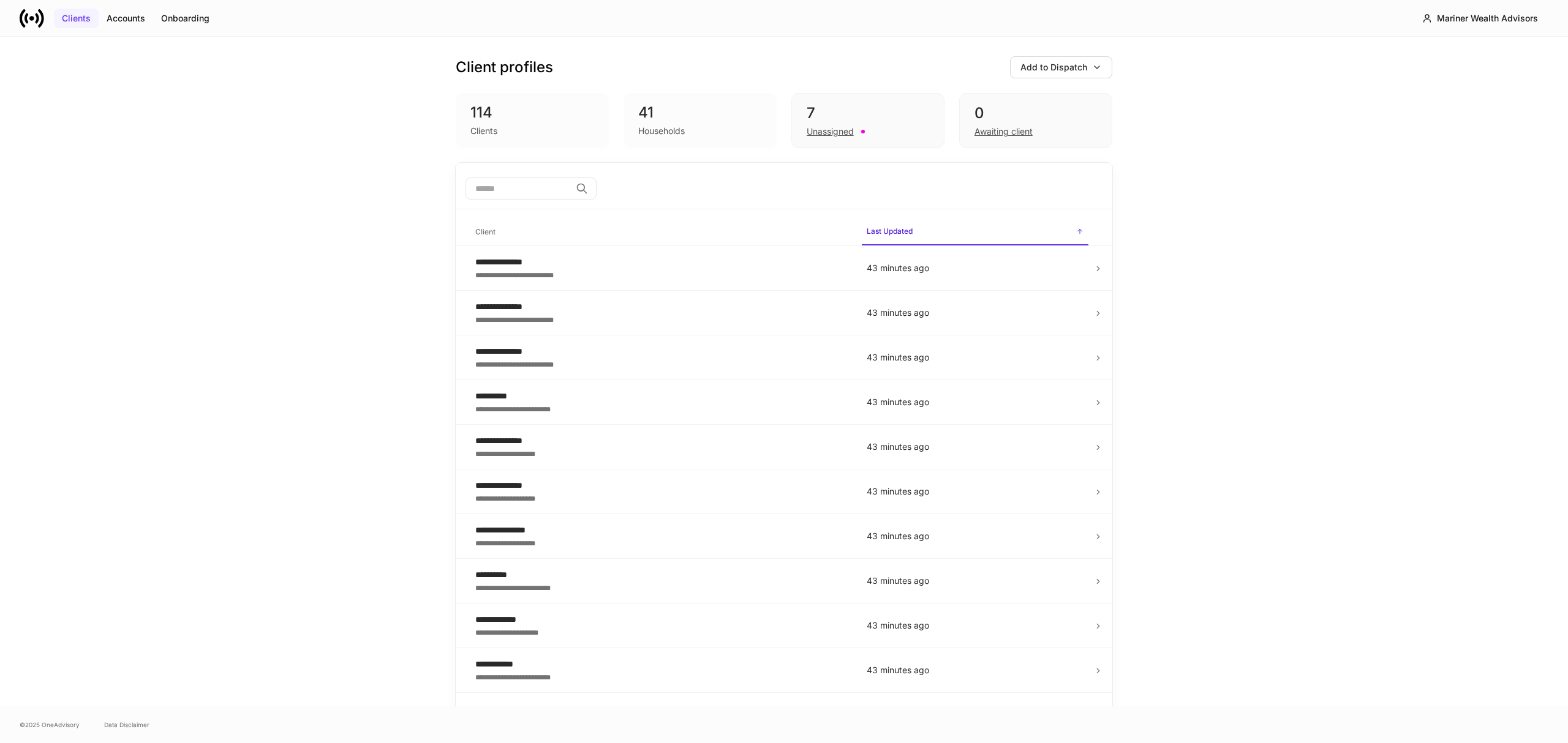
click at [77, 20] on div "Clients" at bounding box center [76, 18] width 29 height 12
click at [503, 192] on input "search" at bounding box center [518, 188] width 105 height 22
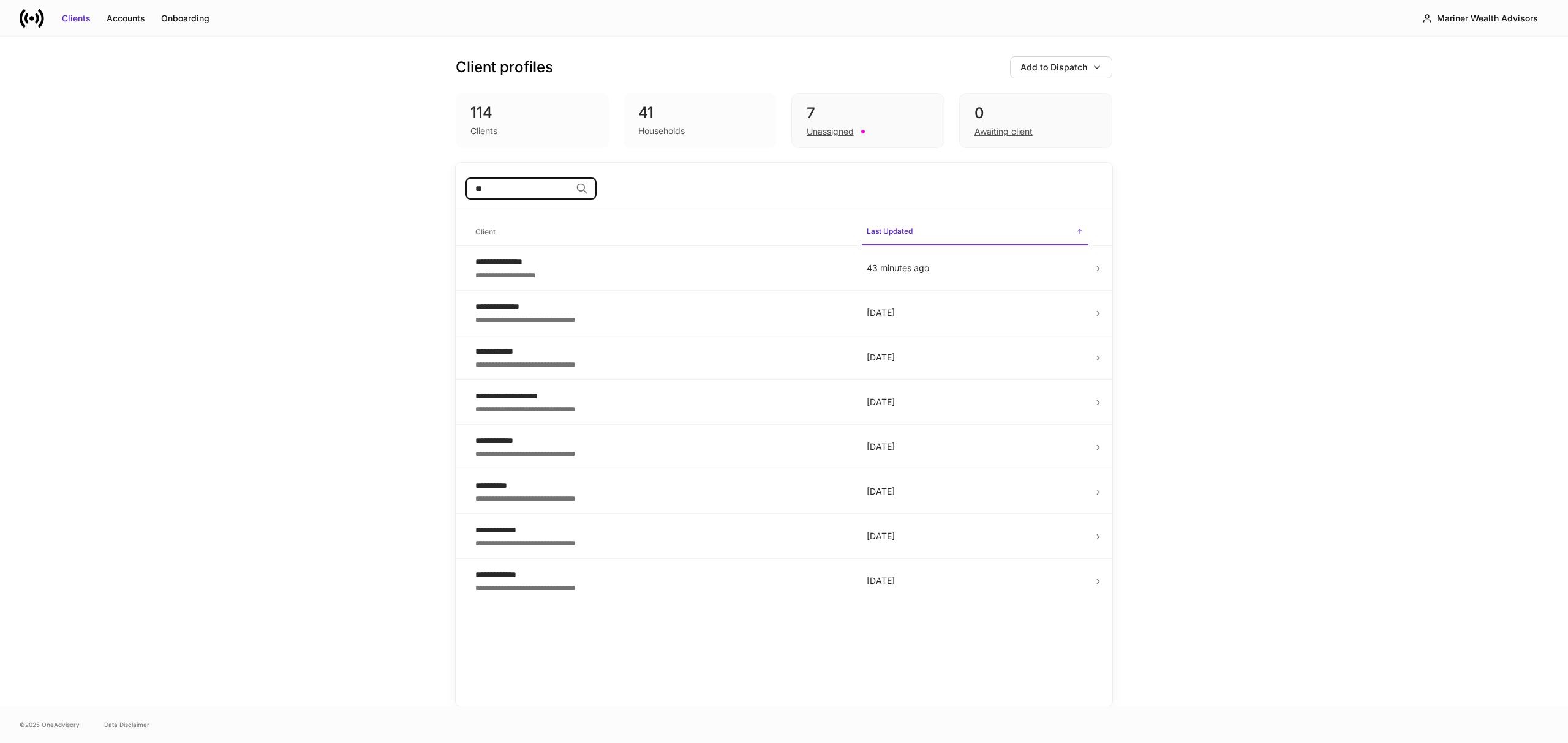
type input "*"
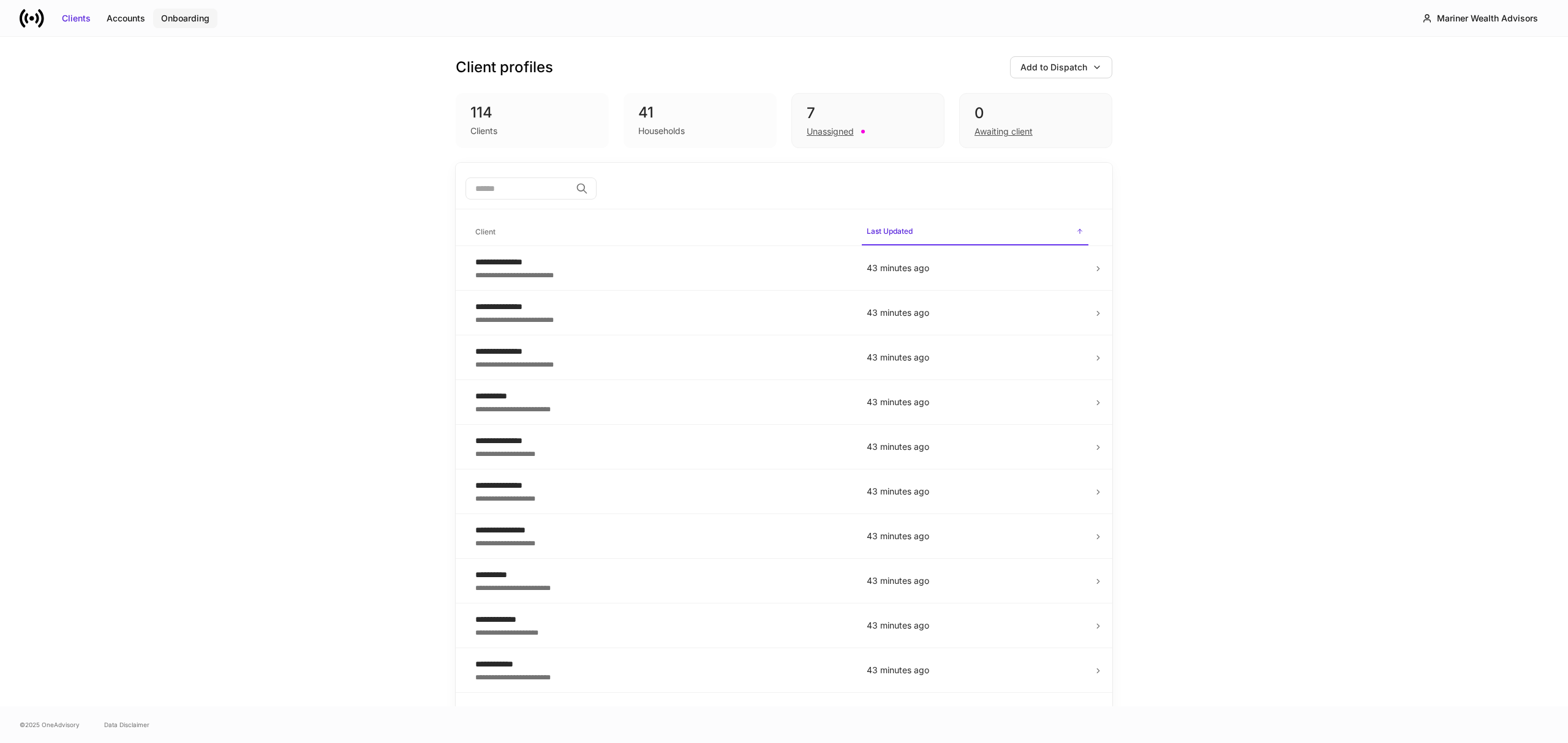
click at [172, 12] on div "Onboarding" at bounding box center [185, 18] width 48 height 12
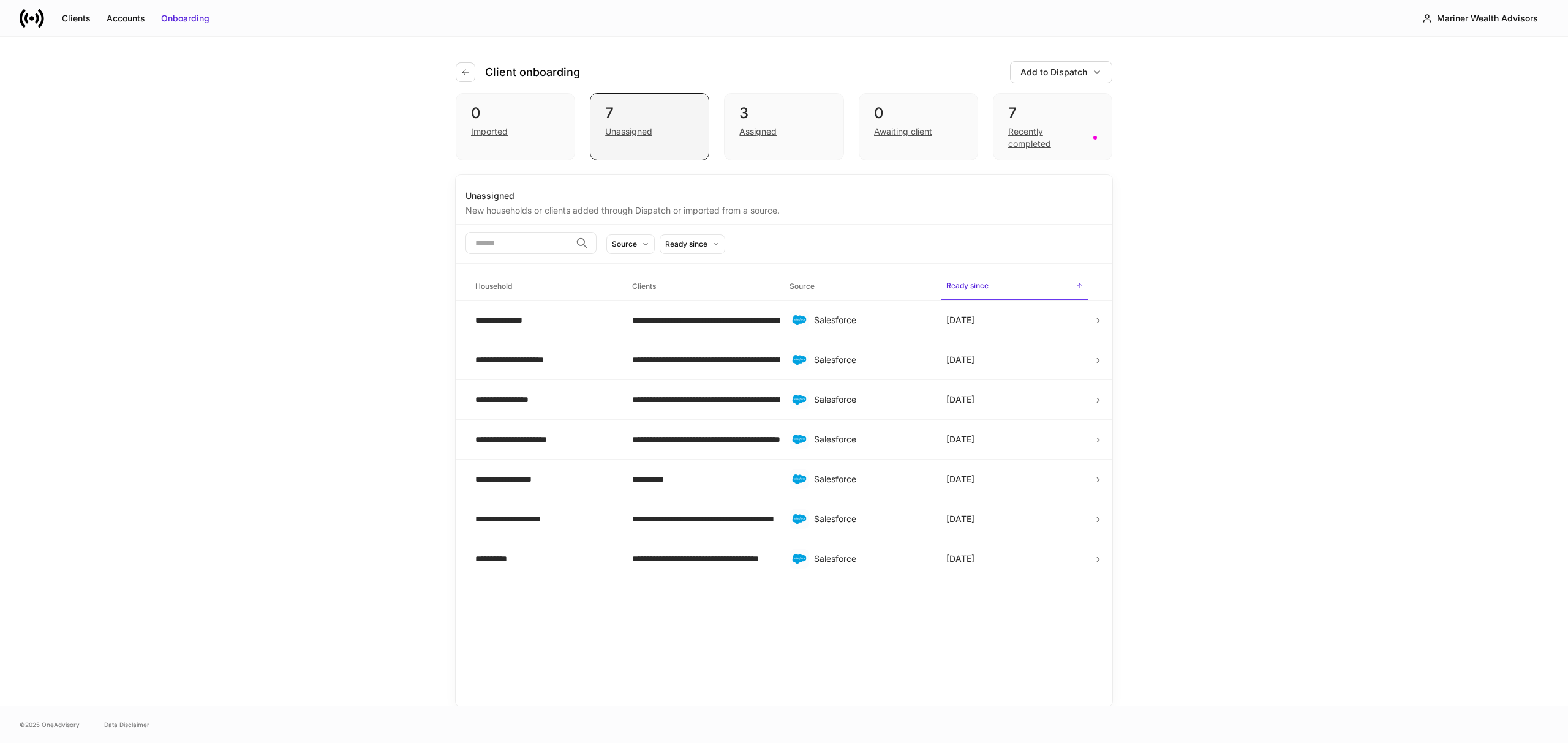
click at [629, 123] on div "7" at bounding box center [650, 113] width 89 height 19
click at [762, 126] on div "Assigned" at bounding box center [758, 131] width 38 height 12
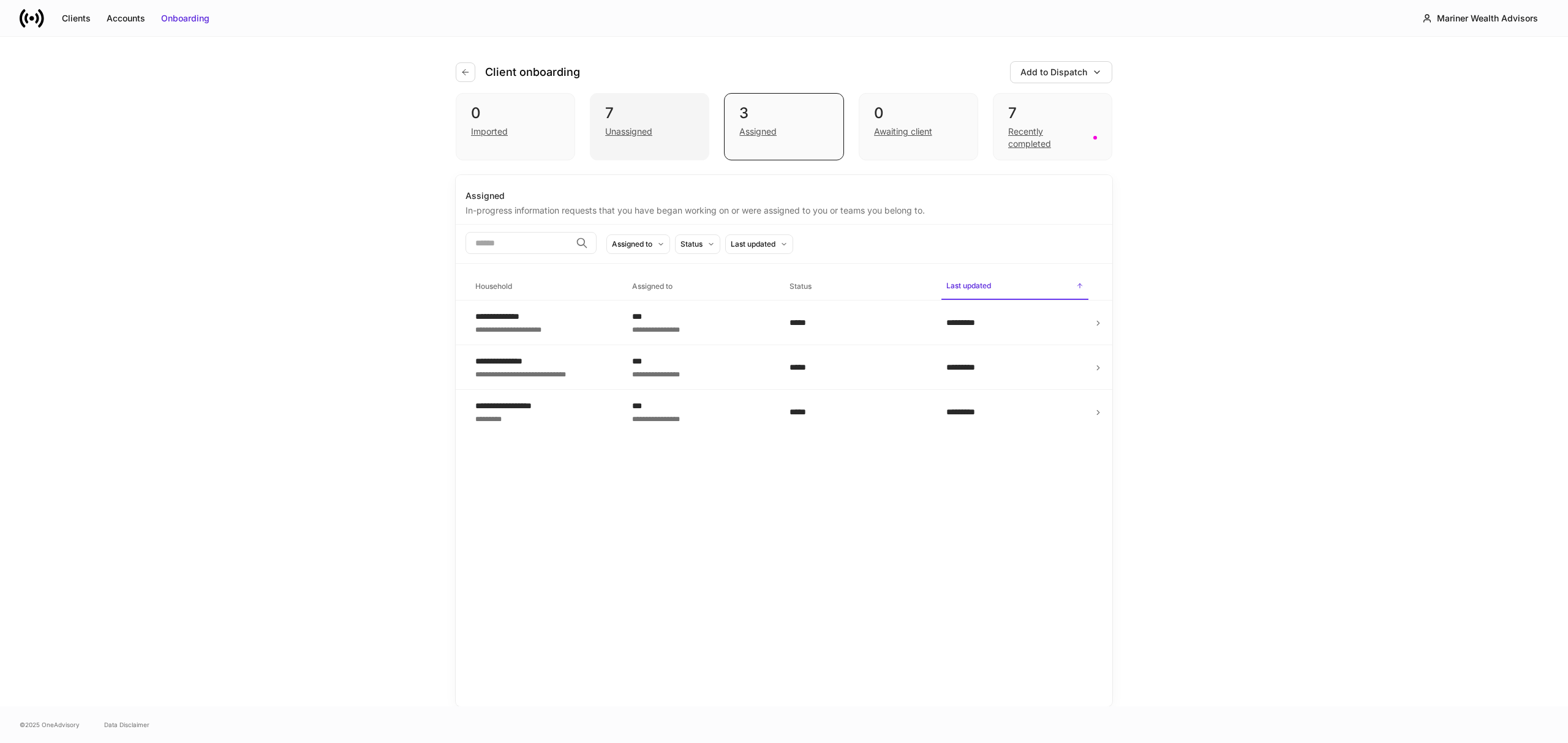
click at [635, 128] on div "Unassigned" at bounding box center [629, 131] width 47 height 12
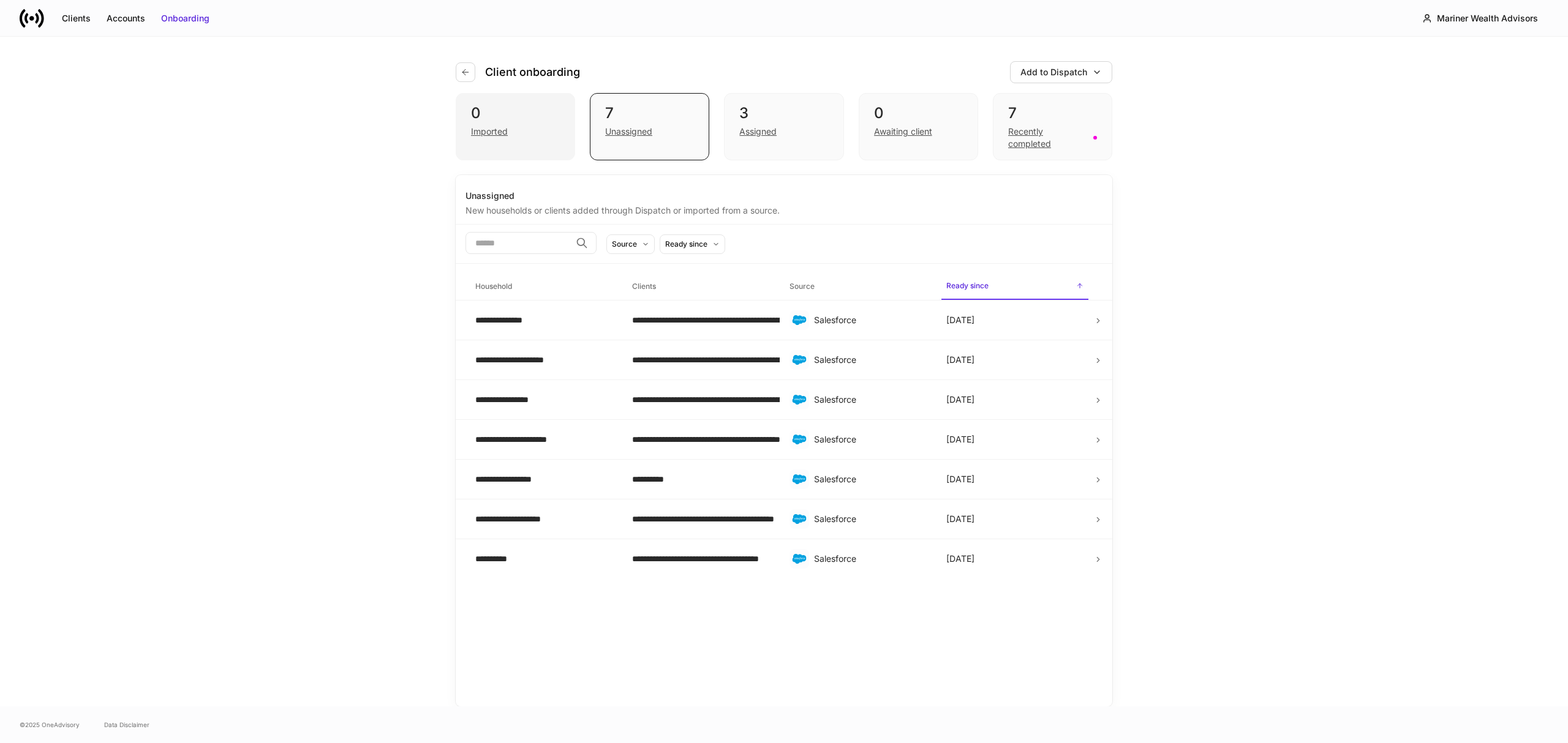
click at [493, 133] on div "Imported" at bounding box center [490, 131] width 37 height 12
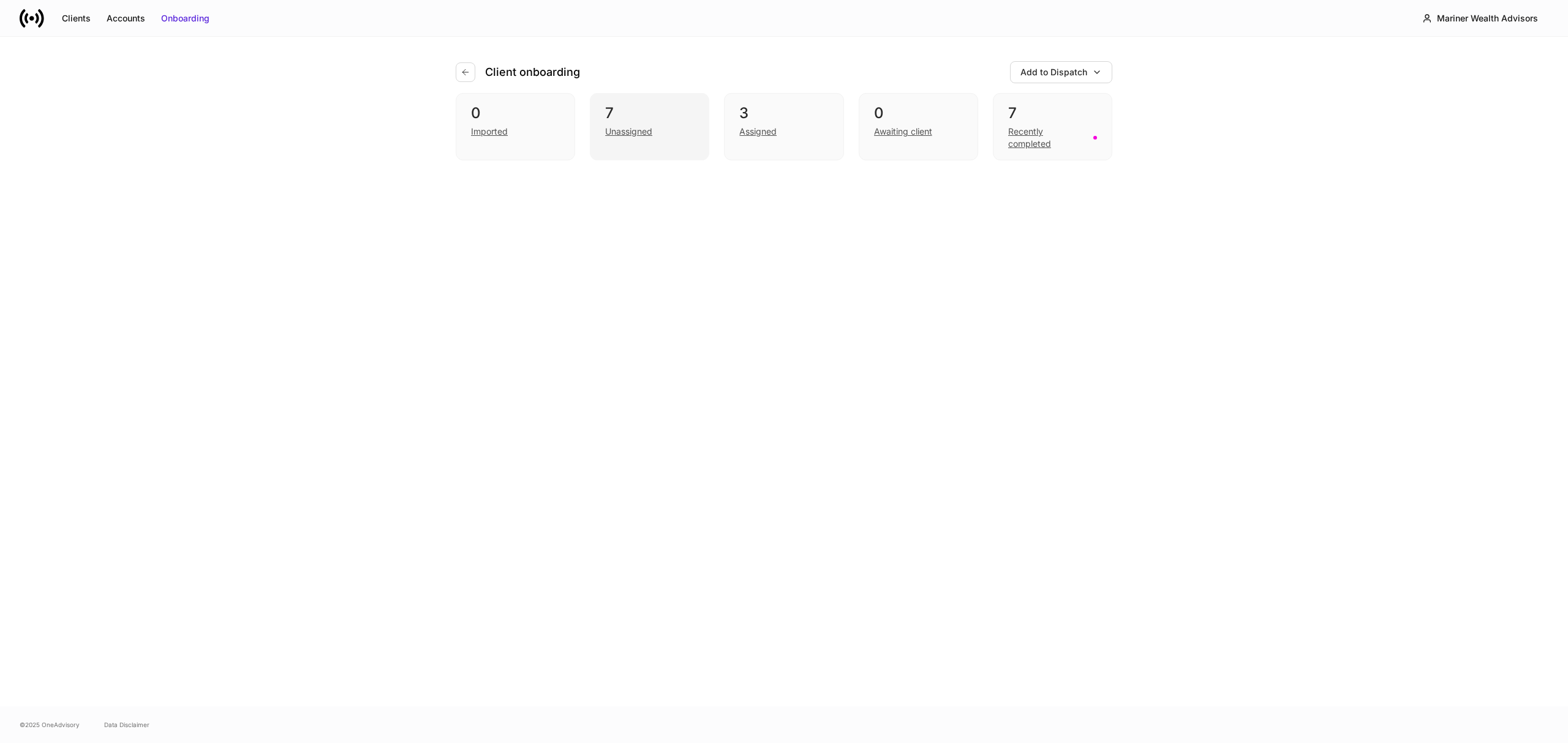
click at [617, 133] on div "Unassigned" at bounding box center [629, 131] width 47 height 12
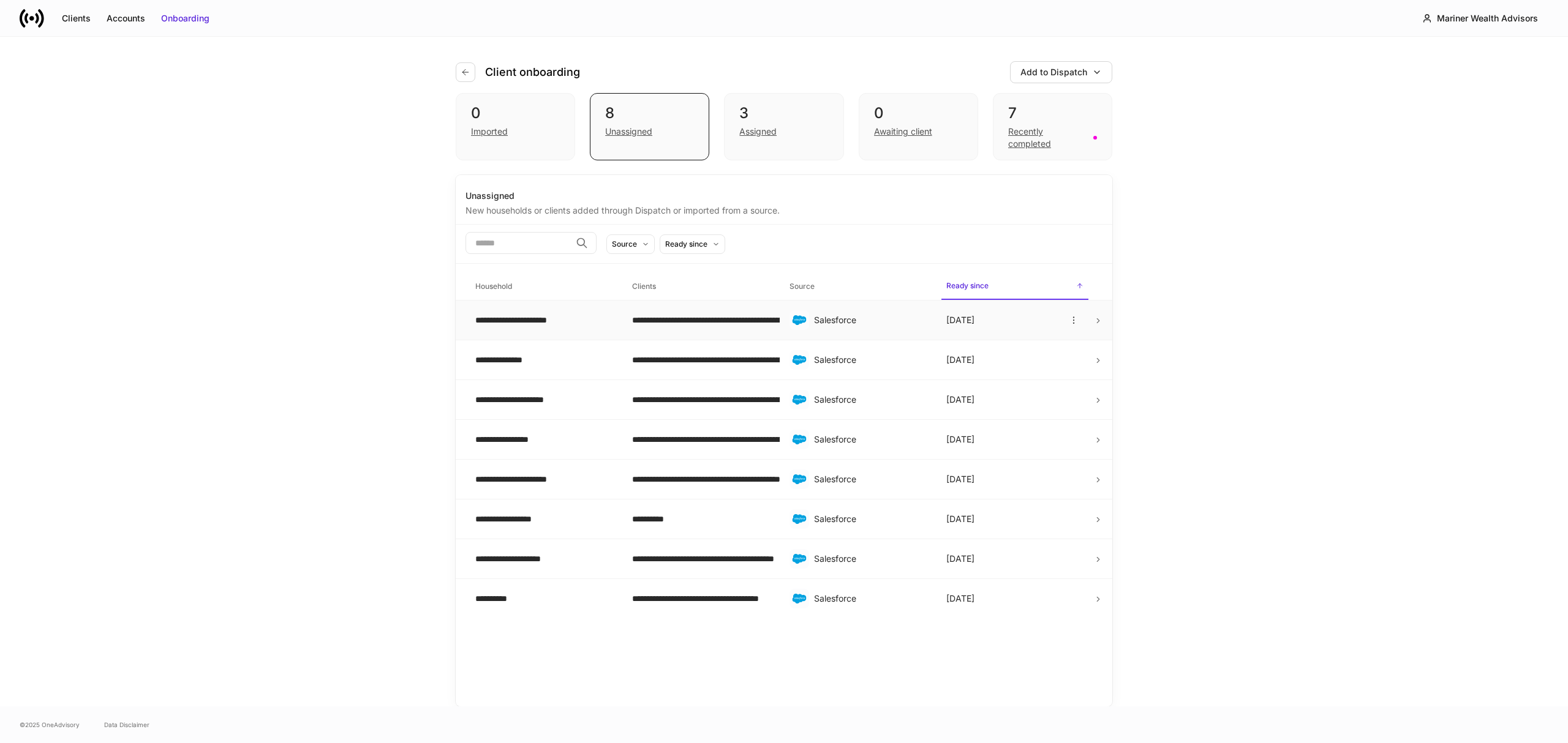
click at [1099, 321] on icon at bounding box center [1098, 320] width 9 height 9
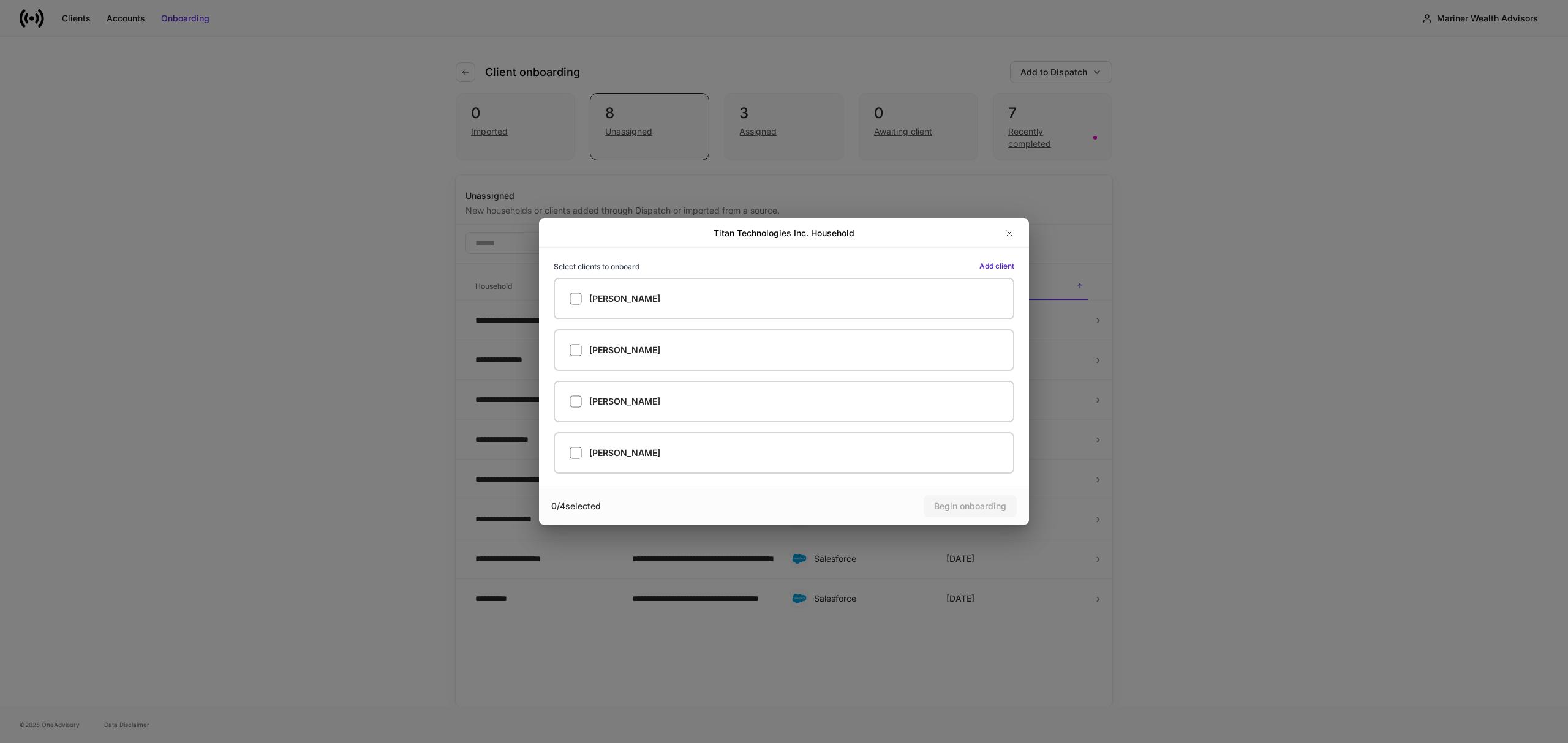
drag, startPoint x: 1010, startPoint y: 233, endPoint x: 998, endPoint y: 226, distance: 13.9
click at [1010, 233] on icon "button" at bounding box center [1009, 233] width 10 height 10
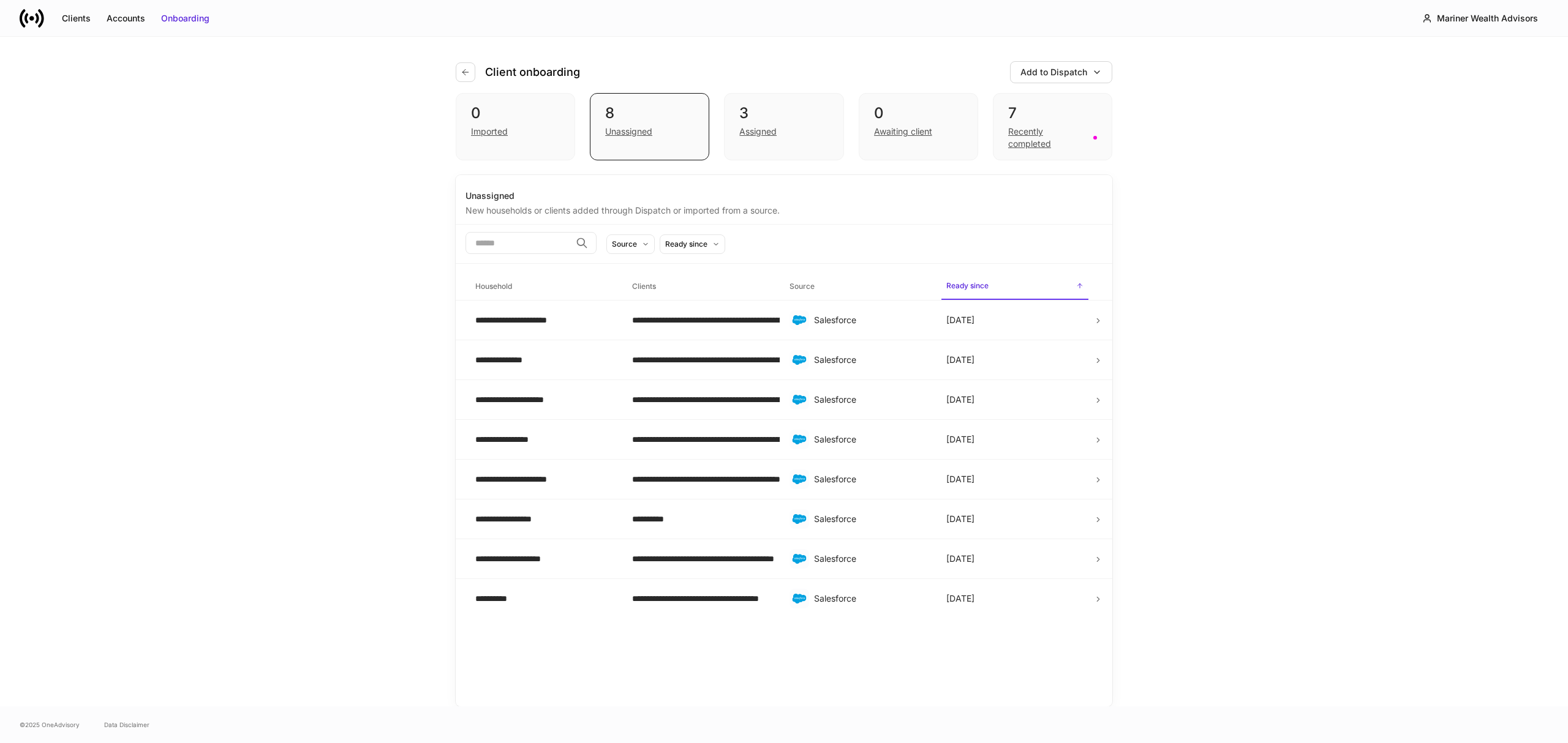
click at [510, 242] on input "search" at bounding box center [518, 242] width 105 height 22
click at [1102, 398] on icon at bounding box center [1098, 400] width 9 height 9
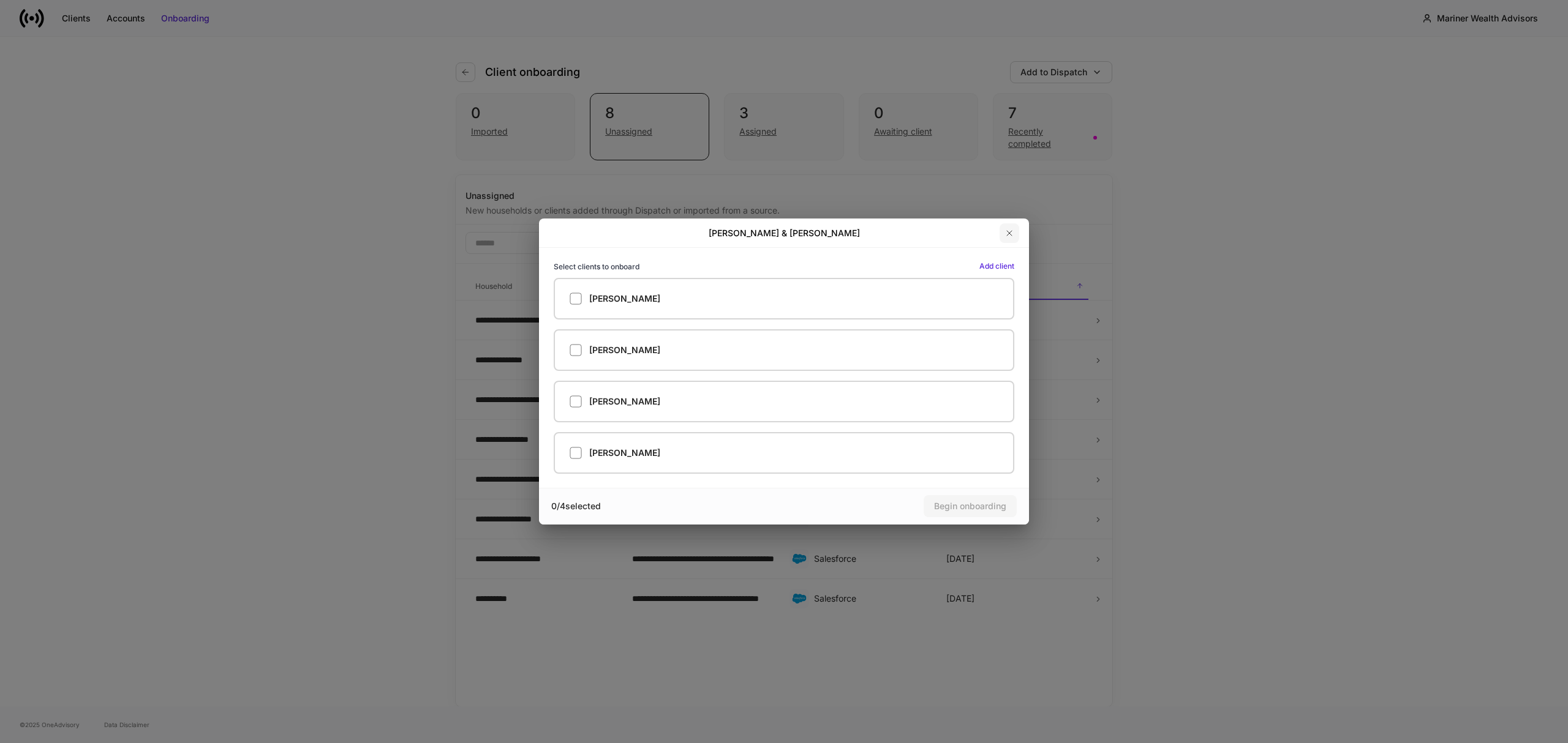
click at [1010, 230] on icon "button" at bounding box center [1009, 233] width 10 height 10
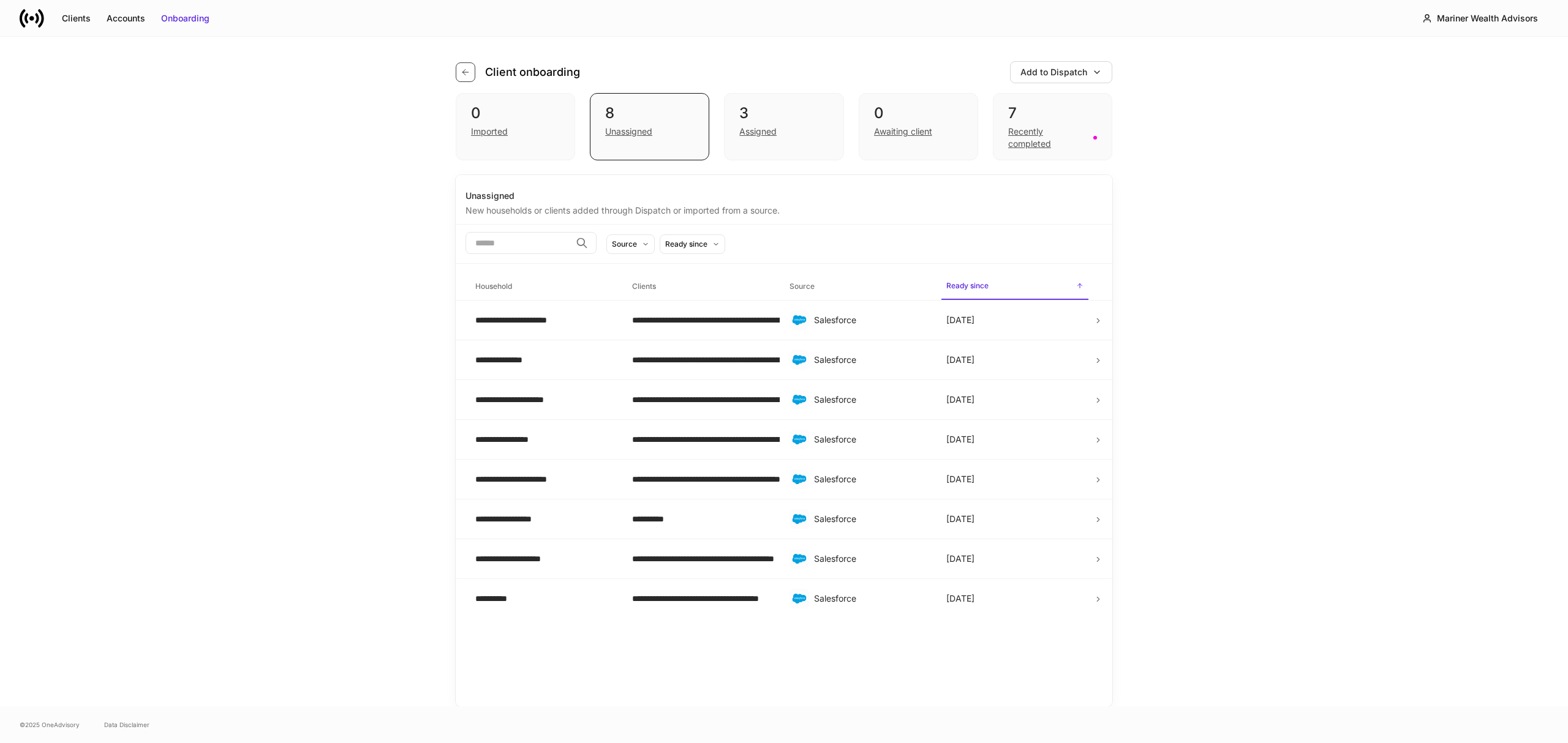
click at [469, 67] on icon "button" at bounding box center [466, 72] width 10 height 10
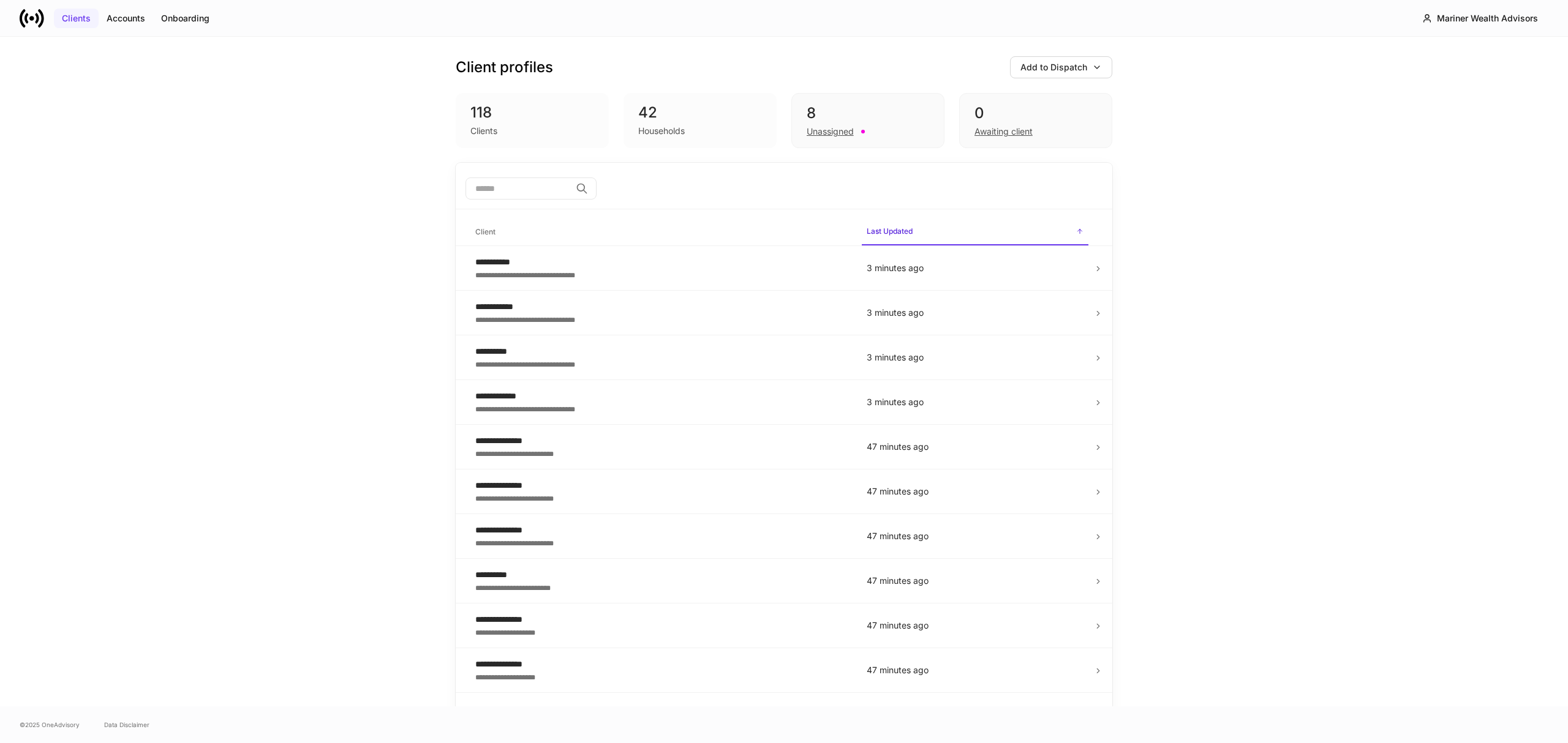
click at [70, 16] on div "Clients" at bounding box center [76, 18] width 29 height 12
click at [531, 193] on input "search" at bounding box center [518, 188] width 105 height 22
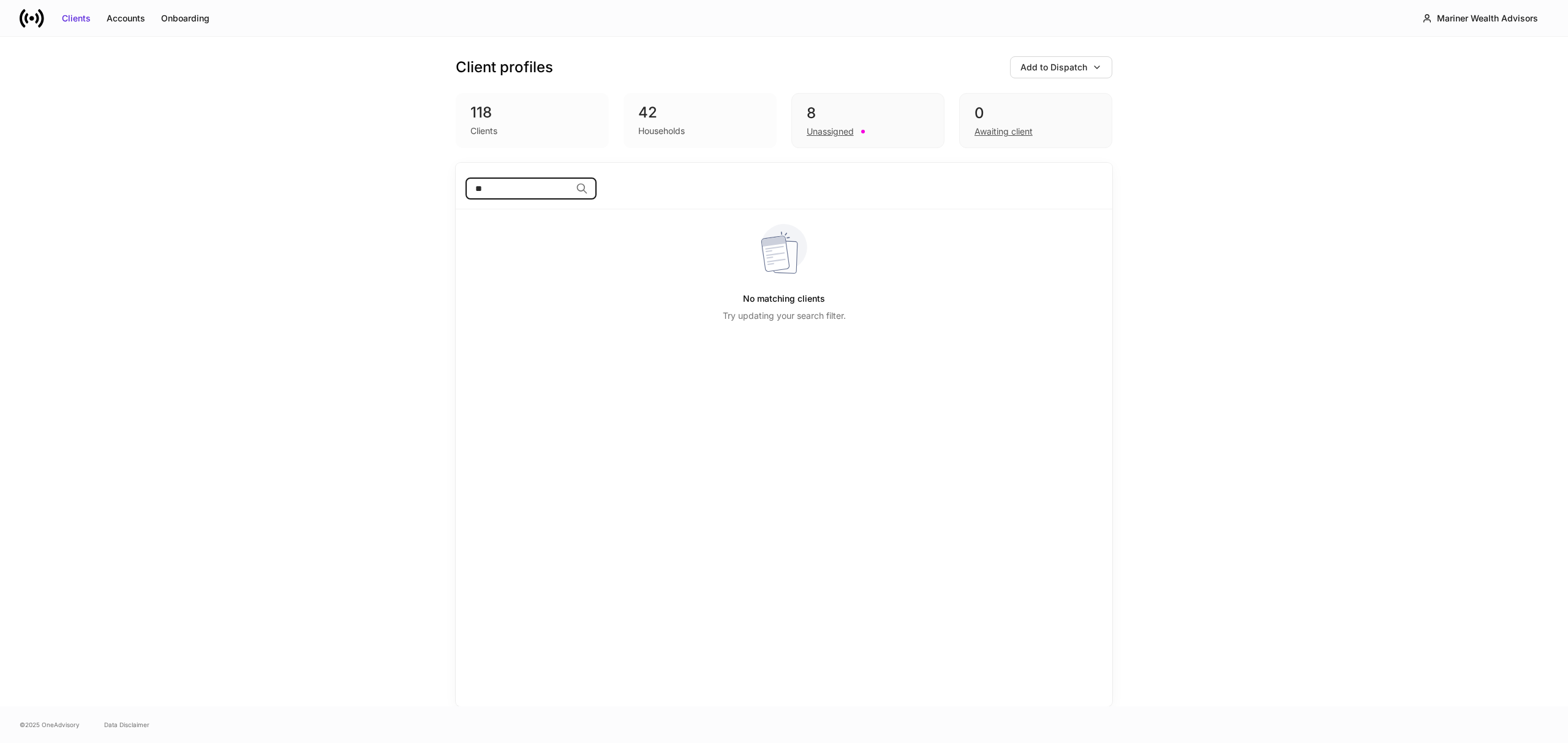
type input "*"
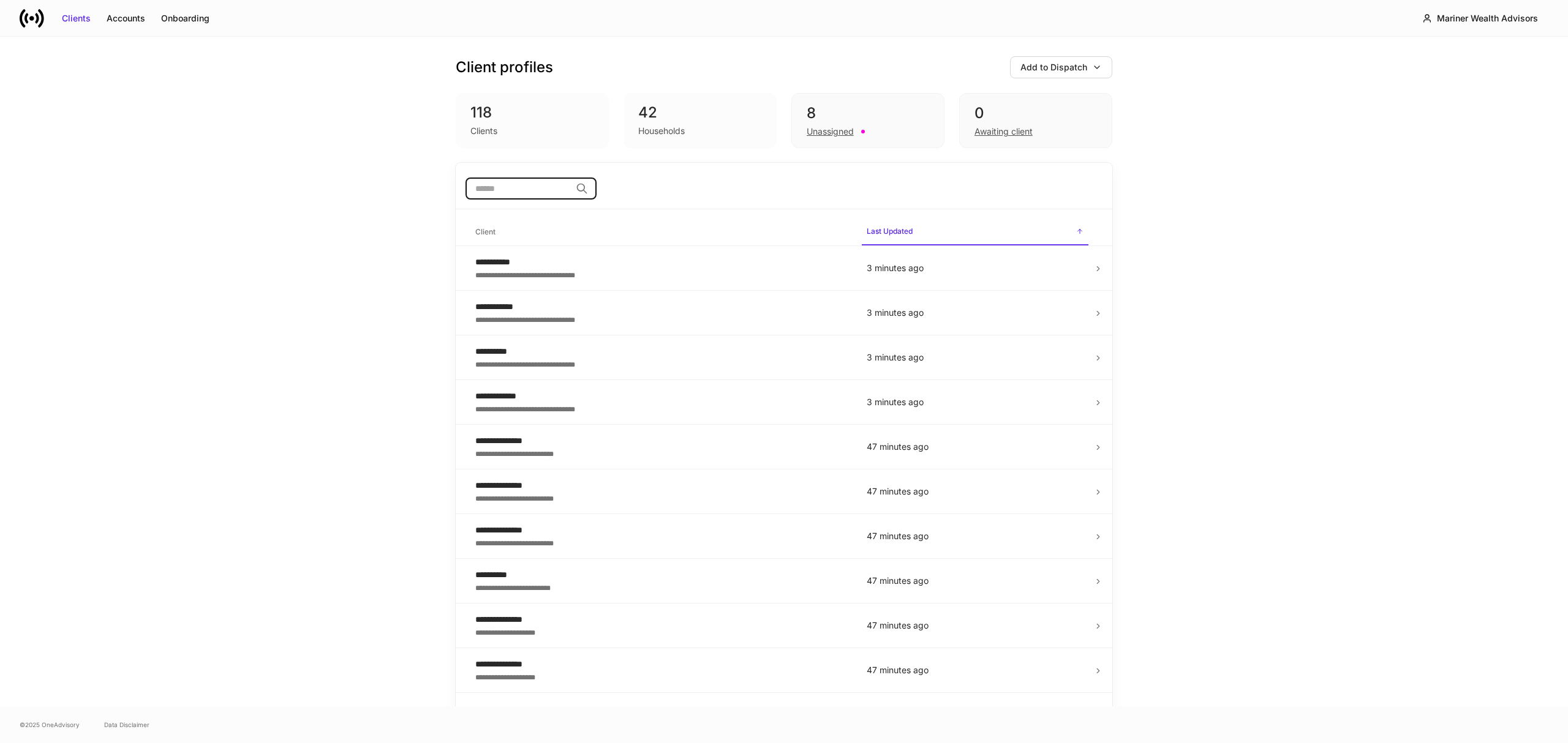
click at [506, 189] on input "search" at bounding box center [518, 188] width 105 height 22
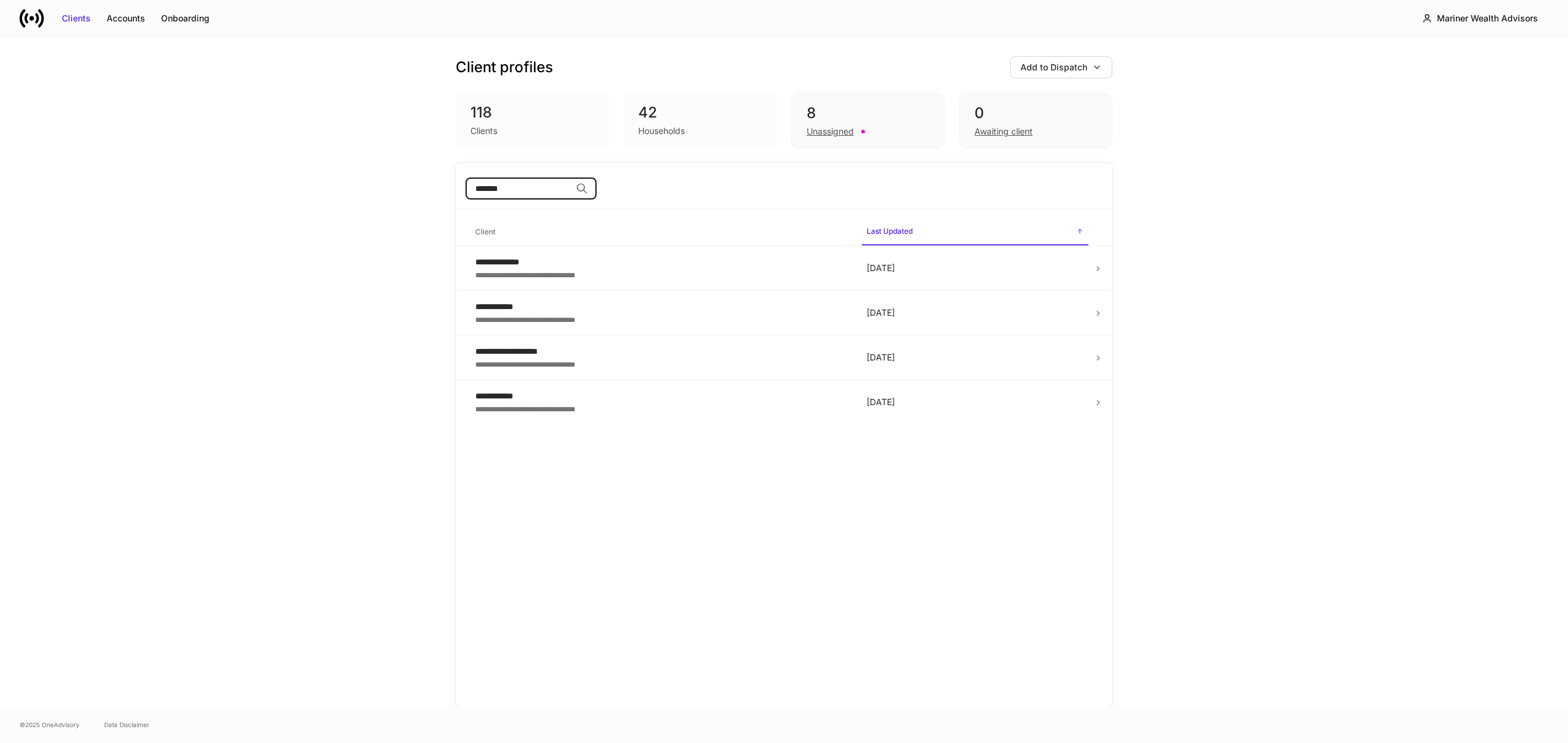
type input "*******"
click at [659, 125] on div "Households" at bounding box center [662, 131] width 47 height 12
click at [838, 130] on div "Unassigned" at bounding box center [830, 131] width 47 height 12
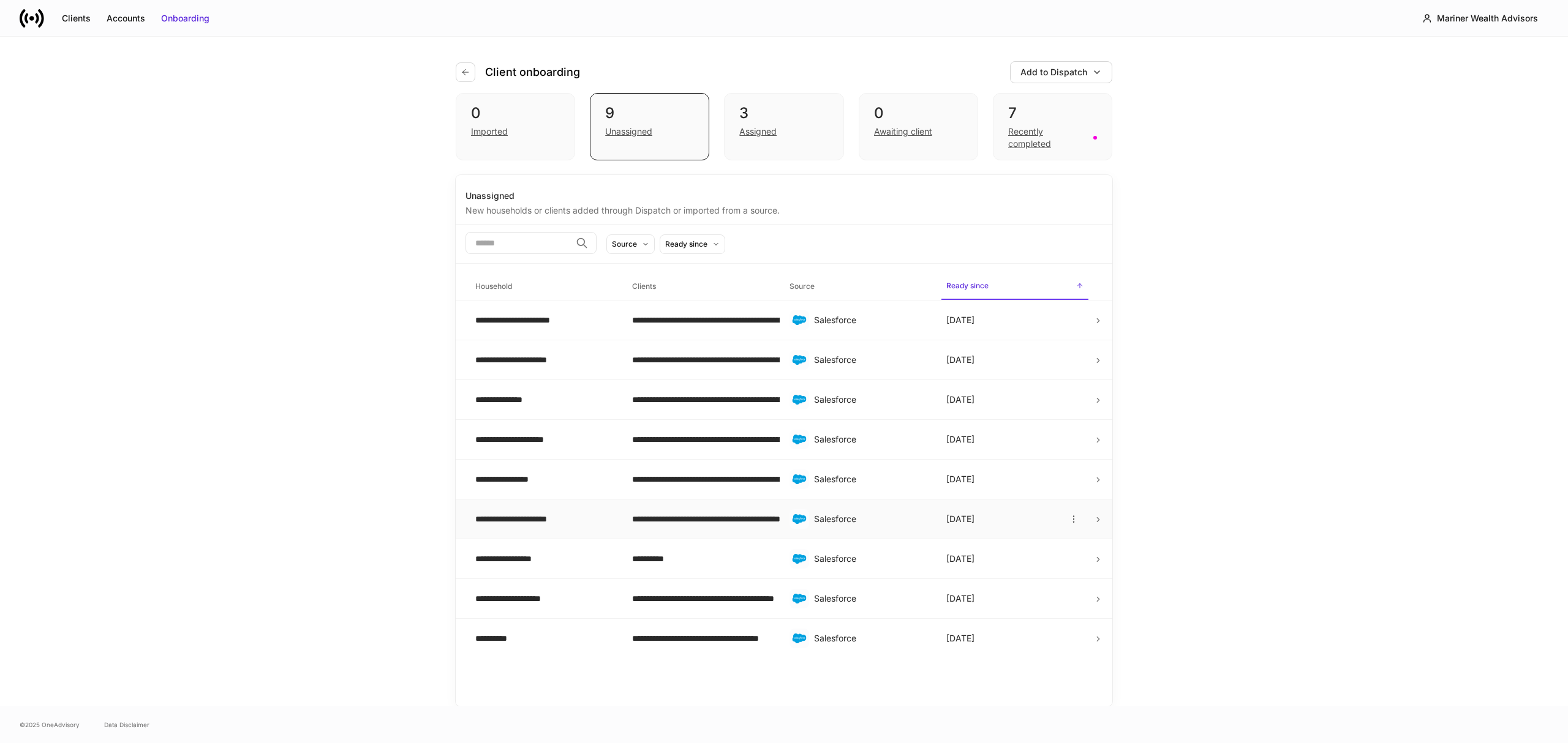
click at [1096, 518] on icon at bounding box center [1098, 519] width 9 height 9
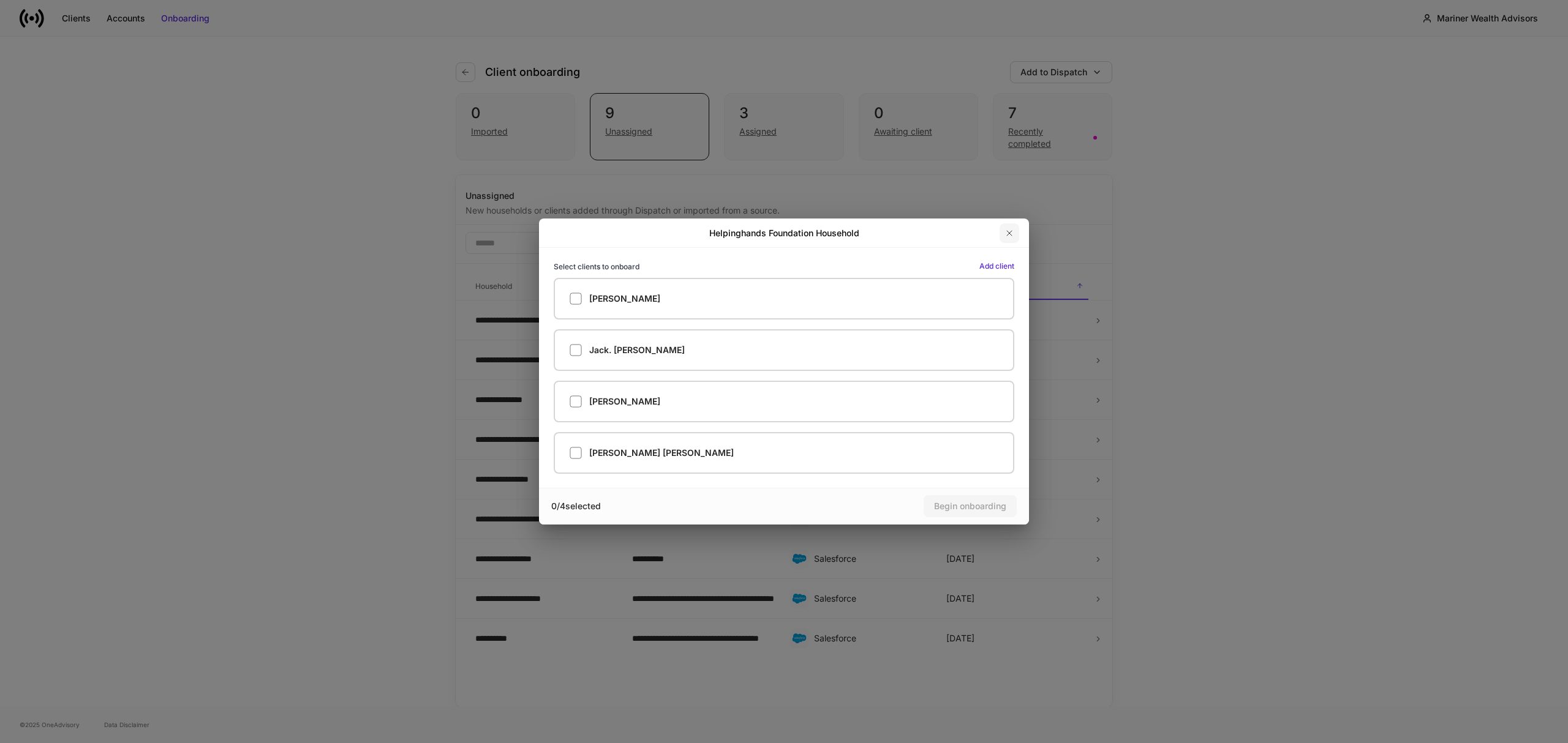
click at [1009, 233] on icon "button" at bounding box center [1009, 233] width 10 height 10
